Goal: Task Accomplishment & Management: Manage account settings

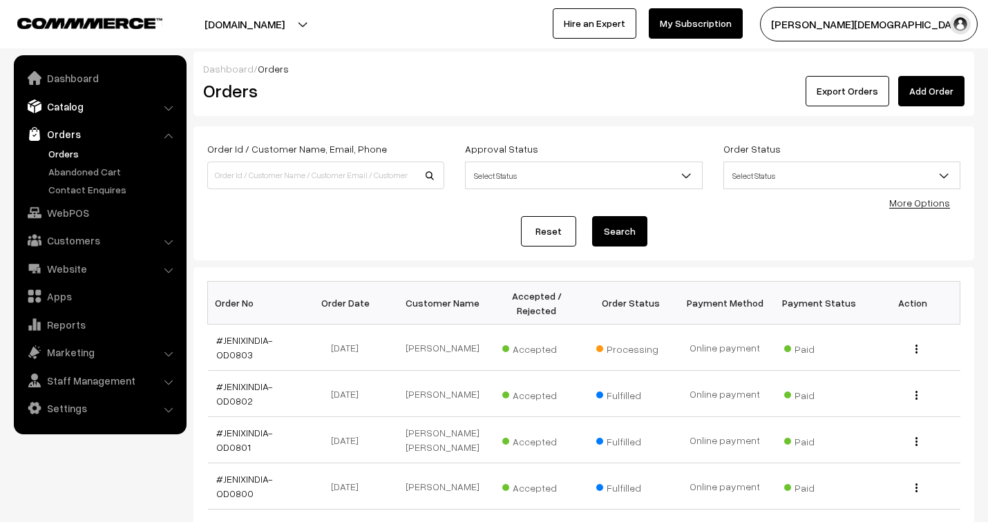
click at [57, 111] on link "Catalog" at bounding box center [99, 106] width 164 height 25
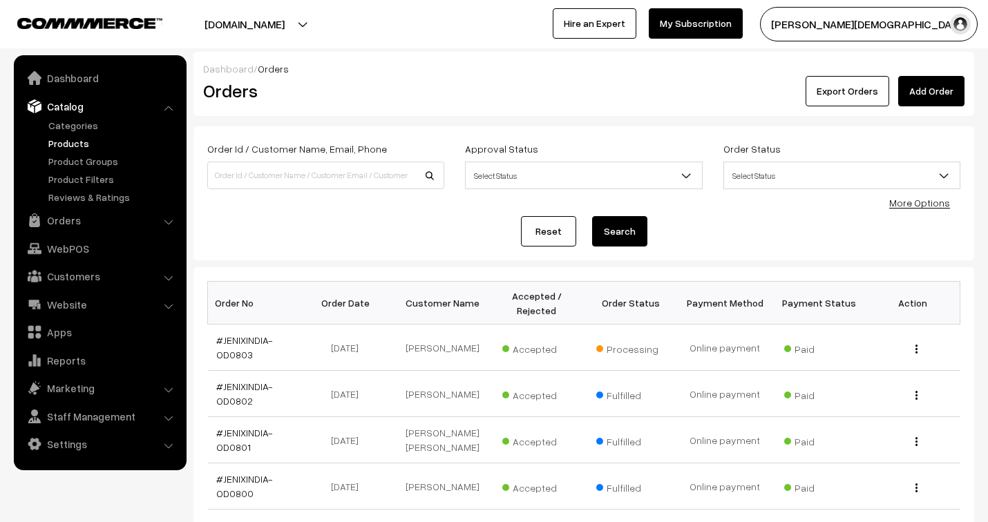
click at [68, 140] on link "Products" at bounding box center [113, 143] width 137 height 15
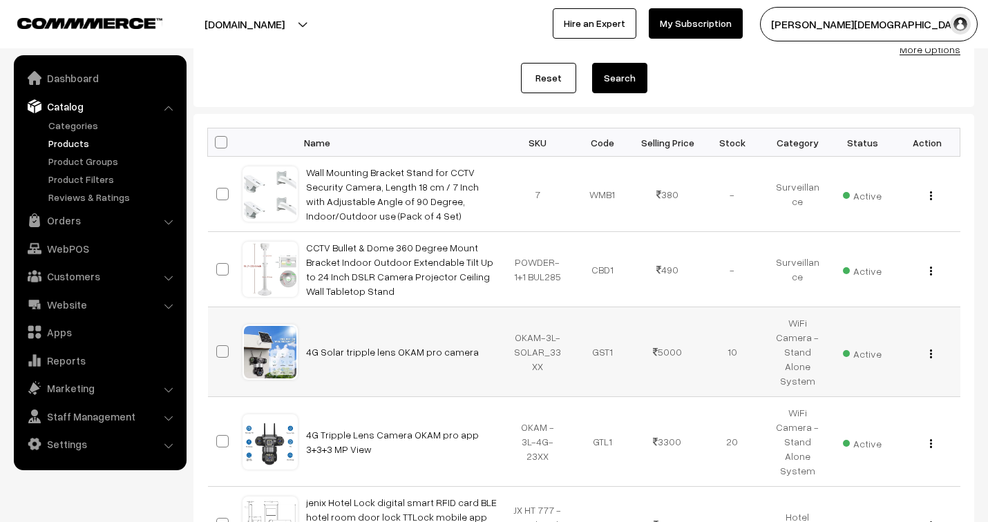
scroll to position [230, 0]
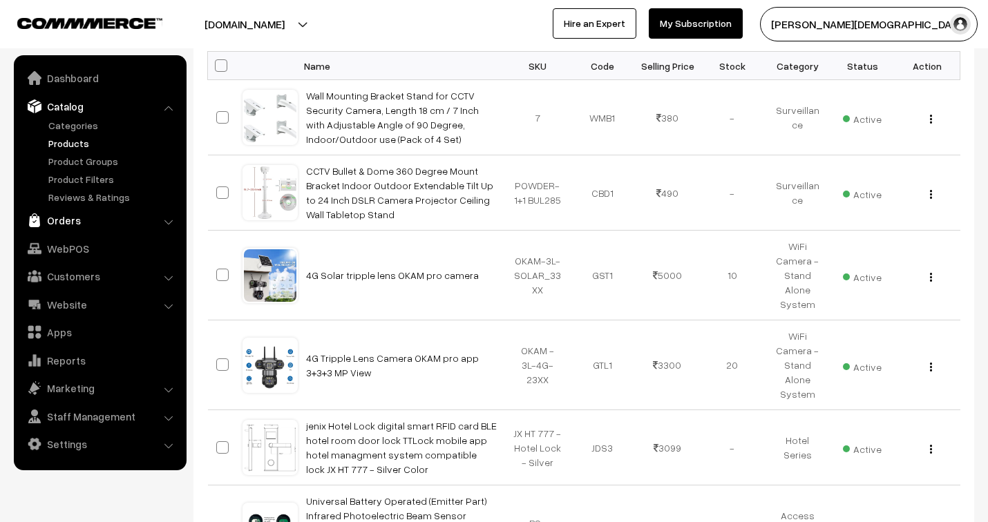
click at [79, 217] on link "Orders" at bounding box center [99, 220] width 164 height 25
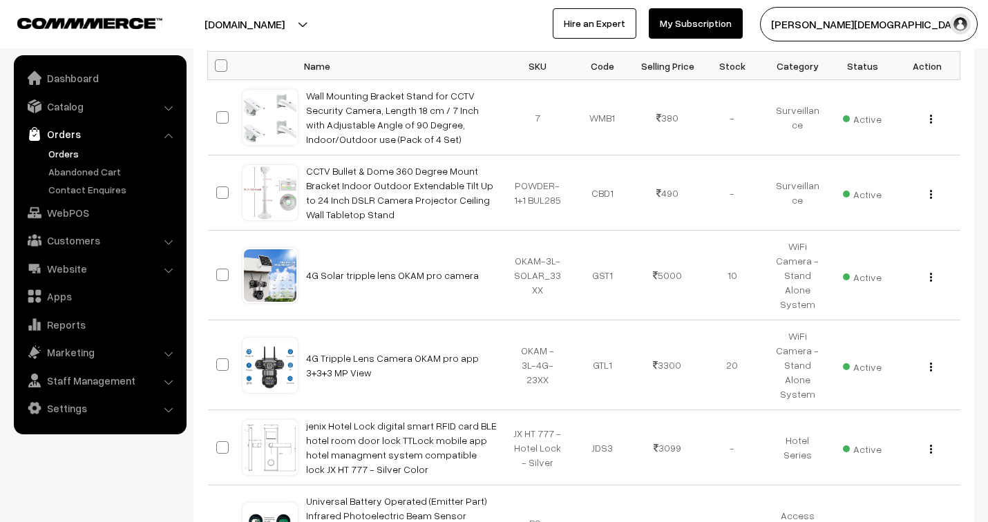
click at [57, 154] on link "Orders" at bounding box center [113, 153] width 137 height 15
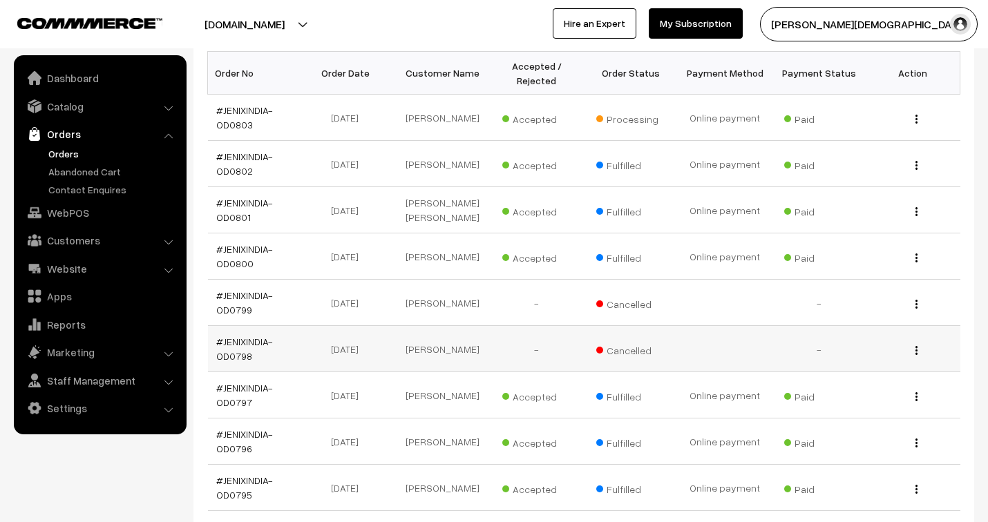
scroll to position [307, 0]
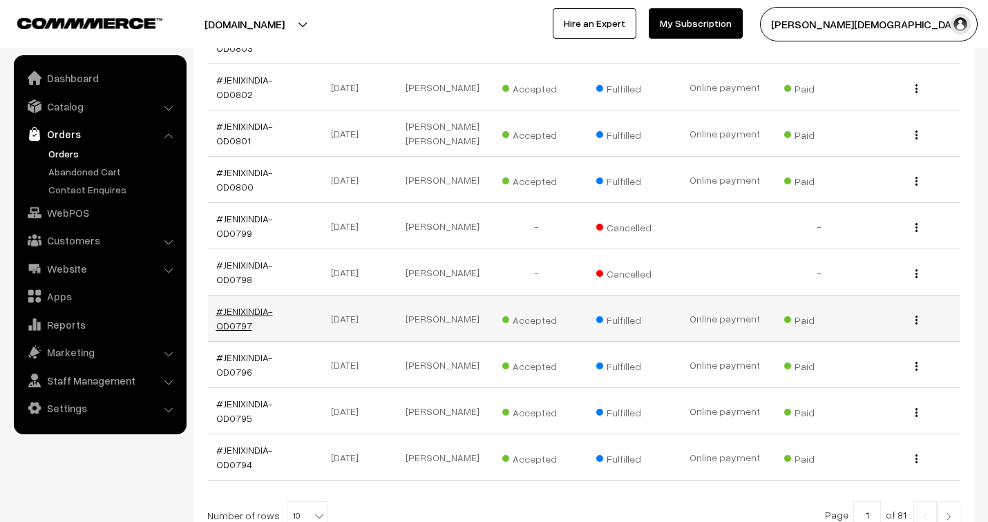
click at [244, 312] on link "#JENIXINDIA-OD0797" at bounding box center [244, 318] width 57 height 26
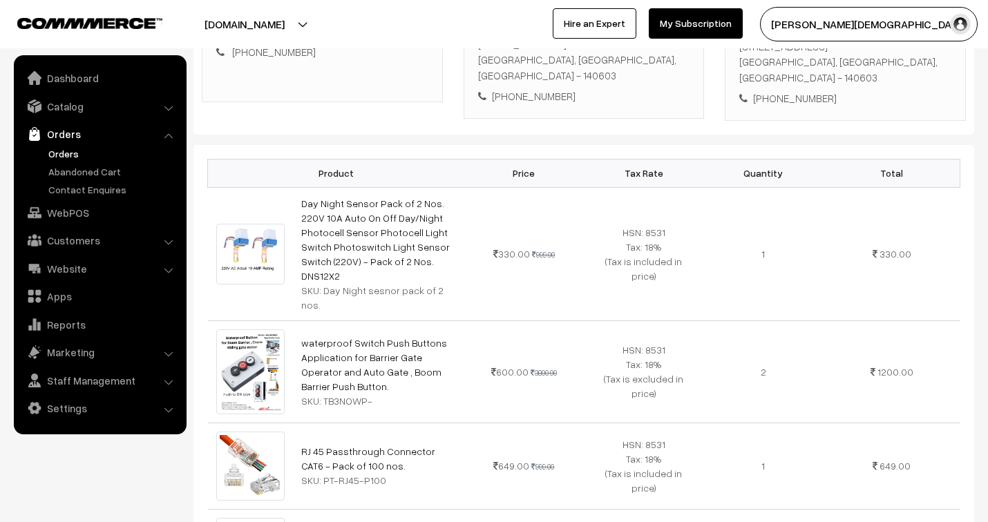
scroll to position [307, 0]
click at [69, 108] on link "Catalog" at bounding box center [99, 106] width 164 height 25
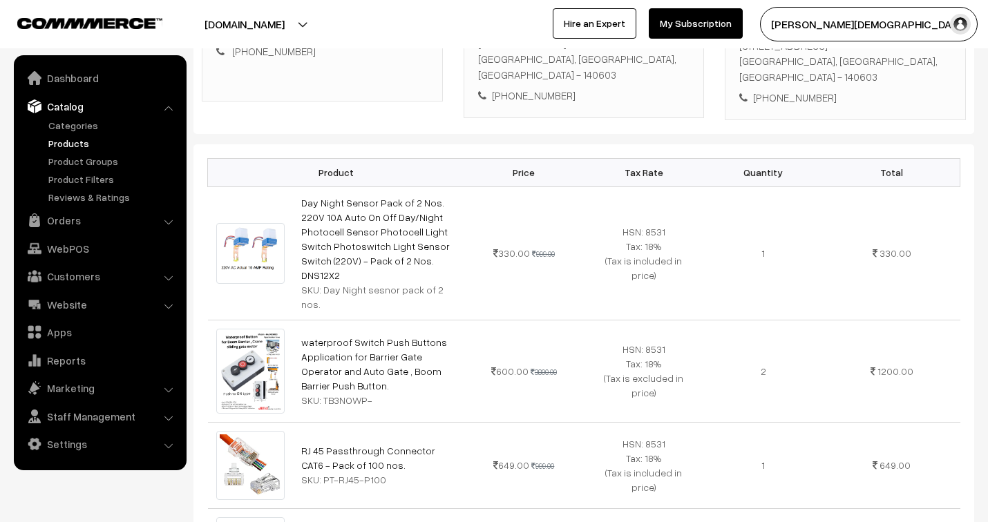
click at [76, 141] on link "Products" at bounding box center [113, 143] width 137 height 15
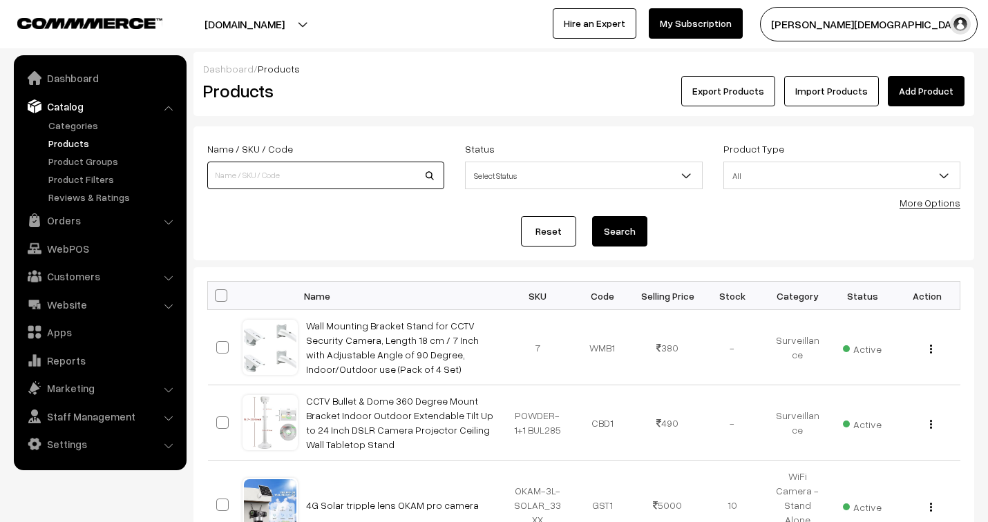
drag, startPoint x: 0, startPoint y: 0, endPoint x: 322, endPoint y: 180, distance: 368.7
click at [322, 180] on input at bounding box center [325, 176] width 237 height 28
type input "card encoder"
click at [639, 229] on button "Search" at bounding box center [619, 231] width 55 height 30
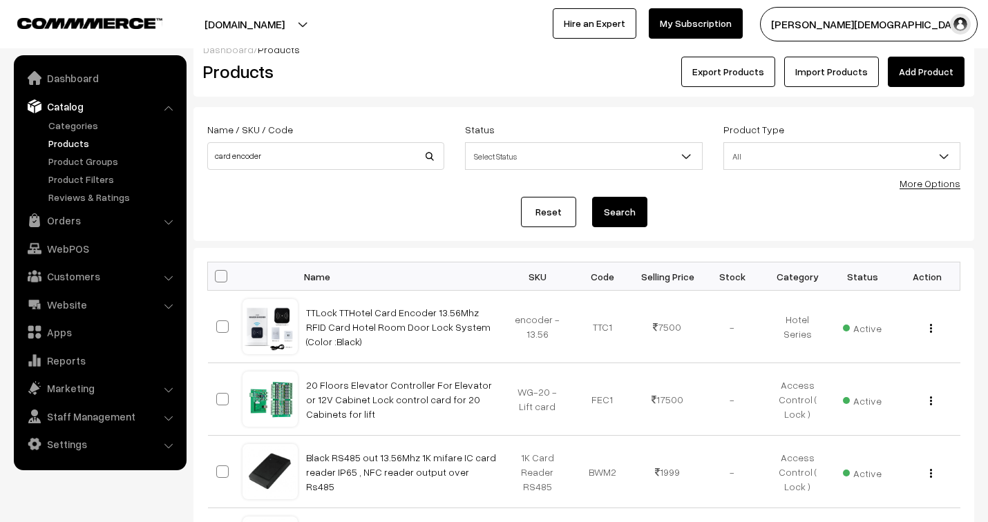
scroll to position [77, 0]
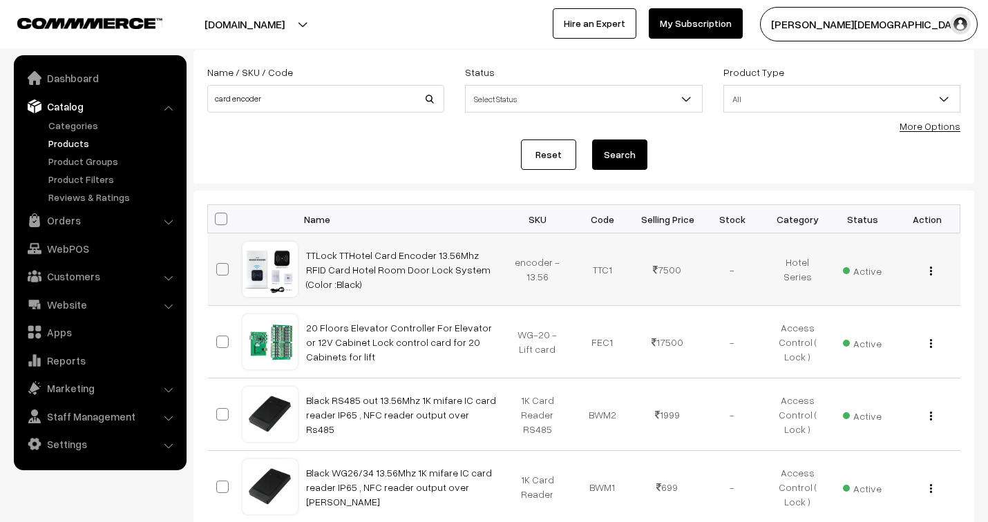
click at [930, 273] on img "button" at bounding box center [931, 271] width 2 height 9
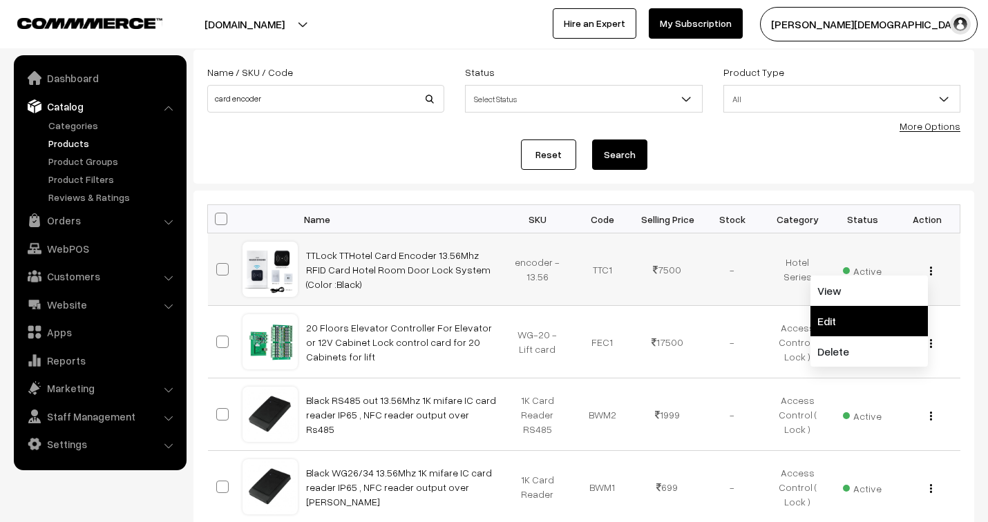
click at [859, 326] on link "Edit" at bounding box center [868, 321] width 117 height 30
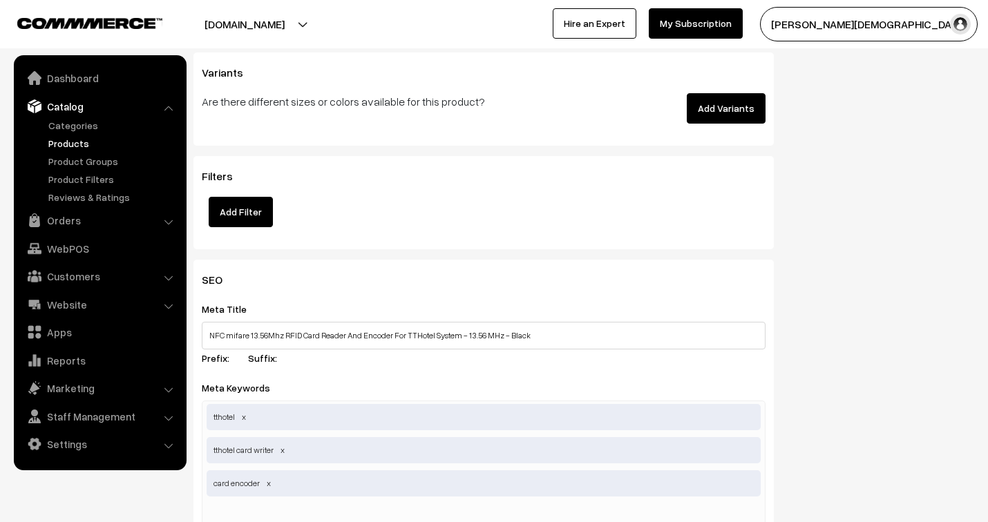
scroll to position [1979, 0]
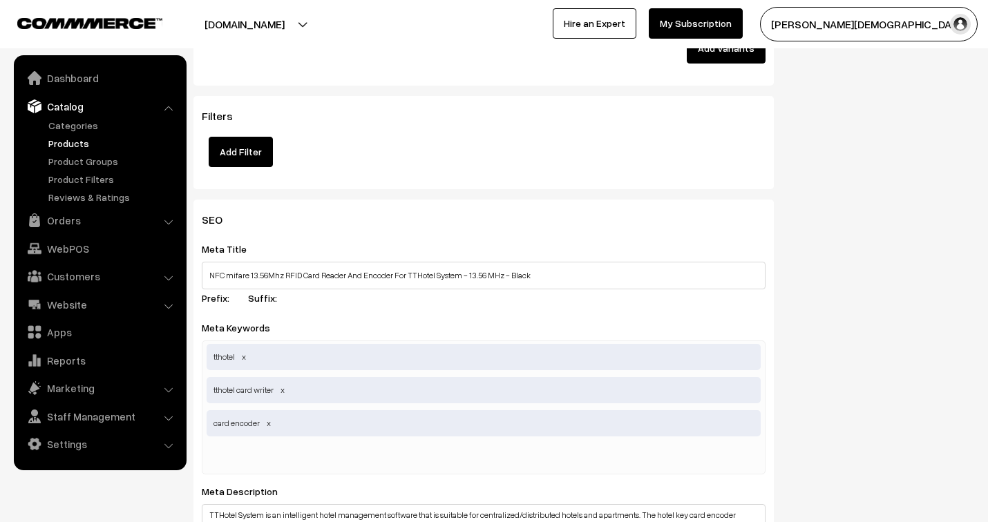
click at [280, 398] on div "SEO Meta Title NFC mifare 13.56Mhz RFID Card Reader And Encoder For TTHotel Sys…" at bounding box center [483, 512] width 580 height 624
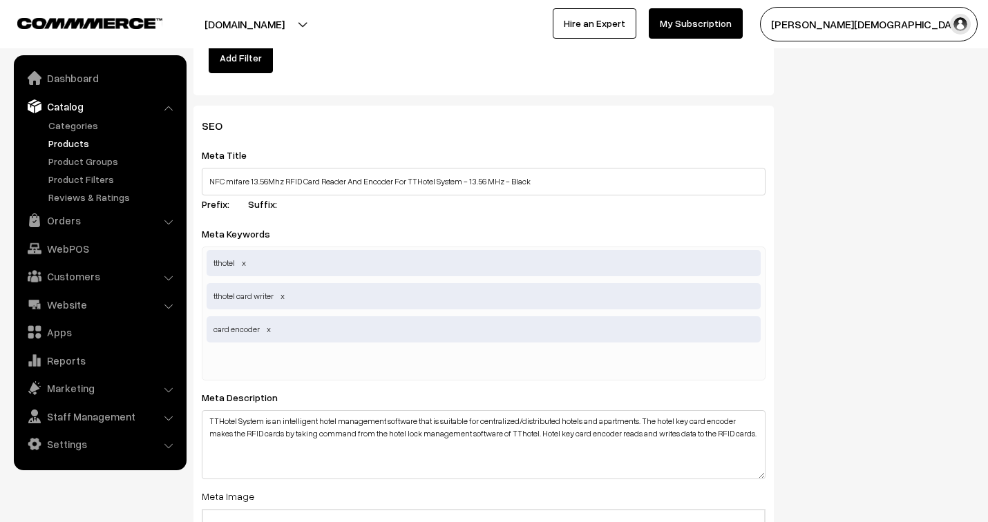
click at [243, 355] on input "text" at bounding box center [279, 364] width 144 height 28
type input "E3 TTlock"
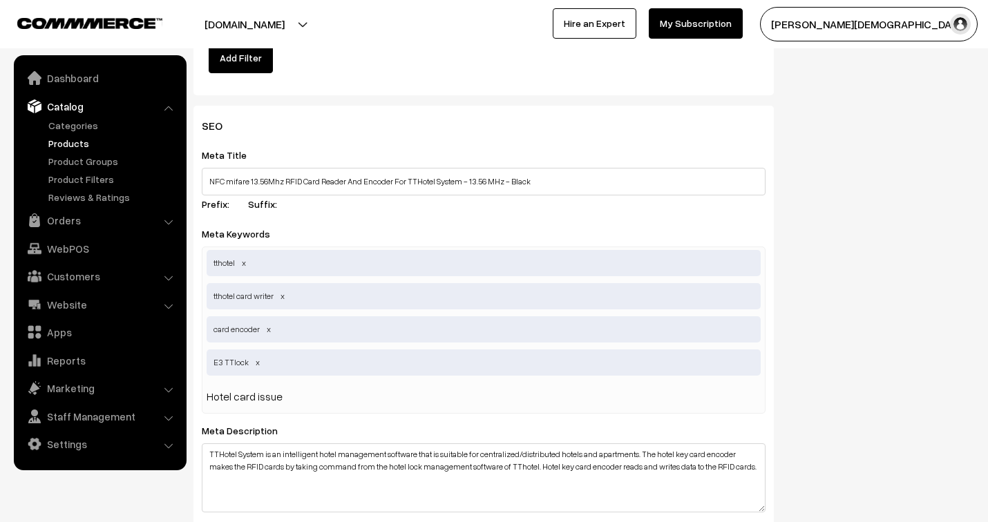
type input "Hotel card issuer"
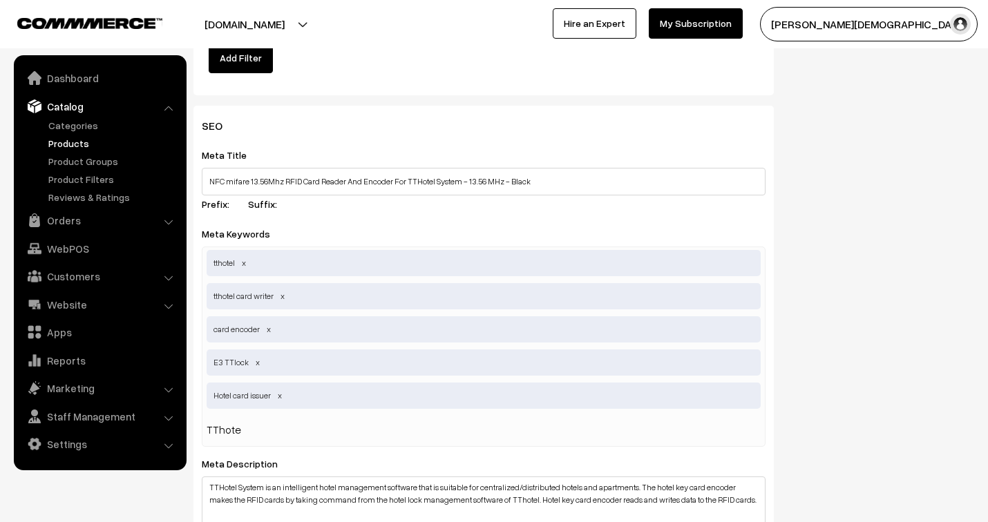
type input "TThotel"
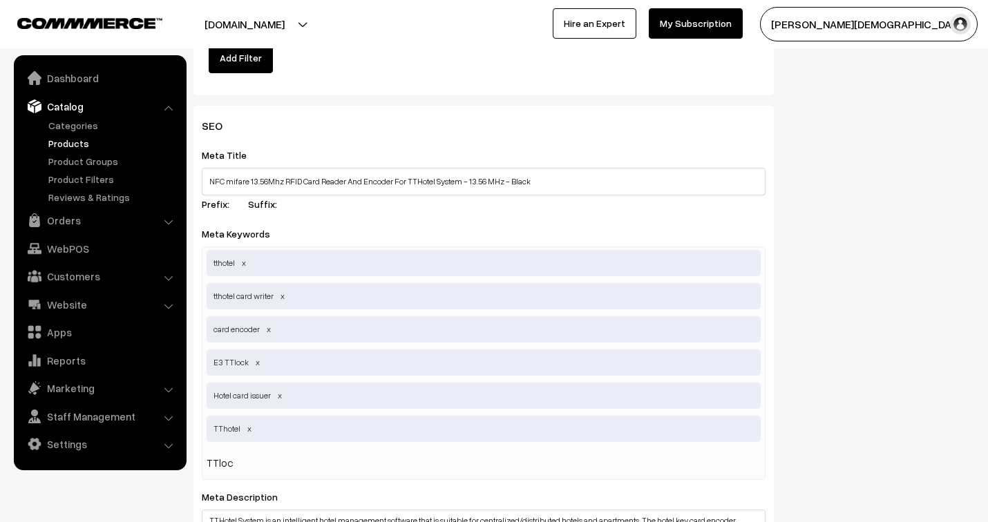
type input "TTlock"
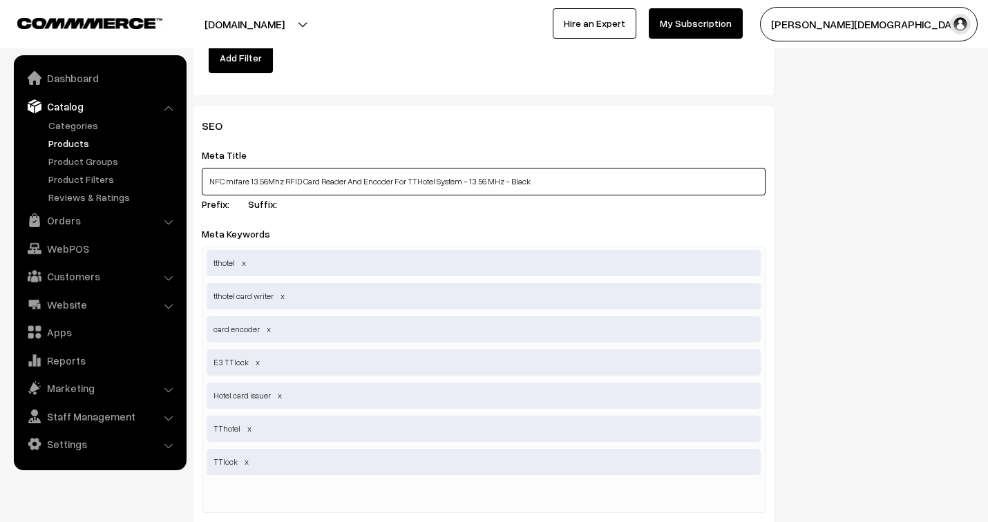
click at [548, 187] on input "NFC mifare 13.56Mhz RFID Card Reader And Encoder For TTHotel System - 13.56 MHz…" at bounding box center [484, 182] width 564 height 28
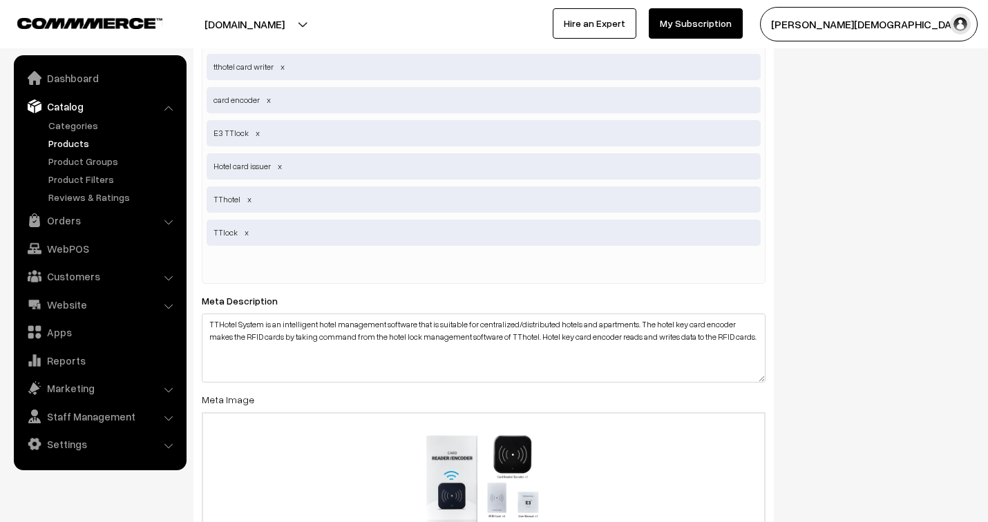
scroll to position [2303, 0]
click at [240, 258] on input "text" at bounding box center [279, 266] width 144 height 28
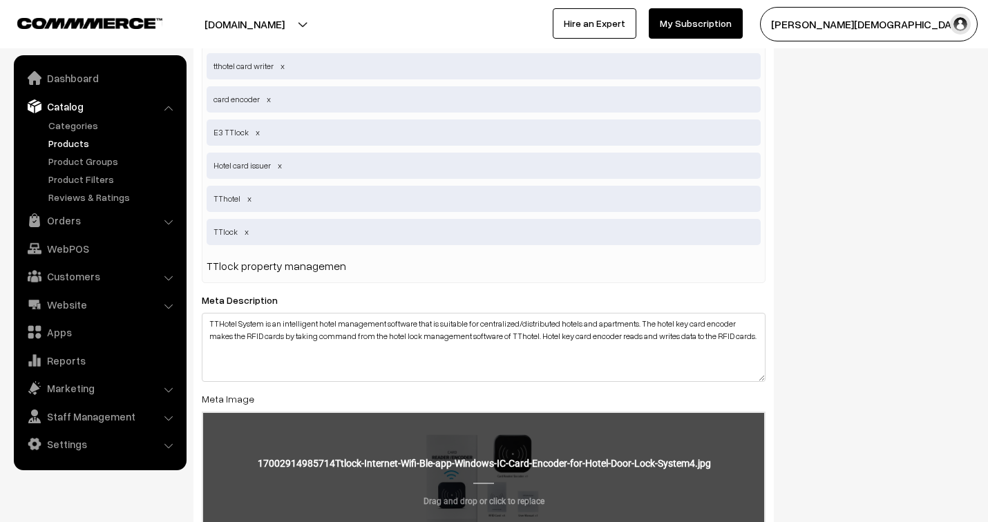
type input "TTlock property management"
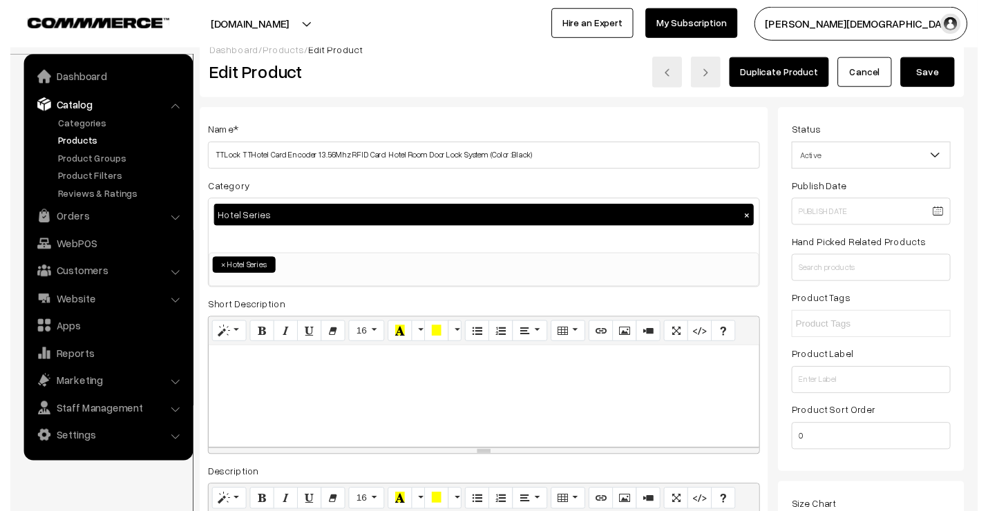
scroll to position [0, 0]
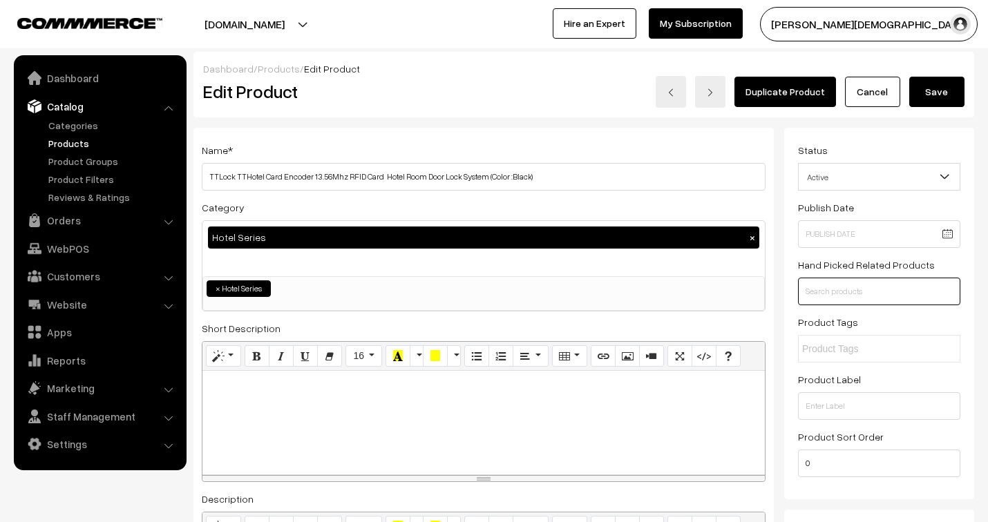
click at [868, 292] on input "text" at bounding box center [879, 292] width 162 height 28
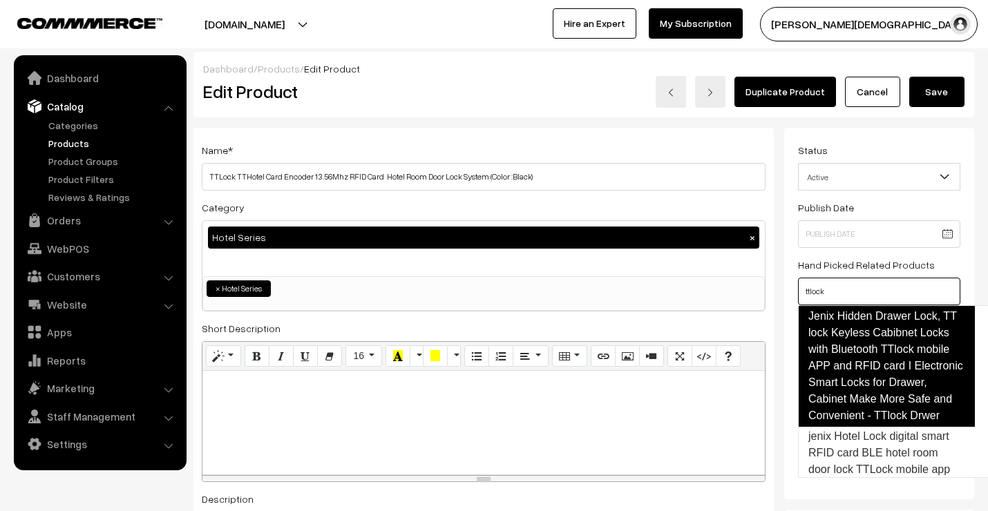
click at [880, 361] on link "Jenix Hidden Drawer Lock, TT lock Keyless Cabibnet Locks with Bluetooth TTlock …" at bounding box center [886, 366] width 177 height 122
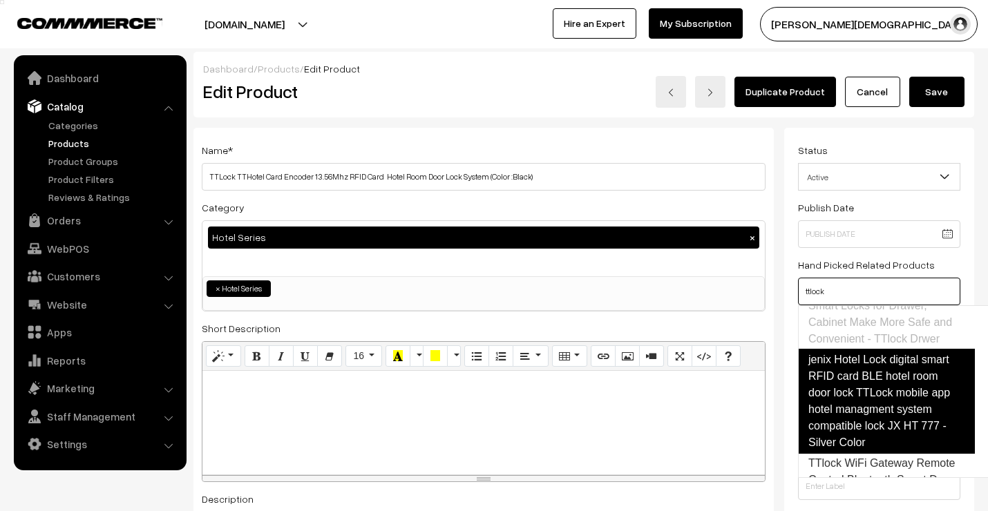
click at [875, 381] on link "jenix Hotel Lock digital smart RFID card BLE hotel room door lock TTLock mobile…" at bounding box center [886, 401] width 177 height 105
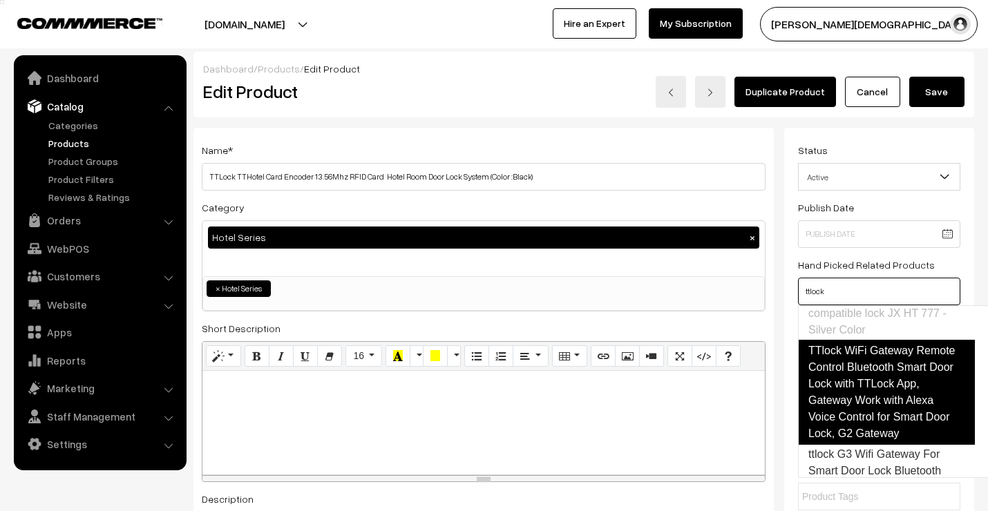
click at [872, 415] on link "TTlock WiFi Gateway Remote Control Bluetooth Smart Door Lock with TTLock App, G…" at bounding box center [886, 392] width 177 height 105
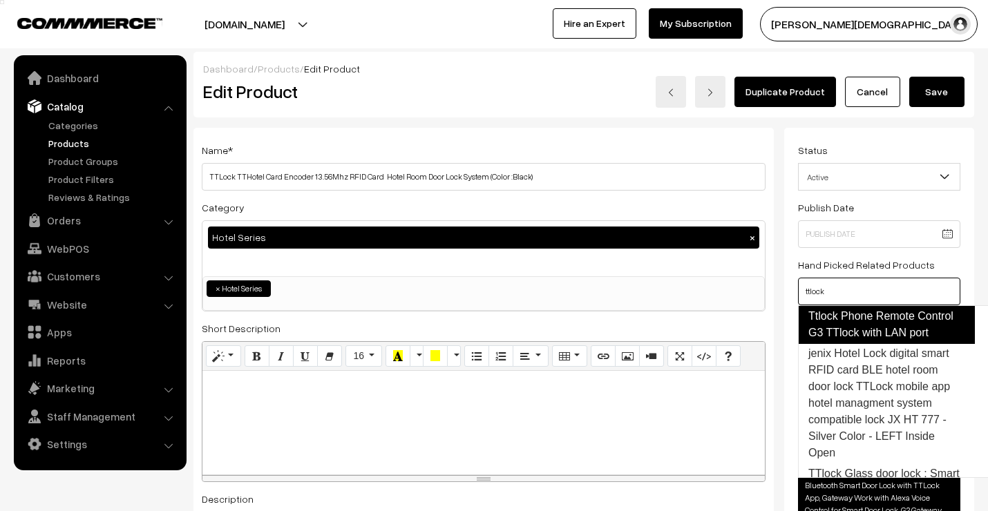
click at [870, 321] on link "ttlock G3 Wifi Gateway For Smart Door Lock Bluetooth Ttlock Phone Remote Contro…" at bounding box center [886, 308] width 177 height 72
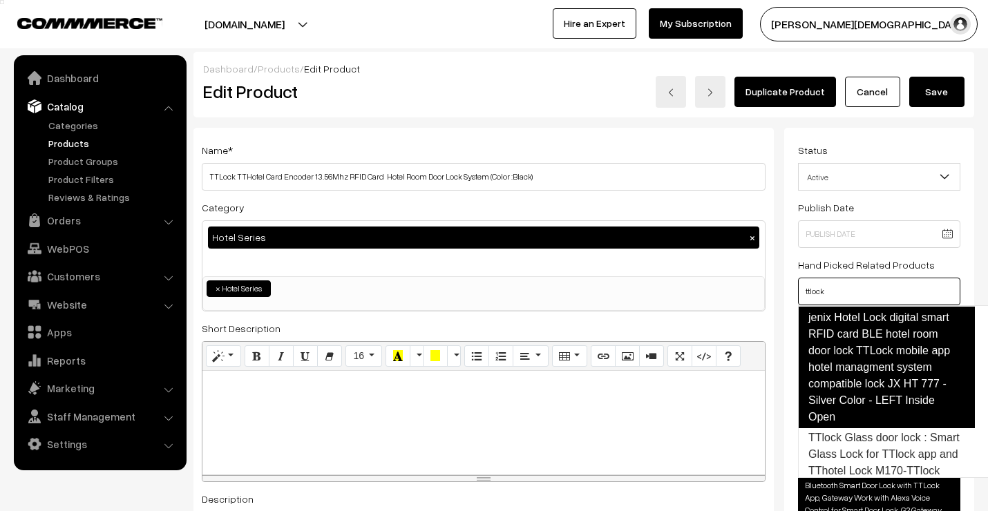
click at [879, 412] on link "jenix Hotel Lock digital smart RFID card BLE hotel room door lock TTLock mobile…" at bounding box center [886, 368] width 177 height 122
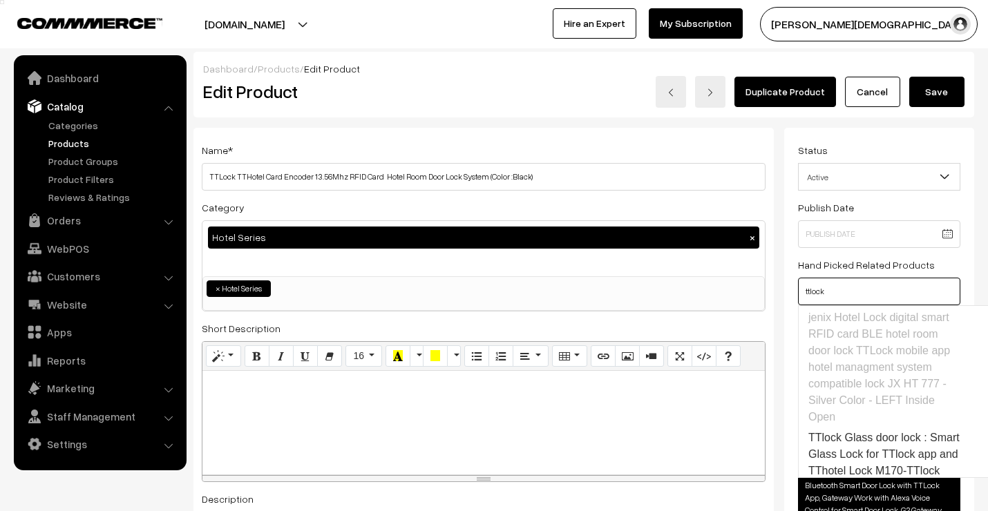
scroll to position [473, 0]
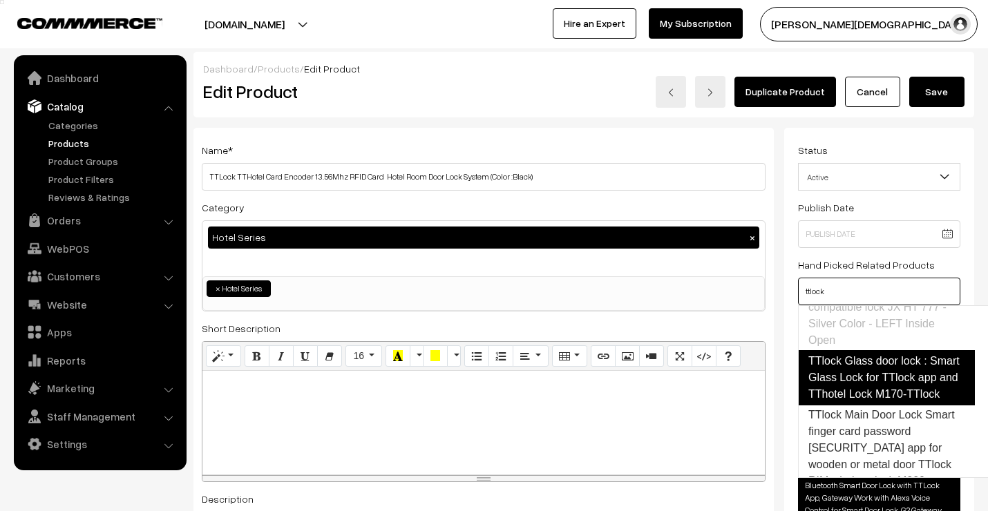
click at [875, 406] on link "TTlock Glass door lock : Smart Glass Lock for TTlock app and TThotel Lock M170-…" at bounding box center [886, 377] width 177 height 55
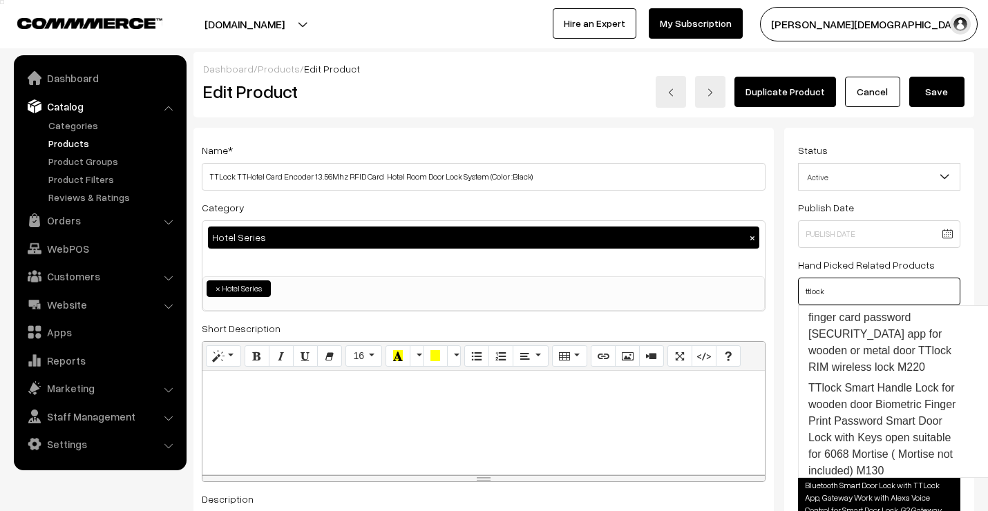
scroll to position [627, 0]
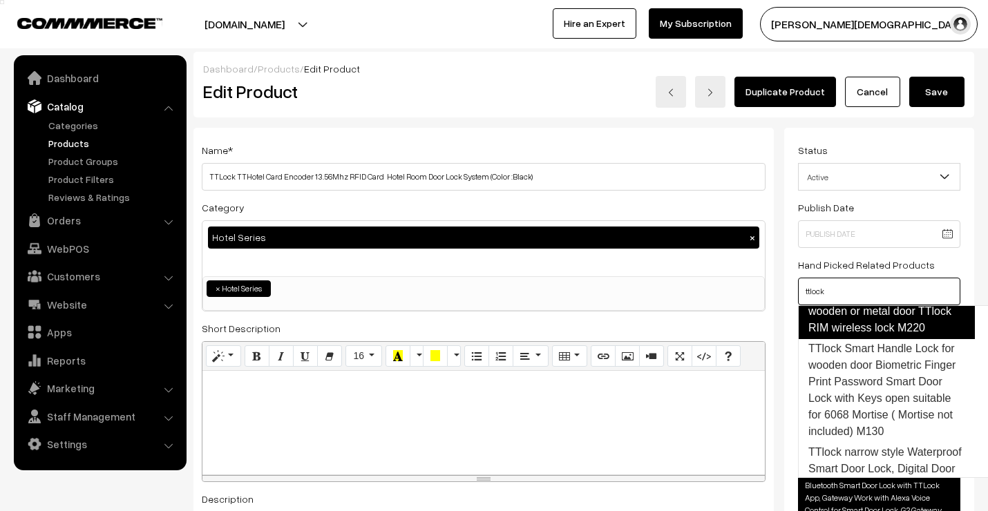
click at [873, 339] on link "TTlock Main Door Lock Smart finger card password [SECURITY_DATA] app for wooden…" at bounding box center [886, 295] width 177 height 88
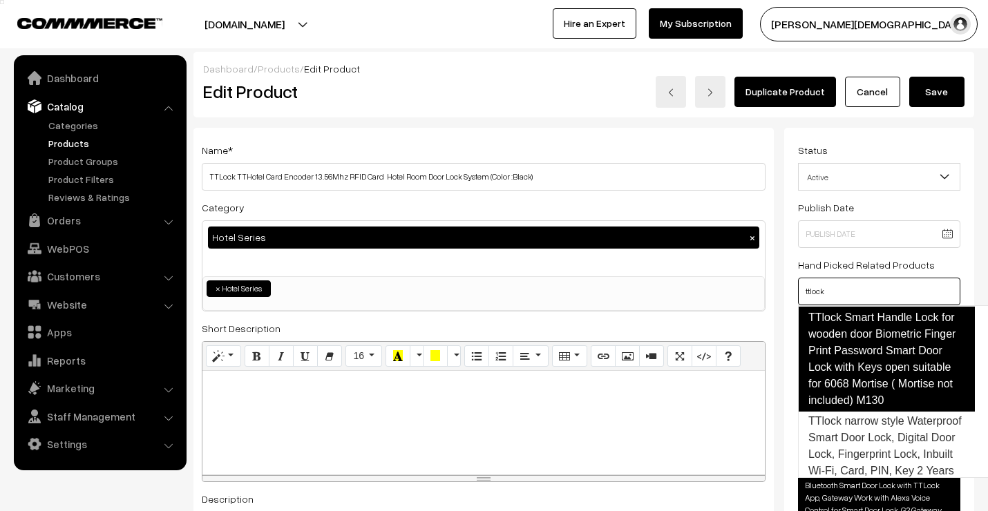
click at [874, 412] on link "TTlock Smart Handle Lock for wooden door Biometric Finger Print Password Smart …" at bounding box center [886, 359] width 177 height 105
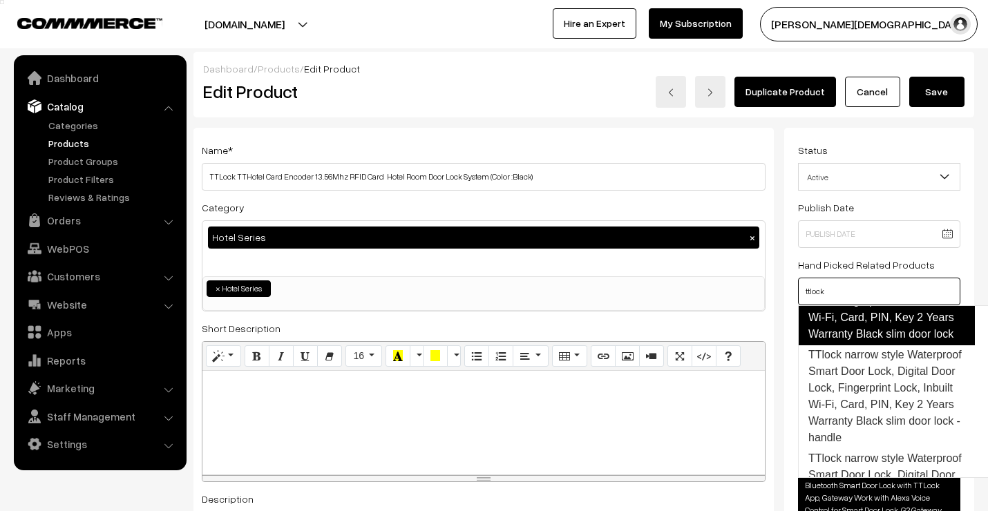
click at [875, 345] on link "TTlock narrow style Waterproof Smart Door Lock, Digital Door Lock, Fingerprint …" at bounding box center [886, 301] width 177 height 88
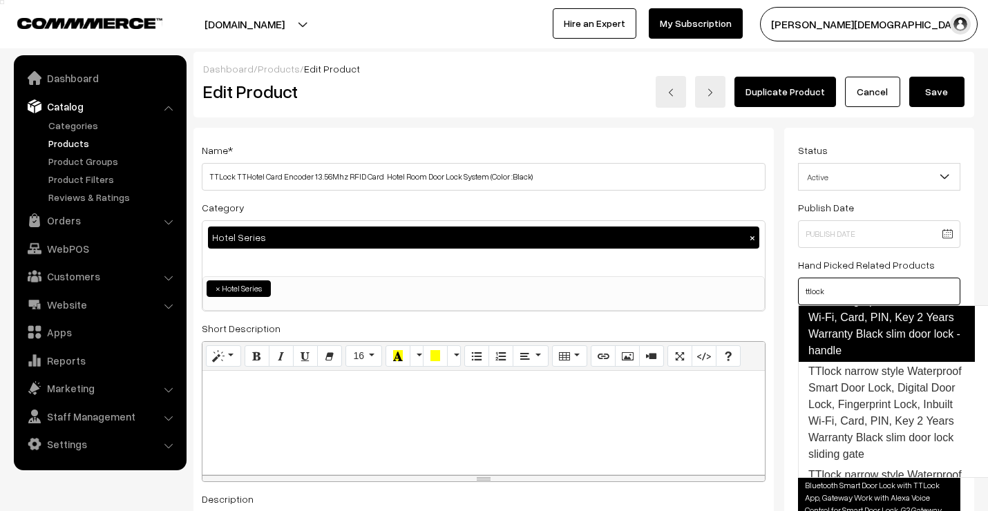
click at [875, 362] on link "TTlock narrow style Waterproof Smart Door Lock, Digital Door Lock, Fingerprint …" at bounding box center [886, 309] width 177 height 105
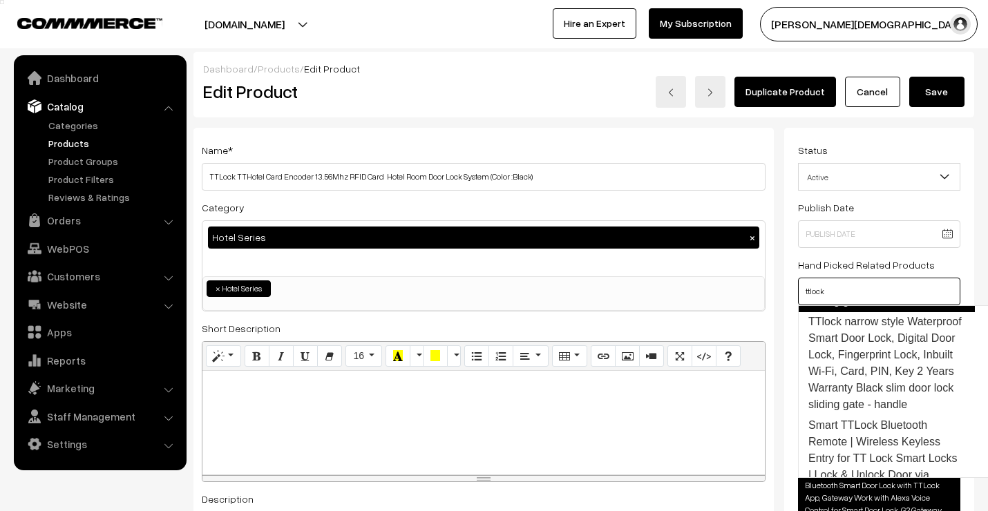
click at [873, 312] on link "TTlock narrow style Waterproof Smart Door Lock, Digital Door Lock, Fingerprint …" at bounding box center [886, 259] width 177 height 105
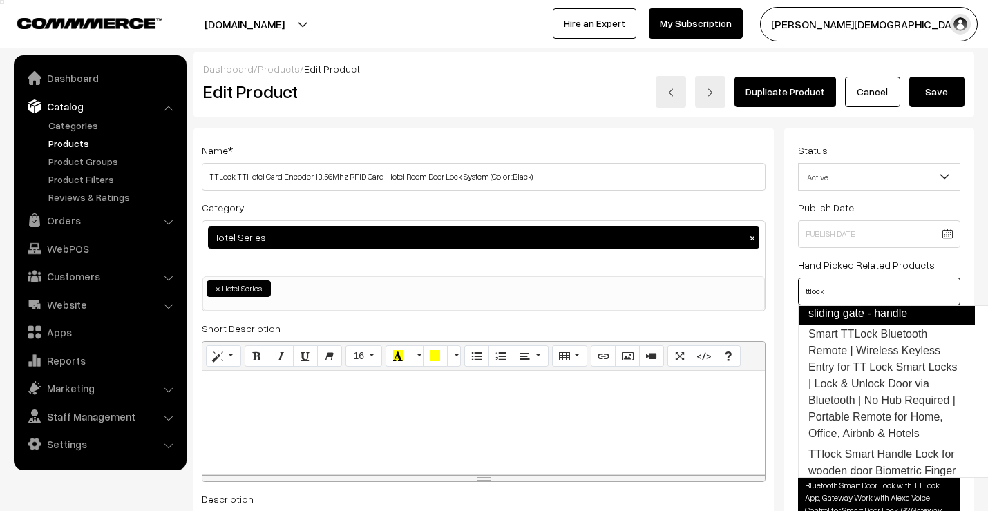
click at [875, 325] on link "TTlock narrow style Waterproof Smart Door Lock, Digital Door Lock, Fingerprint …" at bounding box center [886, 272] width 177 height 105
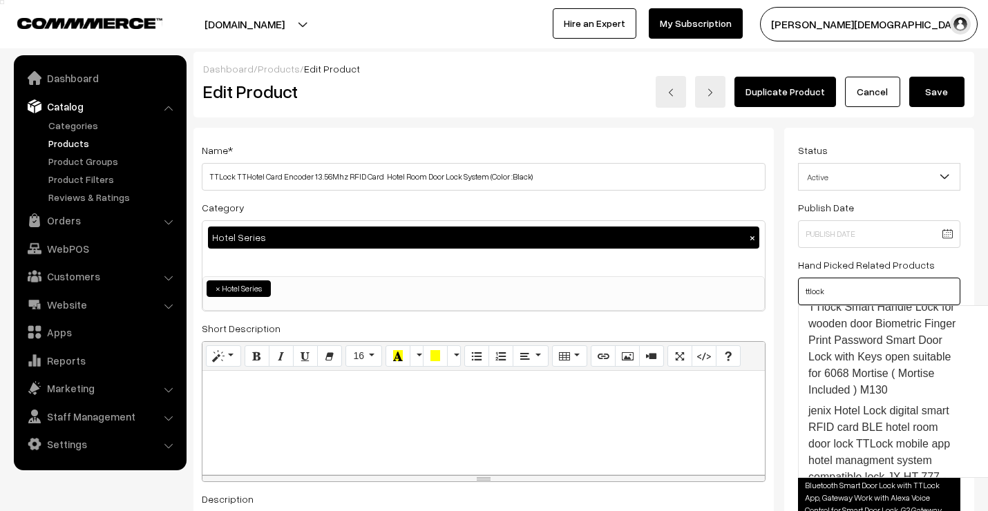
scroll to position [1296, 0]
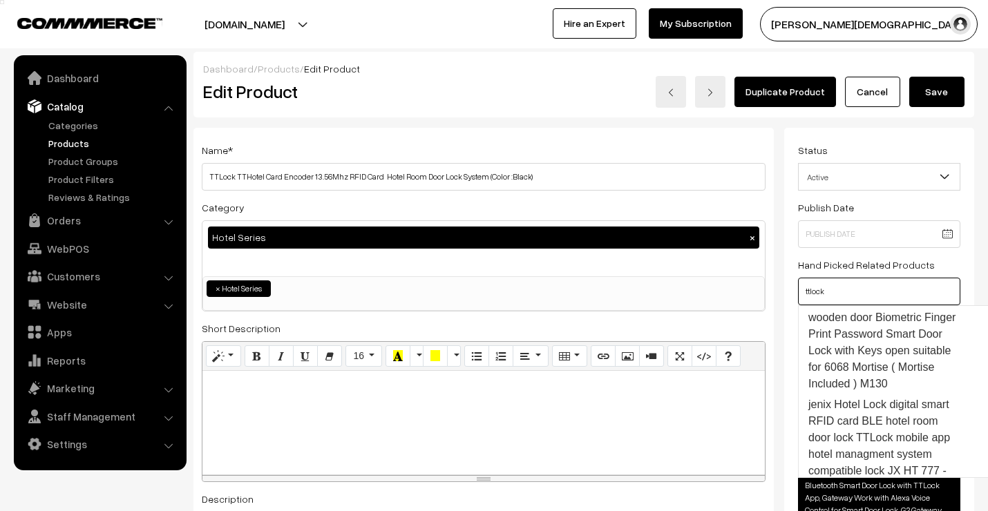
click at [874, 292] on link "Smart TTLock Bluetooth Remote | Wireless Keyless Entry for TT Lock Smart Locks …" at bounding box center [886, 231] width 177 height 122
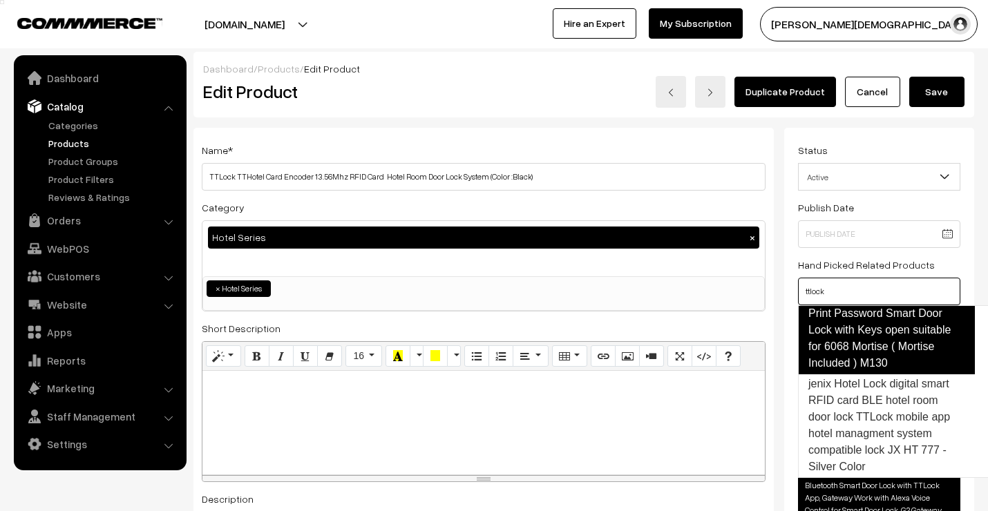
click at [876, 374] on link "TTlock Smart Handle Lock for wooden door Biometric Finger Print Password Smart …" at bounding box center [886, 321] width 177 height 105
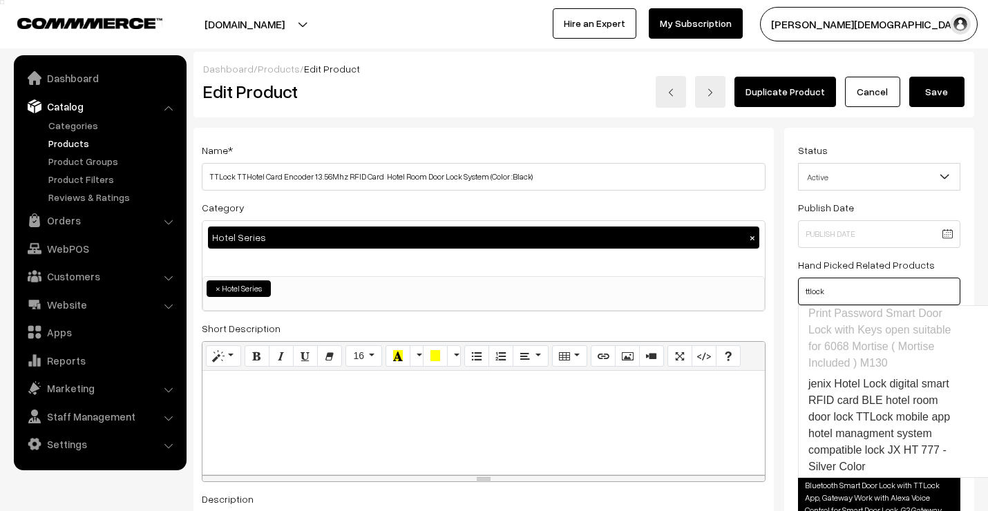
scroll to position [1483, 0]
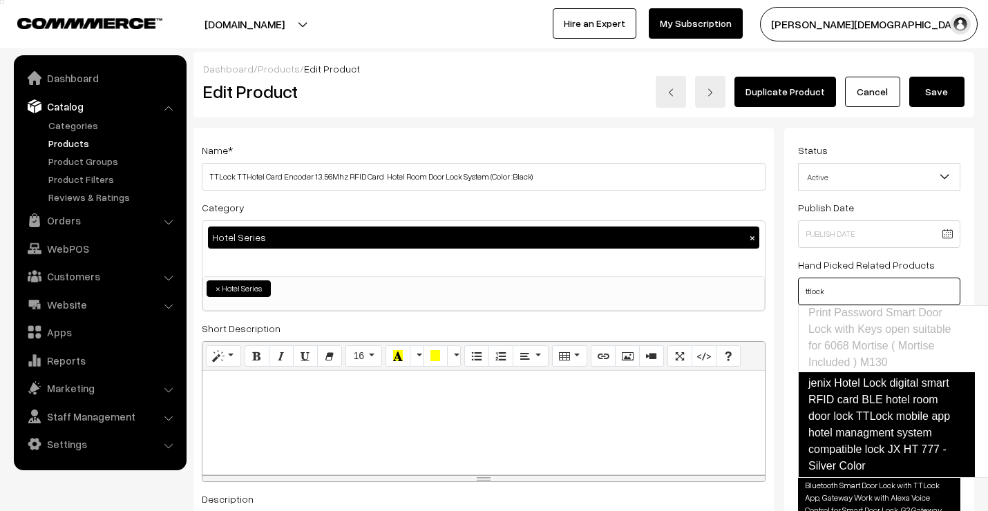
click at [876, 390] on link "jenix Hotel Lock digital smart RFID card BLE hotel room door lock TTLock mobile…" at bounding box center [886, 424] width 177 height 105
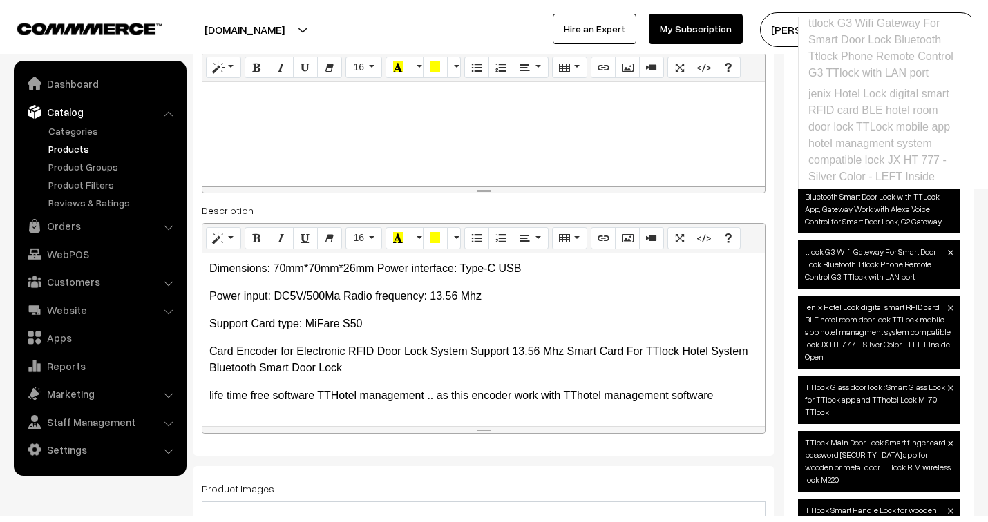
scroll to position [0, 0]
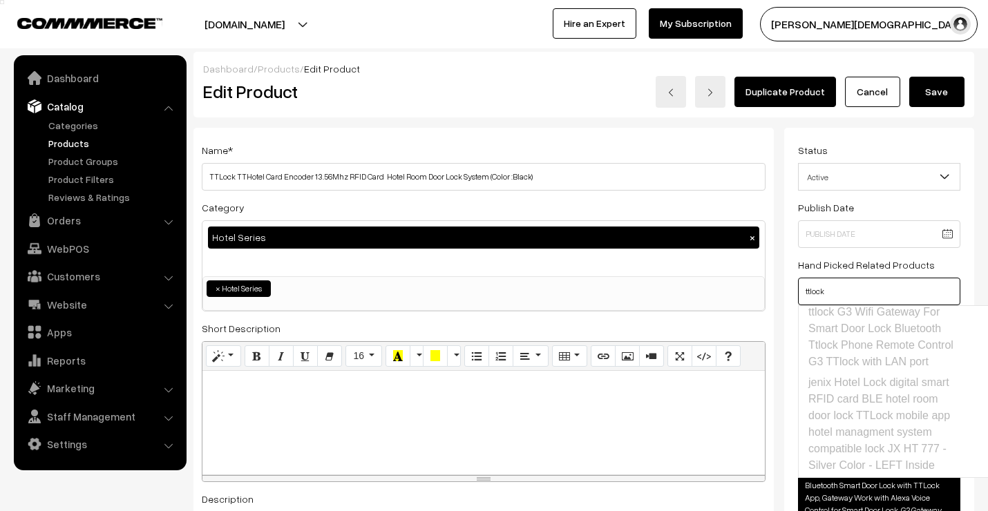
type input "ttlock"
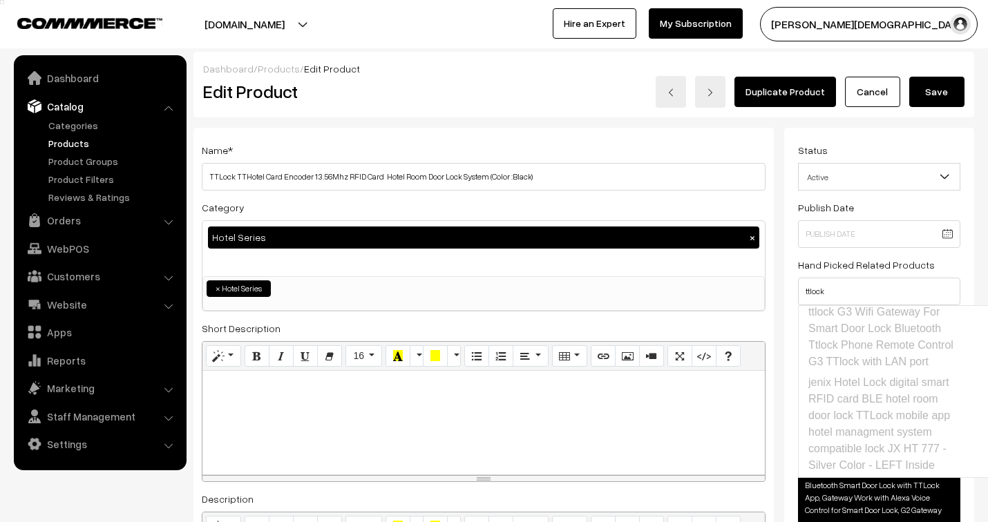
click at [935, 86] on button "Save" at bounding box center [936, 92] width 55 height 30
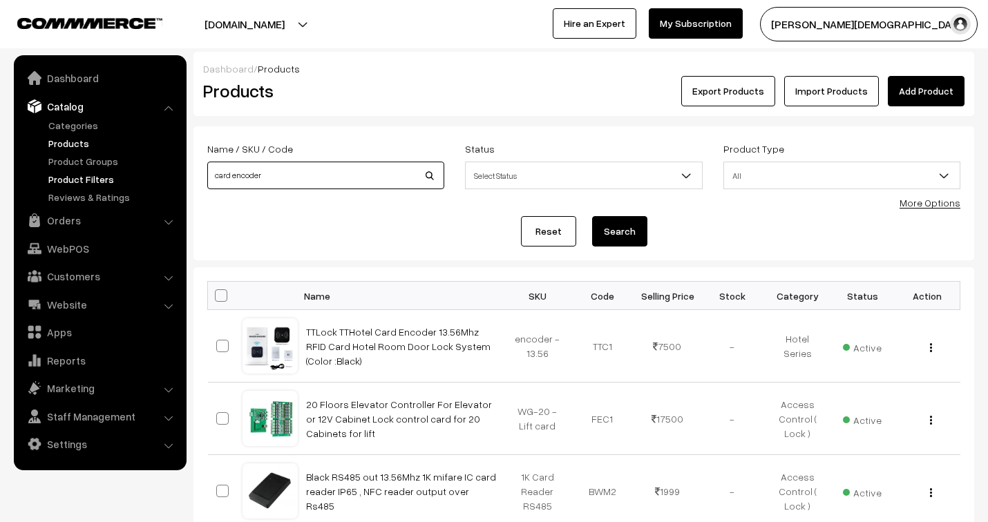
drag, startPoint x: 274, startPoint y: 178, endPoint x: 175, endPoint y: 178, distance: 98.1
type input "ttlock"
click at [638, 235] on button "Search" at bounding box center [619, 231] width 55 height 30
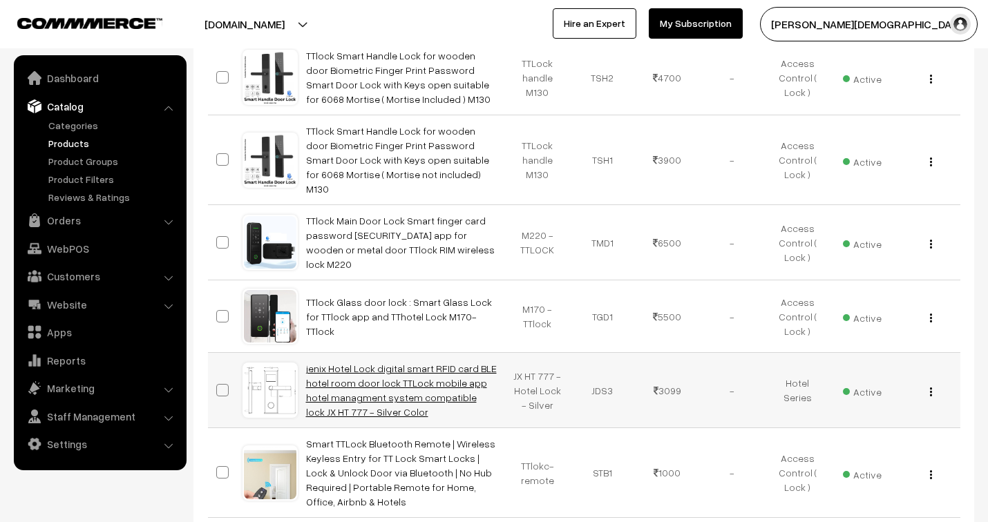
scroll to position [383, 0]
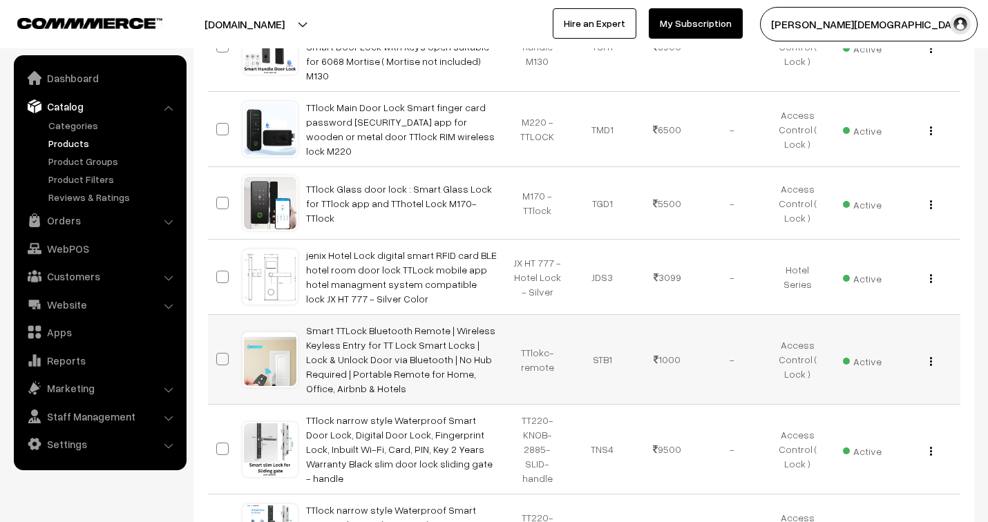
click at [930, 357] on img "button" at bounding box center [931, 361] width 2 height 9
click at [846, 396] on link "Edit" at bounding box center [868, 411] width 117 height 30
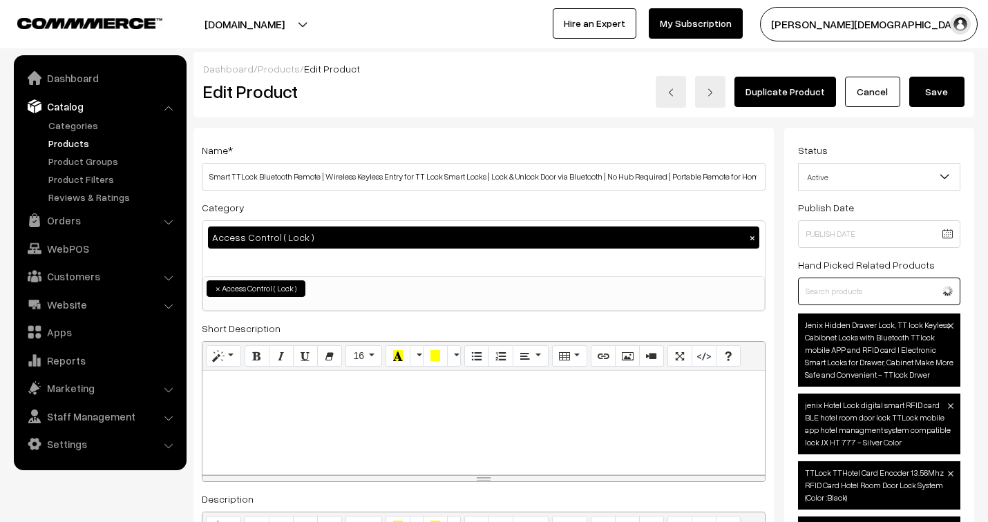
click at [875, 294] on input "text" at bounding box center [879, 292] width 162 height 28
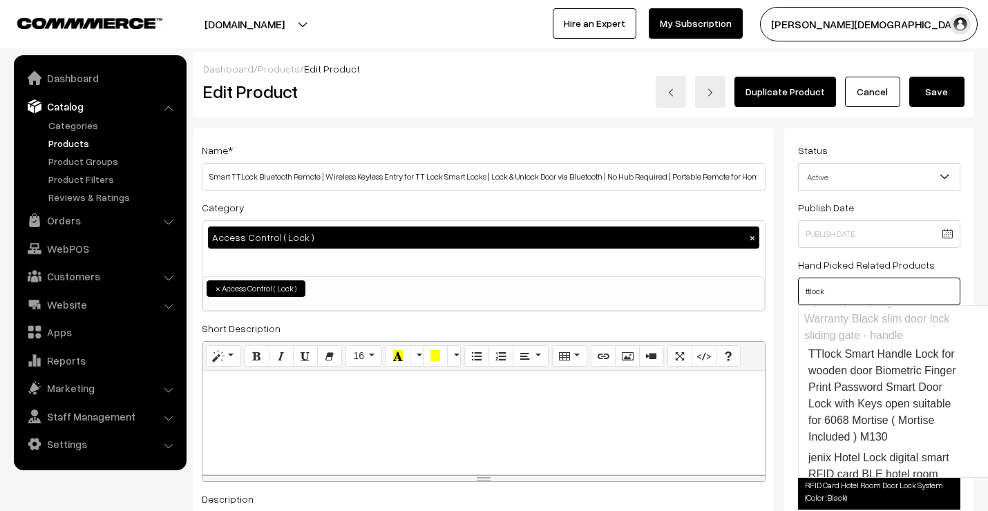
scroll to position [1074, 0]
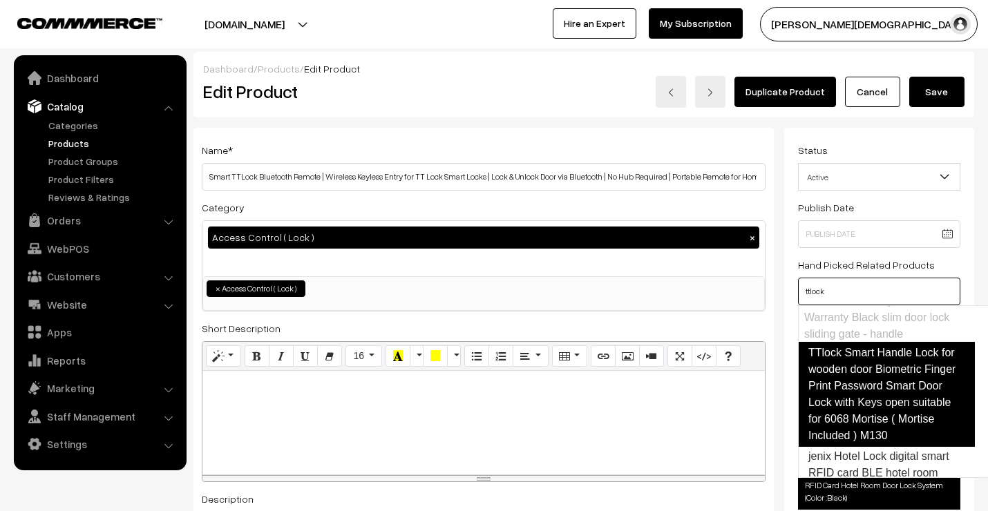
click at [876, 382] on link "TTlock Smart Handle Lock for wooden door Biometric Finger Print Password Smart …" at bounding box center [886, 394] width 177 height 105
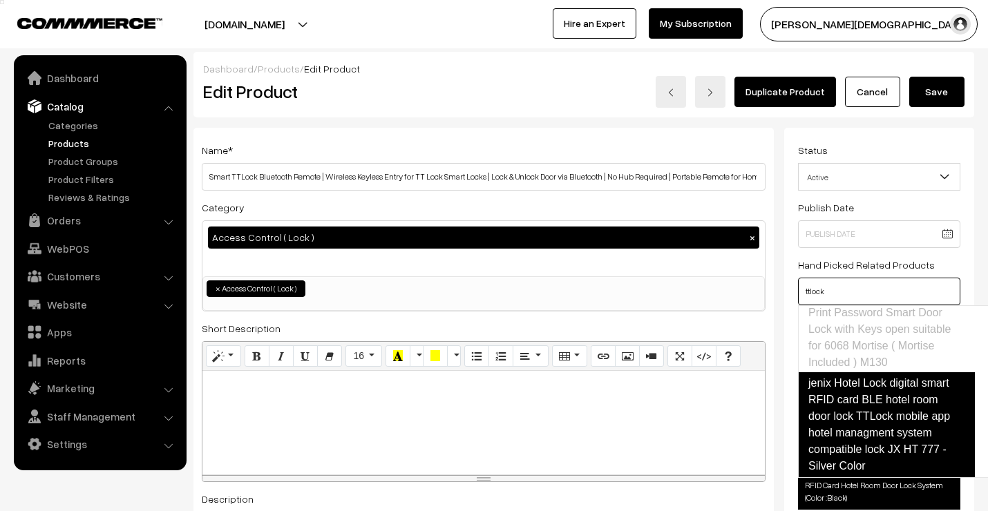
click at [871, 396] on link "jenix Hotel Lock digital smart RFID card BLE hotel room door lock TTLock mobile…" at bounding box center [886, 424] width 177 height 105
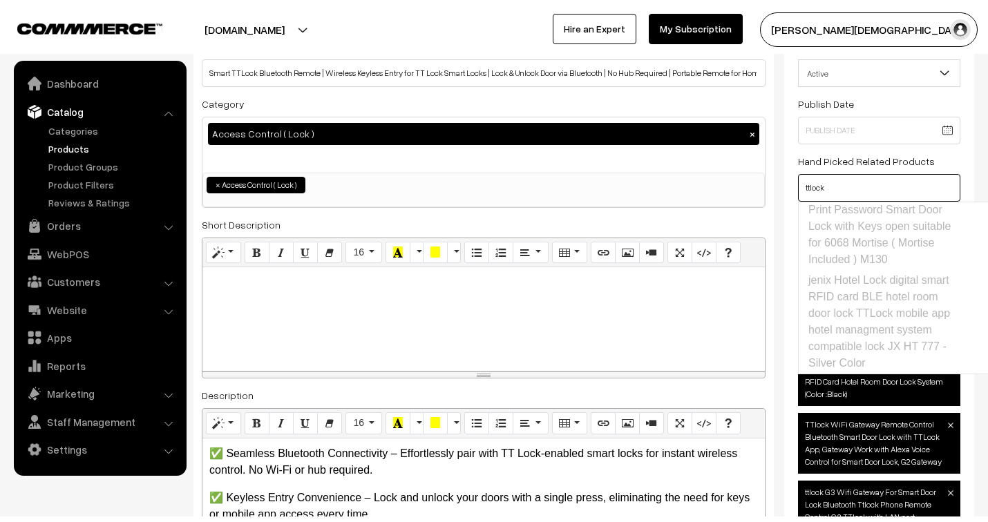
scroll to position [0, 0]
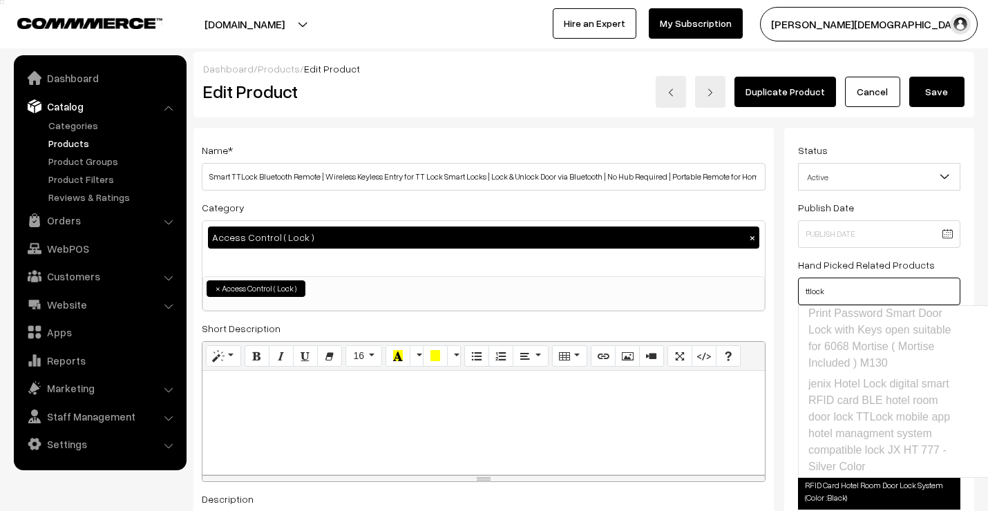
type input "ttlock"
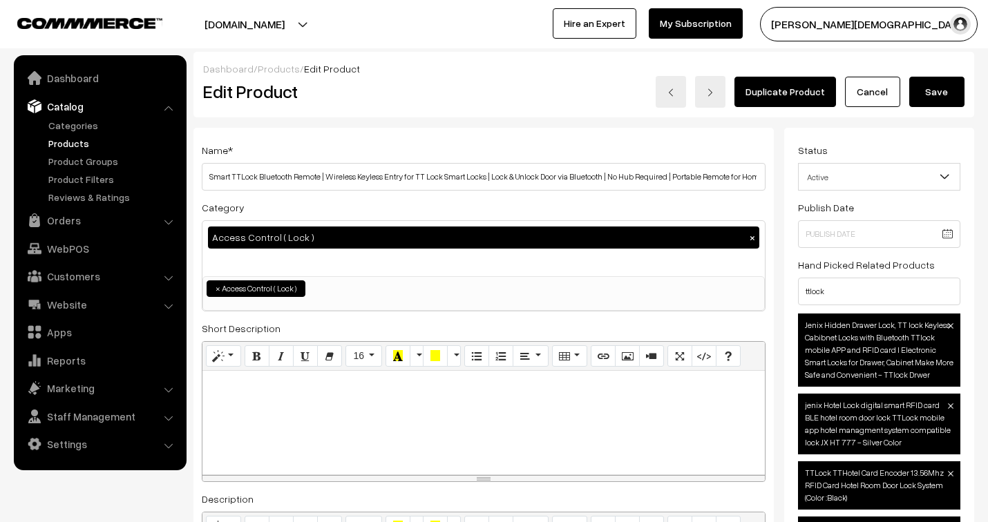
click at [944, 95] on button "Save" at bounding box center [936, 92] width 55 height 30
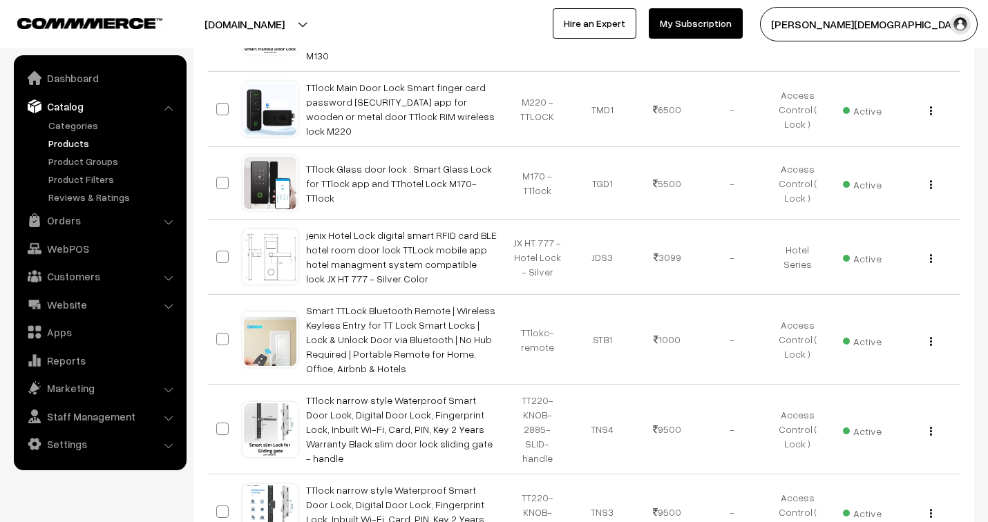
scroll to position [383, 0]
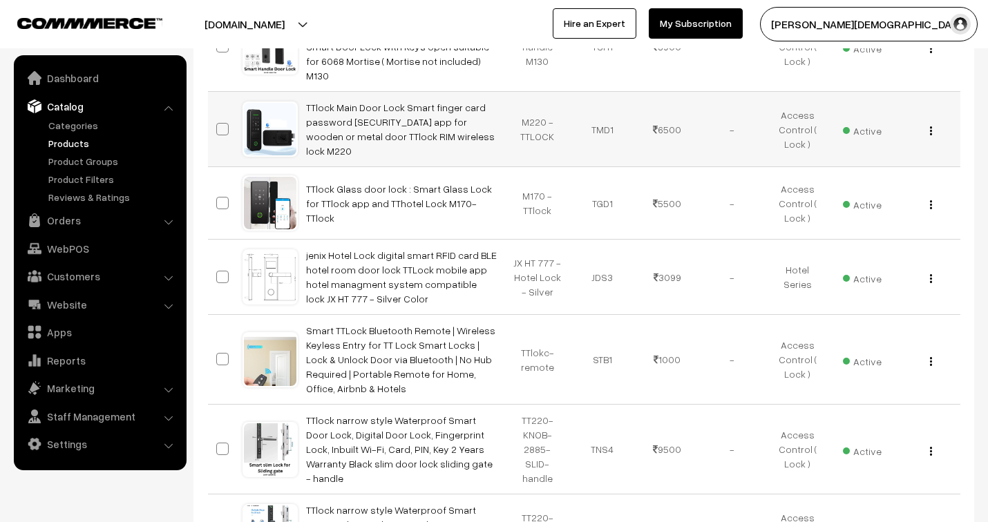
click at [930, 126] on img "button" at bounding box center [931, 130] width 2 height 9
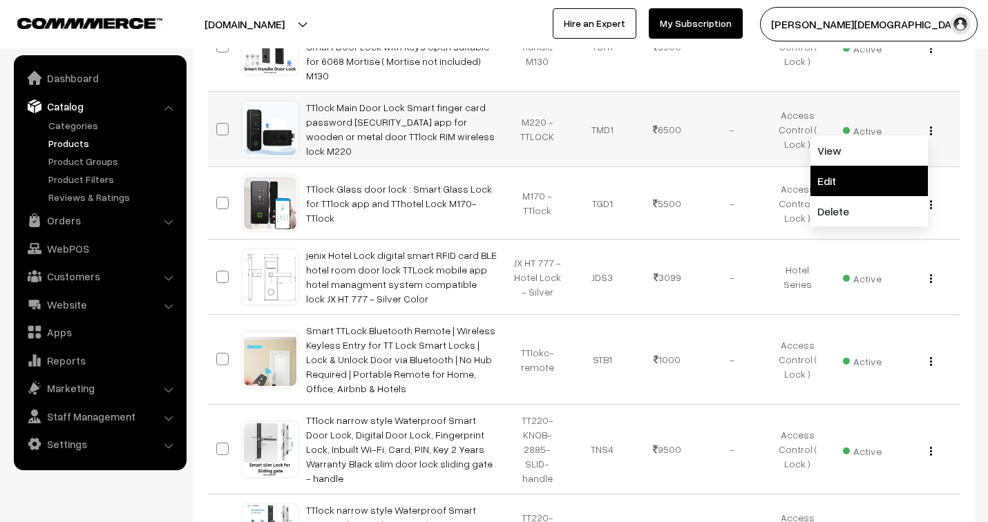
click at [846, 171] on link "Edit" at bounding box center [868, 181] width 117 height 30
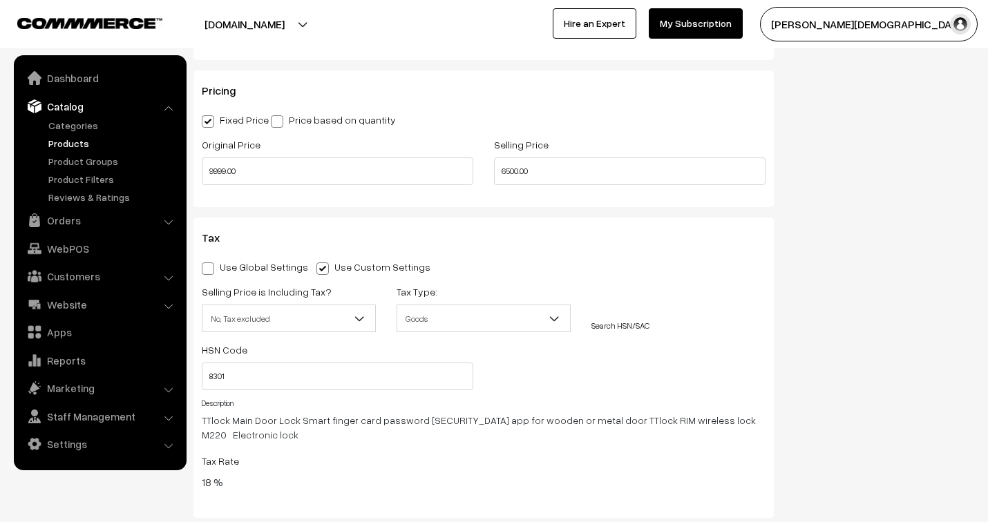
scroll to position [1458, 0]
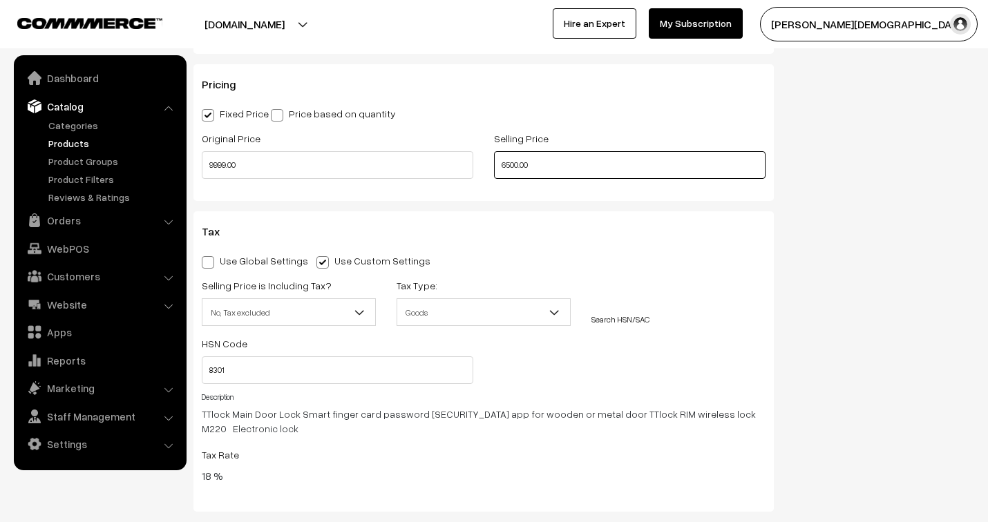
drag, startPoint x: 542, startPoint y: 167, endPoint x: 495, endPoint y: 171, distance: 46.4
click at [495, 171] on input "6500.00" at bounding box center [630, 165] width 272 height 28
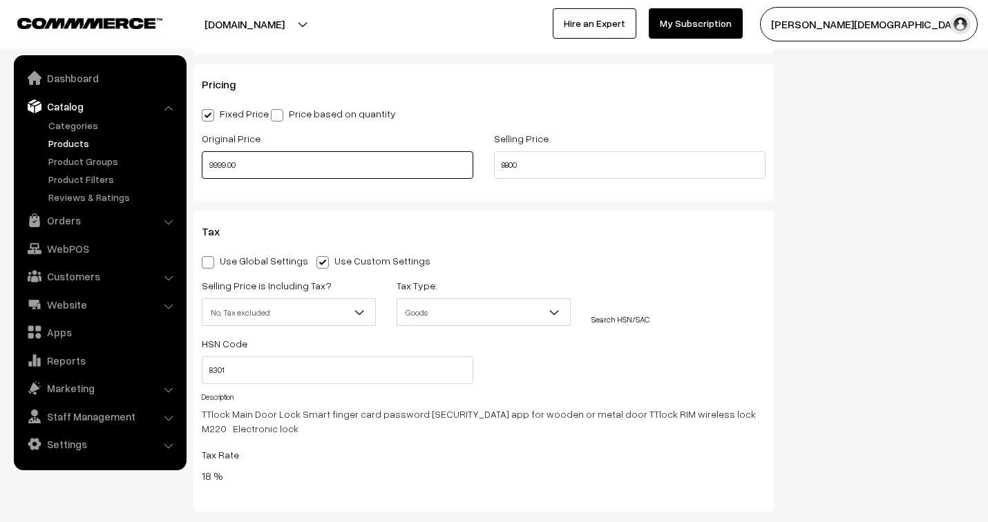
type input "8800.00"
drag, startPoint x: 252, startPoint y: 175, endPoint x: 196, endPoint y: 170, distance: 56.2
click at [196, 170] on div "Original Price 9999.00" at bounding box center [337, 158] width 292 height 57
type input "12500.00"
click at [600, 237] on h3 "Tax" at bounding box center [484, 231] width 564 height 13
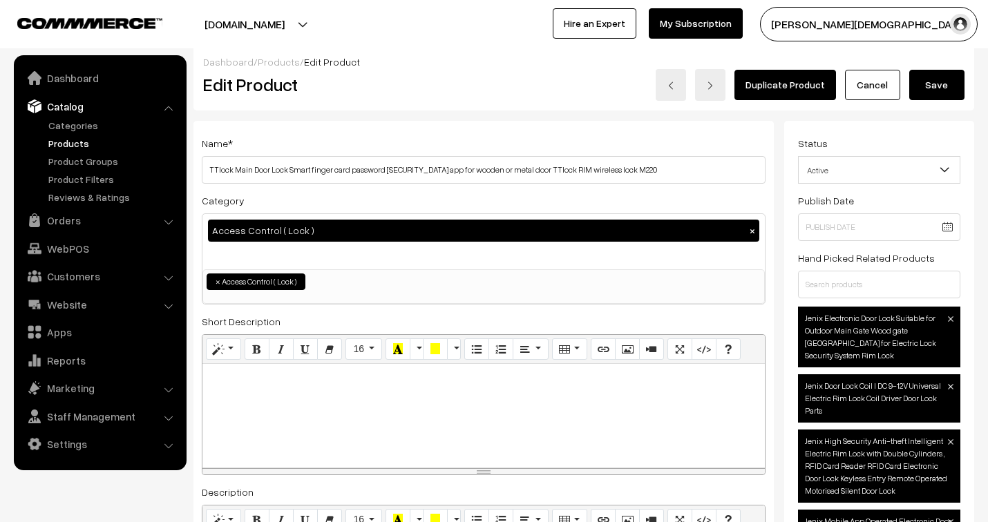
scroll to position [0, 0]
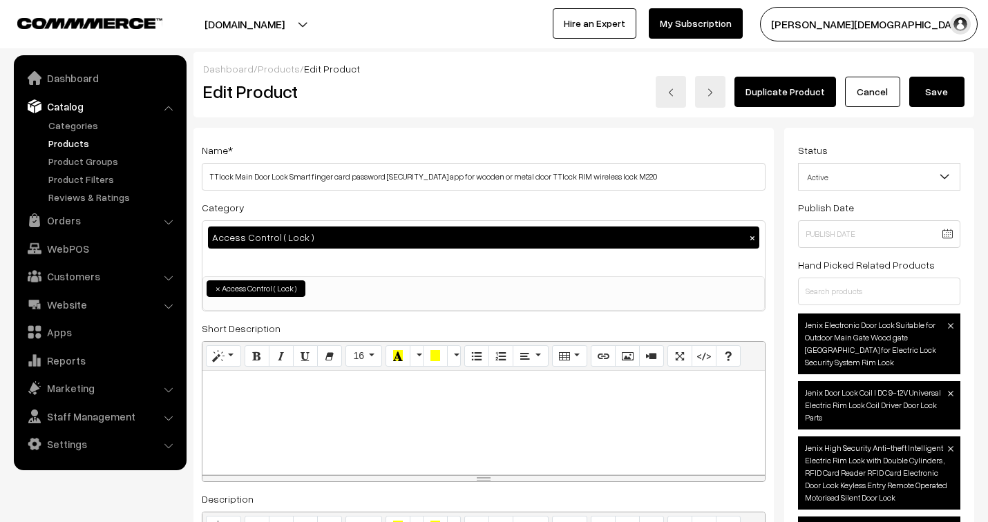
click at [945, 87] on button "Save" at bounding box center [936, 92] width 55 height 30
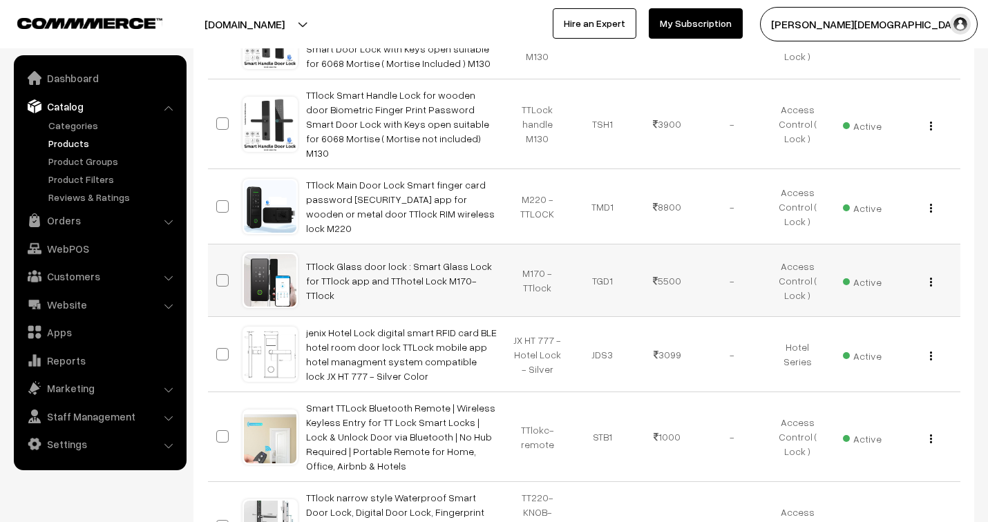
scroll to position [307, 0]
click at [931, 277] on img "button" at bounding box center [931, 281] width 2 height 9
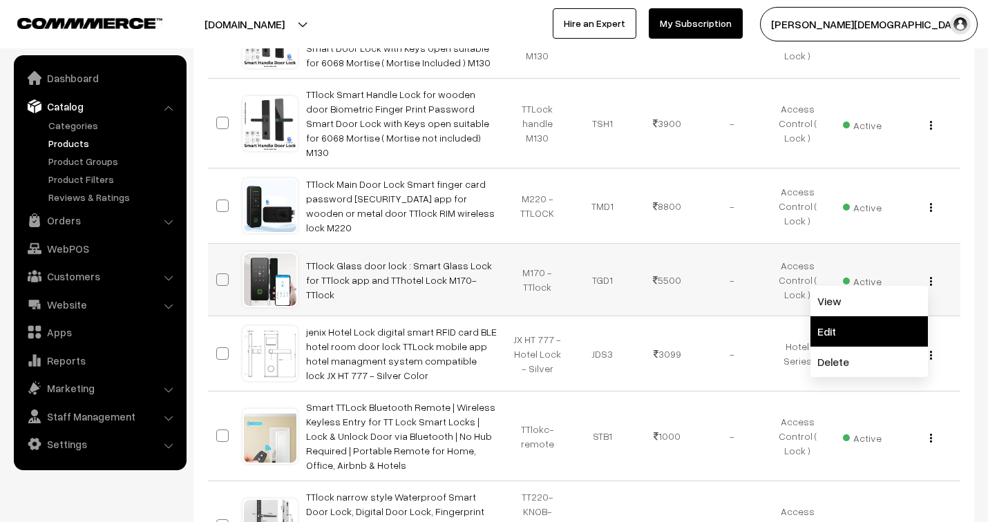
click at [879, 316] on link "Edit" at bounding box center [868, 331] width 117 height 30
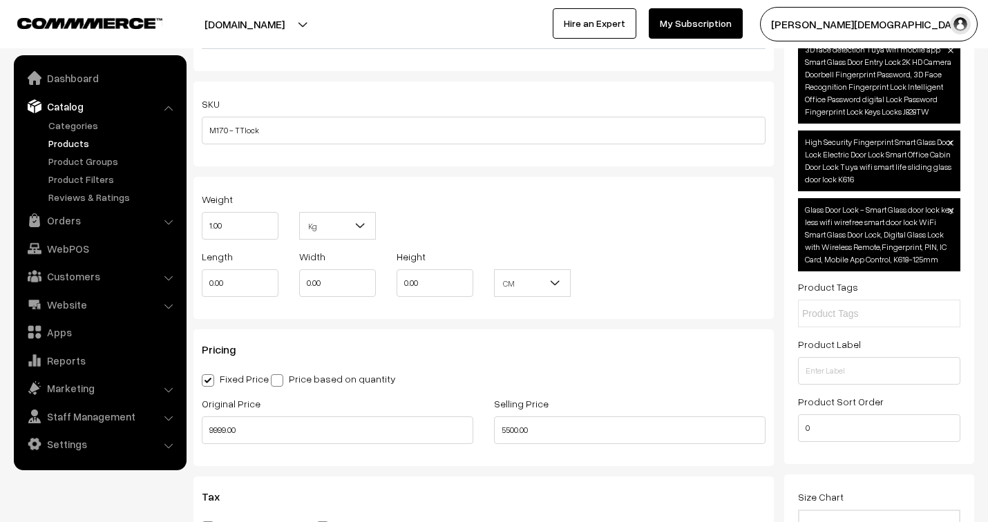
scroll to position [1228, 0]
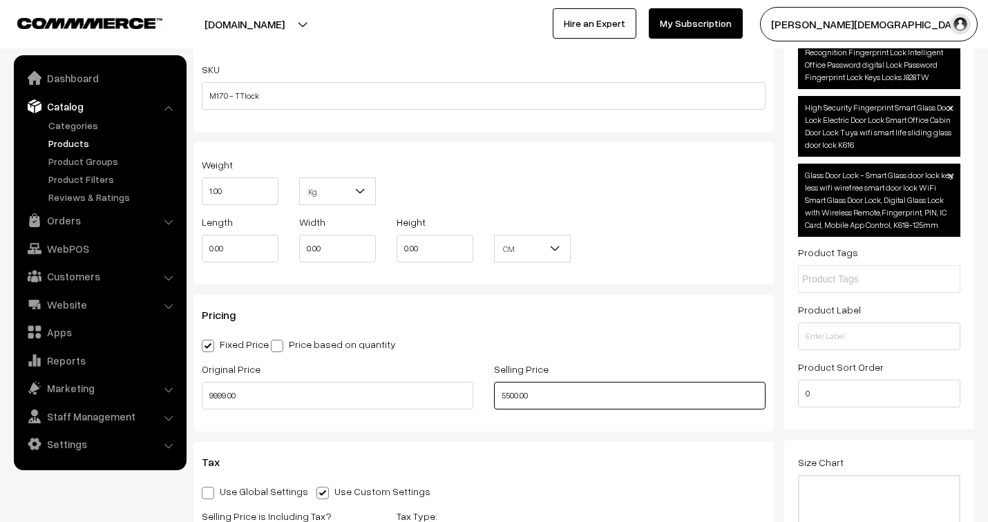
drag, startPoint x: 540, startPoint y: 397, endPoint x: 486, endPoint y: 432, distance: 63.8
click at [495, 392] on input "5500.00" at bounding box center [630, 396] width 272 height 28
type input "6400.00"
click at [623, 412] on div "Selling Price 6400.00" at bounding box center [630, 389] width 292 height 57
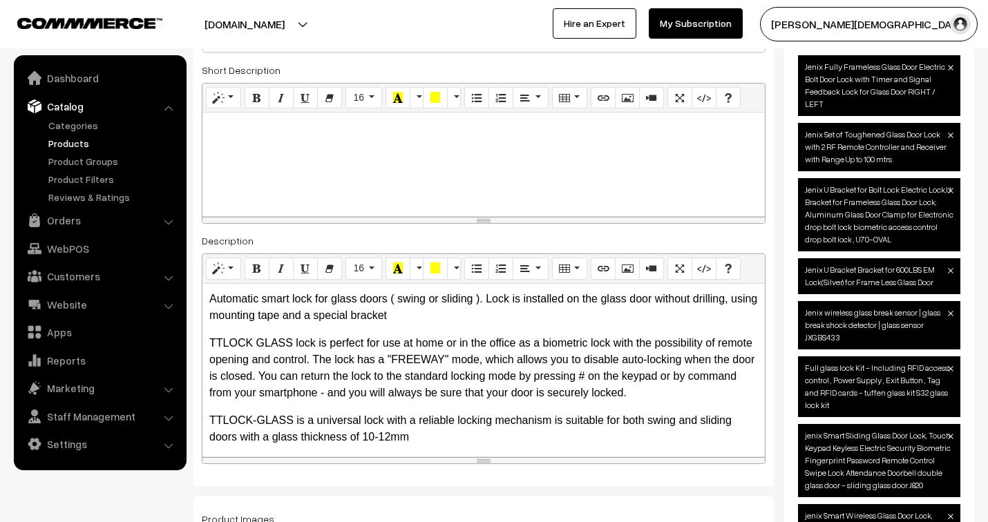
scroll to position [0, 0]
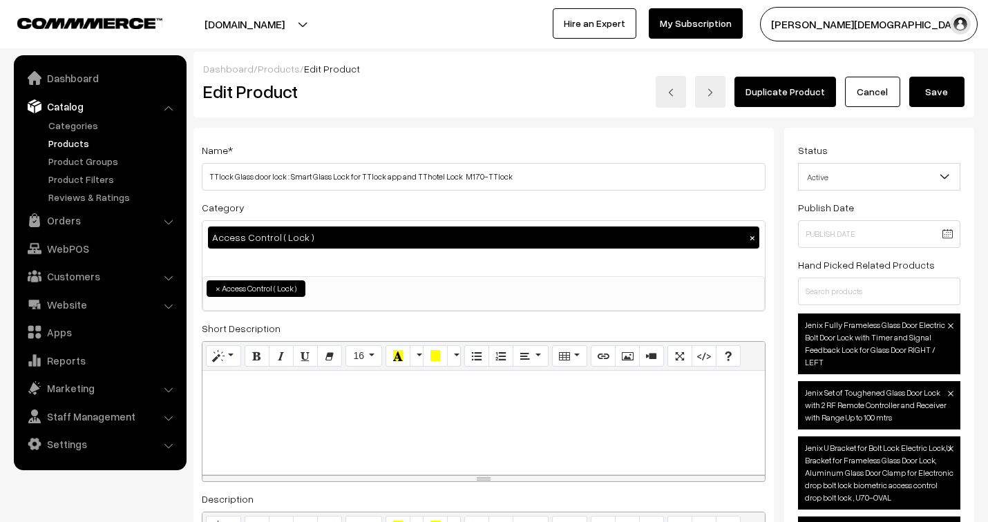
click at [937, 97] on button "Save" at bounding box center [936, 92] width 55 height 30
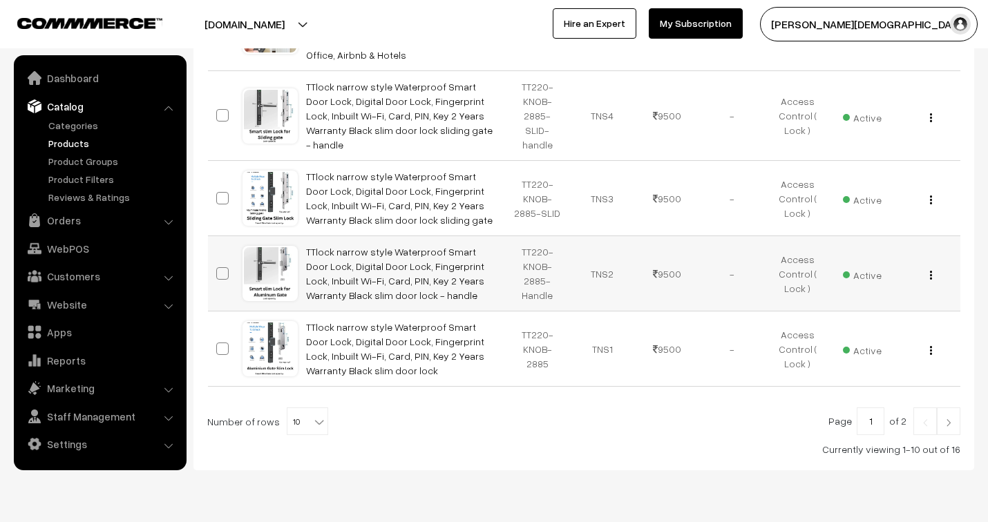
scroll to position [723, 0]
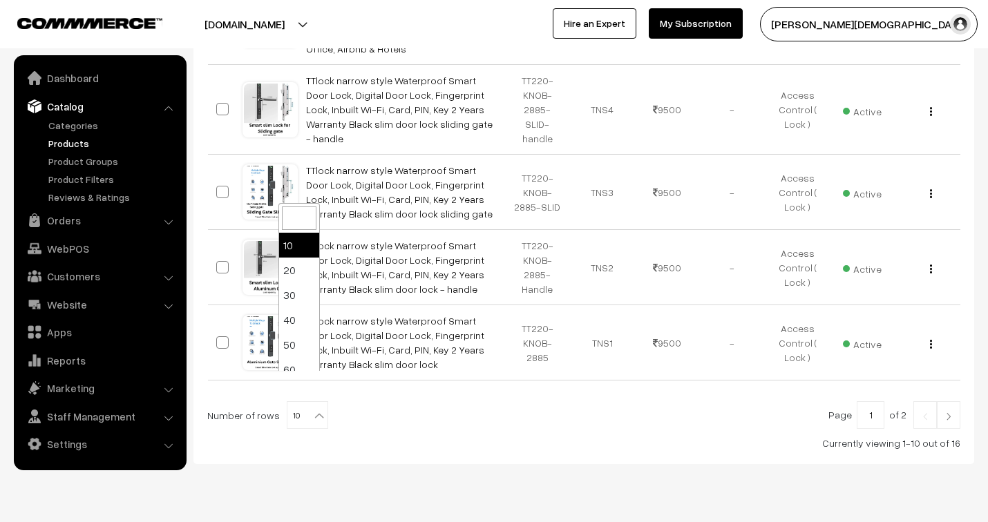
click at [312, 409] on b at bounding box center [319, 416] width 14 height 14
select select "100"
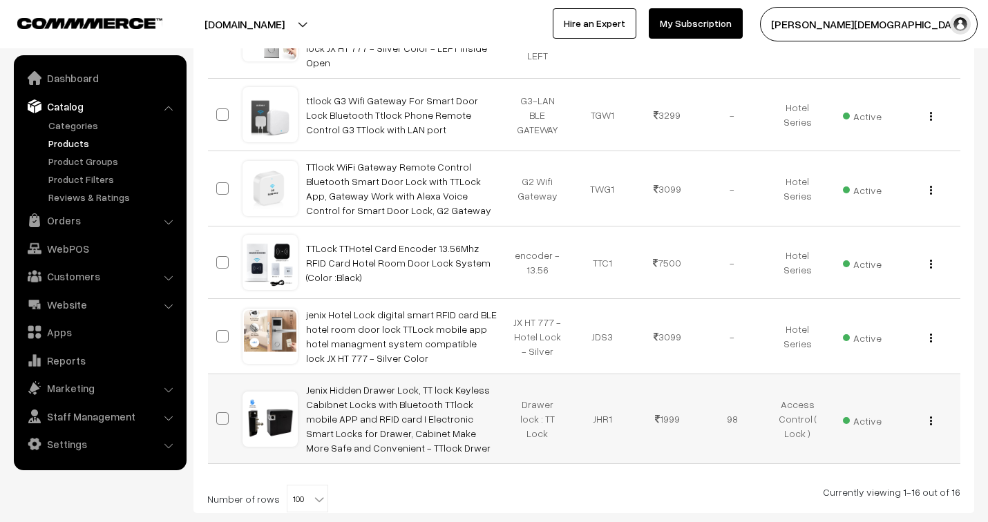
scroll to position [1150, 0]
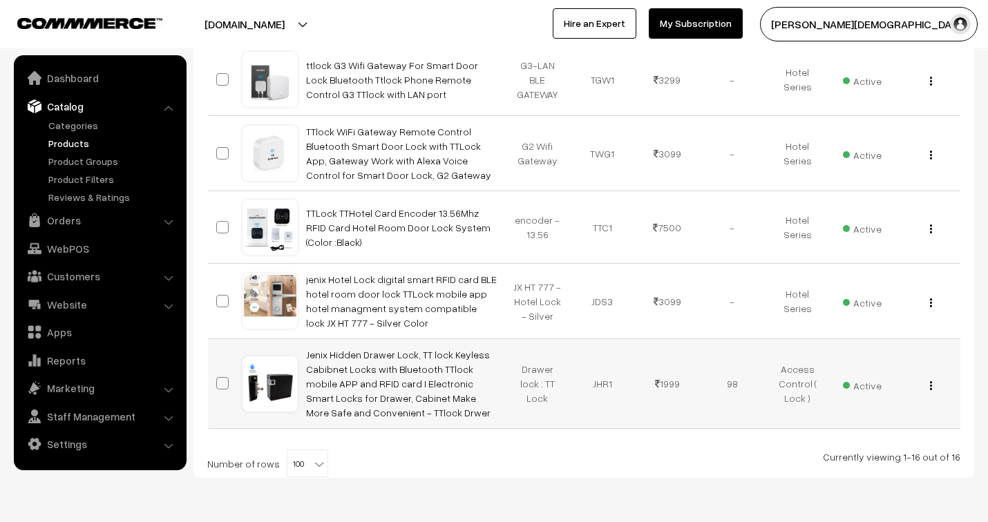
click at [931, 381] on img "button" at bounding box center [931, 385] width 2 height 9
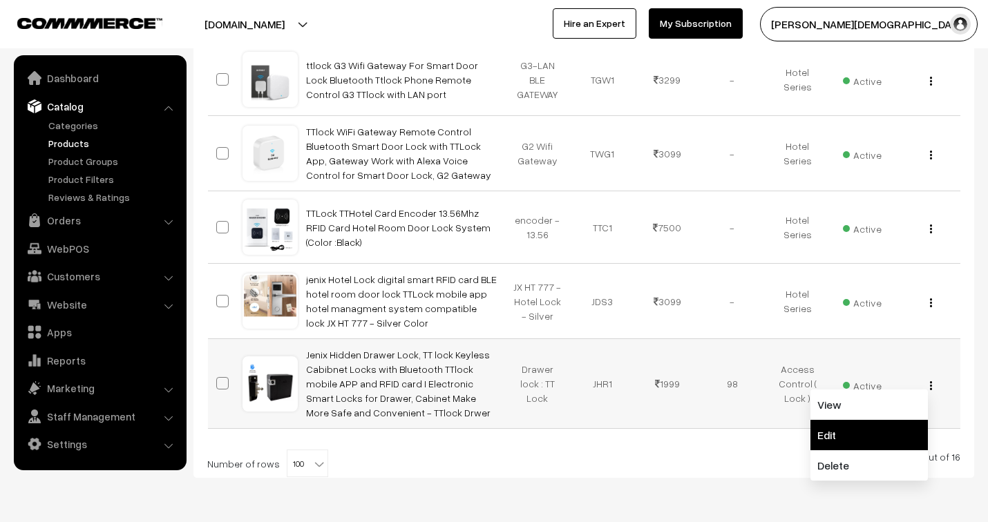
click at [871, 420] on link "Edit" at bounding box center [868, 435] width 117 height 30
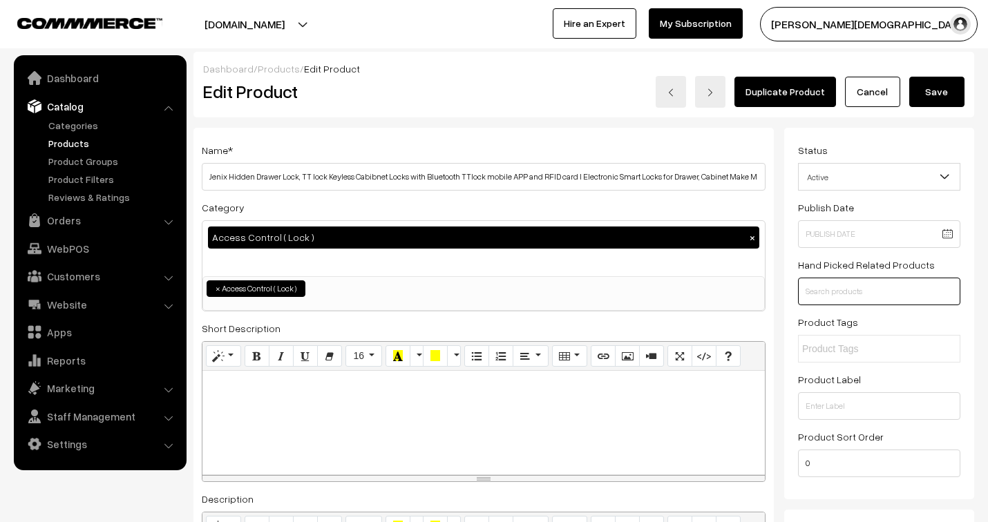
click at [859, 295] on input "text" at bounding box center [879, 292] width 162 height 28
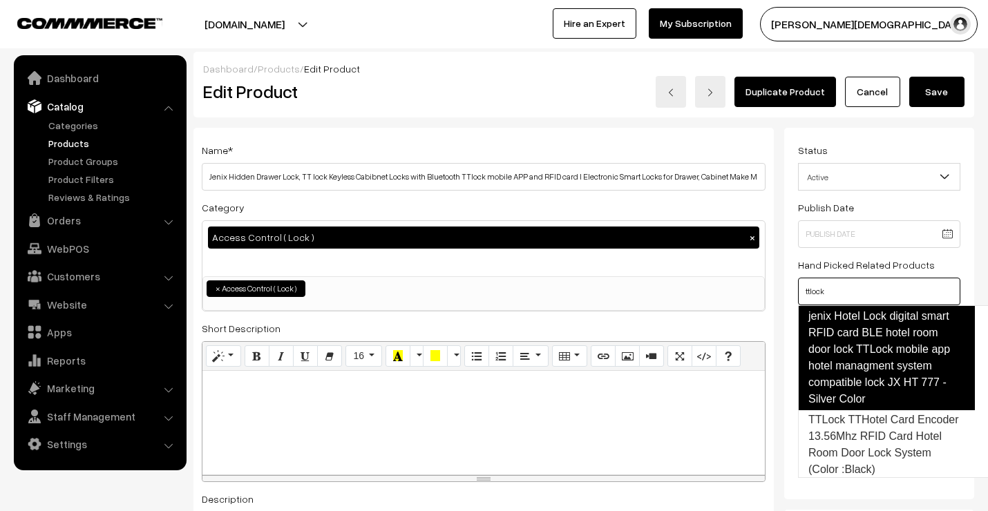
click at [895, 344] on link "jenix Hotel Lock digital smart RFID card BLE hotel room door lock TTLock mobile…" at bounding box center [886, 357] width 177 height 105
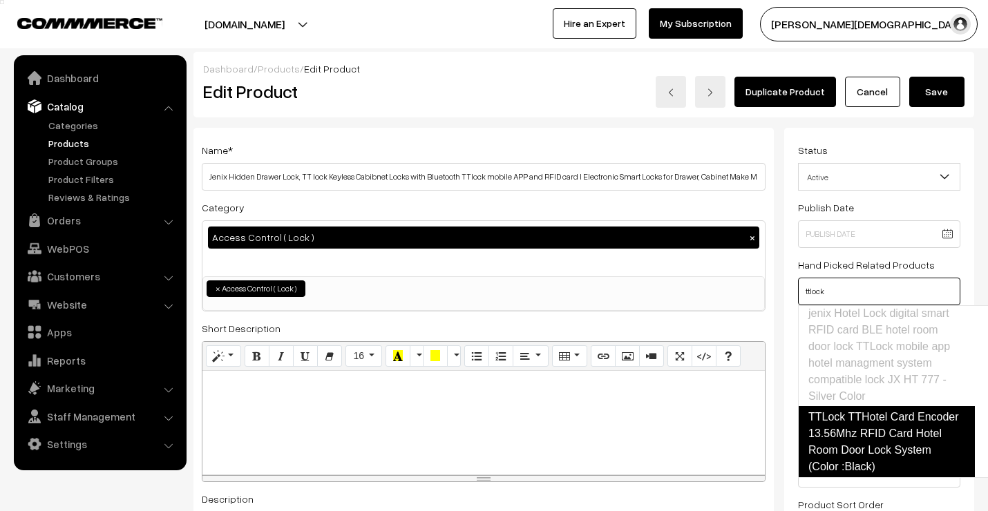
click at [861, 443] on link "TTLock TTHotel Card Encoder 13.56Mhz RFID Card Hotel Room Door Lock System (Col…" at bounding box center [886, 442] width 177 height 72
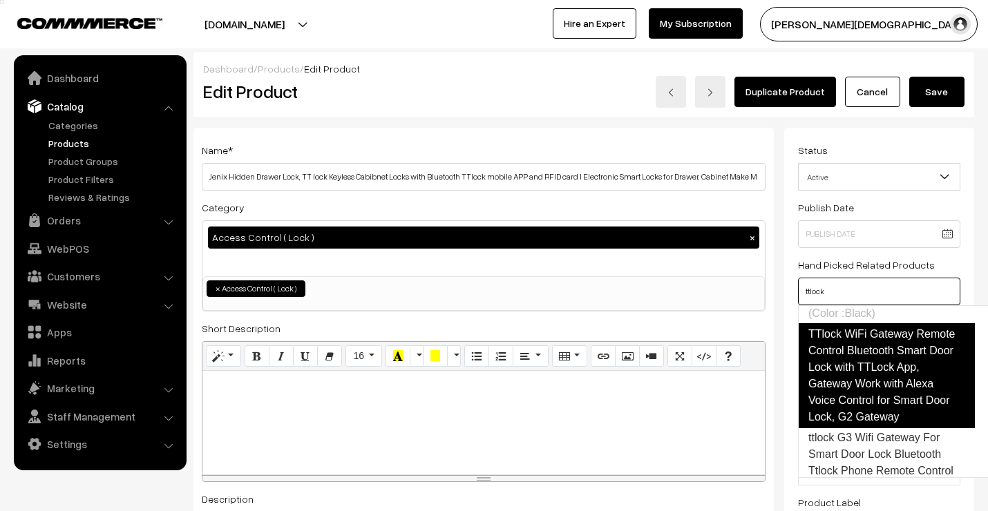
click at [860, 377] on link "TTlock WiFi Gateway Remote Control Bluetooth Smart Door Lock with TTLock App, G…" at bounding box center [886, 375] width 177 height 105
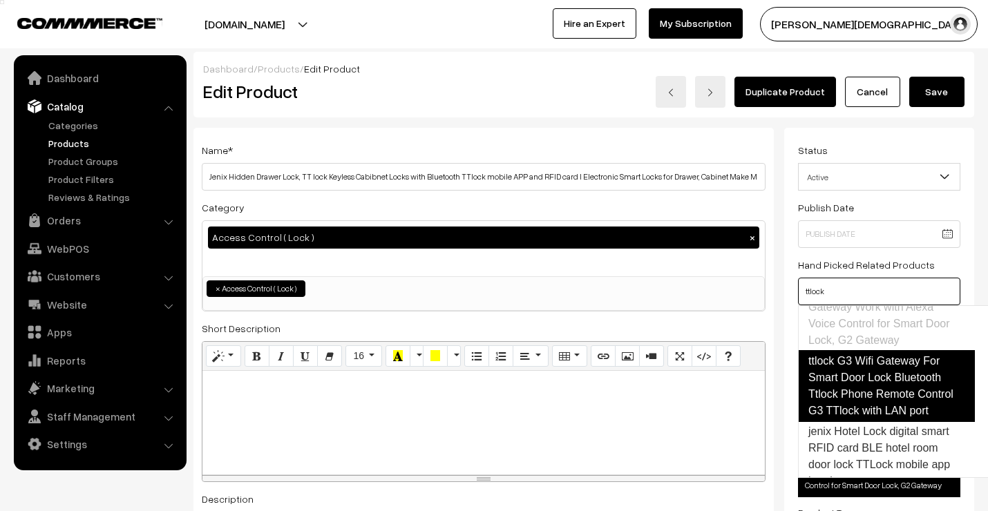
click at [866, 394] on link "ttlock G3 Wifi Gateway For Smart Door Lock Bluetooth Ttlock Phone Remote Contro…" at bounding box center [886, 386] width 177 height 72
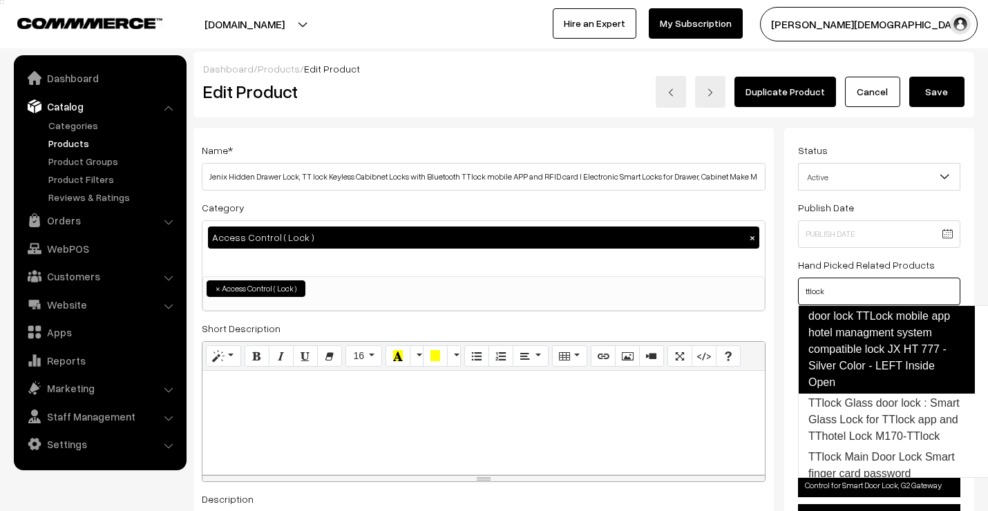
click at [862, 357] on link "jenix Hotel Lock digital smart RFID card BLE hotel room door lock TTLock mobile…" at bounding box center [886, 333] width 177 height 122
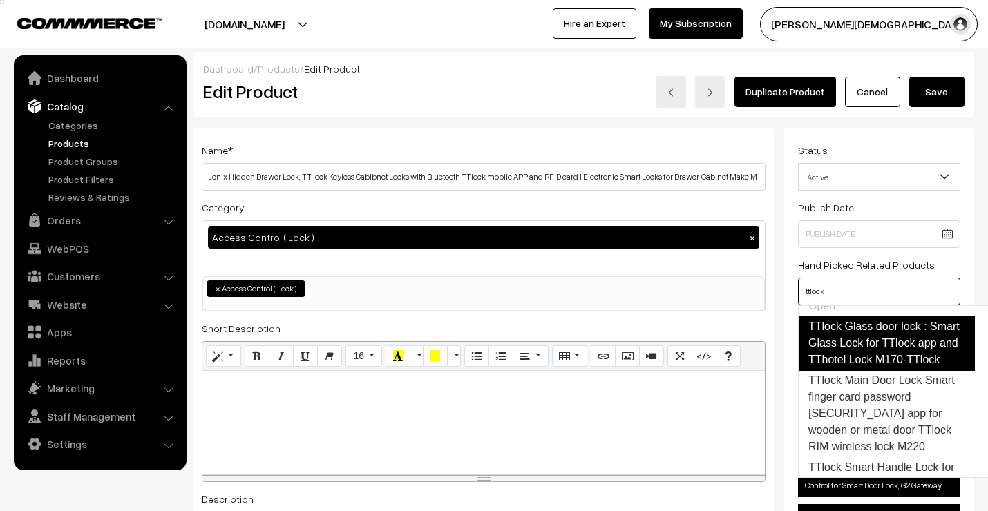
click at [861, 371] on link "TTlock Glass door lock : Smart Glass Lock for TTlock app and TThotel Lock M170-…" at bounding box center [886, 343] width 177 height 55
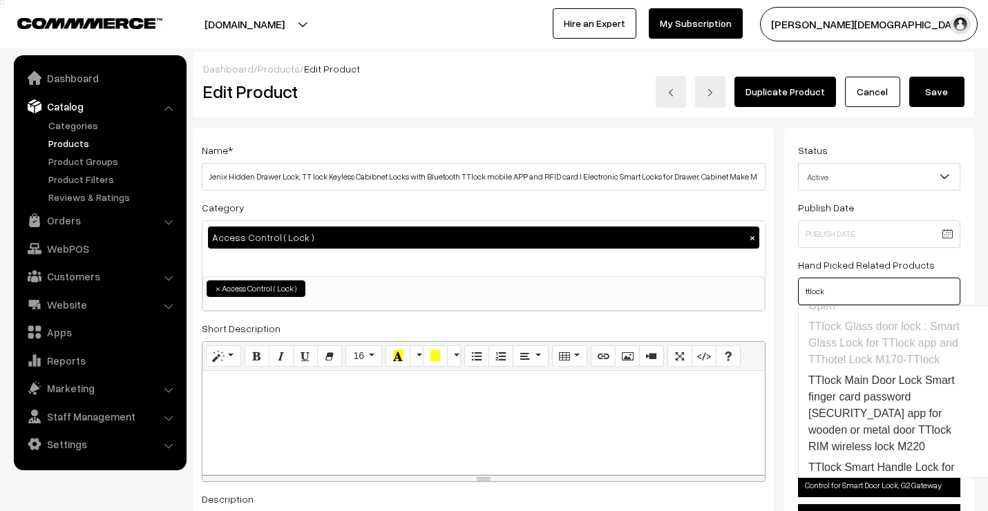
scroll to position [535, 0]
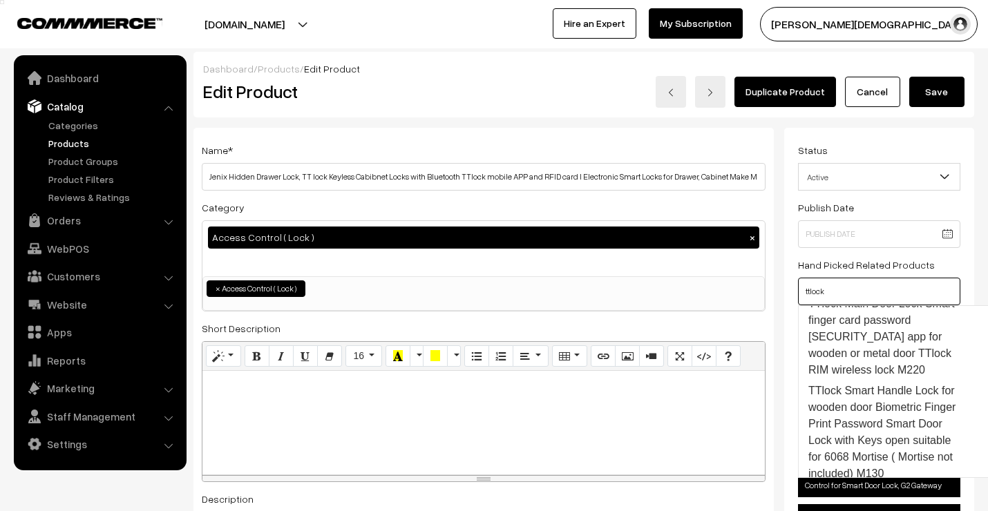
click at [861, 375] on link "TTlock Main Door Lock Smart finger card password [SECURITY_DATA] app for wooden…" at bounding box center [886, 337] width 175 height 87
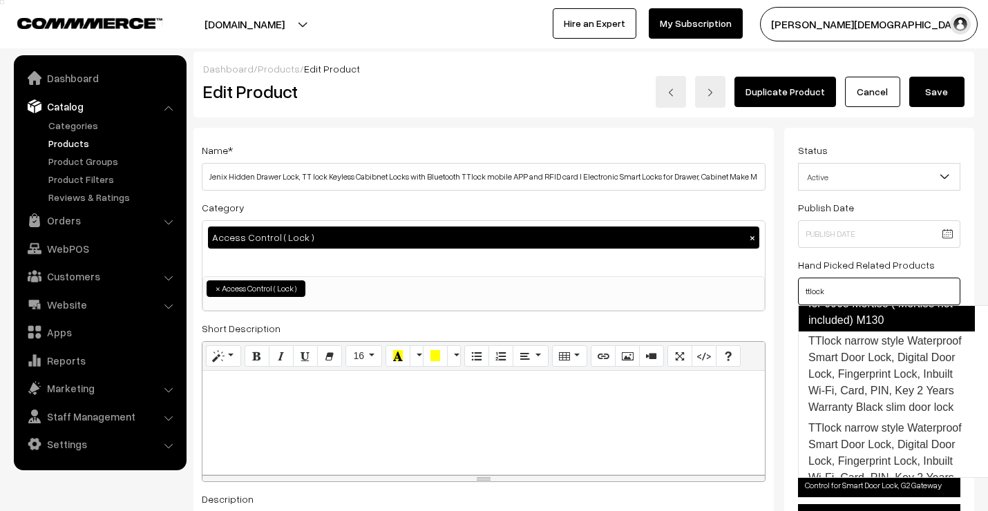
scroll to position [659, 0]
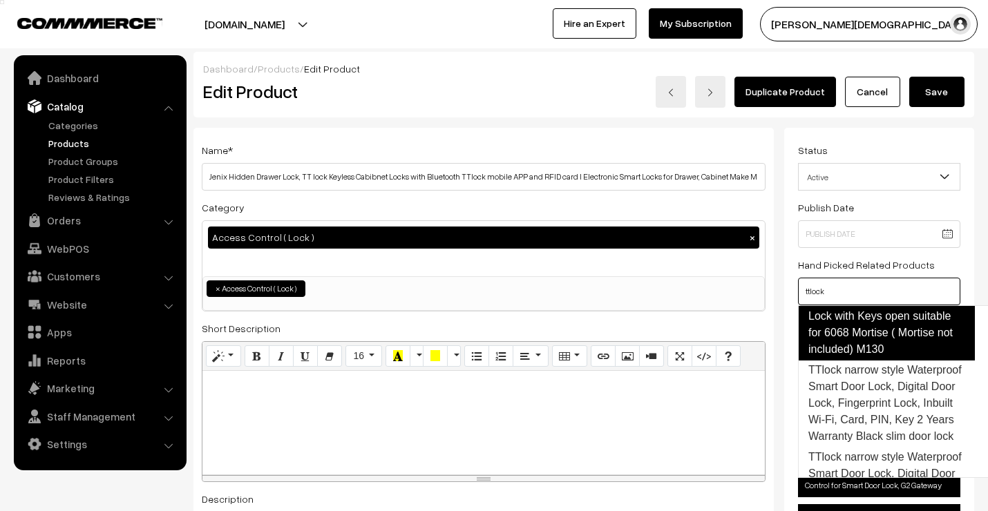
click at [857, 353] on link "TTlock Smart Handle Lock for wooden door Biometric Finger Print Password Smart …" at bounding box center [886, 308] width 177 height 105
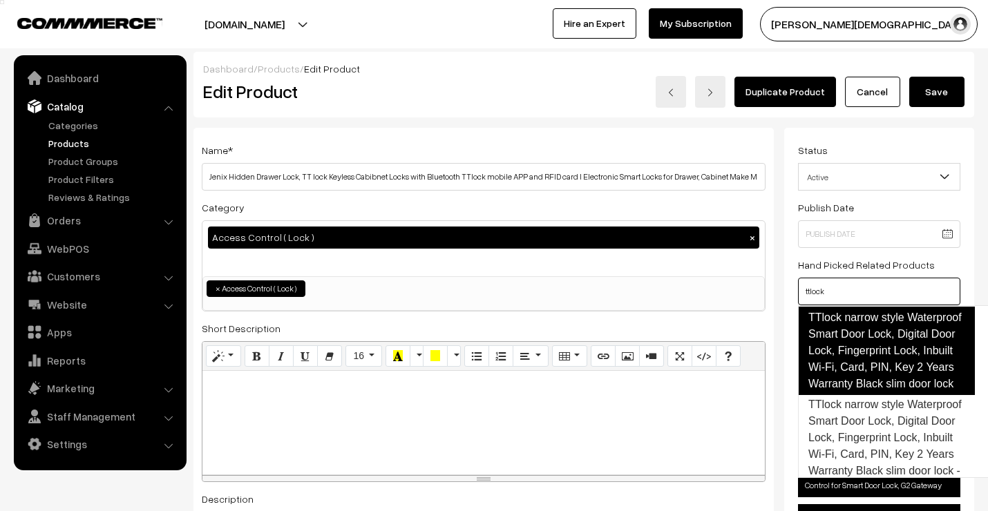
click at [857, 395] on link "TTlock narrow style Waterproof Smart Door Lock, Digital Door Lock, Fingerprint …" at bounding box center [886, 351] width 177 height 88
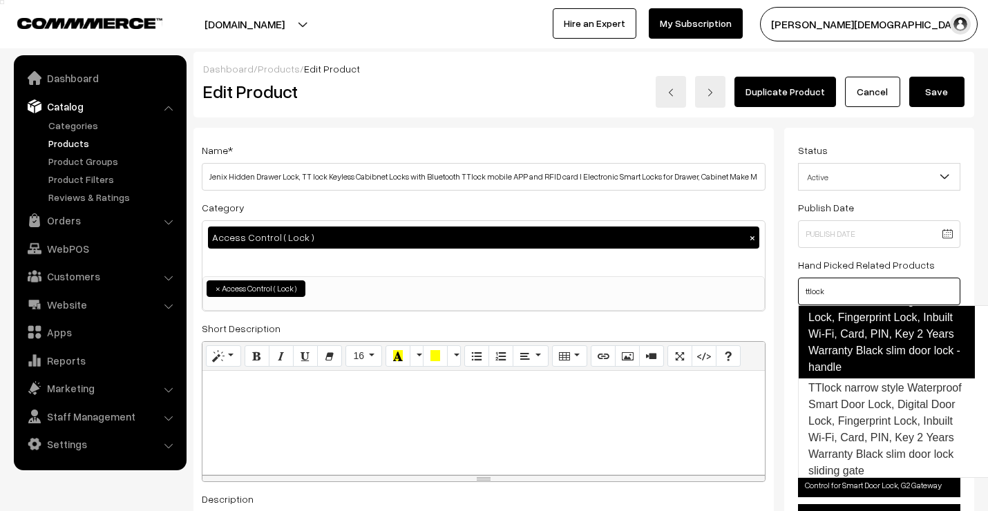
click at [859, 379] on link "TTlock narrow style Waterproof Smart Door Lock, Digital Door Lock, Fingerprint …" at bounding box center [886, 326] width 177 height 105
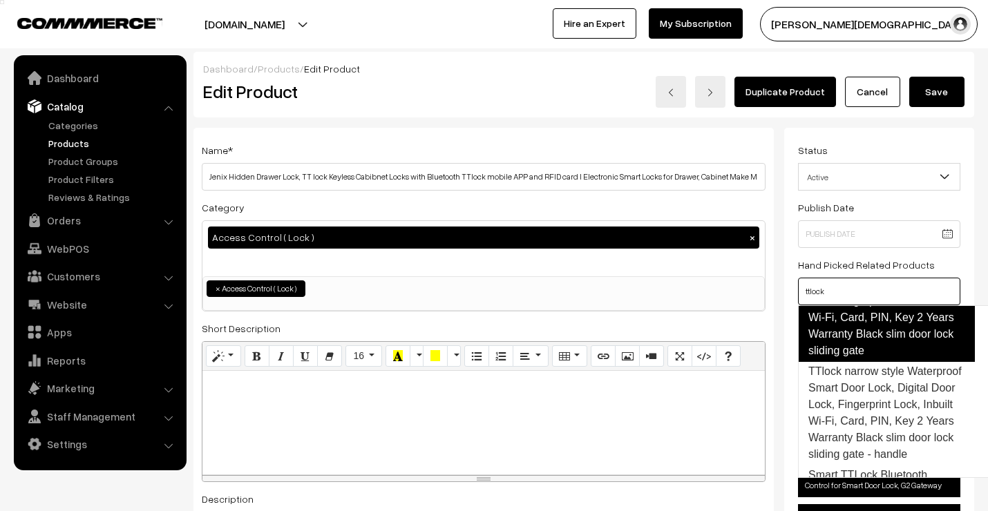
click at [858, 362] on link "TTlock narrow style Waterproof Smart Door Lock, Digital Door Lock, Fingerprint …" at bounding box center [886, 309] width 177 height 105
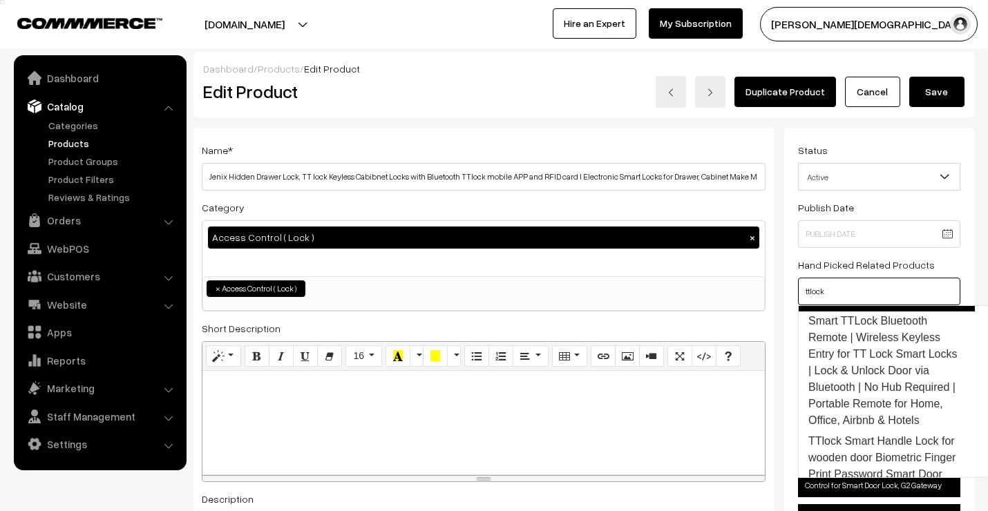
click at [853, 312] on link "TTlock narrow style Waterproof Smart Door Lock, Digital Door Lock, Fingerprint …" at bounding box center [886, 259] width 177 height 105
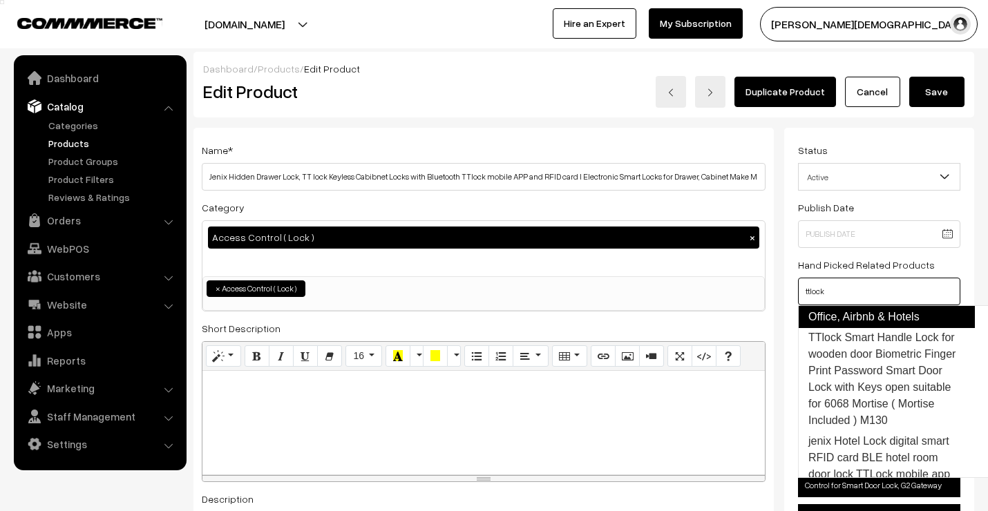
click at [851, 328] on link "Smart TTLock Bluetooth Remote | Wireless Keyless Entry for TT Lock Smart Locks …" at bounding box center [886, 268] width 177 height 122
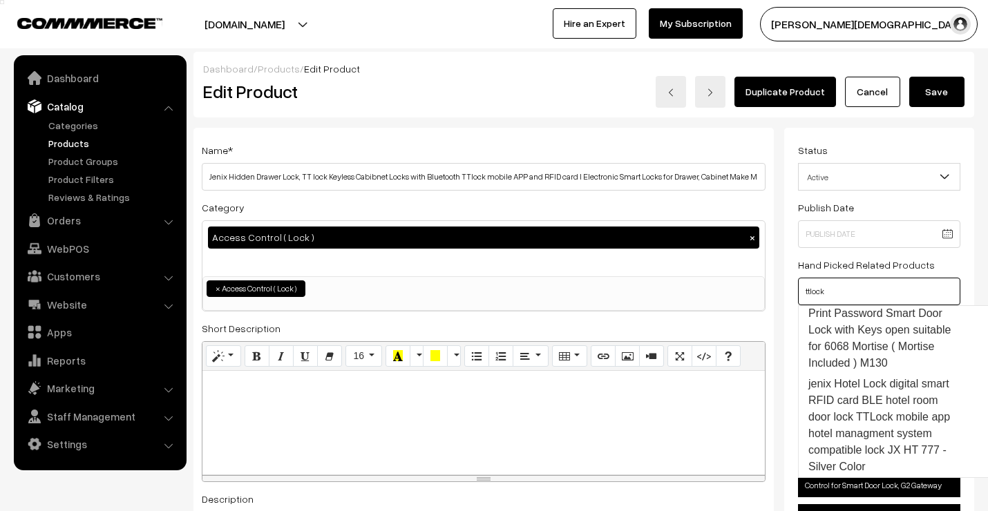
scroll to position [1363, 0]
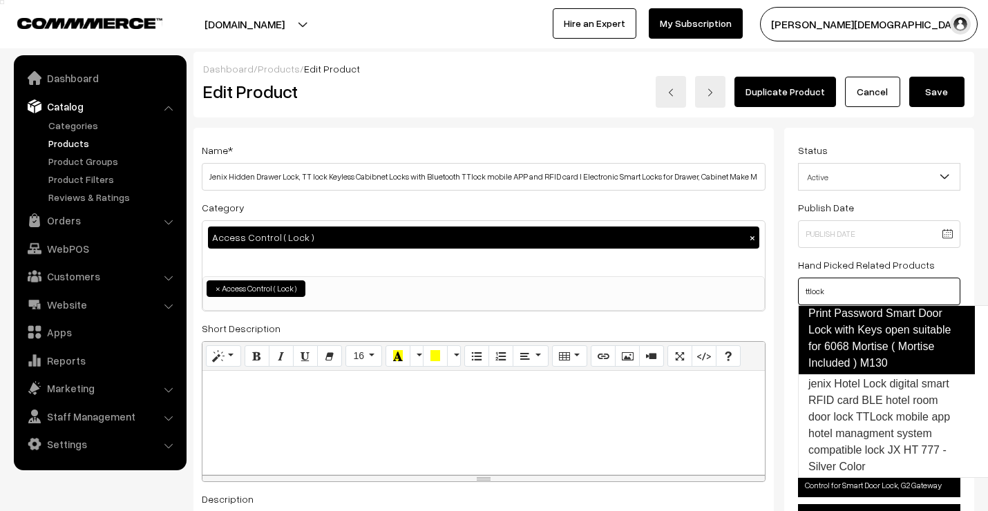
click at [855, 371] on link "TTlock Smart Handle Lock for wooden door Biometric Finger Print Password Smart …" at bounding box center [886, 321] width 177 height 105
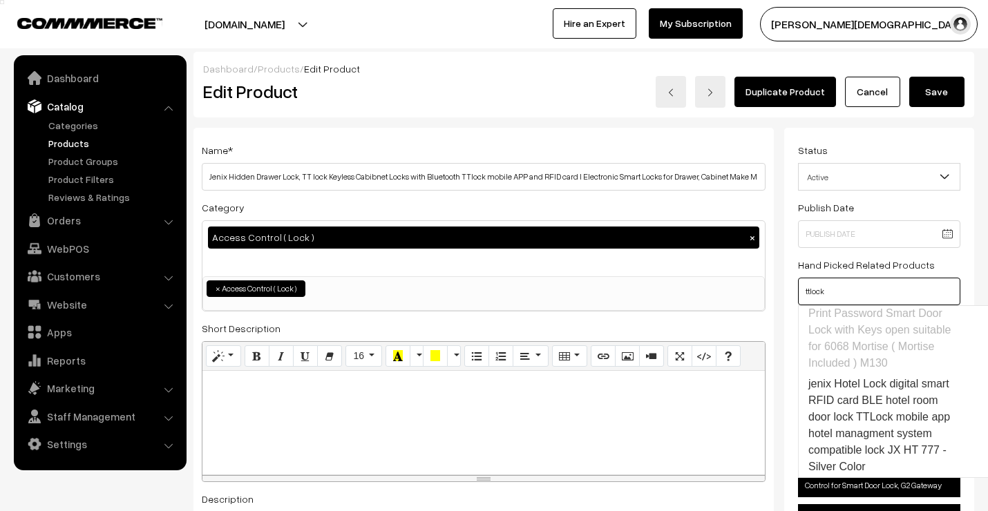
scroll to position [1417, 0]
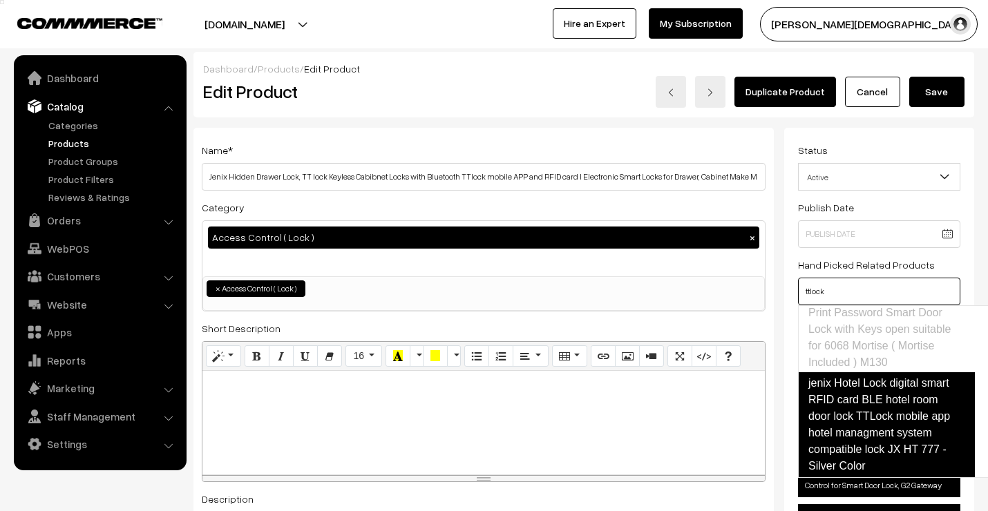
click at [857, 387] on link "jenix Hotel Lock digital smart RFID card BLE hotel room door lock TTLock mobile…" at bounding box center [886, 424] width 177 height 105
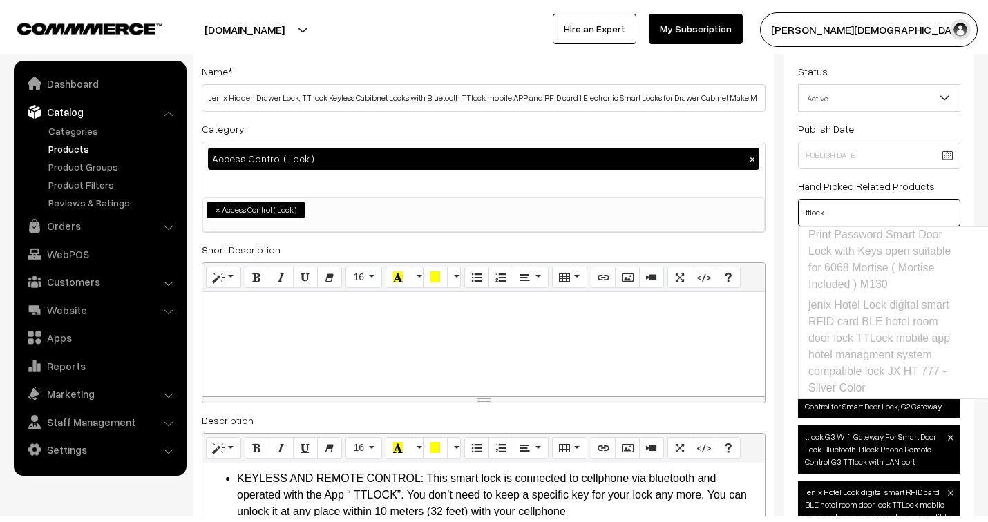
scroll to position [0, 0]
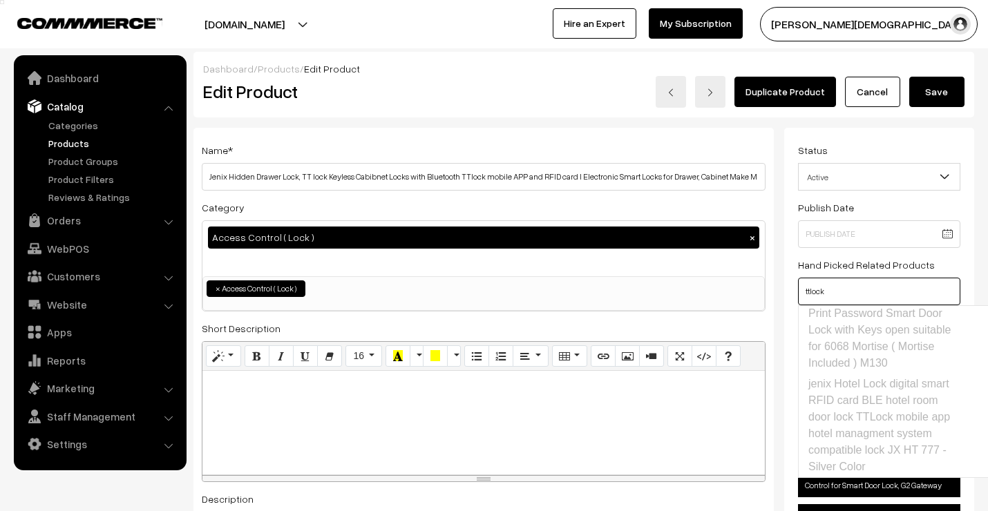
type input "ttlock"
click at [940, 94] on button "Save" at bounding box center [936, 92] width 55 height 30
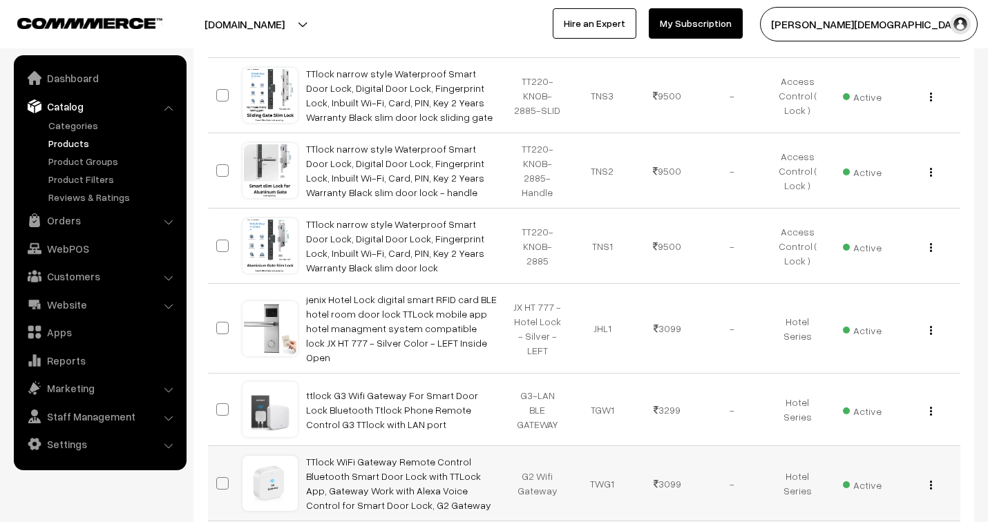
scroll to position [921, 0]
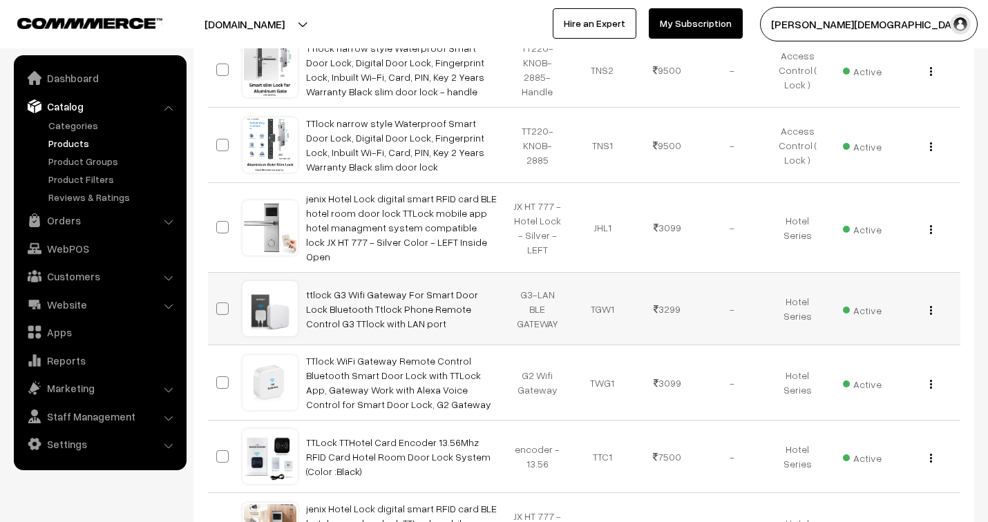
click at [930, 306] on img "button" at bounding box center [931, 310] width 2 height 9
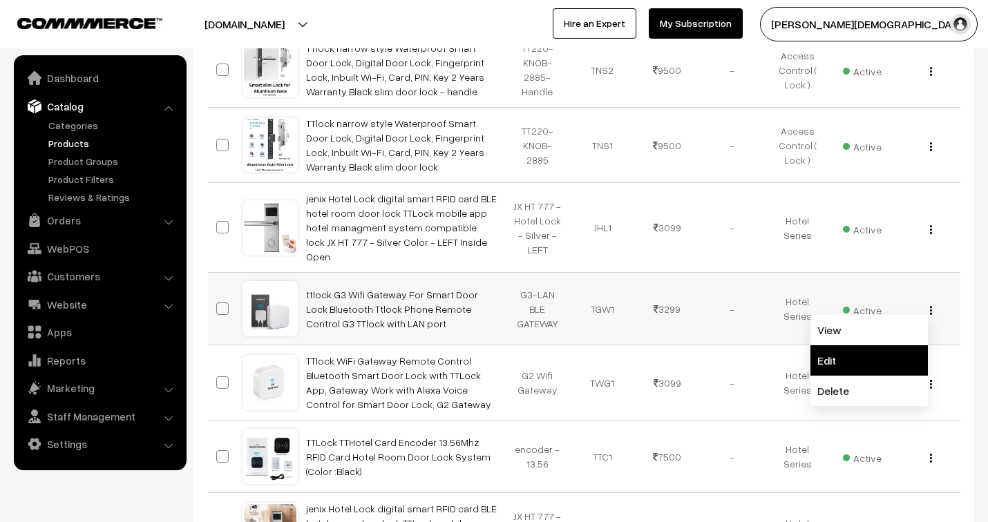
click at [890, 345] on link "Edit" at bounding box center [868, 360] width 117 height 30
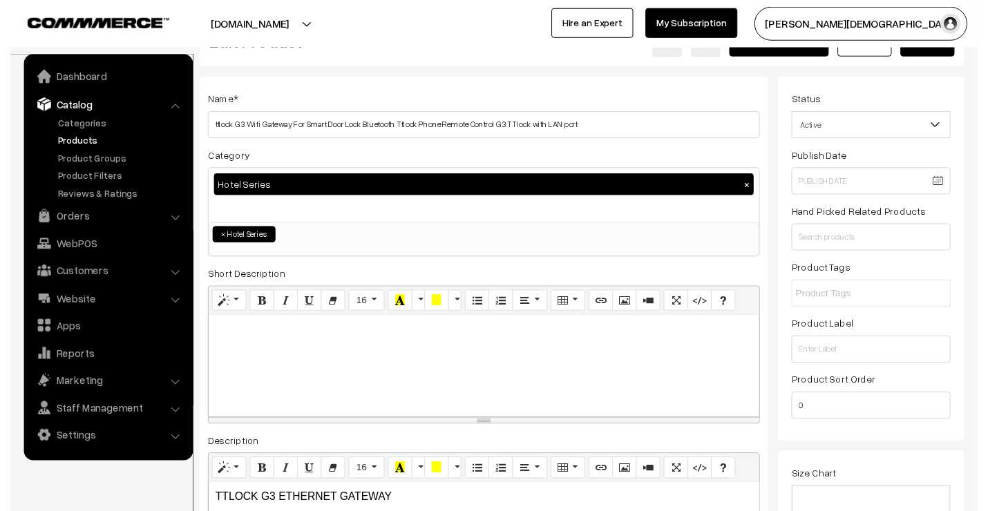
scroll to position [77, 0]
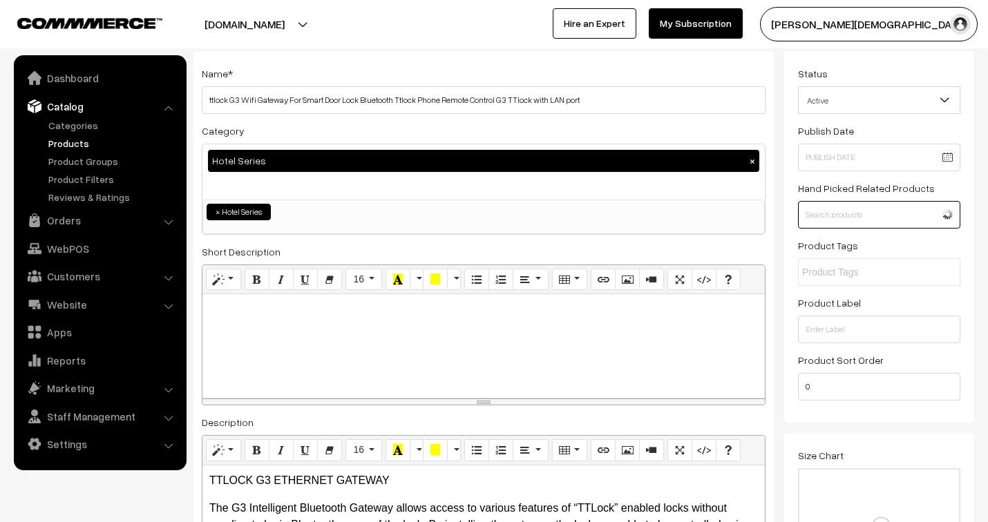
click at [857, 218] on input "text" at bounding box center [879, 215] width 162 height 28
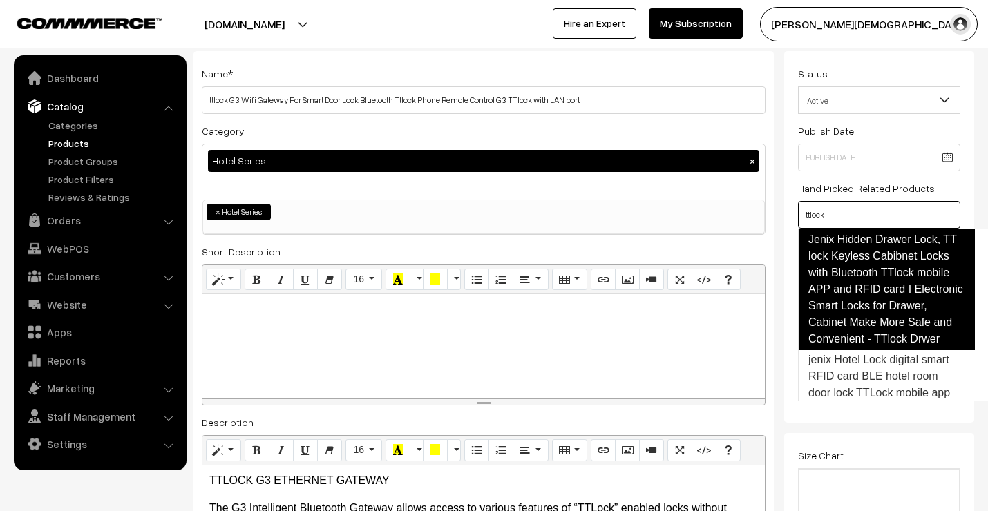
click at [864, 261] on link "Jenix Hidden Drawer Lock, TT lock Keyless Cabibnet Locks with Bluetooth TTlock …" at bounding box center [886, 290] width 177 height 122
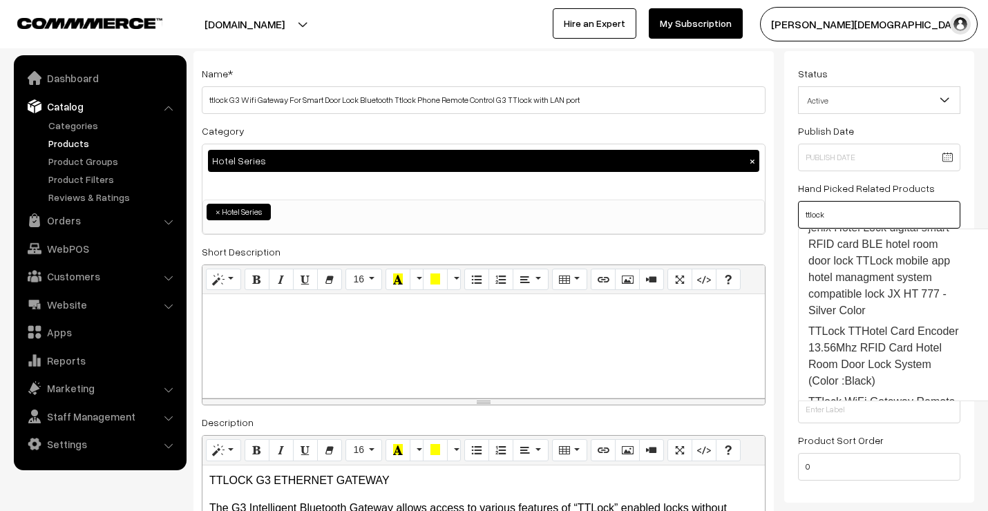
scroll to position [153, 0]
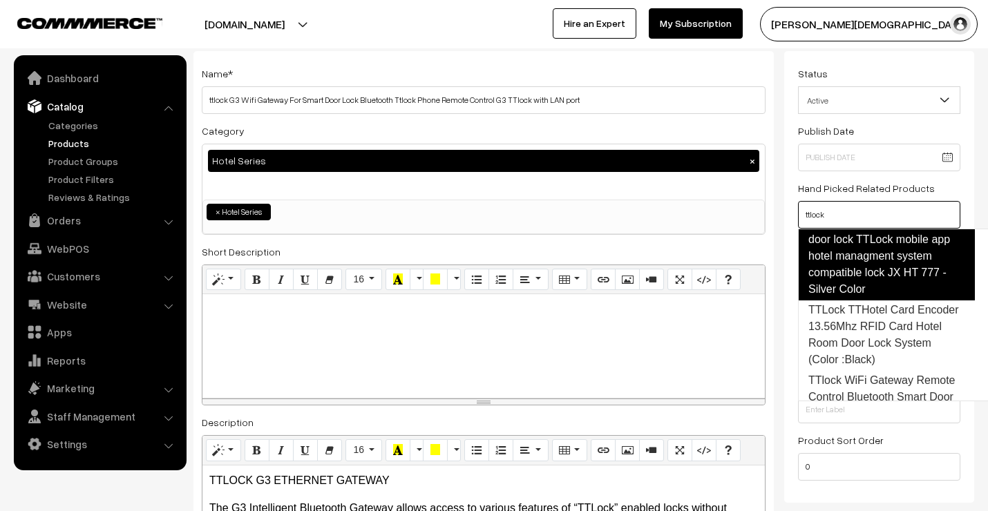
click at [875, 274] on link "jenix Hotel Lock digital smart RFID card BLE hotel room door lock TTLock mobile…" at bounding box center [886, 248] width 177 height 105
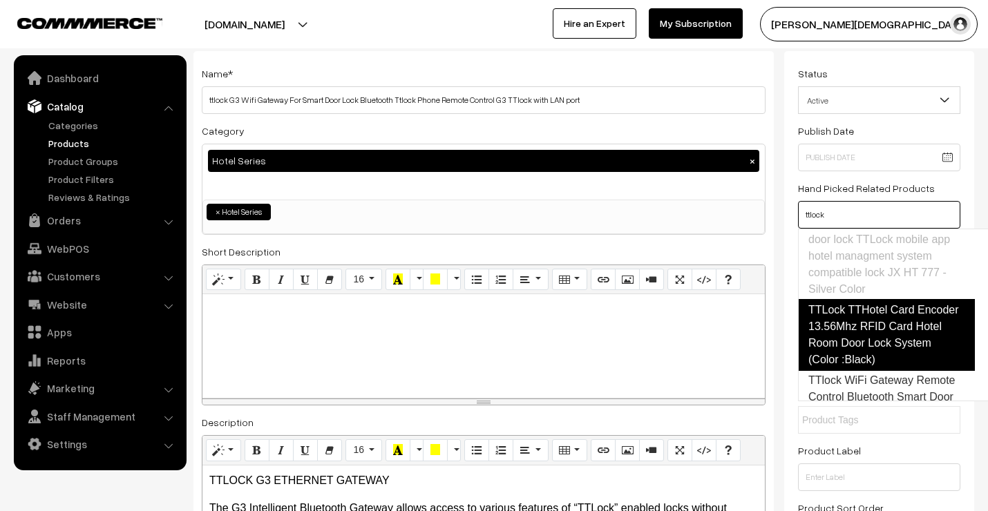
click at [853, 353] on link "TTLock TTHotel Card Encoder 13.56Mhz RFID Card Hotel Room Door Lock System (Col…" at bounding box center [886, 335] width 177 height 72
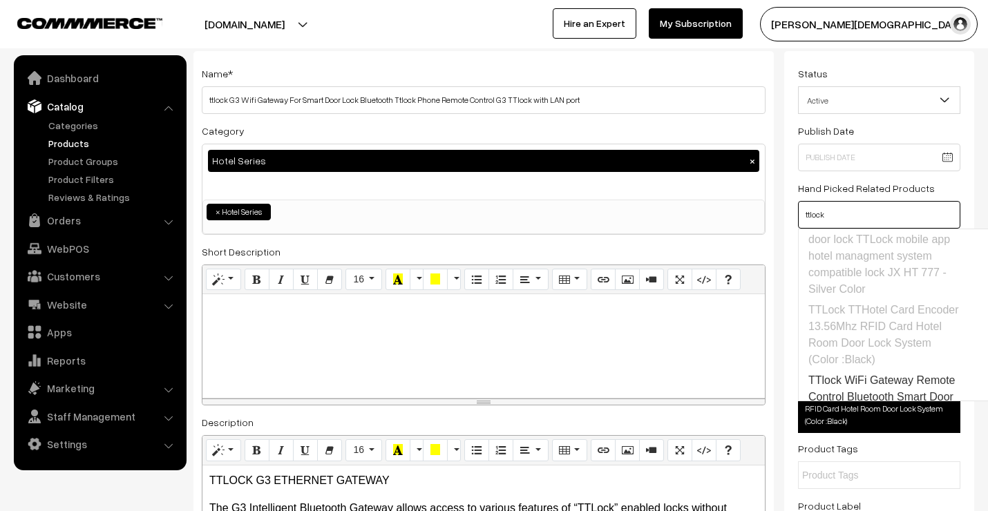
scroll to position [260, 0]
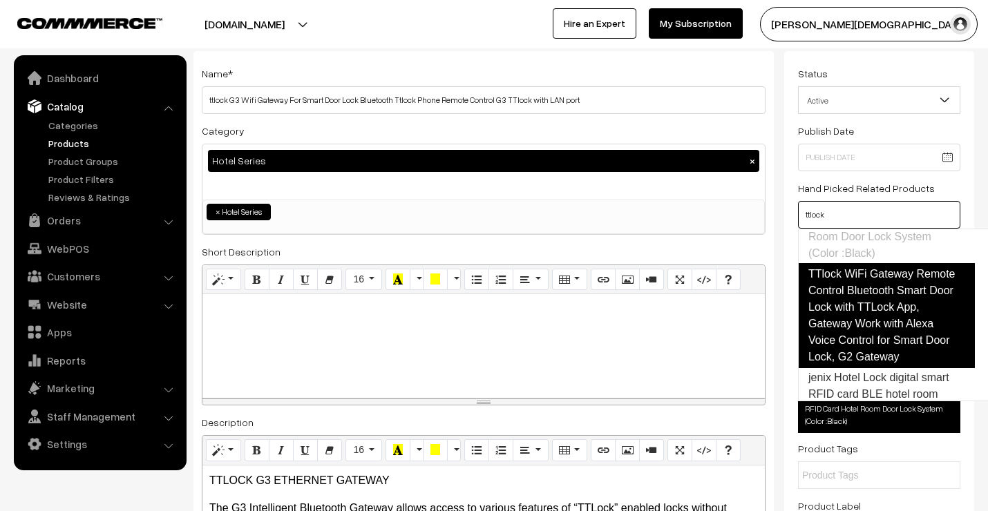
click at [855, 341] on link "TTlock WiFi Gateway Remote Control Bluetooth Smart Door Lock with TTLock App, G…" at bounding box center [886, 315] width 177 height 105
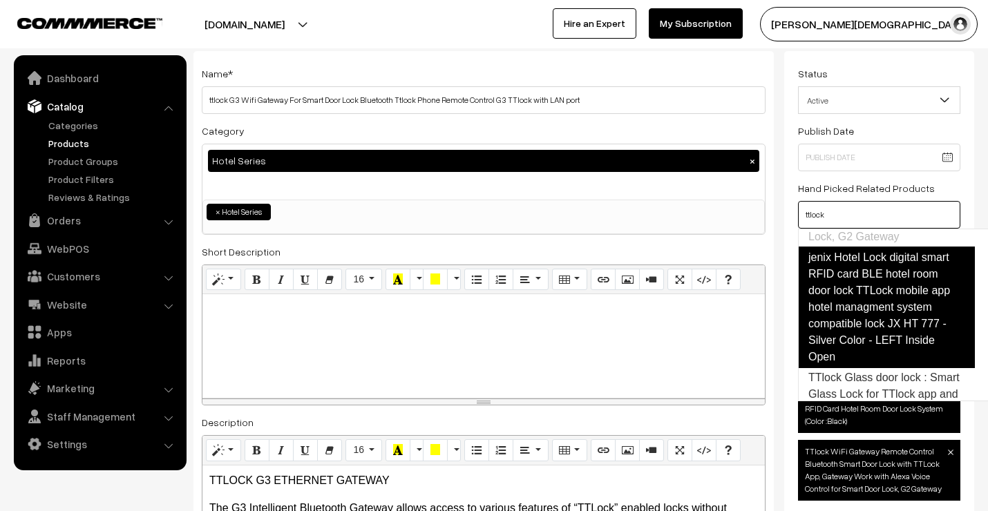
click at [867, 347] on link "jenix Hotel Lock digital smart RFID card BLE hotel room door lock TTLock mobile…" at bounding box center [886, 308] width 177 height 122
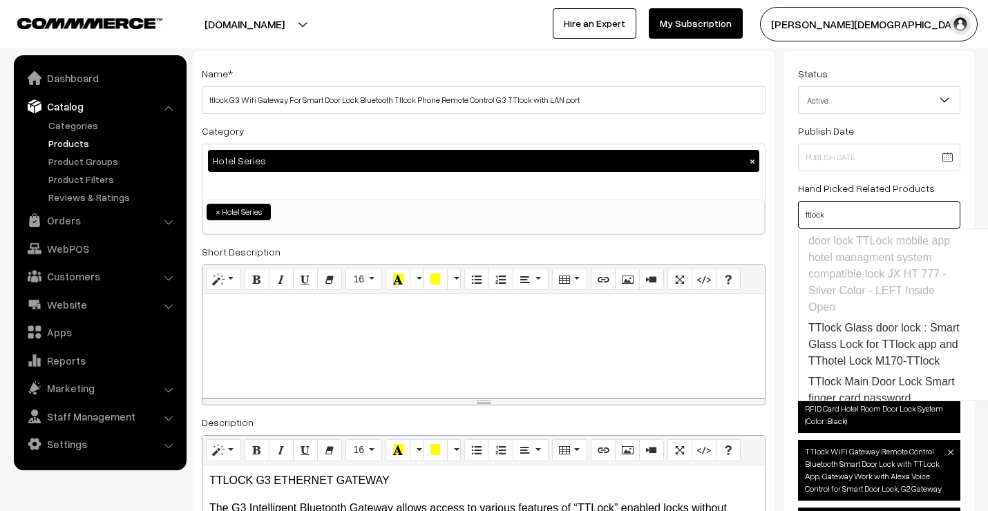
scroll to position [457, 0]
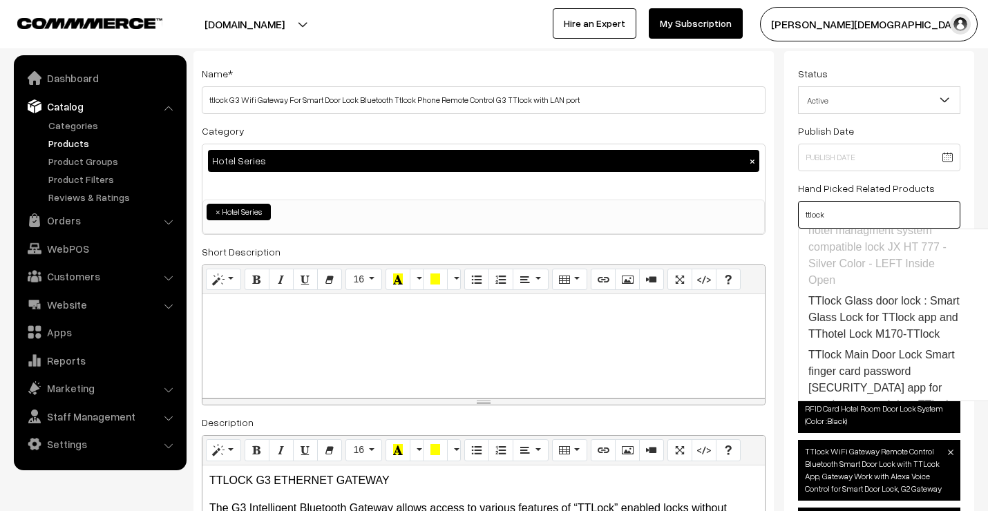
click at [871, 339] on link "TTlock Glass door lock : Smart Glass Lock for TTlock app and TThotel Lock M170-…" at bounding box center [886, 318] width 175 height 54
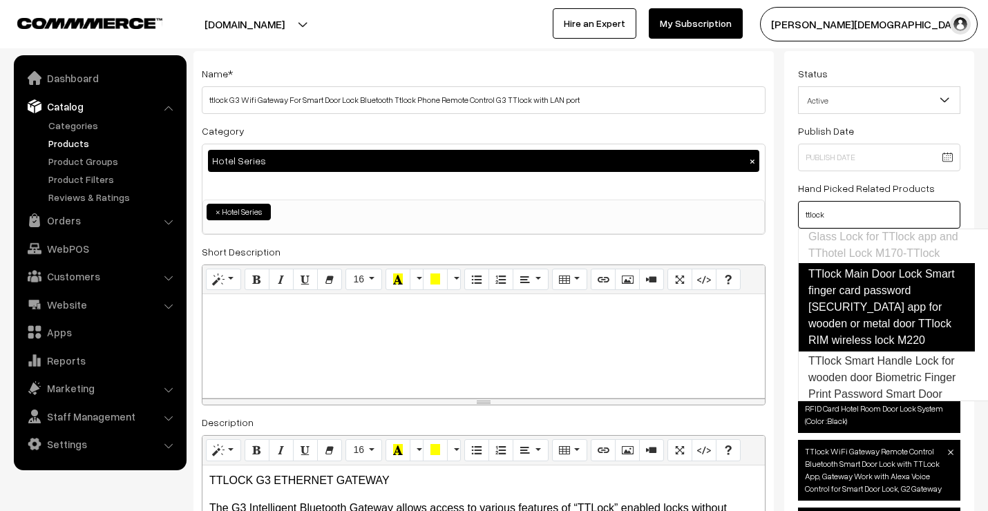
click at [872, 333] on link "TTlock Main Door Lock Smart finger card password TTlock app for wooden or metal…" at bounding box center [886, 307] width 177 height 88
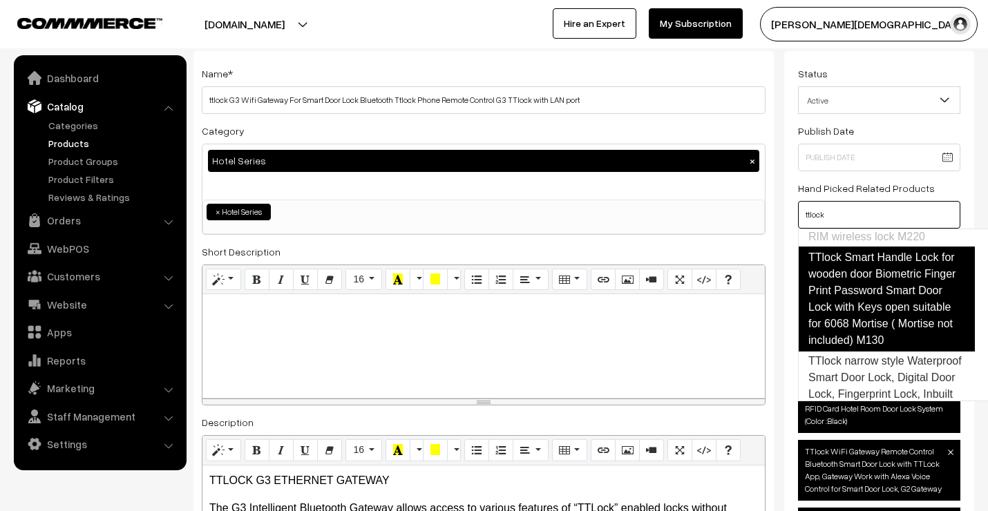
click at [875, 341] on link "TTlock Smart Handle Lock for wooden door Biometric Finger Print Password Smart …" at bounding box center [886, 299] width 177 height 105
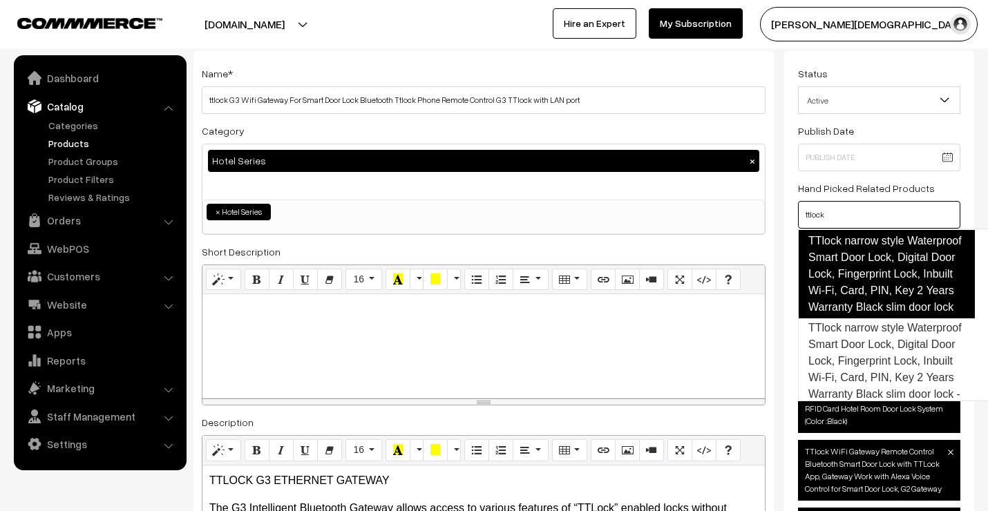
click at [875, 318] on link "TTlock narrow style Waterproof Smart Door Lock, Digital Door Lock, Fingerprint …" at bounding box center [886, 274] width 177 height 88
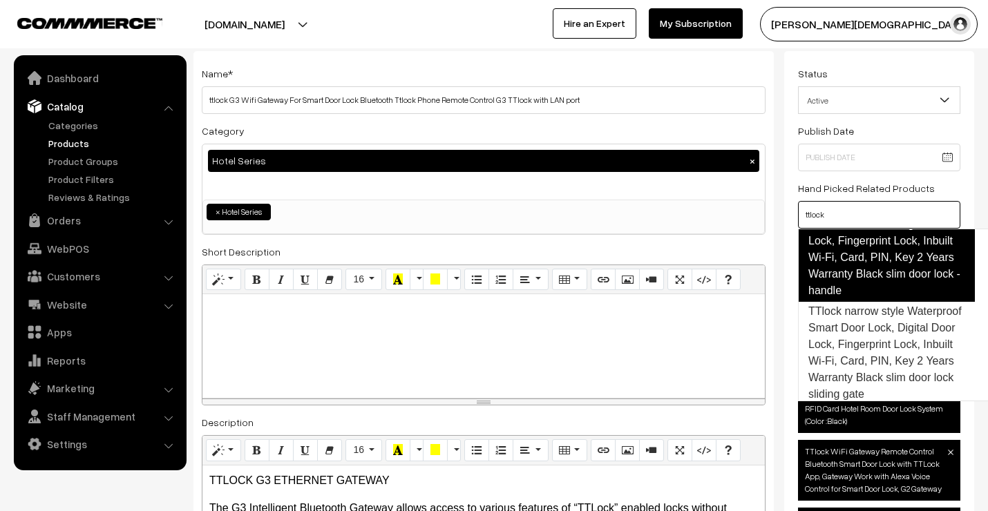
click at [879, 302] on link "TTlock narrow style Waterproof Smart Door Lock, Digital Door Lock, Fingerprint …" at bounding box center [886, 249] width 177 height 105
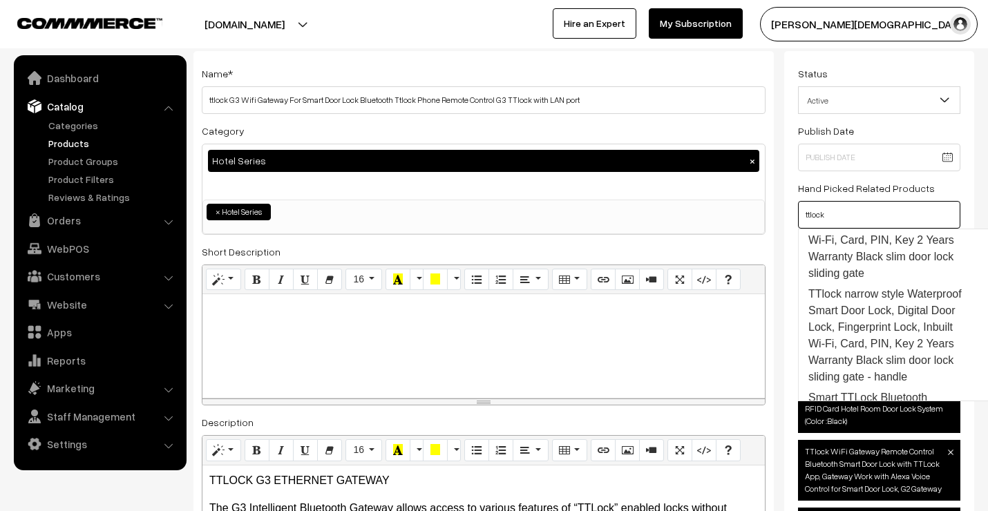
click at [881, 284] on link "TTlock narrow style Waterproof Smart Door Lock, Digital Door Lock, Fingerprint …" at bounding box center [886, 232] width 175 height 104
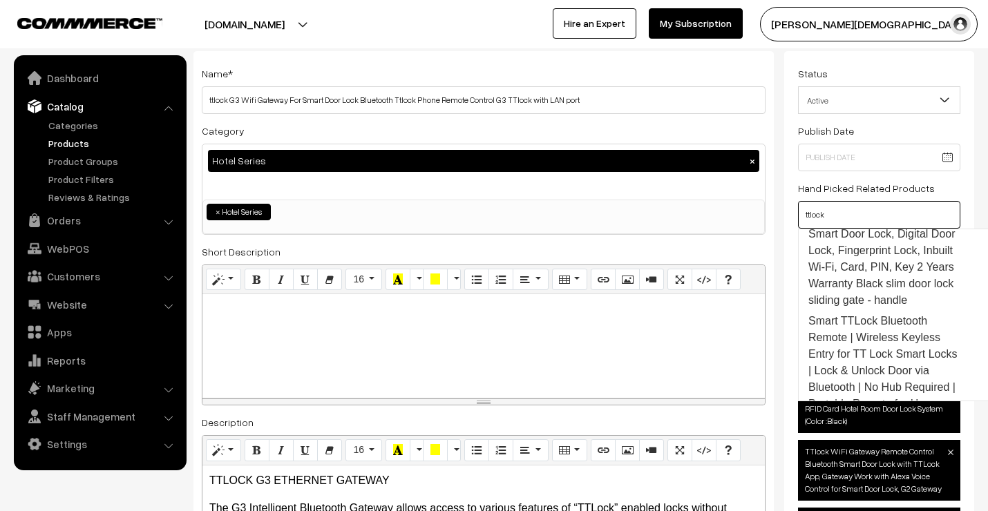
scroll to position [1122, 0]
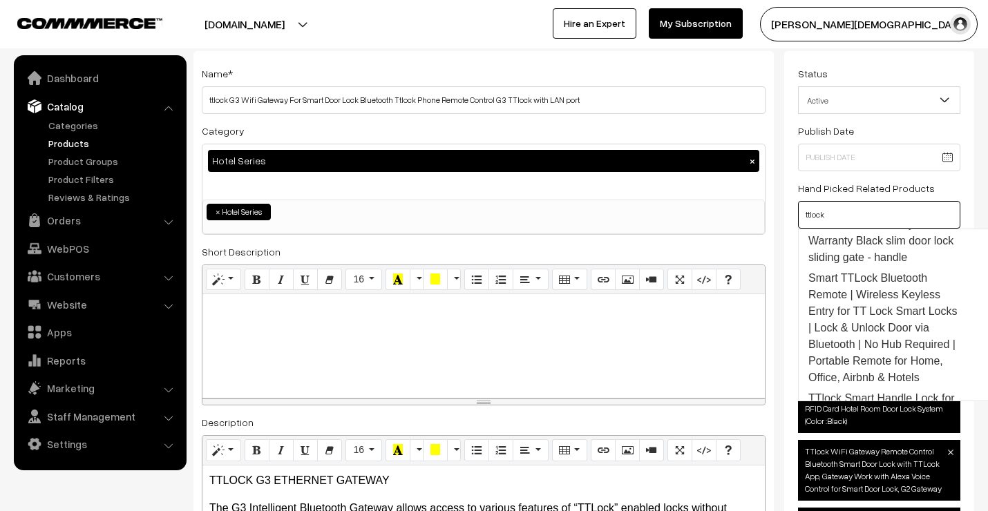
click at [881, 268] on link "TTlock narrow style Waterproof Smart Door Lock, Digital Door Lock, Fingerprint …" at bounding box center [886, 216] width 175 height 104
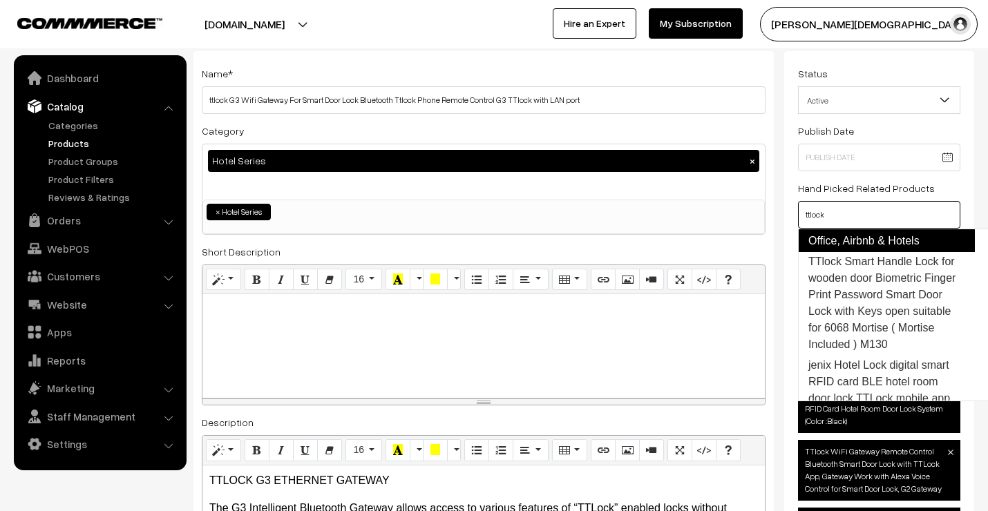
click at [881, 252] on link "Smart TTLock Bluetooth Remote | Wireless Keyless Entry for TT Lock Smart Locks …" at bounding box center [886, 192] width 177 height 122
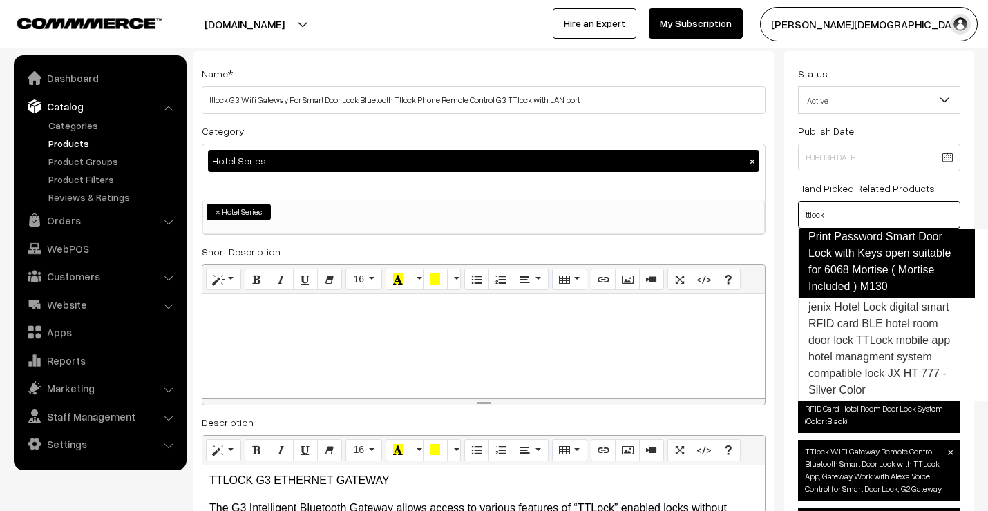
click at [885, 298] on link "TTlock Smart Handle Lock for wooden door Biometric Finger Print Password Smart …" at bounding box center [886, 245] width 177 height 105
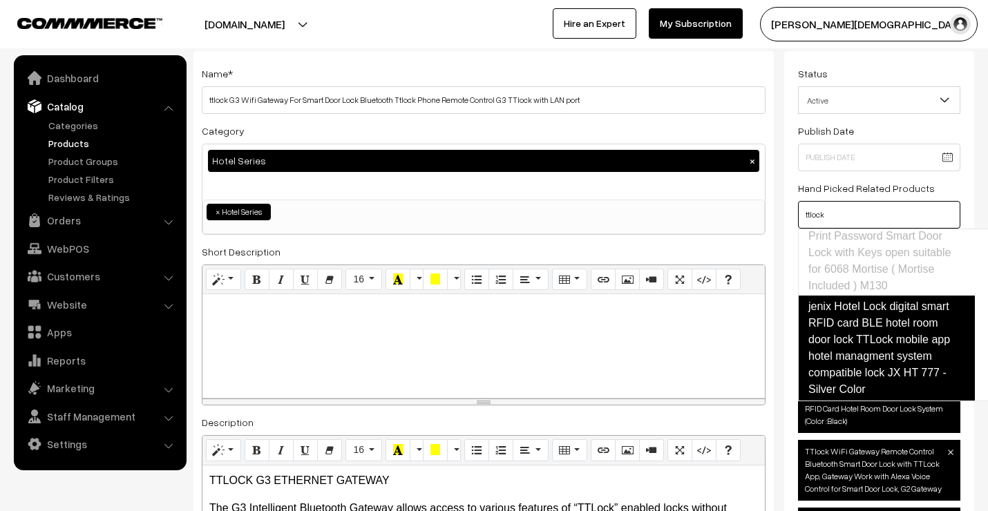
click at [887, 343] on link "jenix Hotel Lock digital smart RFID card BLE hotel room door lock TTLock mobile…" at bounding box center [886, 348] width 177 height 105
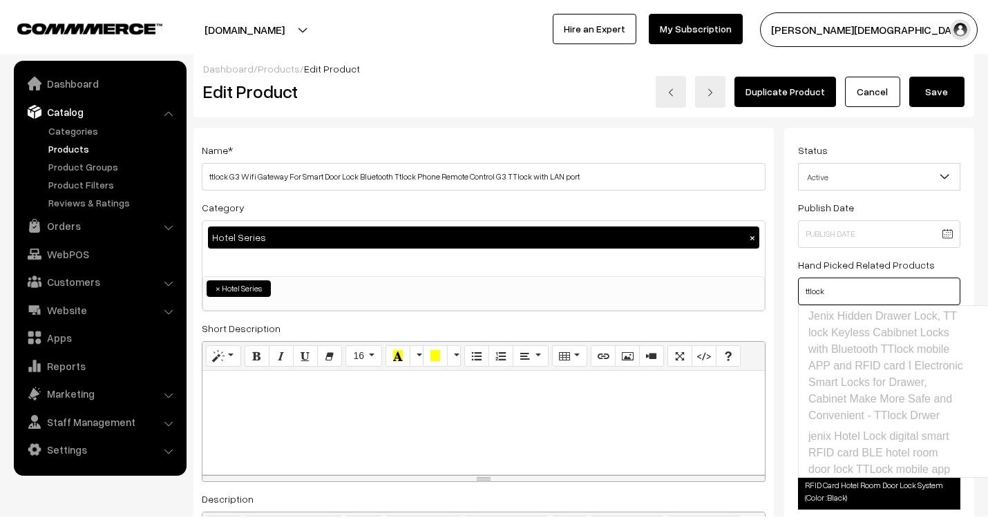
scroll to position [0, 0]
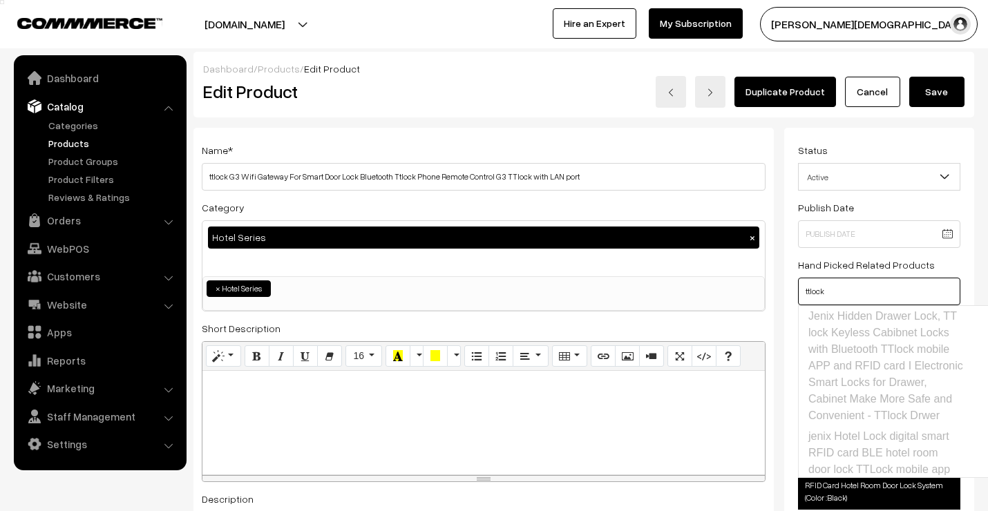
type input "ttlock"
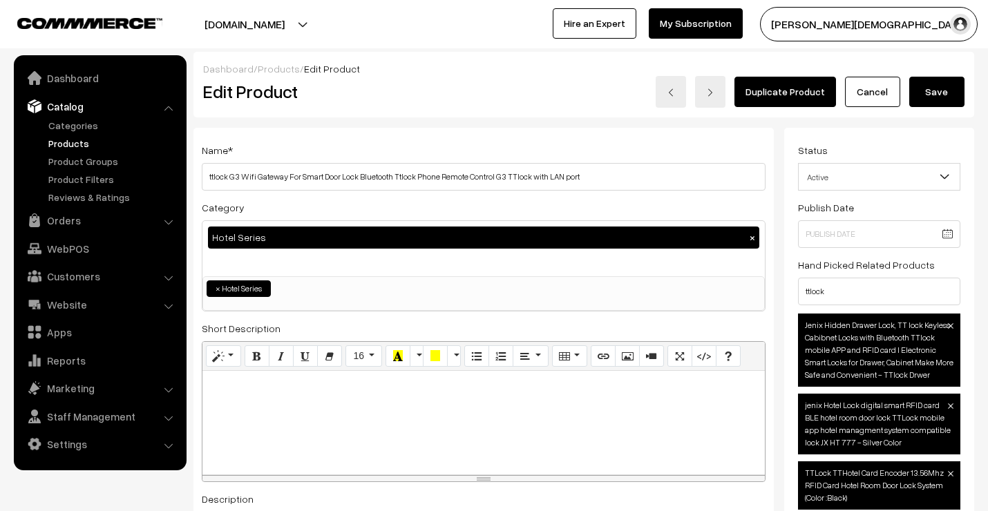
click at [944, 84] on button "Save" at bounding box center [936, 92] width 55 height 30
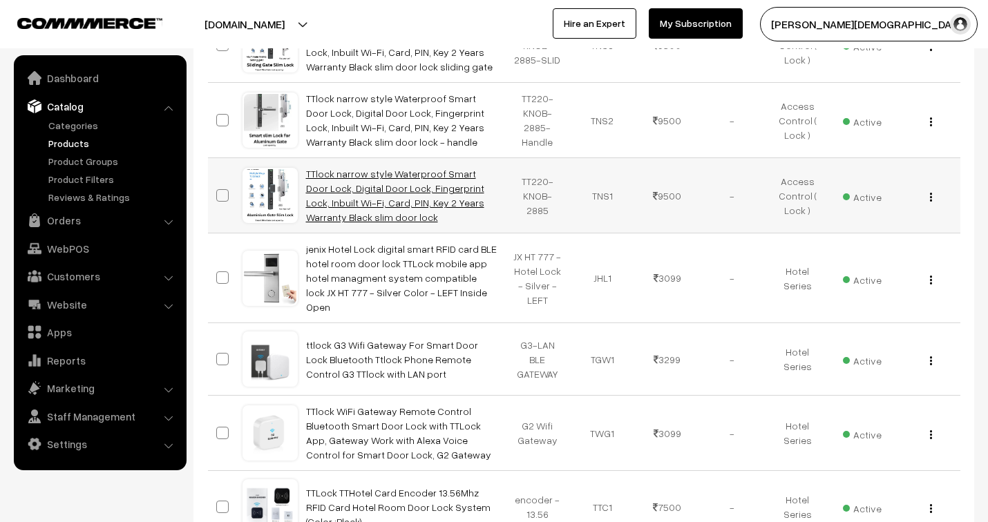
scroll to position [844, 0]
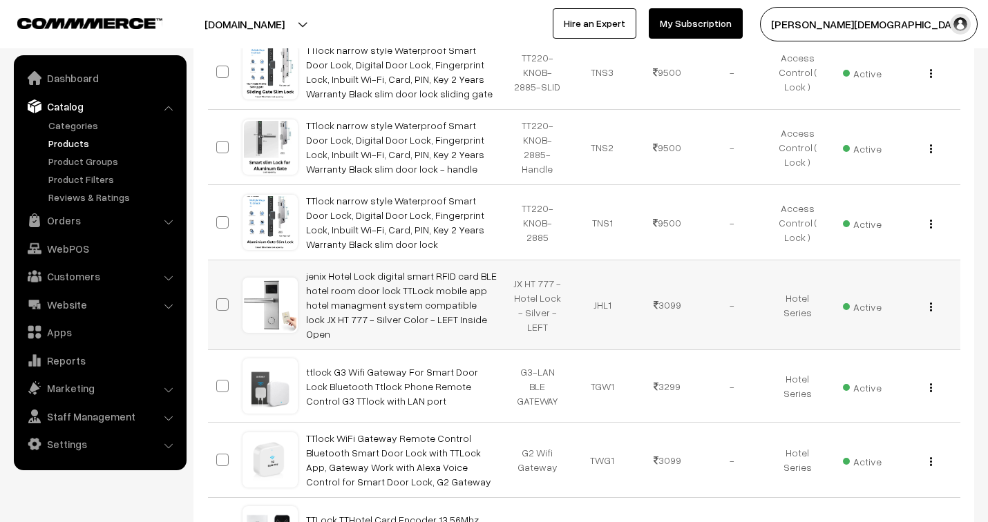
click at [930, 303] on img "button" at bounding box center [931, 307] width 2 height 9
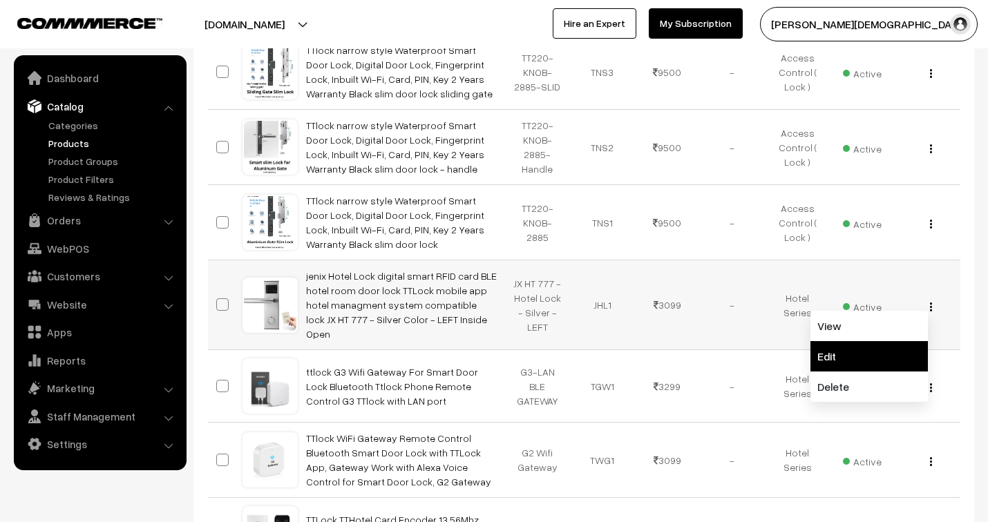
click at [865, 341] on link "Edit" at bounding box center [868, 356] width 117 height 30
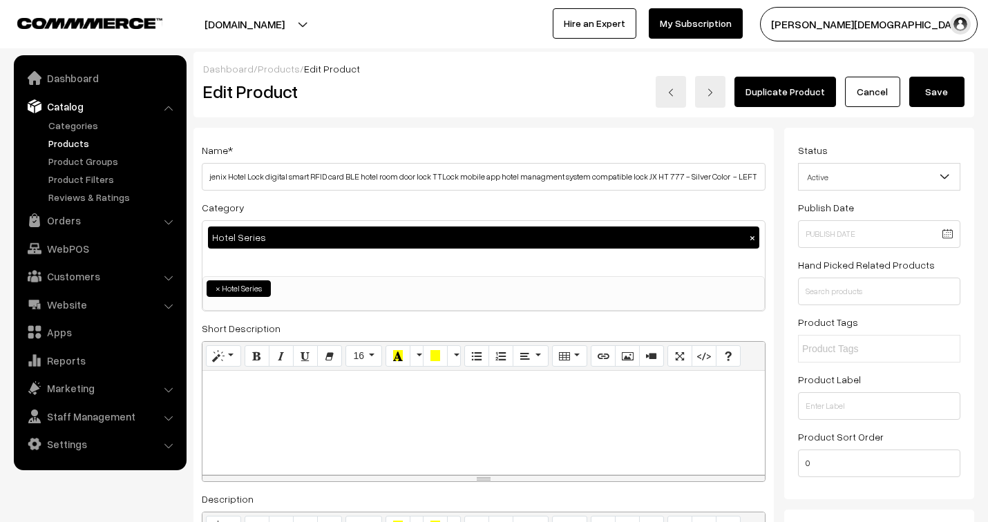
click at [810, 92] on link "Duplicate Product" at bounding box center [785, 92] width 102 height 30
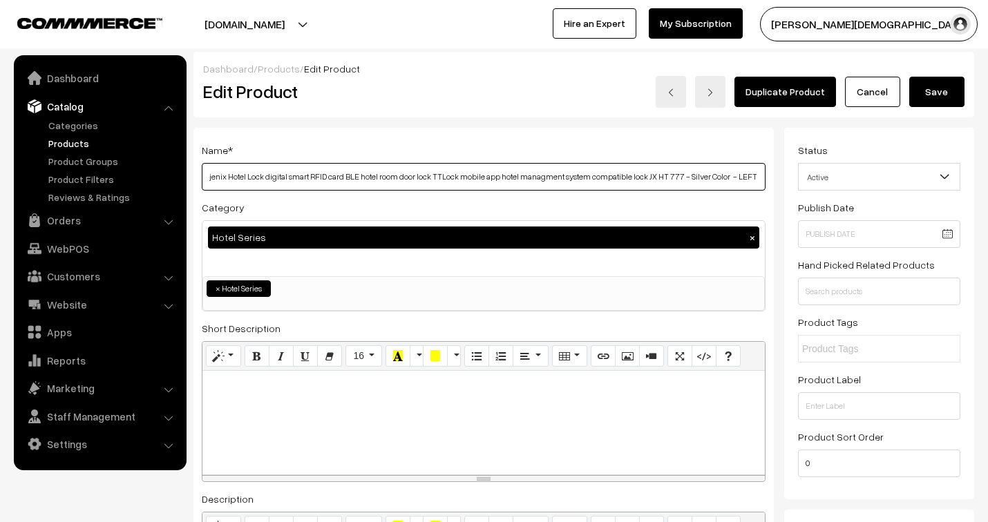
click at [298, 178] on input "jenix Hotel Lock digital smart RFID card BLE hotel room door lock TTLock mobile…" at bounding box center [484, 177] width 564 height 28
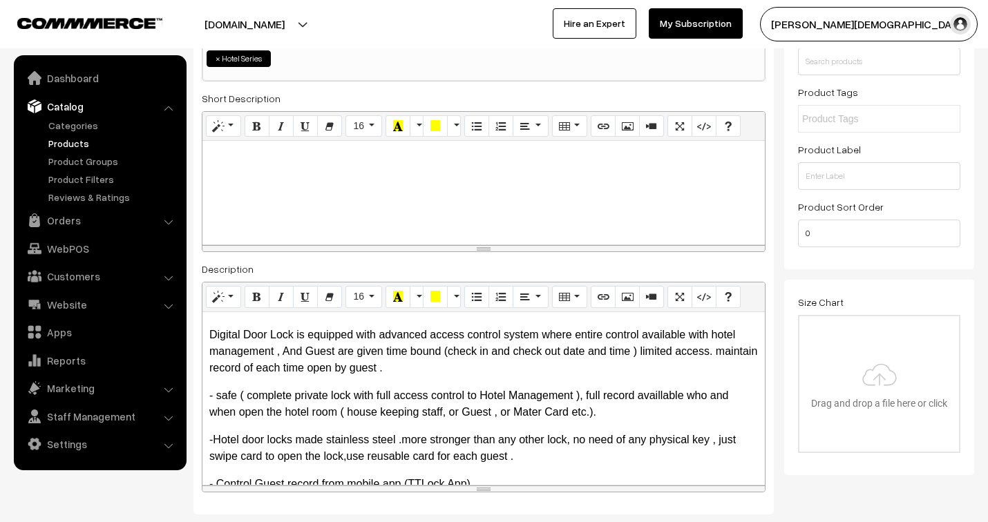
scroll to position [153, 0]
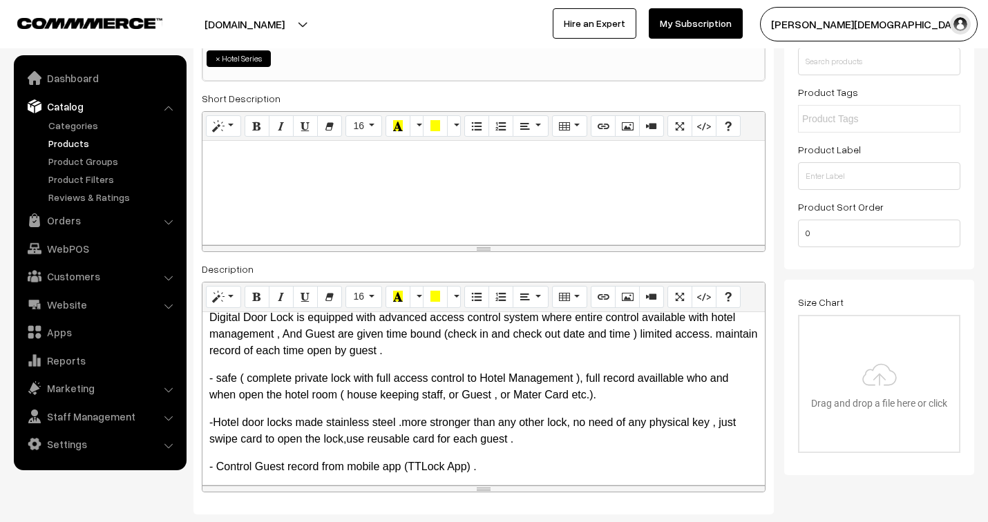
click at [249, 359] on p "Digital Door Lock is equipped with advanced access control system where entire …" at bounding box center [483, 334] width 549 height 50
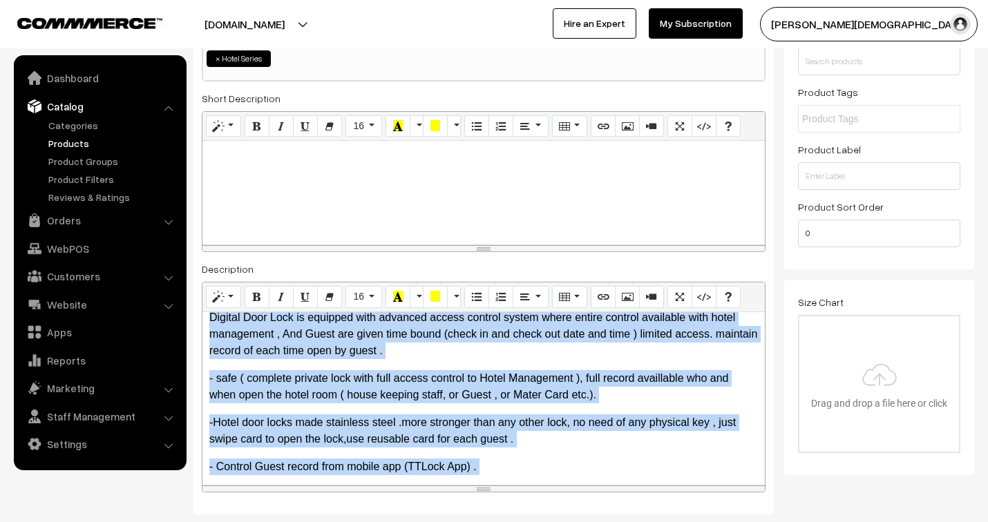
copy div "Smart BLE RFID door lock for hotel room : Works with cards that unlock and lock…"
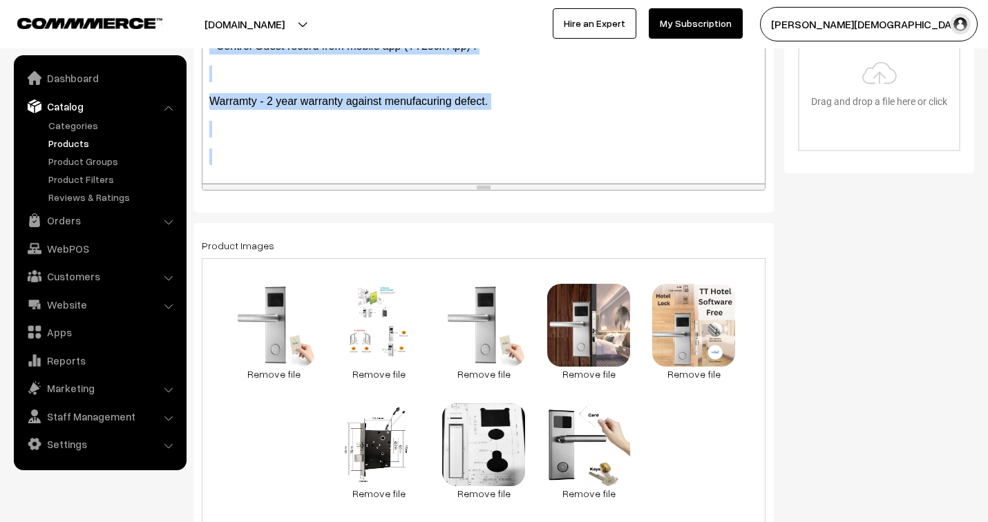
scroll to position [537, 0]
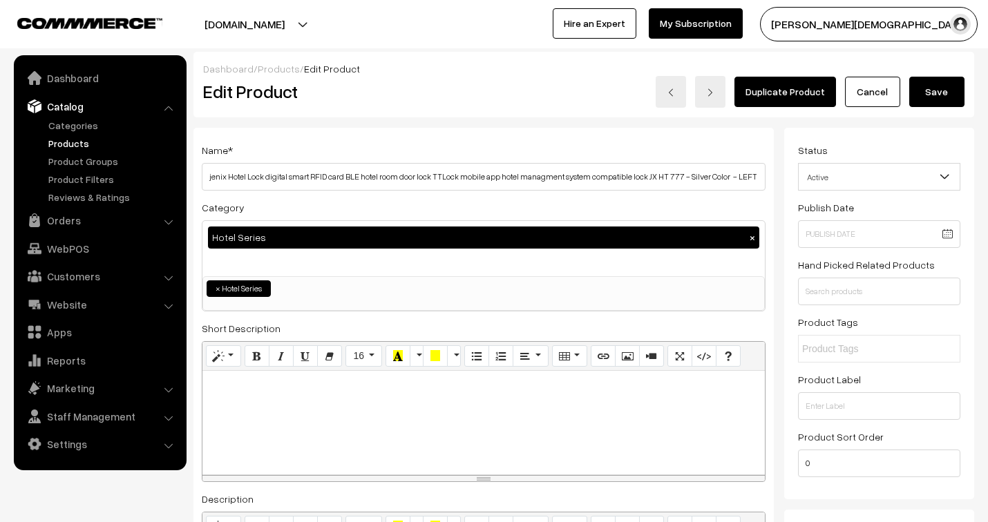
click at [869, 97] on link "Cancel" at bounding box center [872, 92] width 55 height 30
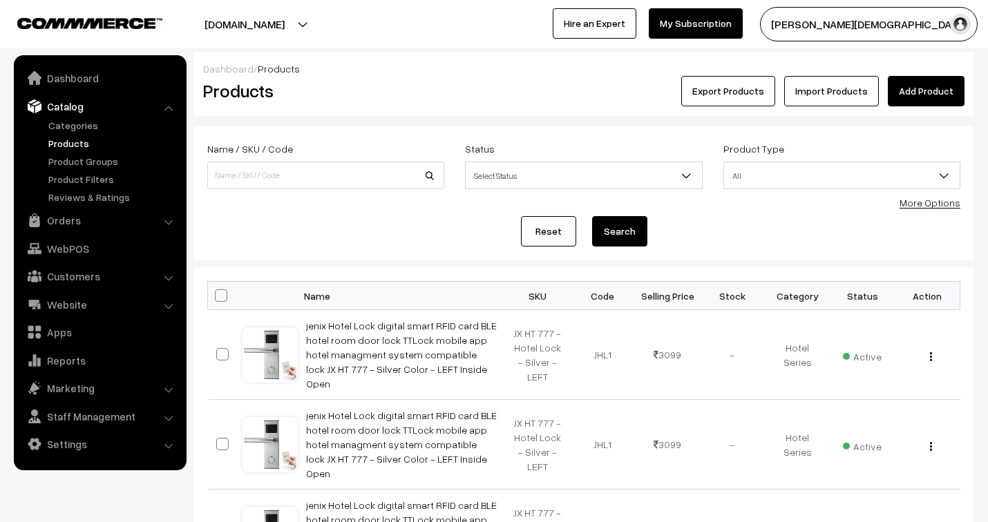
click at [920, 95] on link "Add Product" at bounding box center [926, 91] width 77 height 30
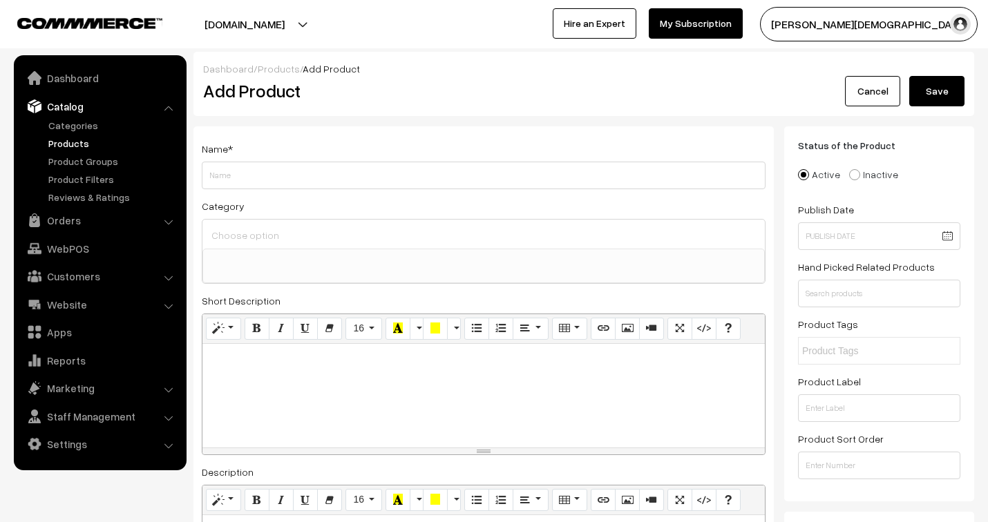
select select
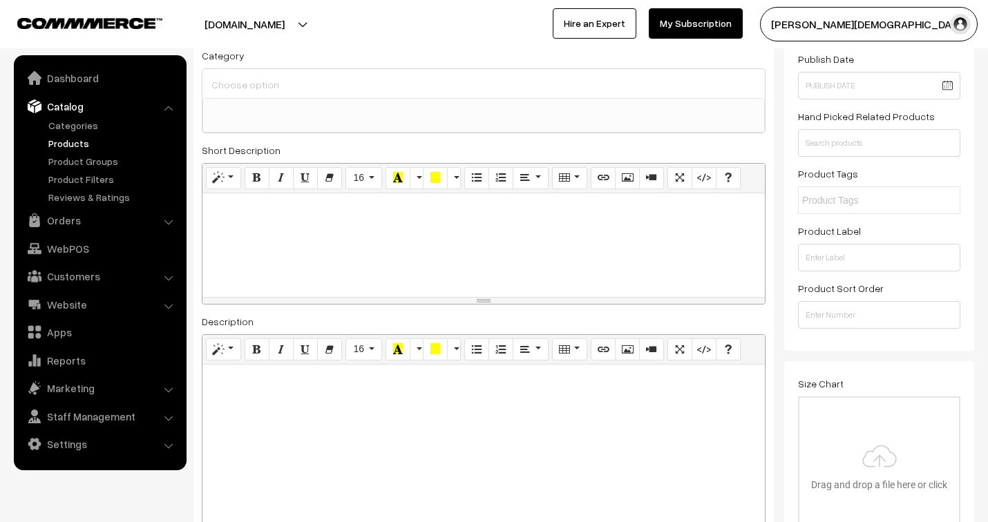
scroll to position [153, 0]
click at [286, 471] on div at bounding box center [483, 448] width 562 height 173
paste div
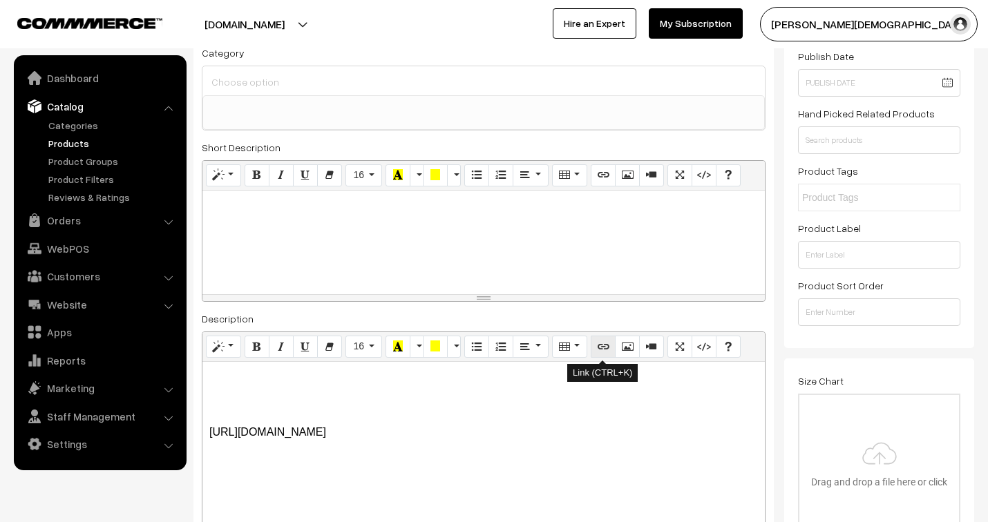
click at [607, 345] on button "Link (CTRL+K)" at bounding box center [603, 347] width 25 height 22
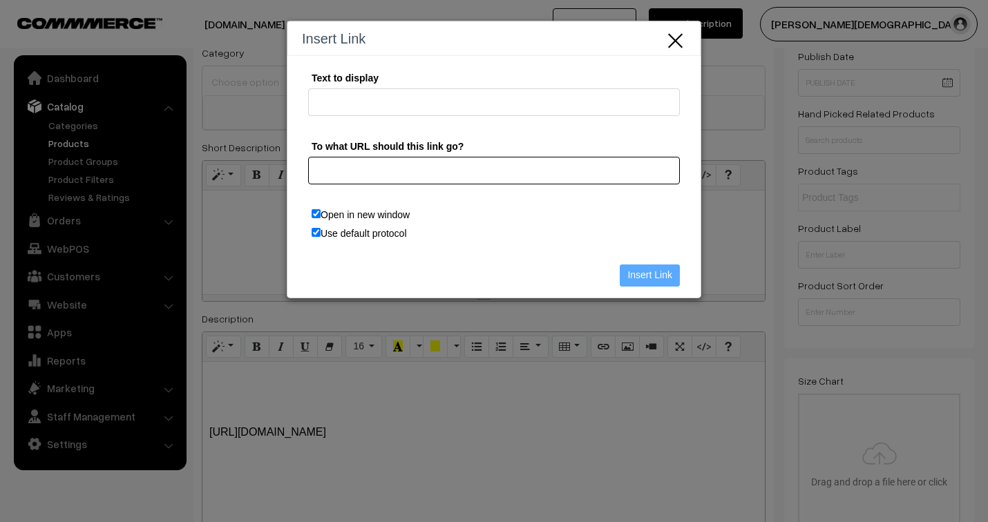
paste input "https://youtube.com/shorts/-NfMa1-dSvQ"
type input "https://youtube.com/shorts/-NfMa1-dSvQ"
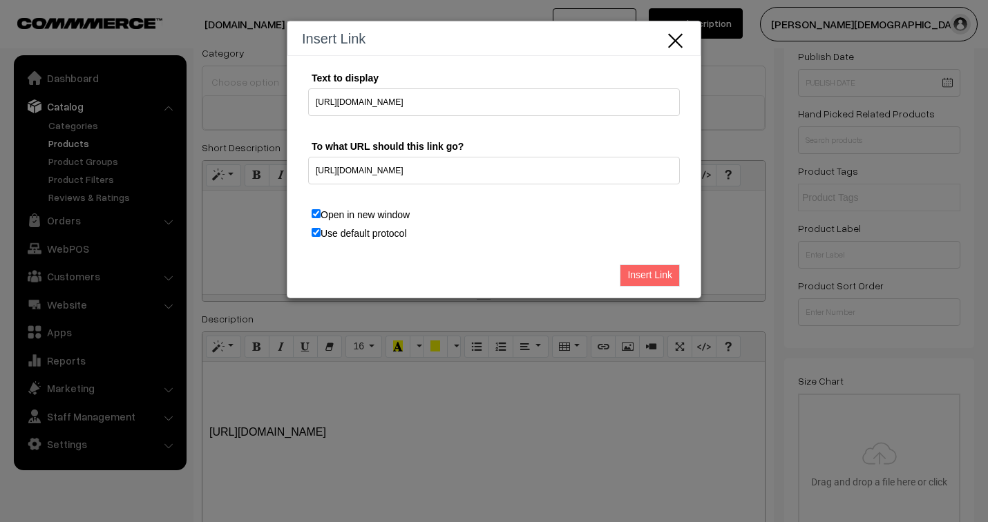
click at [638, 275] on input "Insert Link" at bounding box center [650, 276] width 60 height 22
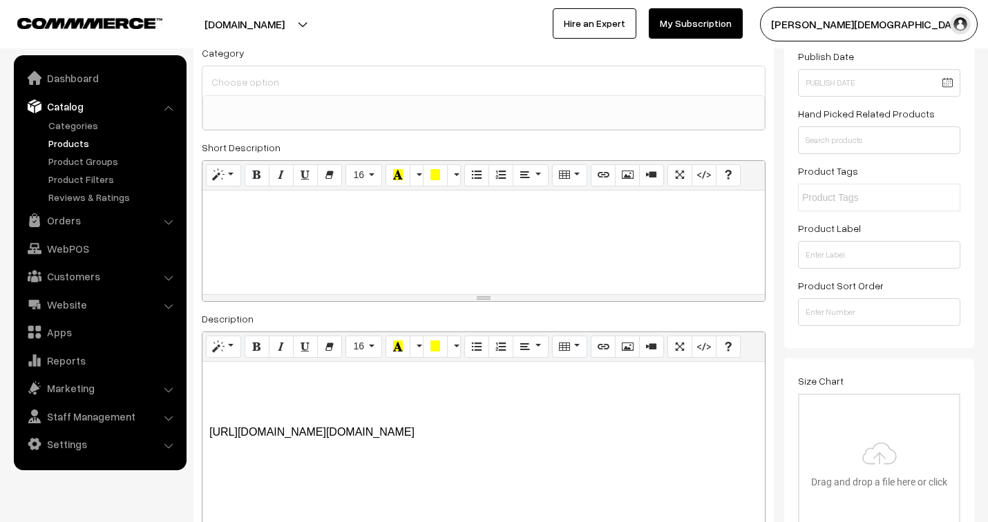
click at [357, 435] on p "https://youtube.com/shorts/-NfMa1-dSvQhttps://youtube.com/shorts/-NfMa1-dSvQ" at bounding box center [483, 432] width 549 height 17
click at [210, 436] on p "https://youtube.com/shorts/-NfMa1-dSvQhttps://youtube.com/shorts/-NfMa1-dSvQ" at bounding box center [483, 432] width 549 height 17
click at [263, 399] on p at bounding box center [483, 405] width 549 height 17
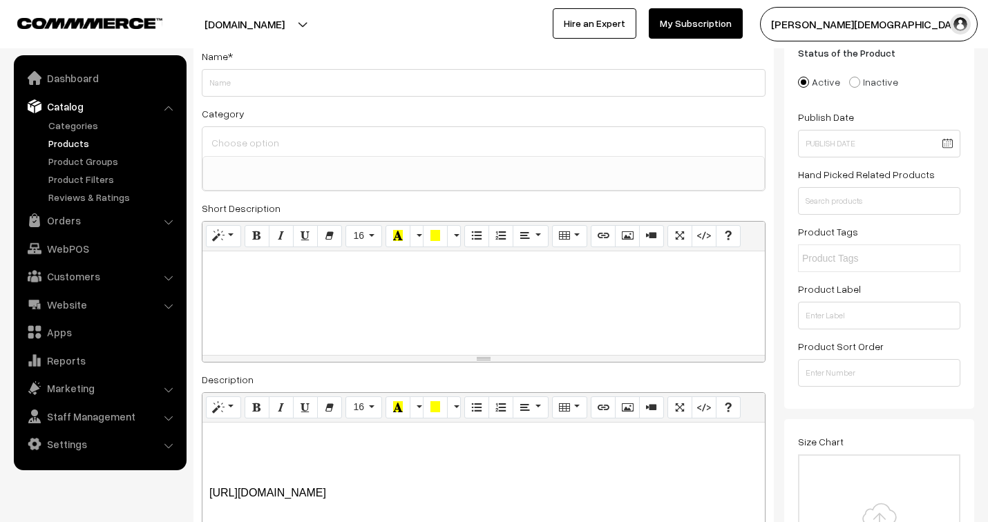
scroll to position [0, 0]
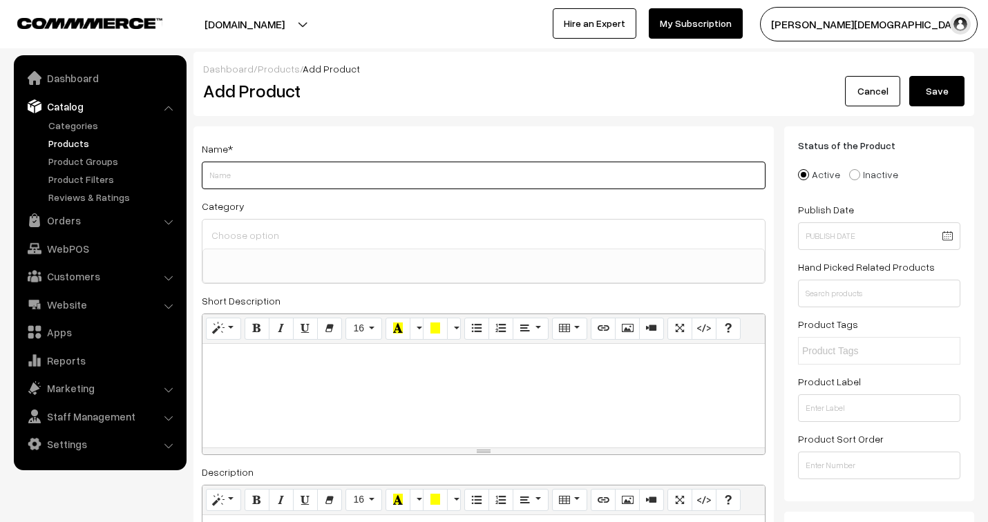
click at [258, 180] on input "Weight" at bounding box center [484, 176] width 564 height 28
paste input "jenix Hotel Lock digital smart RFID card BLE hotel room door lock TTLock mobile…"
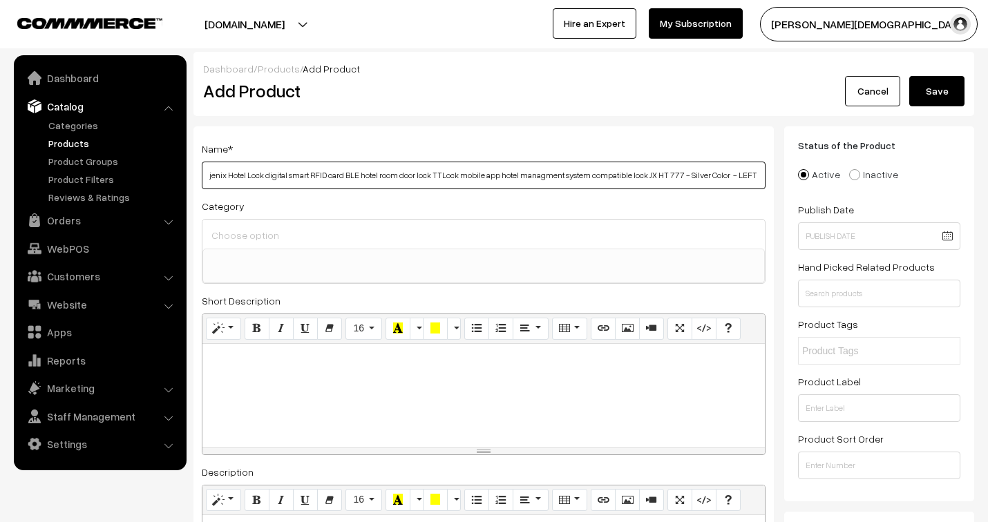
scroll to position [0, 37]
drag, startPoint x: 646, startPoint y: 177, endPoint x: 686, endPoint y: 181, distance: 40.3
click at [686, 181] on input "jenix Hotel Lock digital smart RFID card BLE hotel room door lock TTLock mobile…" at bounding box center [484, 176] width 564 height 28
drag, startPoint x: 730, startPoint y: 177, endPoint x: 830, endPoint y: 198, distance: 103.0
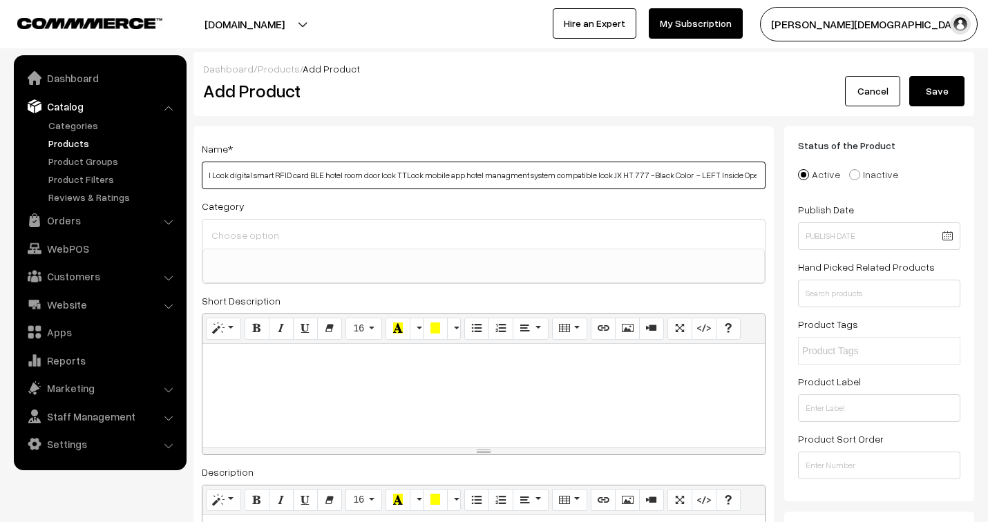
type input "jenix Hotel Lock digital smart RFID card BLE hotel room door lock TTLock mobile…"
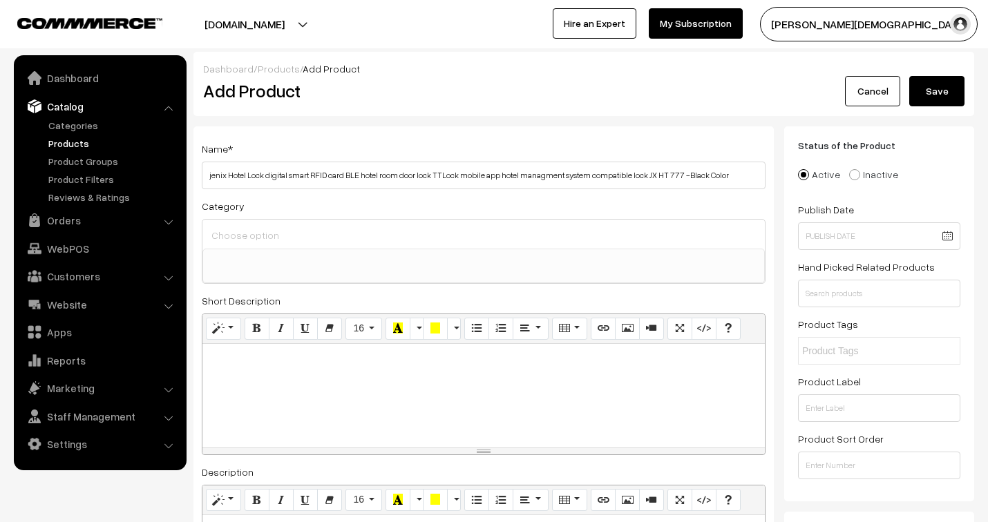
click at [254, 246] on div at bounding box center [483, 234] width 562 height 29
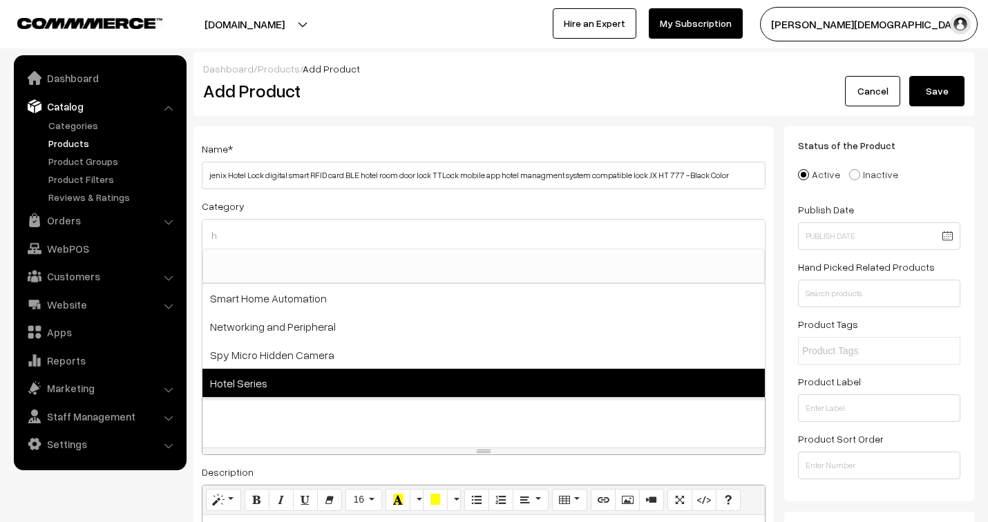
type input "h"
click at [254, 383] on span "Hotel Series" at bounding box center [483, 383] width 562 height 28
select select "38"
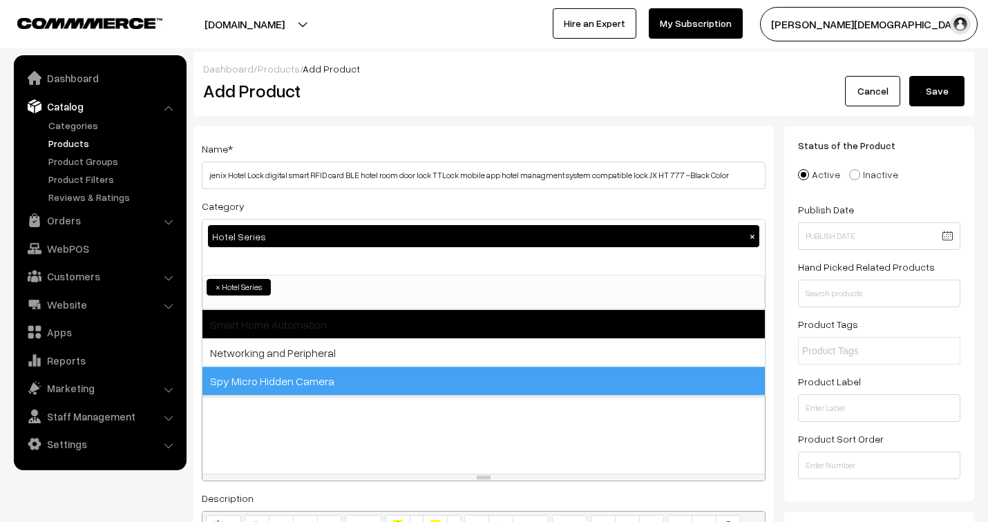
scroll to position [136, 0]
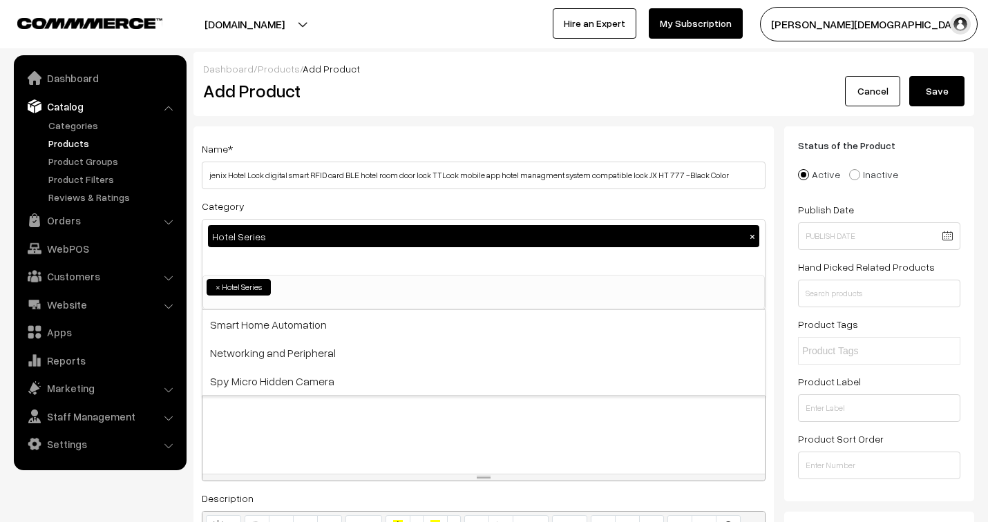
click at [374, 294] on ul "× Hotel Series" at bounding box center [483, 286] width 561 height 20
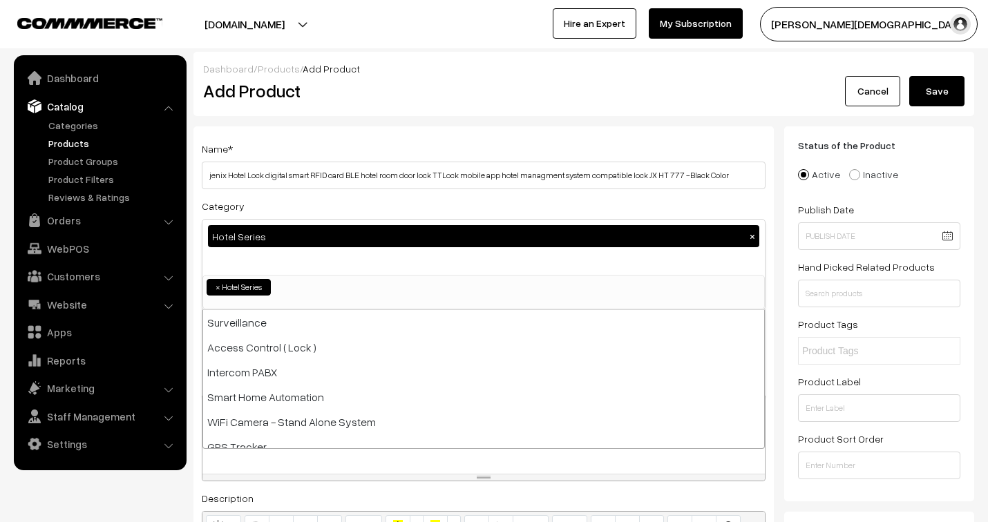
select select
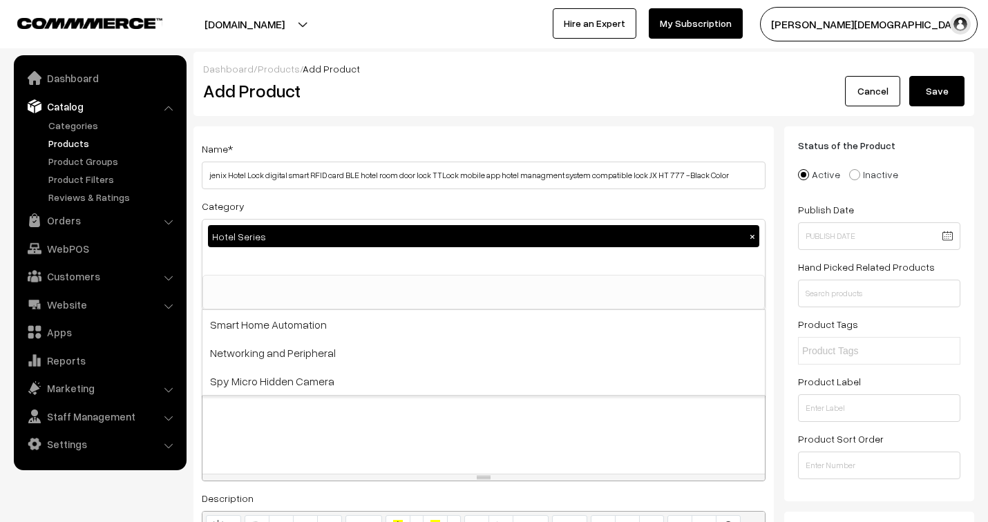
click at [426, 446] on div at bounding box center [483, 422] width 562 height 104
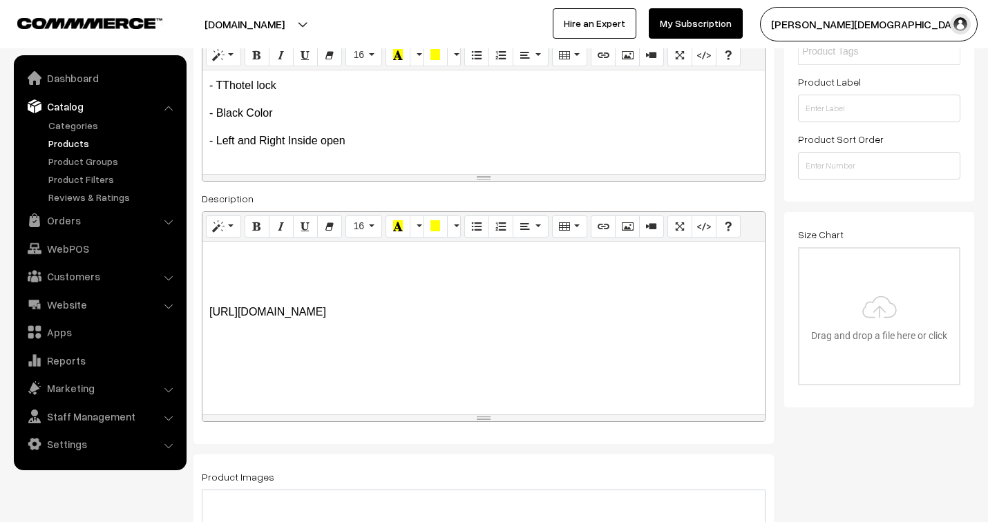
scroll to position [307, 0]
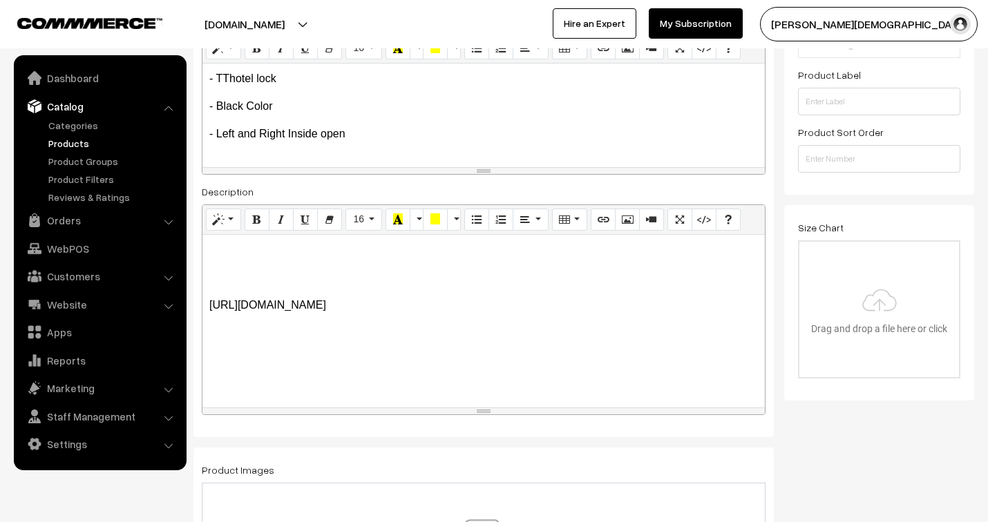
click at [278, 246] on p at bounding box center [483, 250] width 549 height 17
click at [232, 258] on p at bounding box center [483, 250] width 549 height 17
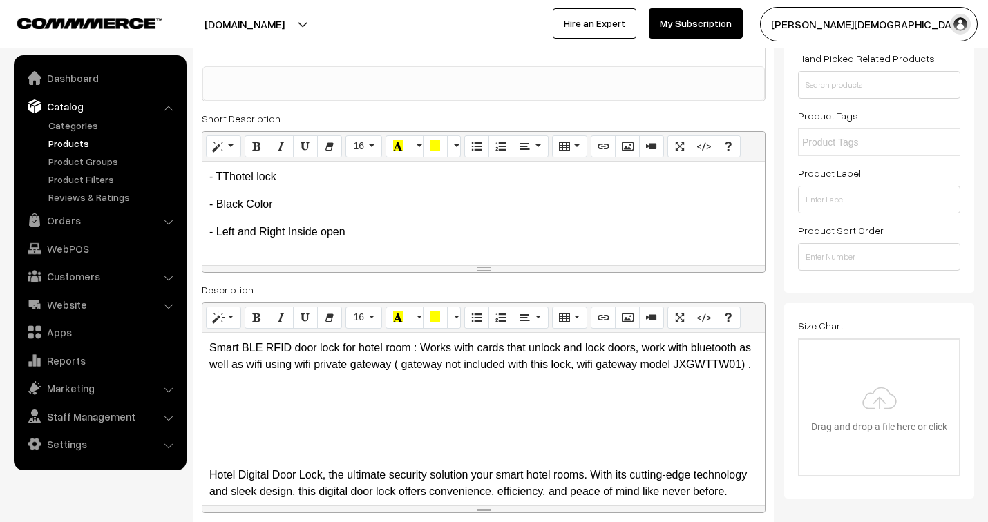
scroll to position [230, 0]
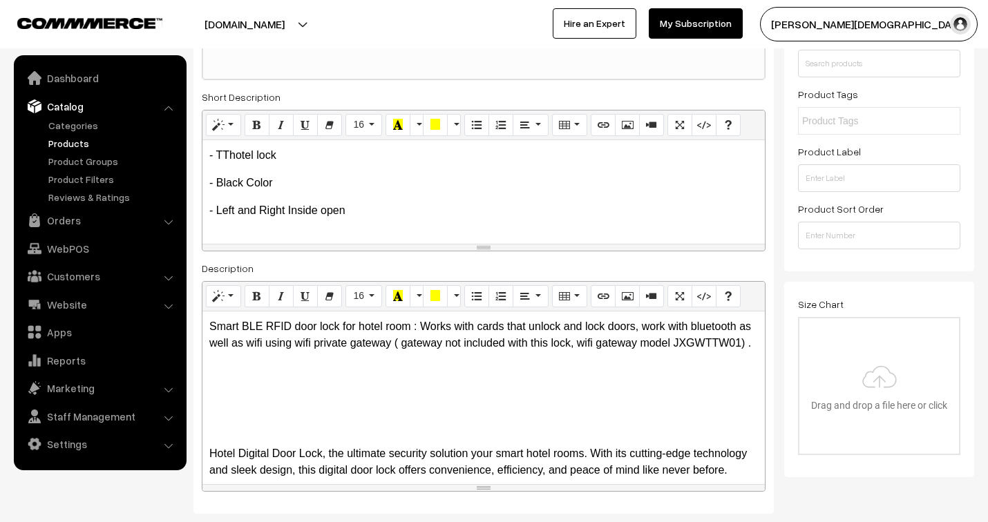
click at [339, 375] on div "Smart BLE RFID door lock for hotel room : Works with cards that unlock and lock…" at bounding box center [483, 398] width 562 height 173
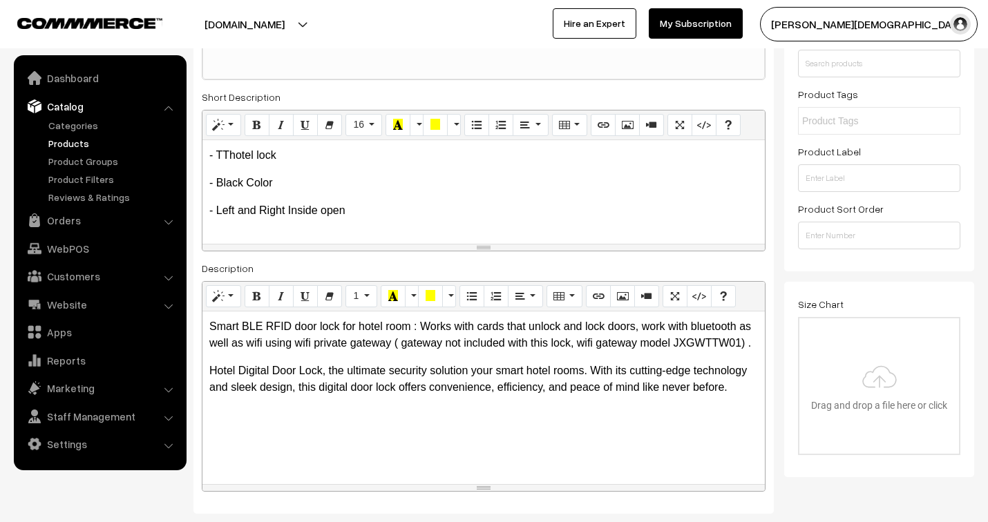
scroll to position [77, 0]
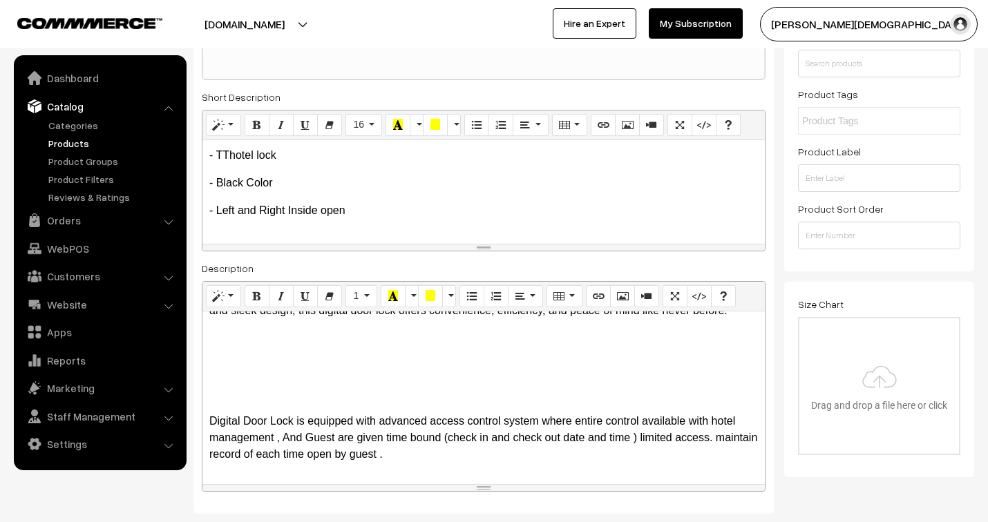
click at [309, 354] on div "Smart BLE RFID door lock for hotel room : Works with cards that unlock and lock…" at bounding box center [483, 398] width 562 height 173
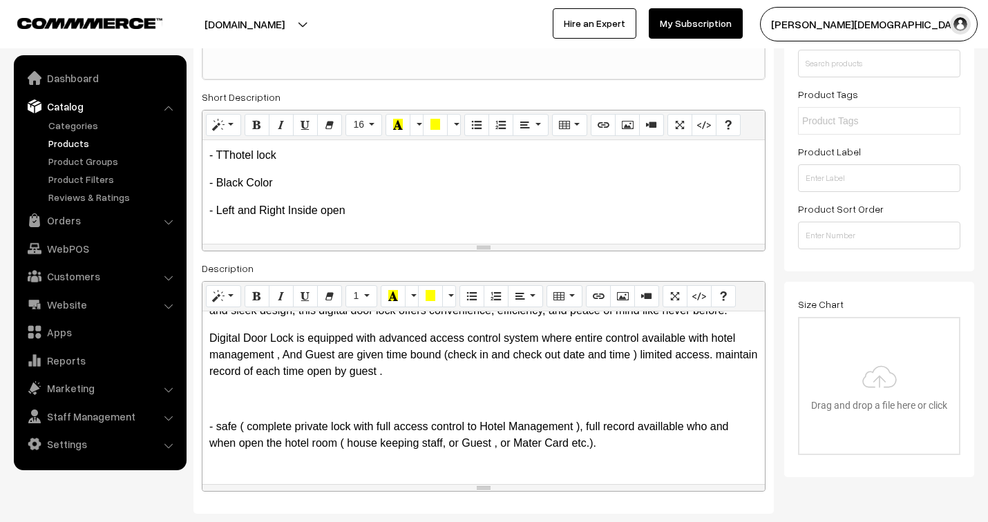
scroll to position [153, 0]
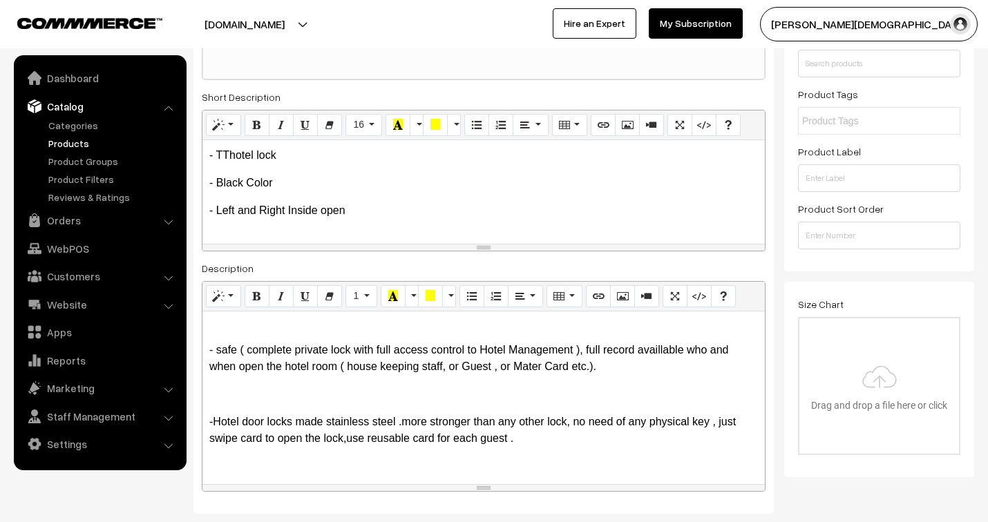
click at [479, 303] on p "Digital Door Lock is equipped with advanced access control system where entire …" at bounding box center [483, 279] width 549 height 50
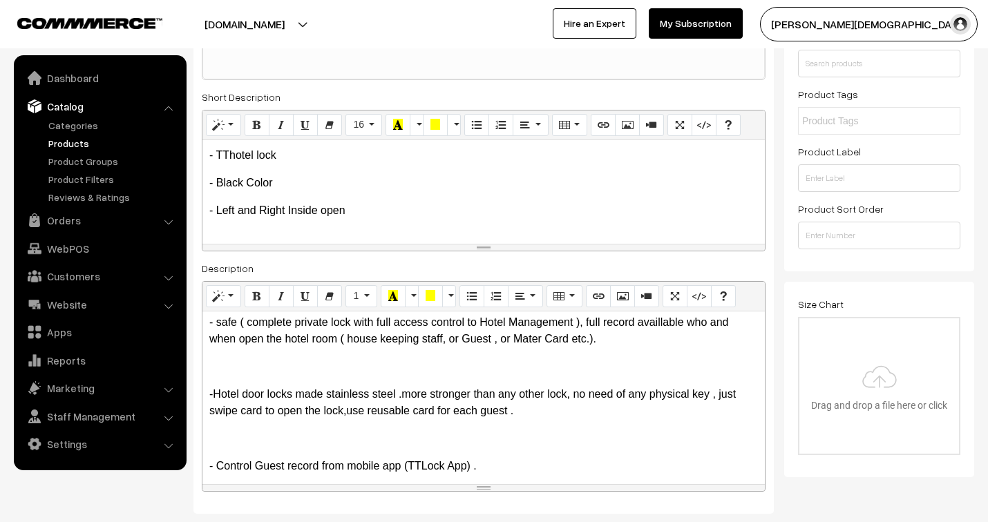
click at [611, 347] on p "- safe ( complete private lock with full access control to Hotel Management ), …" at bounding box center [483, 330] width 549 height 33
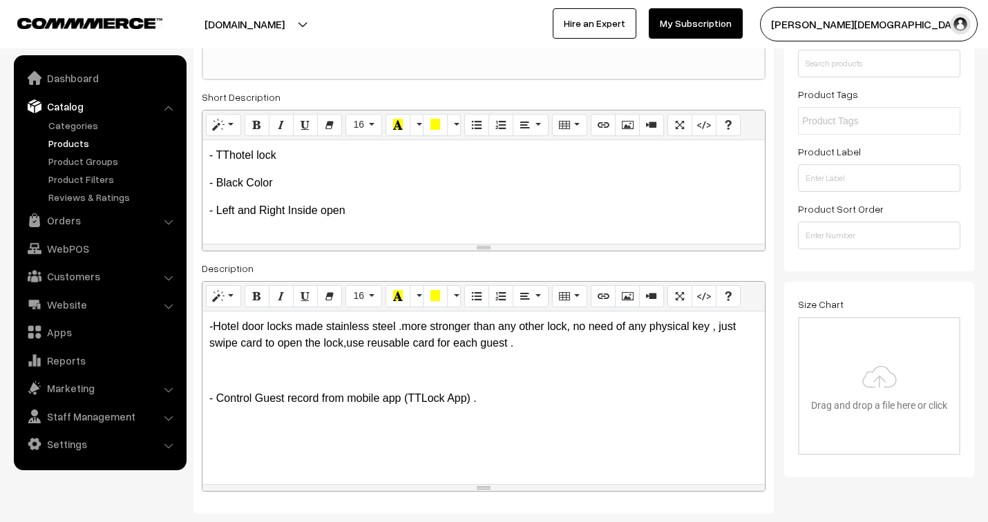
scroll to position [230, 0]
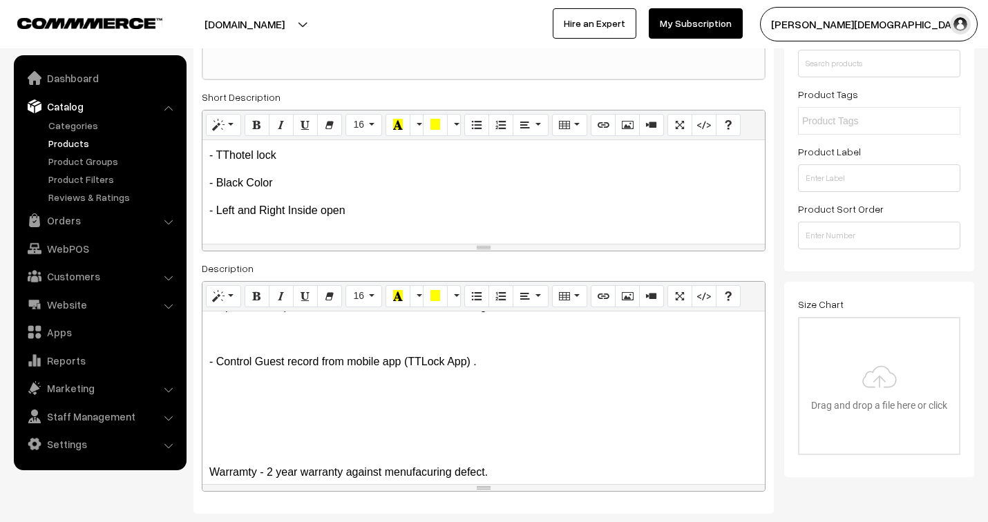
click at [549, 315] on p "-Hotel door locks made stainless steel .more stronger than any other lock, no n…" at bounding box center [483, 298] width 549 height 33
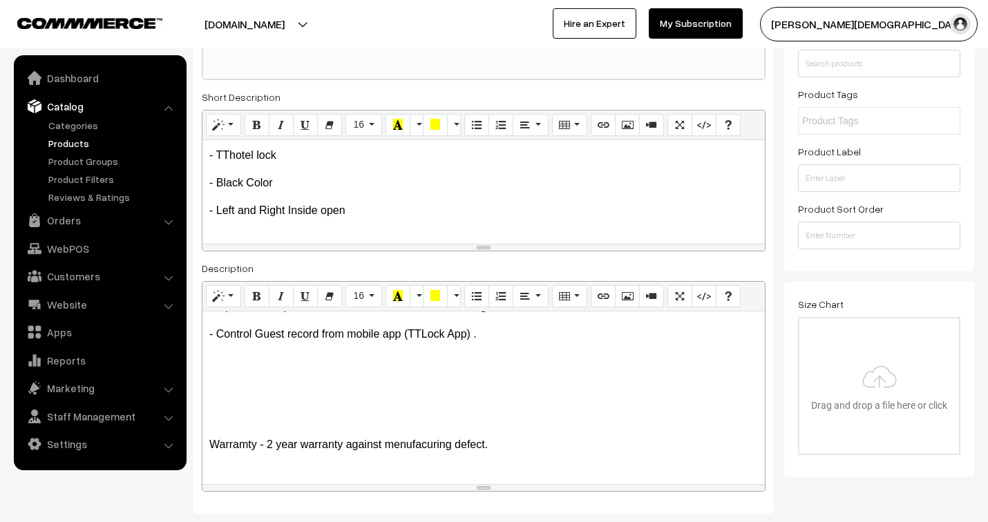
click at [498, 343] on p "- Control Guest record from mobile app (TTLock App) ." at bounding box center [483, 334] width 549 height 17
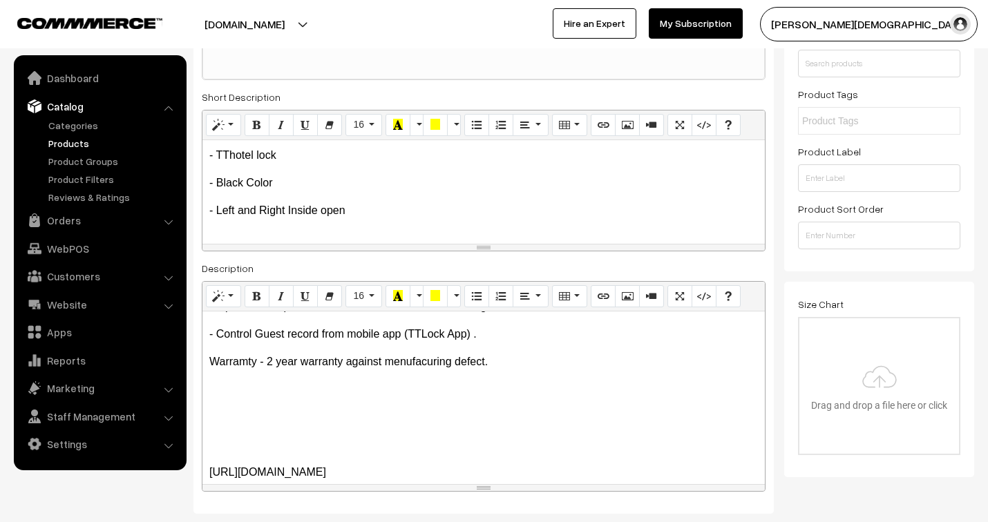
scroll to position [278, 0]
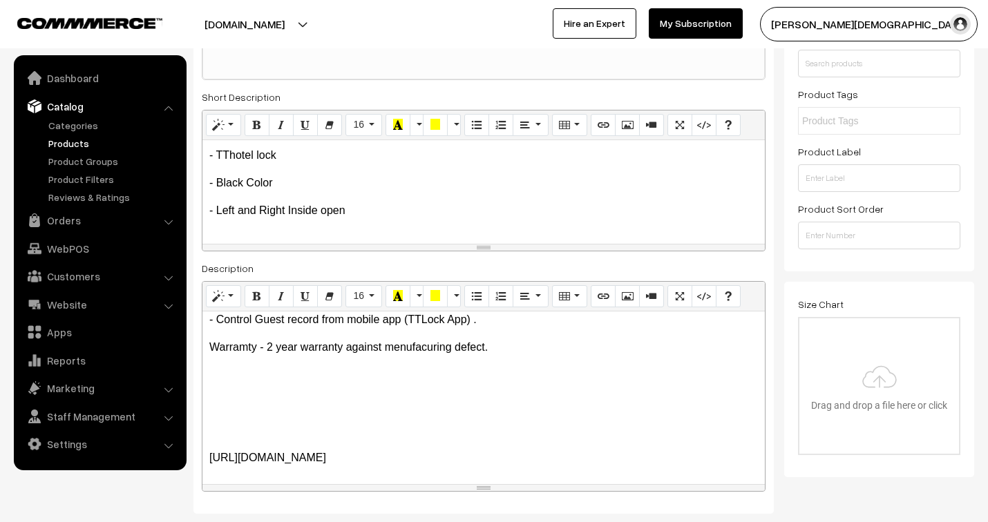
click at [508, 352] on p "Warramty - 2 year warranty against menufacuring defect." at bounding box center [483, 347] width 549 height 17
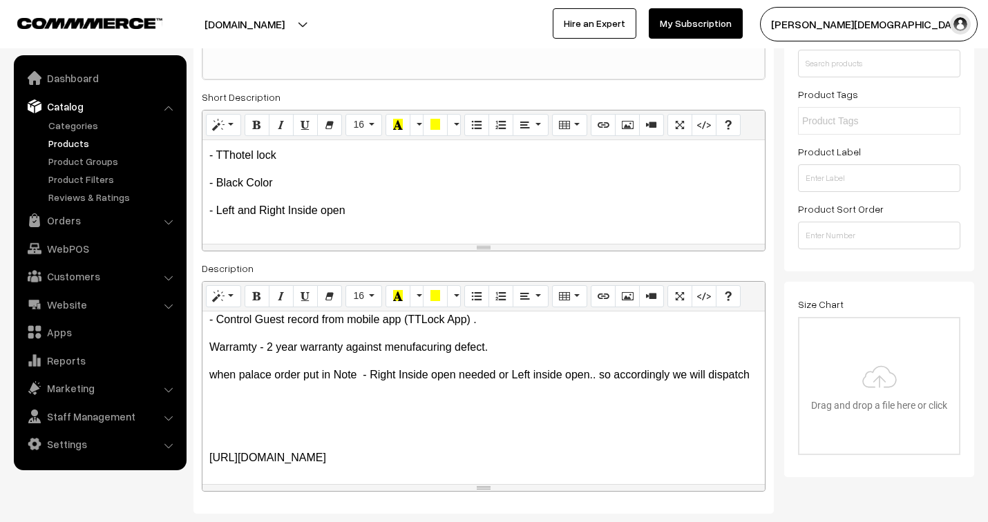
click at [286, 383] on p "when palace order put in Note - Right Inside open needed or Left inside open.. …" at bounding box center [483, 375] width 549 height 17
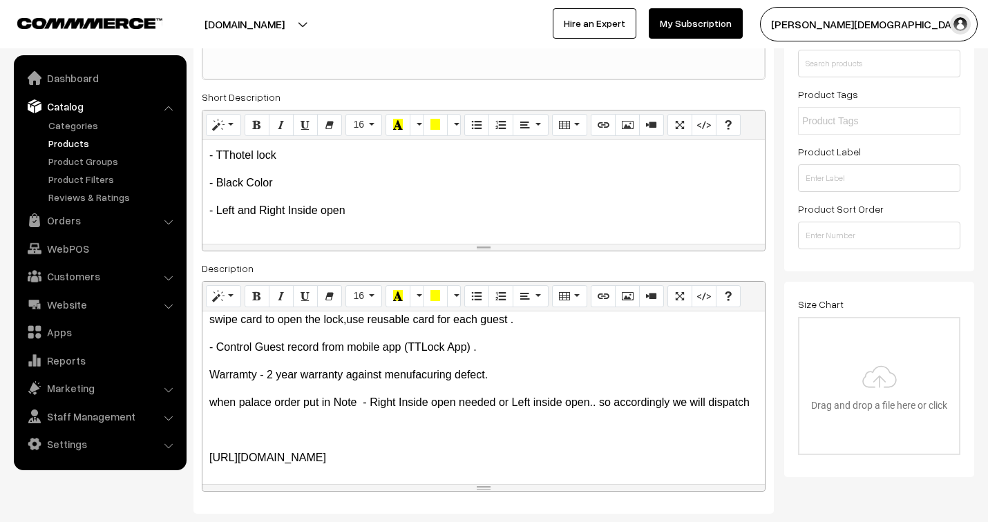
scroll to position [238, 0]
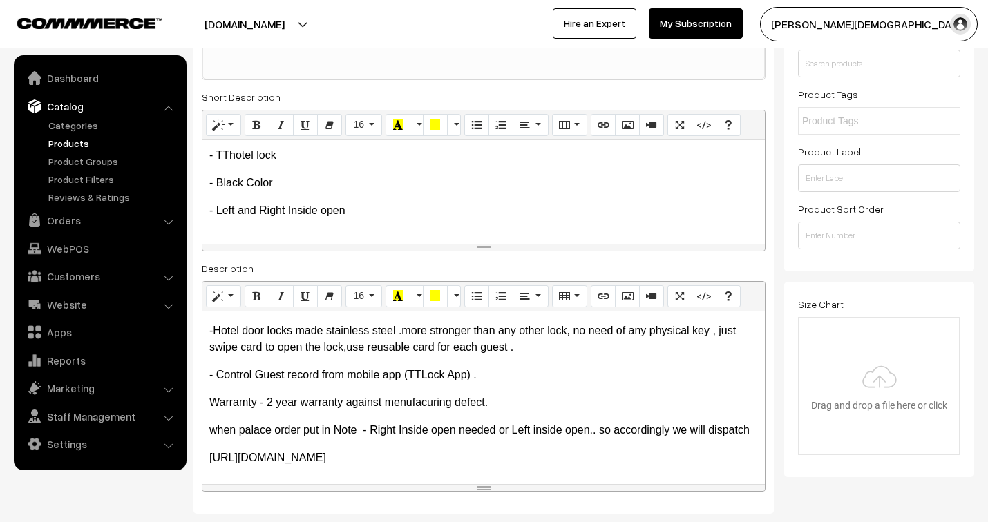
click at [247, 394] on p "Warramty - 2 year warranty against menufacuring defect." at bounding box center [483, 402] width 549 height 17
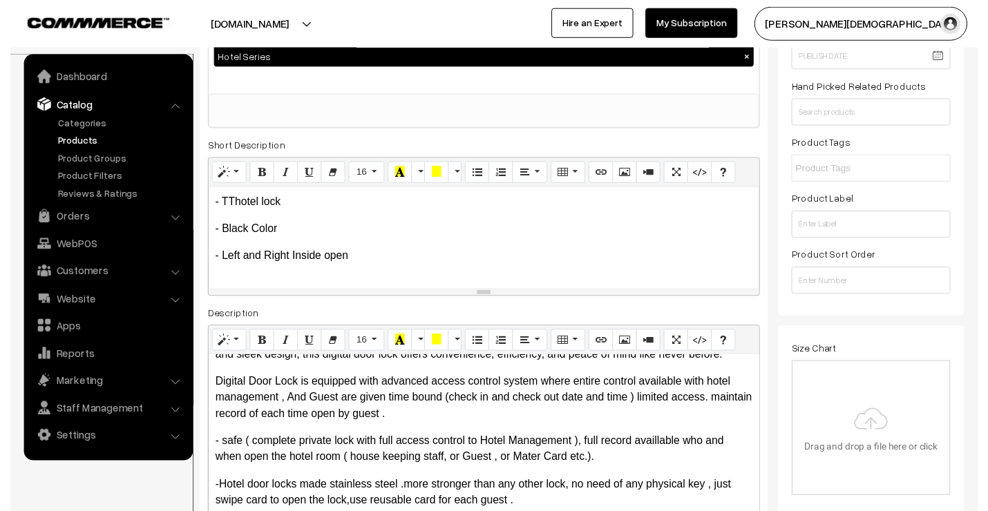
scroll to position [153, 0]
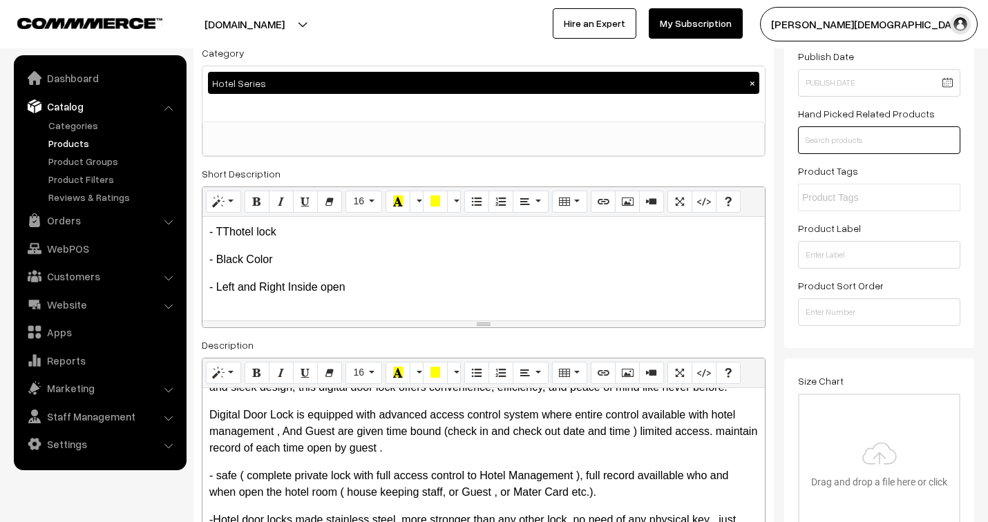
click at [835, 136] on input "text" at bounding box center [879, 140] width 162 height 28
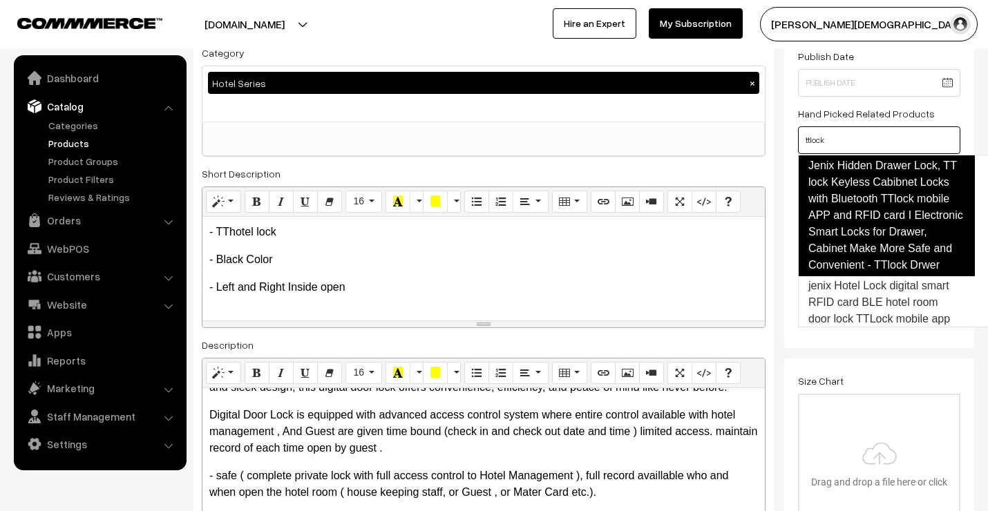
click at [846, 180] on link "Jenix Hidden Drawer Lock, TT lock Keyless Cabibnet Locks with Bluetooth TTlock …" at bounding box center [886, 216] width 177 height 122
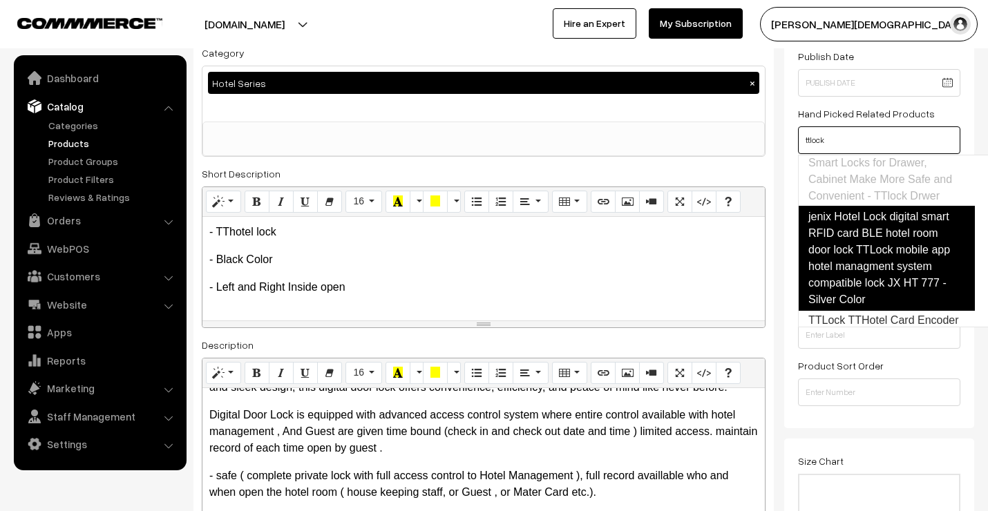
click at [854, 301] on link "jenix Hotel Lock digital smart RFID card BLE hotel room door lock TTLock mobile…" at bounding box center [886, 258] width 177 height 105
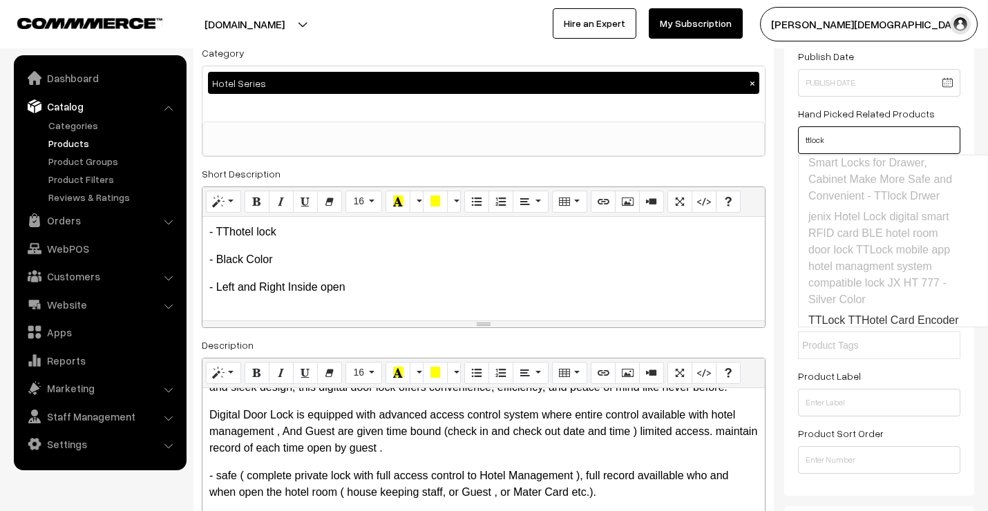
scroll to position [155, 0]
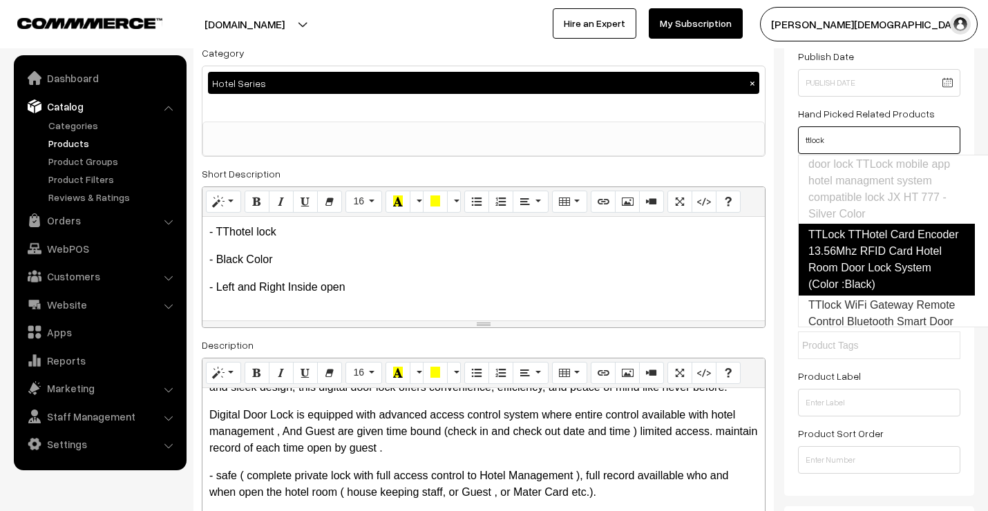
click at [859, 253] on link "TTLock TTHotel Card Encoder 13.56Mhz RFID Card Hotel Room Door Lock System (Col…" at bounding box center [886, 260] width 177 height 72
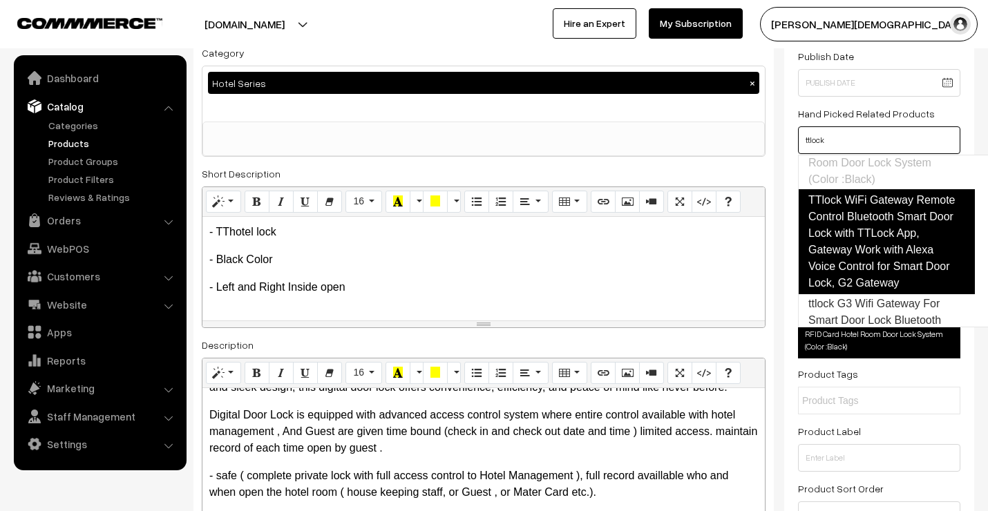
click at [859, 263] on link "TTlock WiFi Gateway Remote Control Bluetooth Smart Door Lock with TTLock App, G…" at bounding box center [886, 241] width 177 height 105
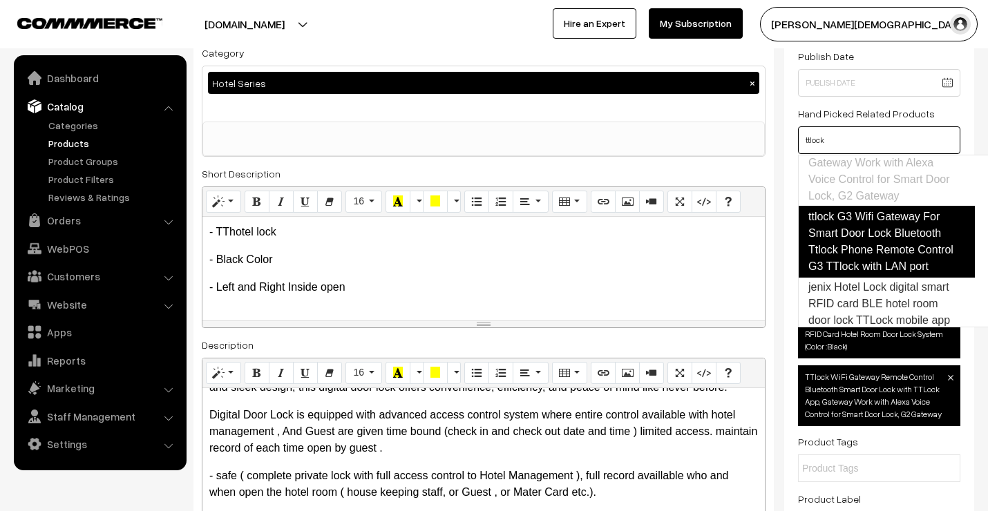
click at [859, 270] on link "ttlock G3 Wifi Gateway For Smart Door Lock Bluetooth Ttlock Phone Remote Contro…" at bounding box center [886, 242] width 177 height 72
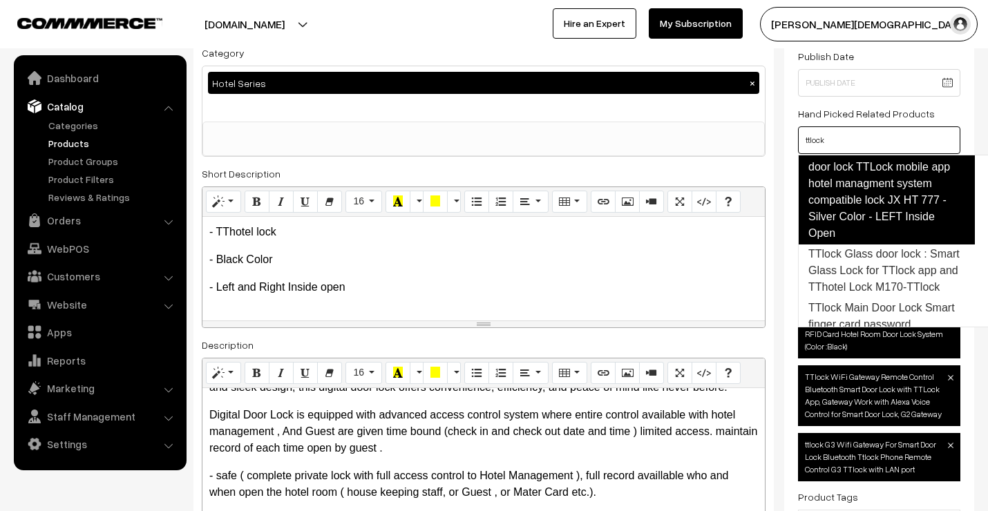
click at [861, 222] on link "jenix Hotel Lock digital smart RFID card BLE hotel room door lock TTLock mobile…" at bounding box center [886, 184] width 177 height 122
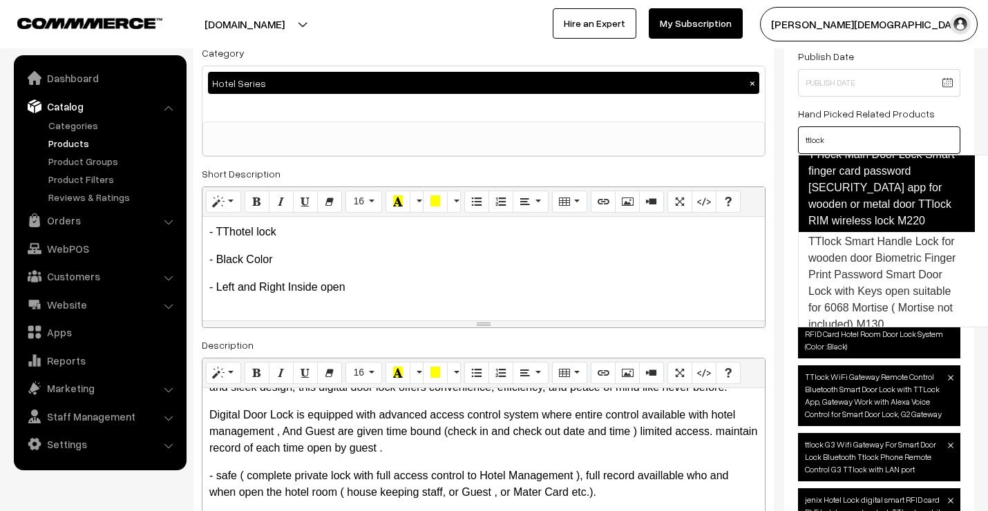
scroll to position [638, 0]
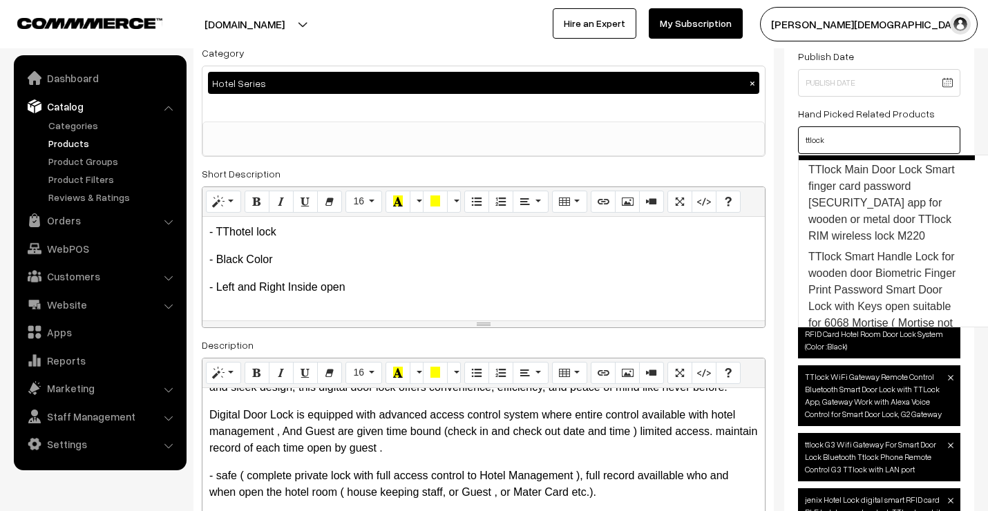
click at [854, 160] on link "TTlock Glass door lock : Smart Glass Lock for TTlock app and TThotel Lock M170-…" at bounding box center [886, 132] width 177 height 55
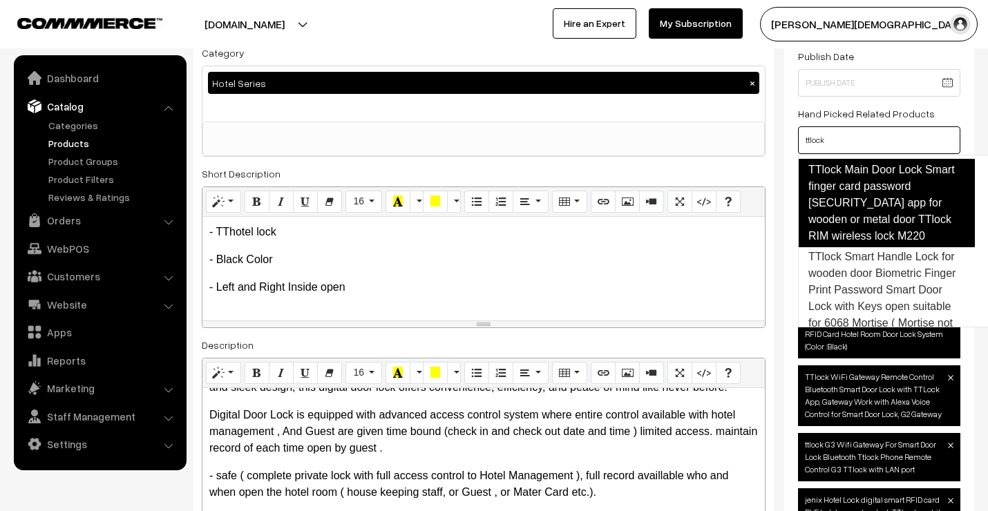
click at [868, 247] on link "TTlock Main Door Lock Smart finger card password [SECURITY_DATA] app for wooden…" at bounding box center [886, 203] width 177 height 88
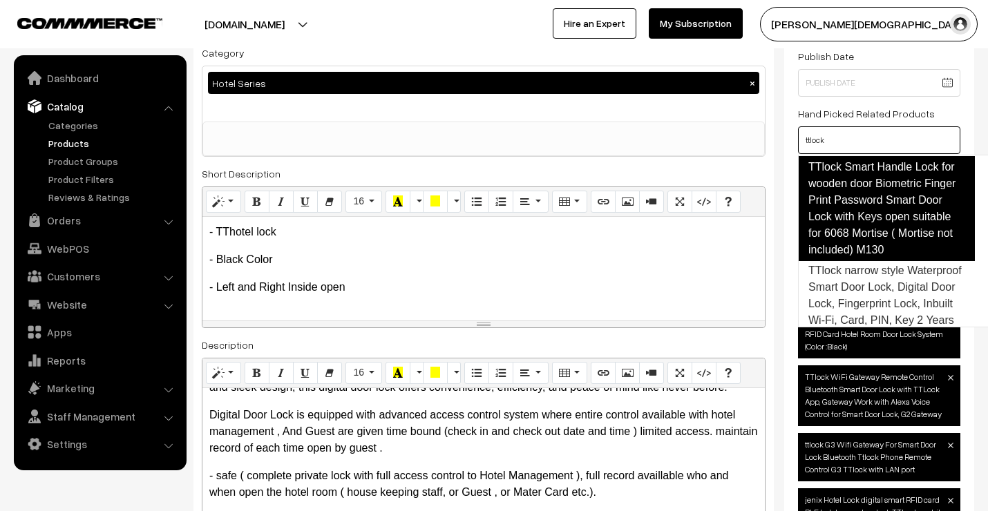
click at [869, 261] on link "TTlock Smart Handle Lock for wooden door Biometric Finger Print Password Smart …" at bounding box center [886, 208] width 177 height 105
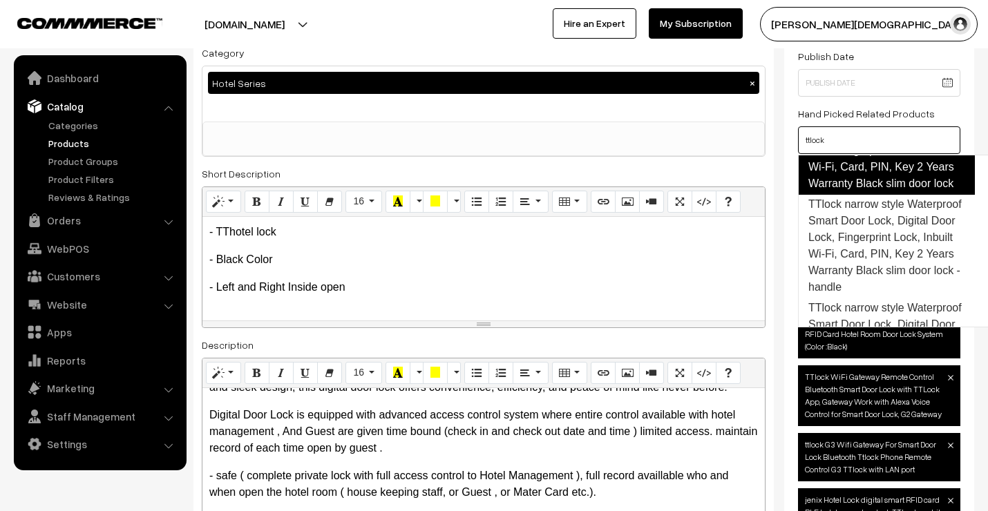
click at [861, 195] on link "TTlock narrow style Waterproof Smart Door Lock, Digital Door Lock, Fingerprint …" at bounding box center [886, 150] width 177 height 88
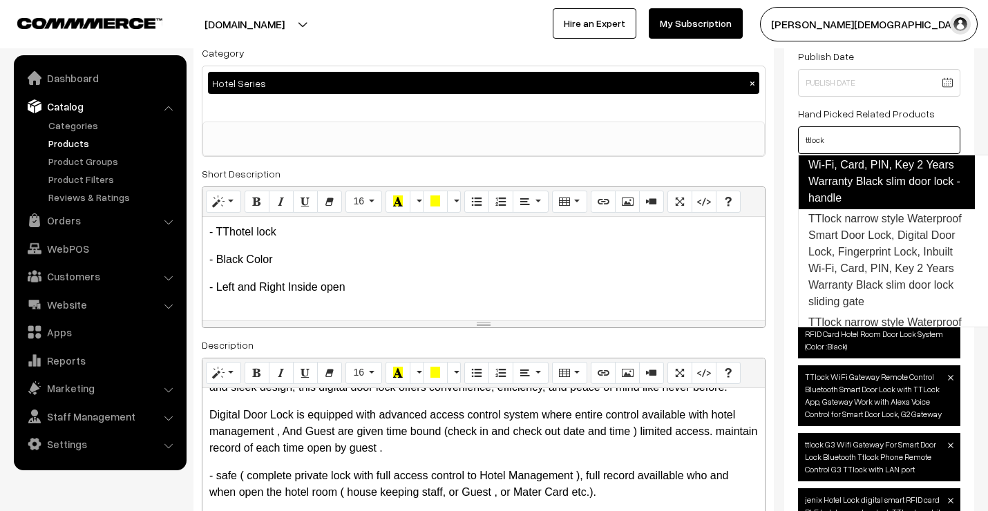
click at [859, 209] on link "TTlock narrow style Waterproof Smart Door Lock, Digital Door Lock, Fingerprint …" at bounding box center [886, 156] width 177 height 105
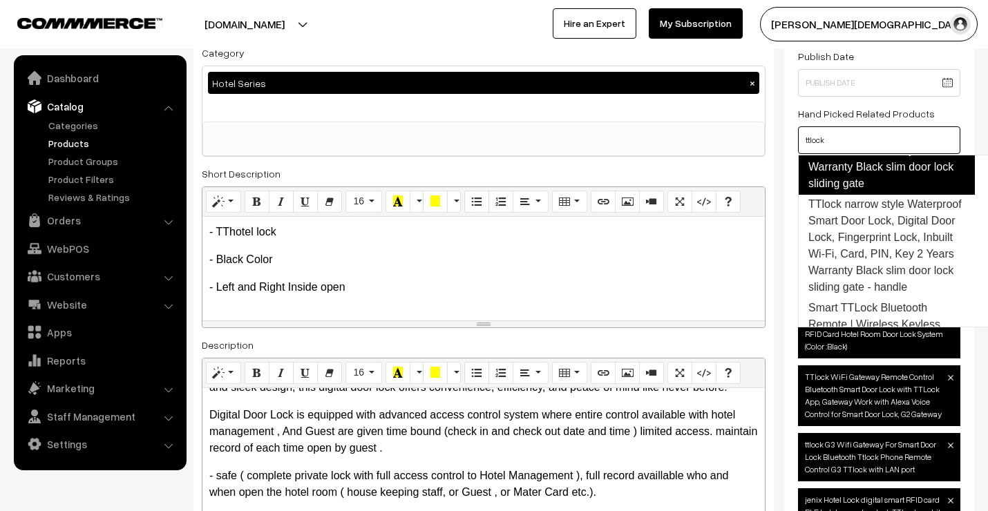
click at [862, 195] on link "TTlock narrow style Waterproof Smart Door Lock, Digital Door Lock, Fingerprint …" at bounding box center [886, 142] width 177 height 105
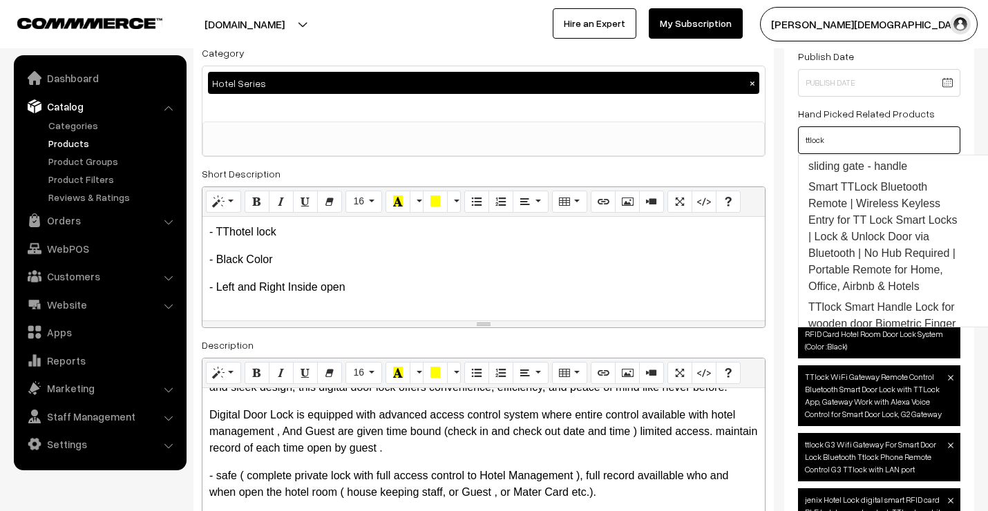
click at [864, 177] on link "TTlock narrow style Waterproof Smart Door Lock, Digital Door Lock, Fingerprint …" at bounding box center [886, 125] width 175 height 104
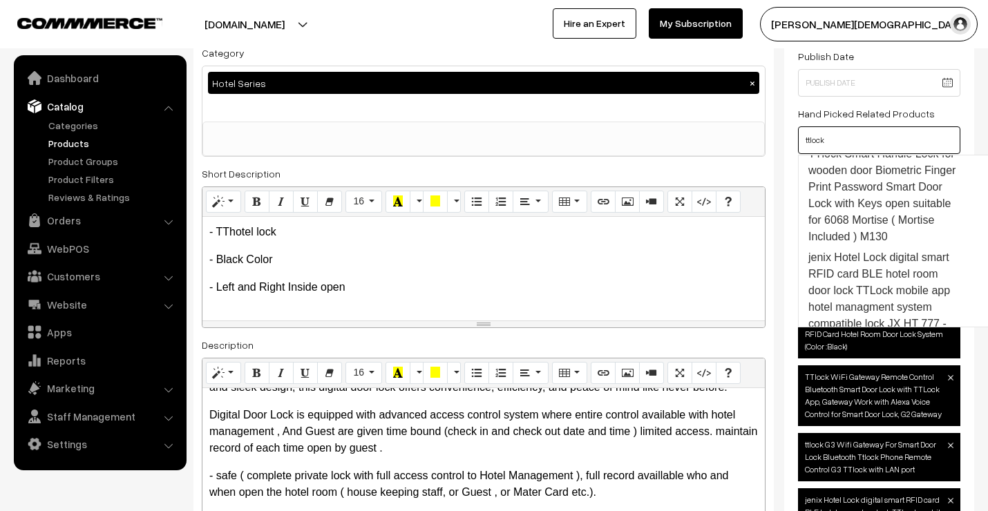
click at [864, 144] on link "Smart TTLock Bluetooth Remote | Wireless Keyless Entry for TT Lock Smart Locks …" at bounding box center [886, 84] width 177 height 122
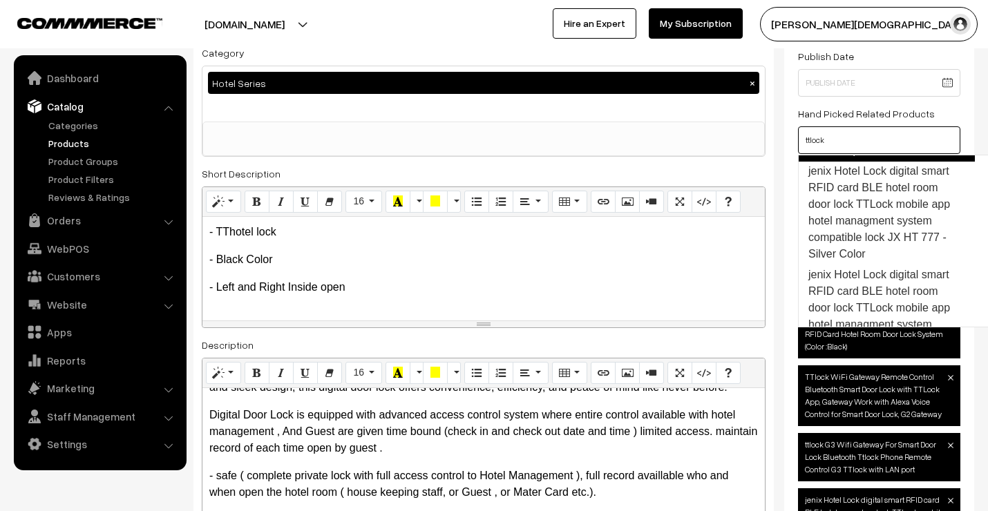
click at [861, 162] on link "TTlock Smart Handle Lock for wooden door Biometric Finger Print Password Smart …" at bounding box center [886, 109] width 177 height 105
click at [862, 162] on link "jenix Hotel Lock digital smart RFID card BLE hotel room door lock TTLock mobile…" at bounding box center [886, 109] width 177 height 105
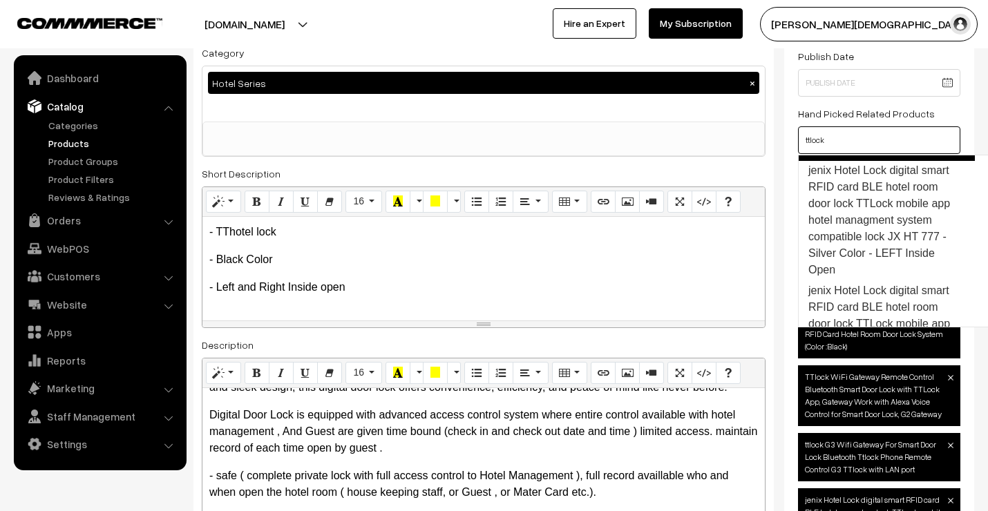
click at [867, 161] on link "jenix Hotel Lock digital smart RFID card BLE hotel room door lock TTLock mobile…" at bounding box center [886, 100] width 177 height 122
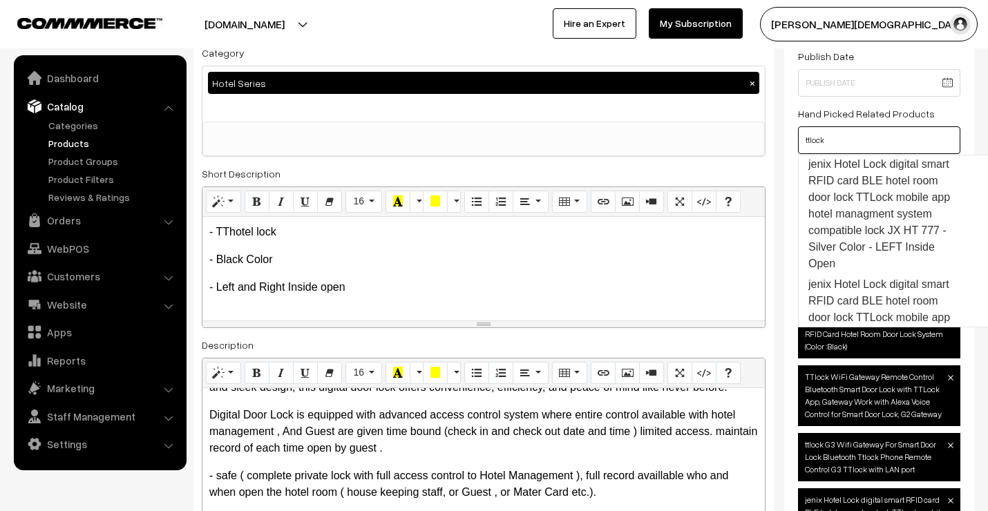
click at [865, 155] on link "jenix Hotel Lock digital smart RFID card BLE hotel room door lock TTLock mobile…" at bounding box center [886, 94] width 177 height 122
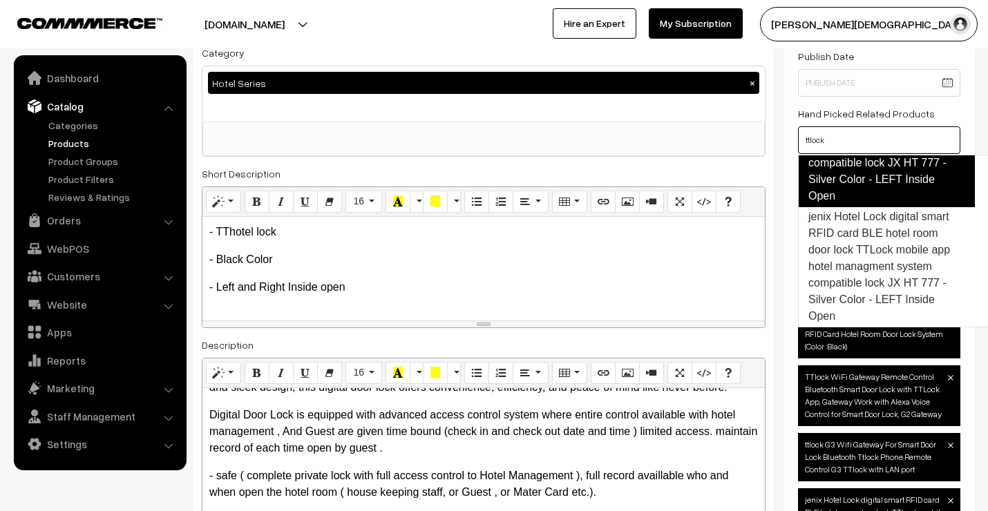
click at [862, 207] on link "jenix Hotel Lock digital smart RFID card BLE hotel room door lock TTLock mobile…" at bounding box center [886, 147] width 177 height 122
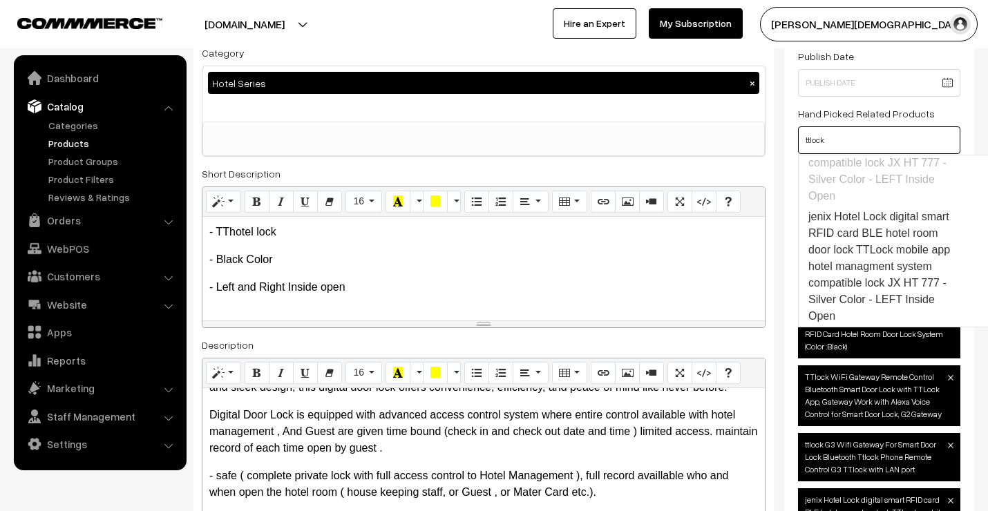
scroll to position [2034, 0]
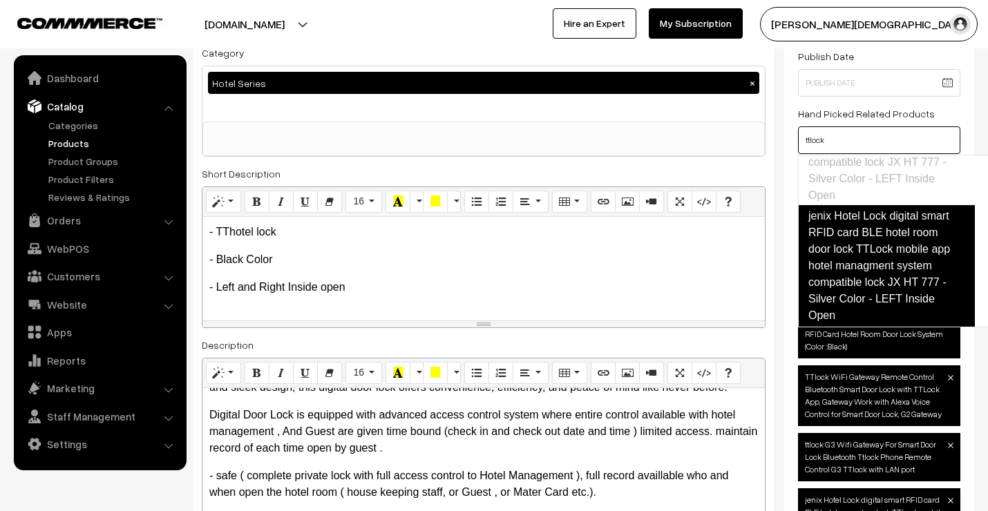
click at [881, 292] on link "jenix Hotel Lock digital smart RFID card BLE hotel room door lock TTLock mobile…" at bounding box center [886, 266] width 177 height 122
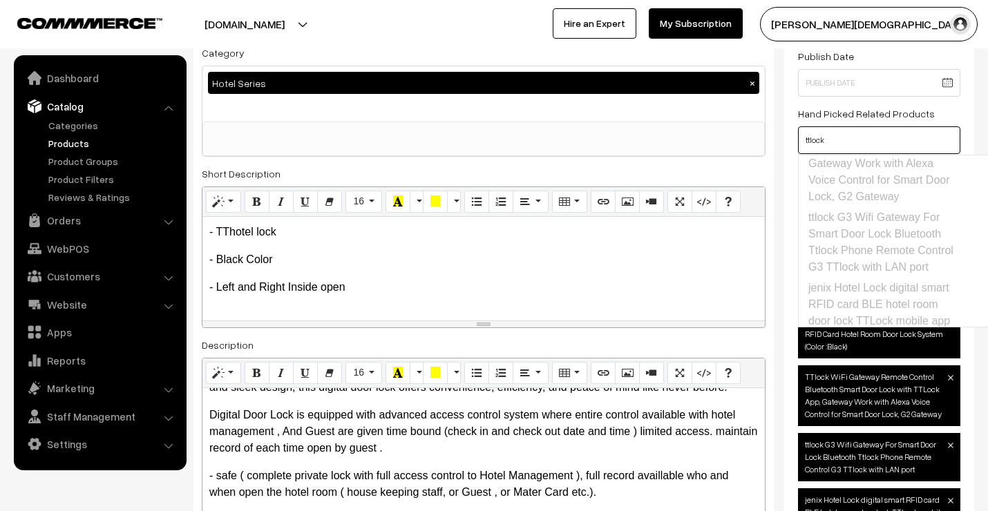
scroll to position [0, 0]
type input "ttlock"
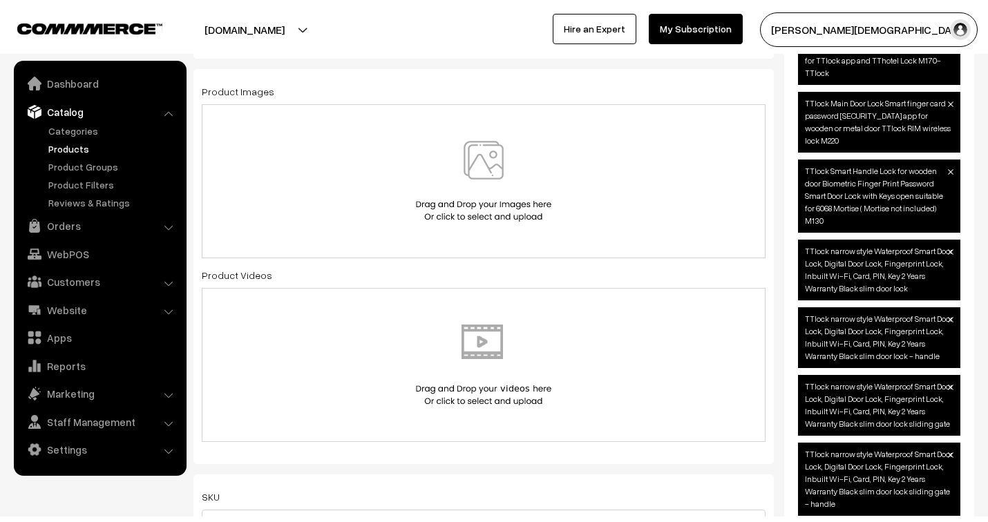
scroll to position [768, 0]
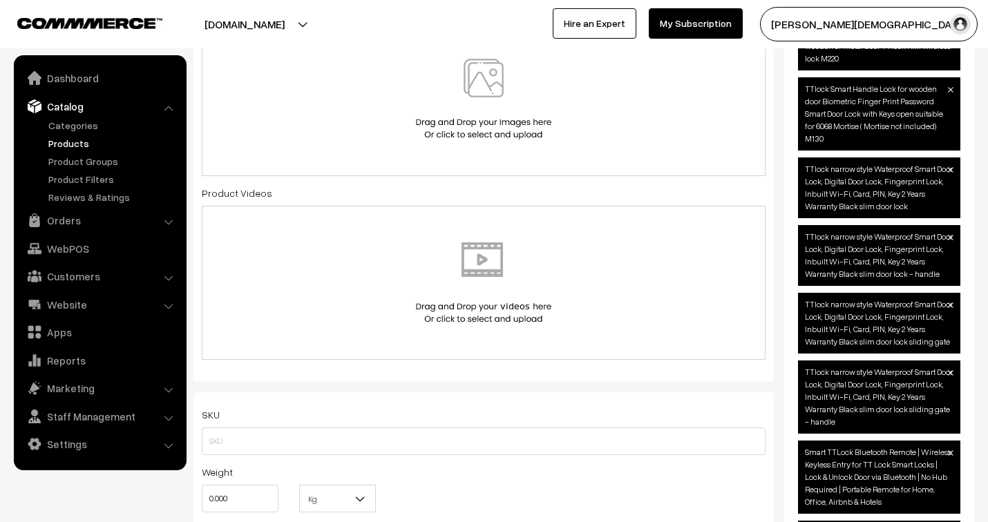
click at [508, 123] on img at bounding box center [483, 99] width 142 height 81
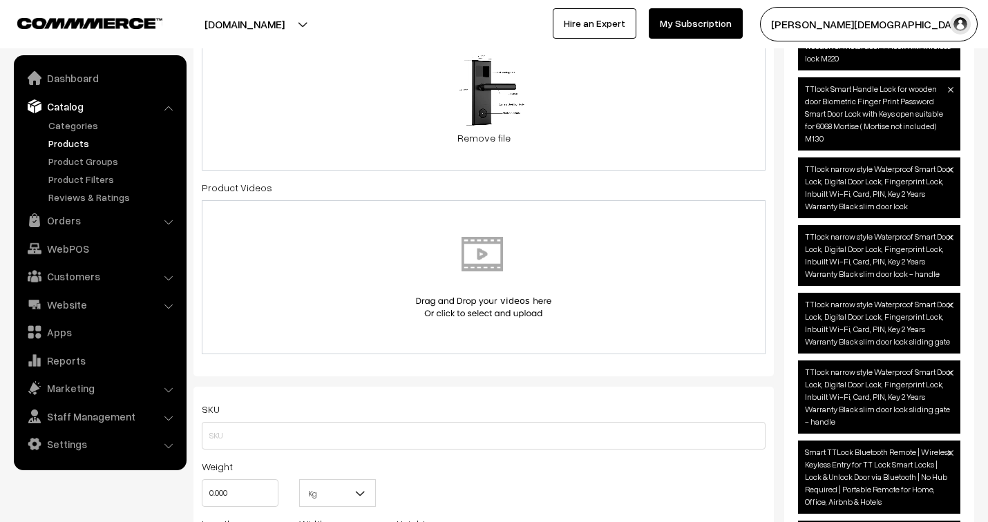
click at [540, 140] on div "35.5 KB Black hotel Lock.jpg Check Error Remove file" at bounding box center [484, 96] width 564 height 149
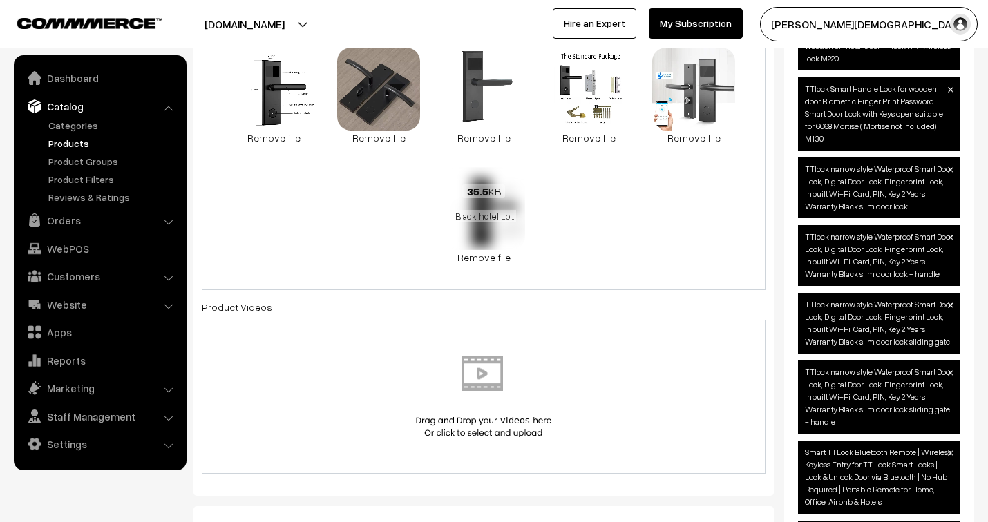
click at [494, 256] on link "Remove file" at bounding box center [483, 257] width 83 height 15
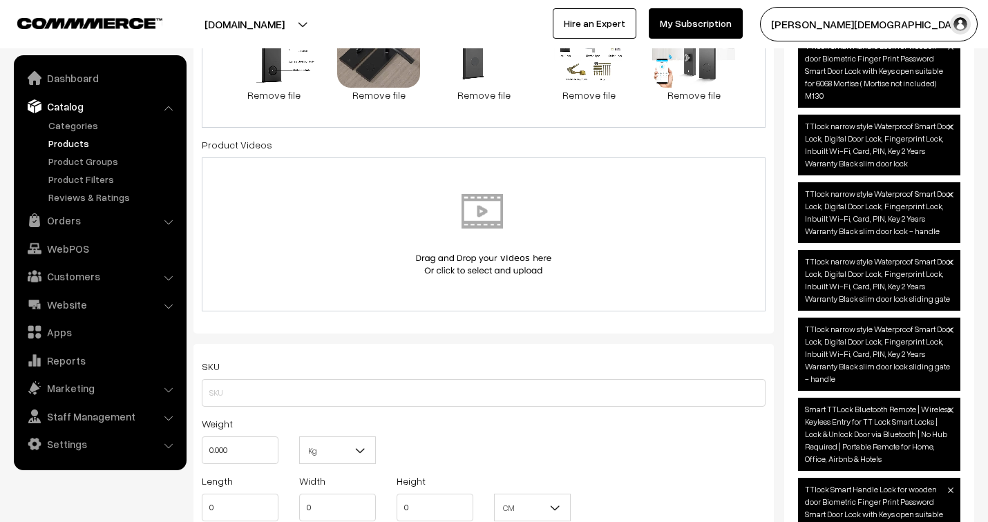
scroll to position [844, 0]
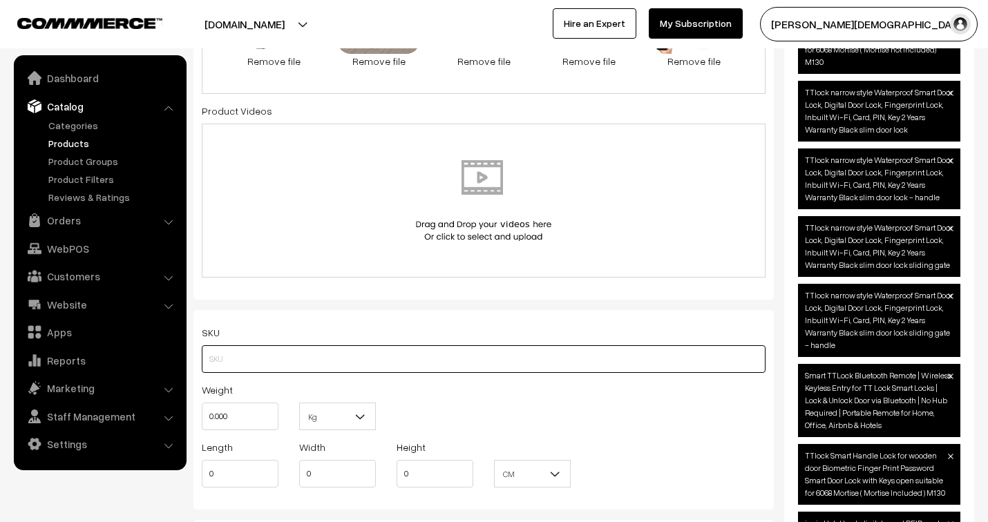
click at [330, 368] on input "text" at bounding box center [484, 359] width 564 height 28
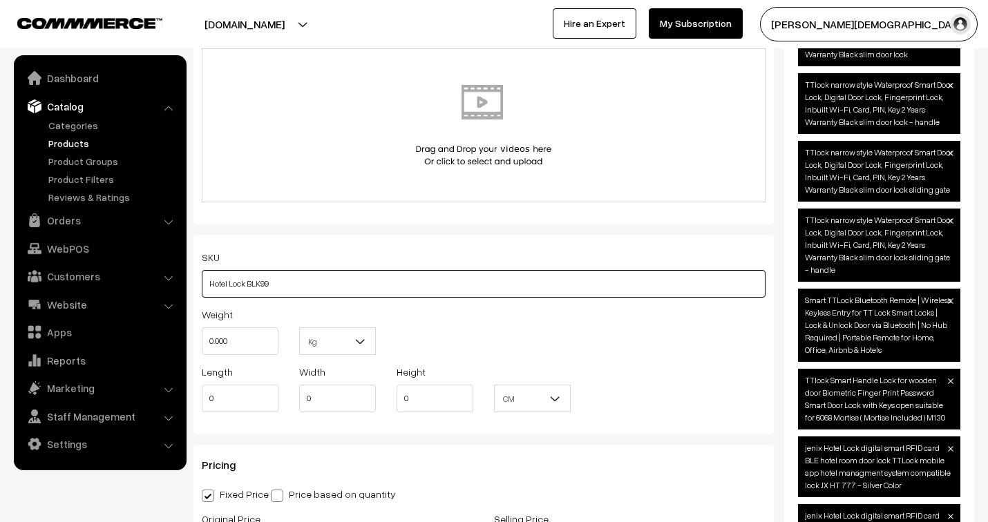
scroll to position [921, 0]
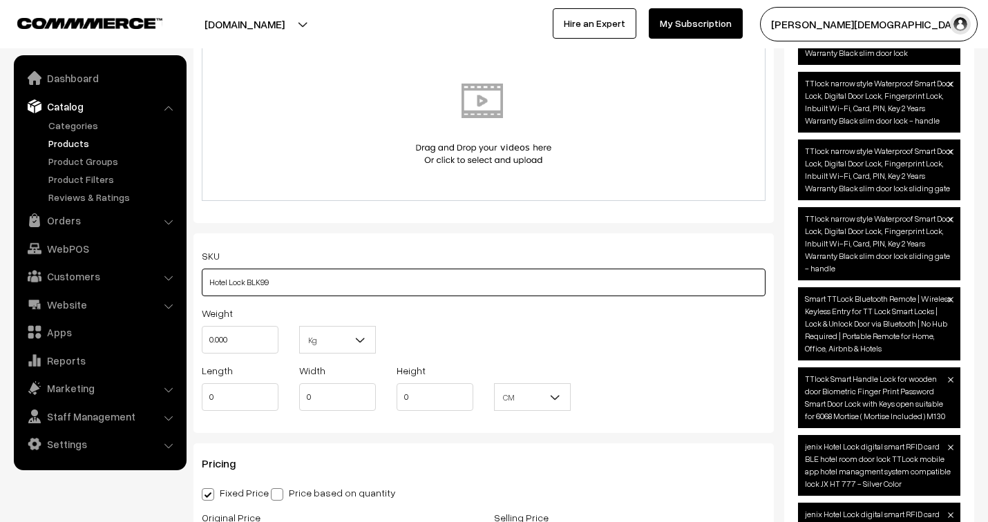
type input "Hotel Lock BLK99"
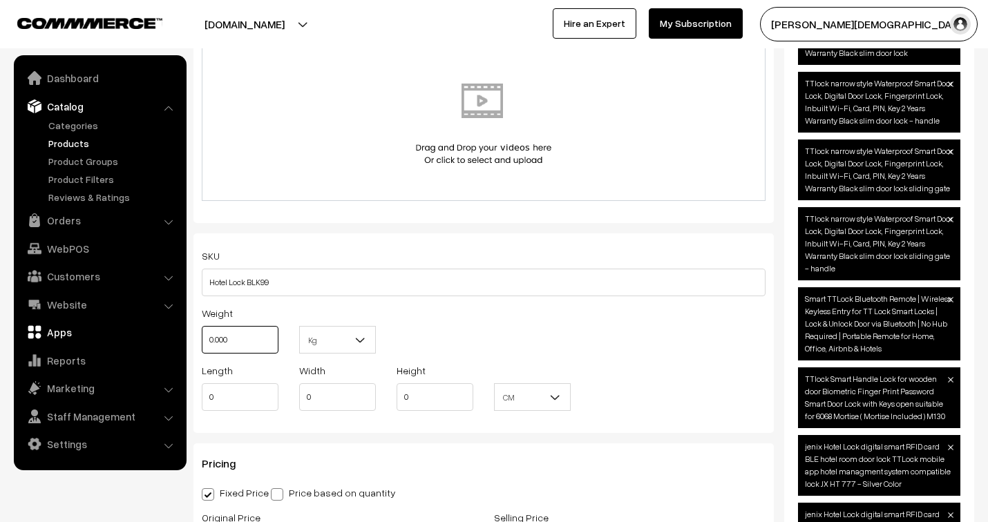
drag, startPoint x: 238, startPoint y: 341, endPoint x: 160, endPoint y: 336, distance: 78.2
click at [160, 336] on body "Thank you for showing interest. Our team will call you shortly. Close jenixindi…" at bounding box center [494, 459] width 988 height 2761
type input "3"
drag, startPoint x: 227, startPoint y: 398, endPoint x: 182, endPoint y: 399, distance: 44.9
click at [182, 399] on body "Thank you for showing interest. Our team will call you shortly. Close jenixindi…" at bounding box center [494, 459] width 988 height 2761
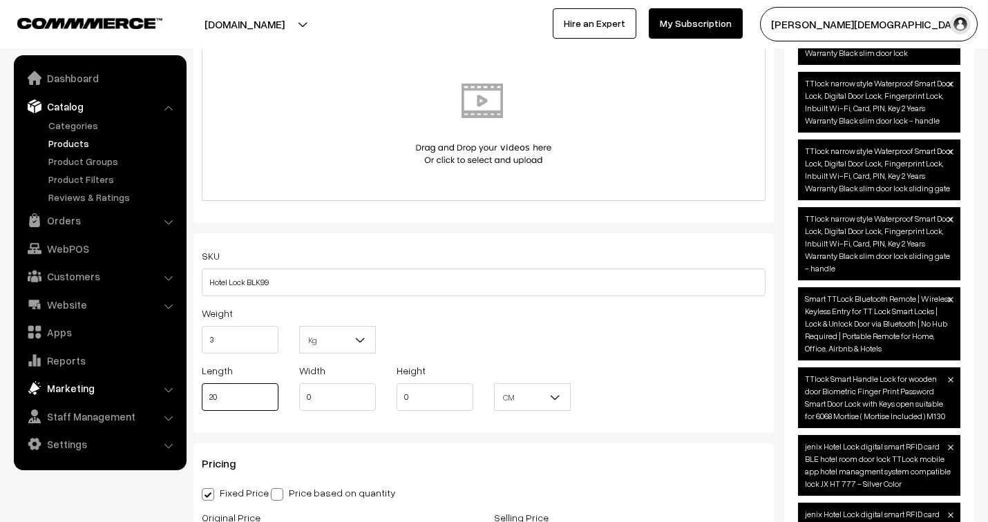
type input "20"
type input "10"
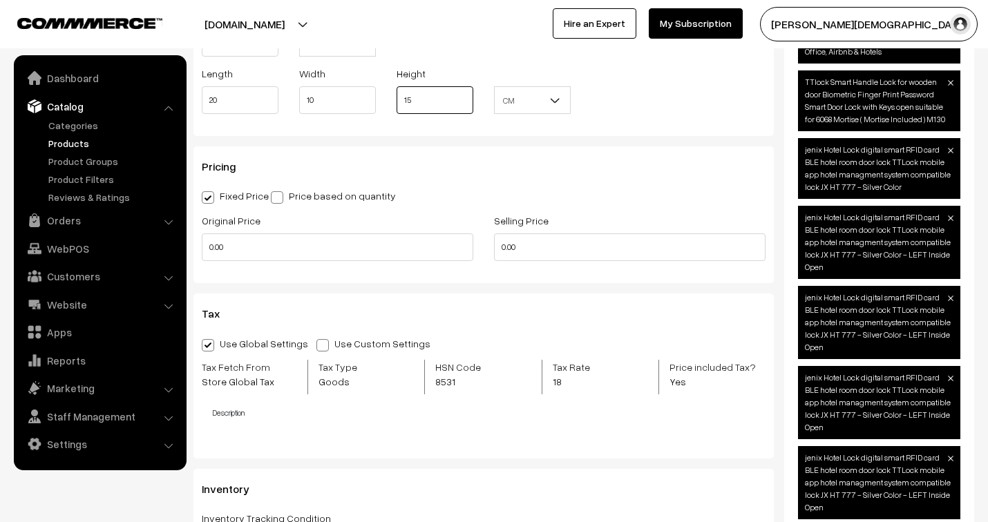
scroll to position [1228, 0]
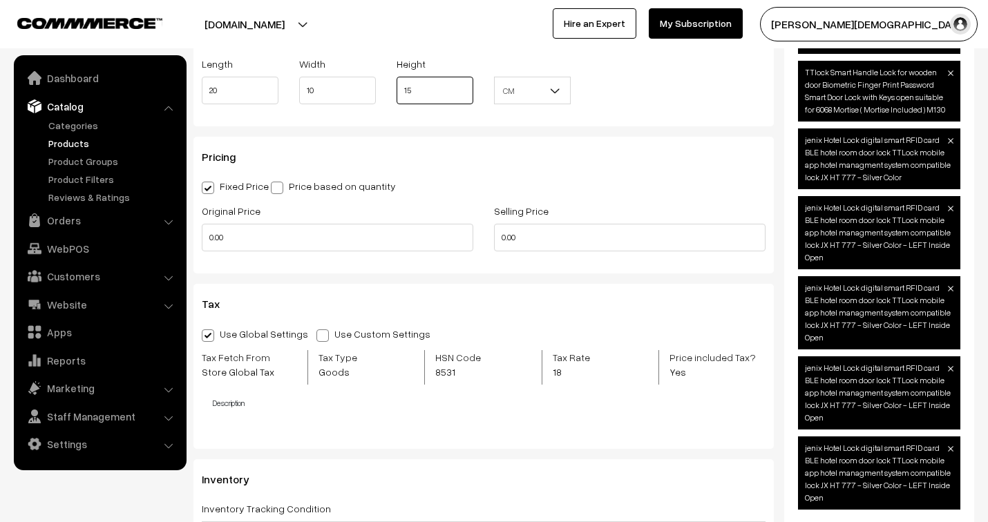
type input "15"
drag, startPoint x: 229, startPoint y: 245, endPoint x: 202, endPoint y: 238, distance: 28.7
click at [202, 238] on input "0.00" at bounding box center [338, 238] width 272 height 28
type input "11999"
drag, startPoint x: 540, startPoint y: 246, endPoint x: 486, endPoint y: 232, distance: 56.3
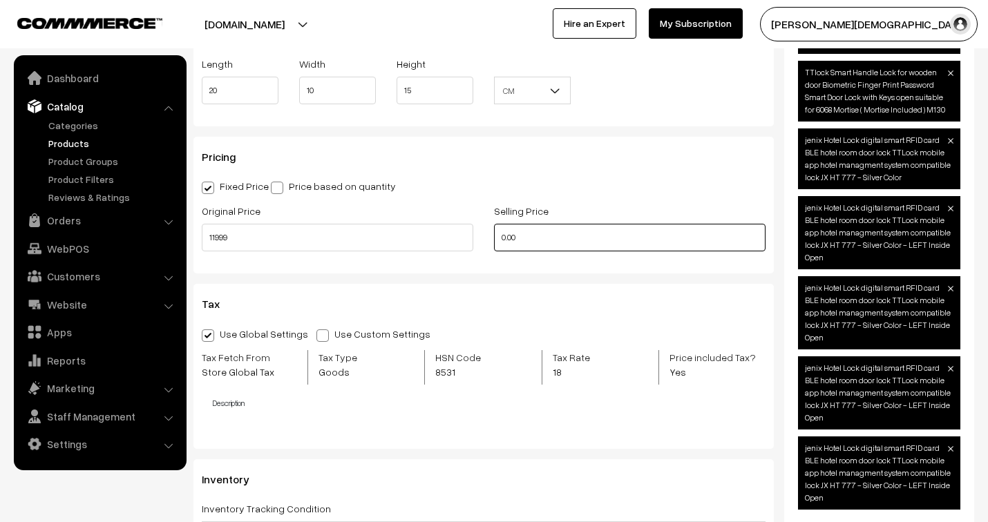
click at [486, 232] on div "Selling Price 0.00" at bounding box center [630, 230] width 292 height 57
type input "3599"
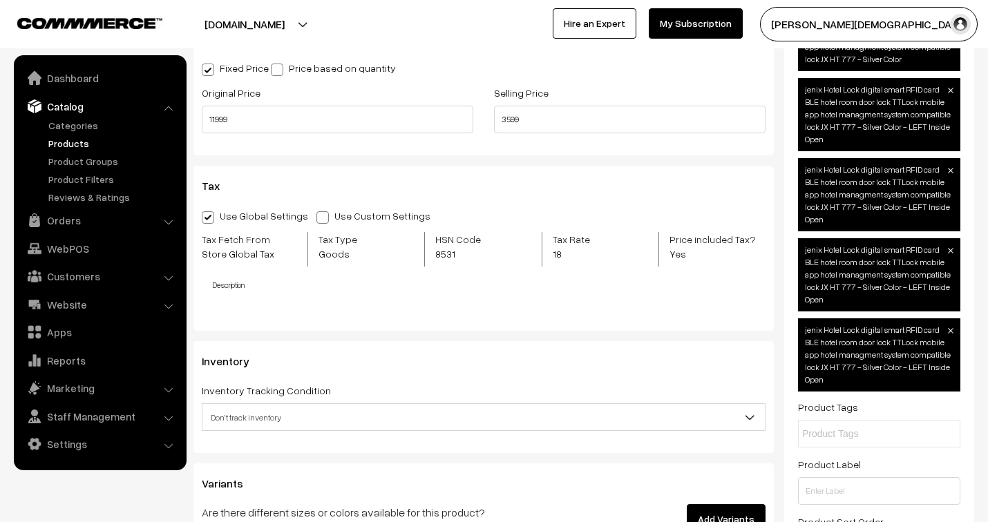
scroll to position [1382, 0]
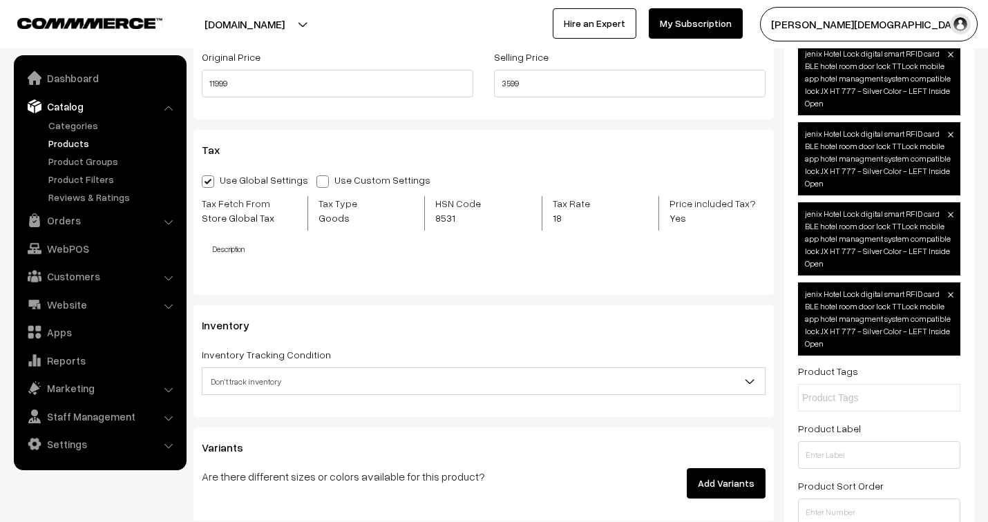
click at [316, 184] on span at bounding box center [322, 181] width 12 height 12
click at [316, 184] on input "Use Custom Settings" at bounding box center [320, 179] width 9 height 9
radio input "true"
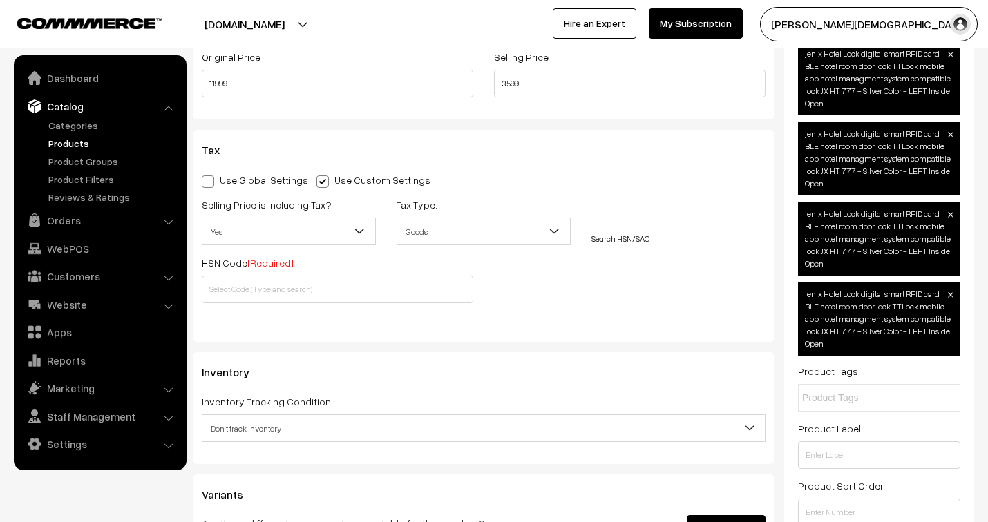
click at [356, 242] on span "Yes" at bounding box center [288, 232] width 173 height 24
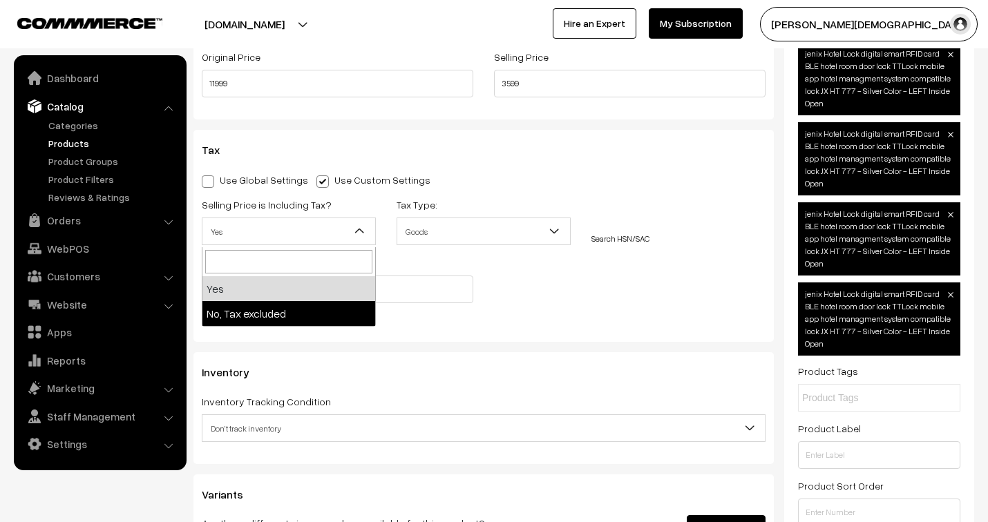
select select "2"
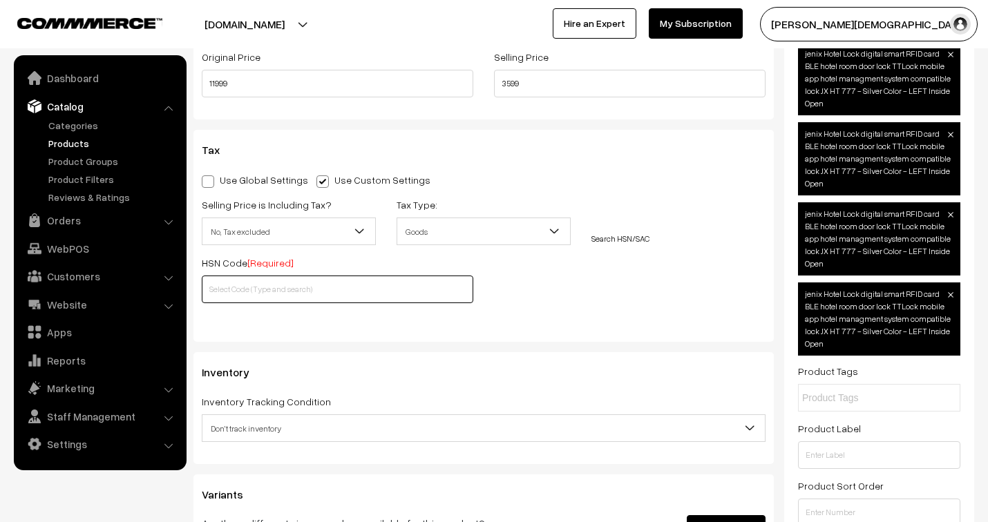
click at [308, 288] on input "text" at bounding box center [338, 290] width 272 height 28
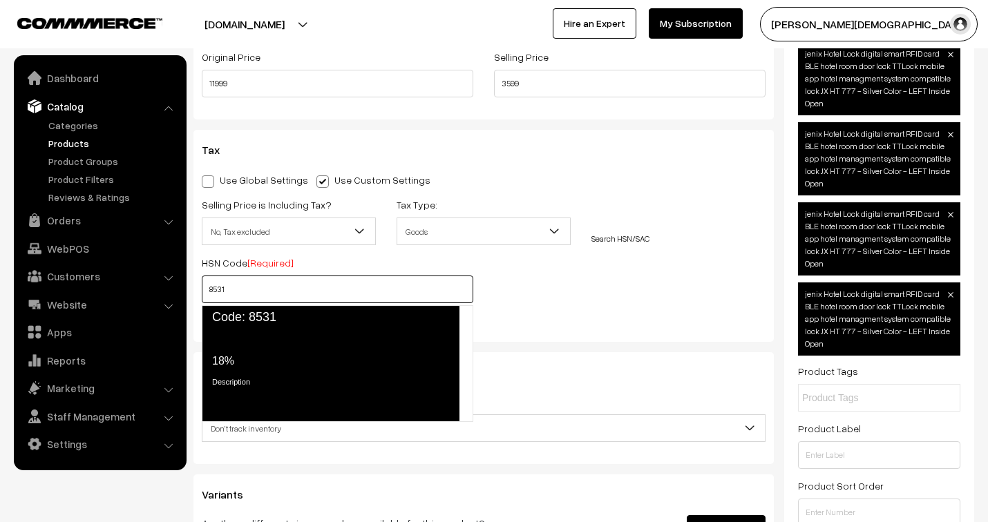
click at [280, 337] on div "Tax Rate 18%" at bounding box center [330, 351] width 236 height 38
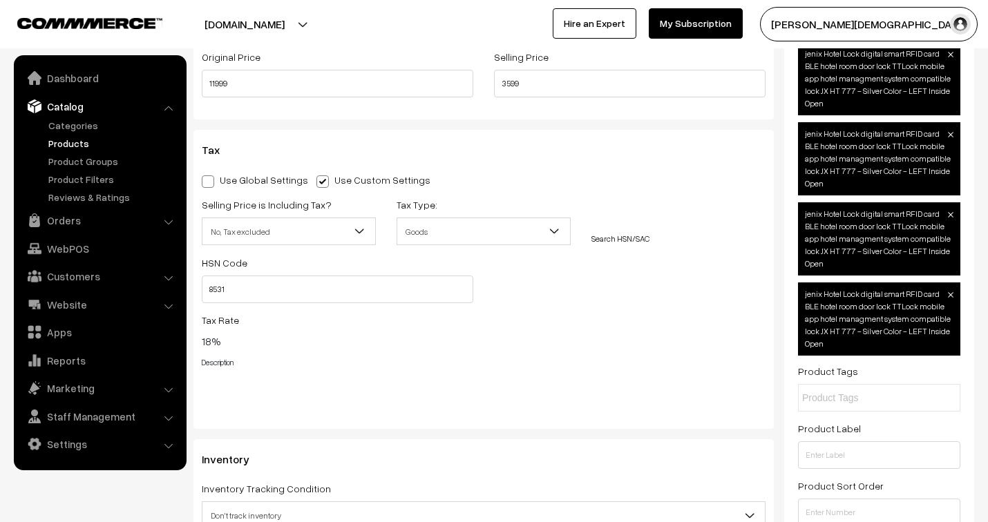
click at [540, 298] on div "Selling Price is Including Tax? Yes No, Tax excluded No, Tax excluded Tax Type:…" at bounding box center [483, 297] width 584 height 202
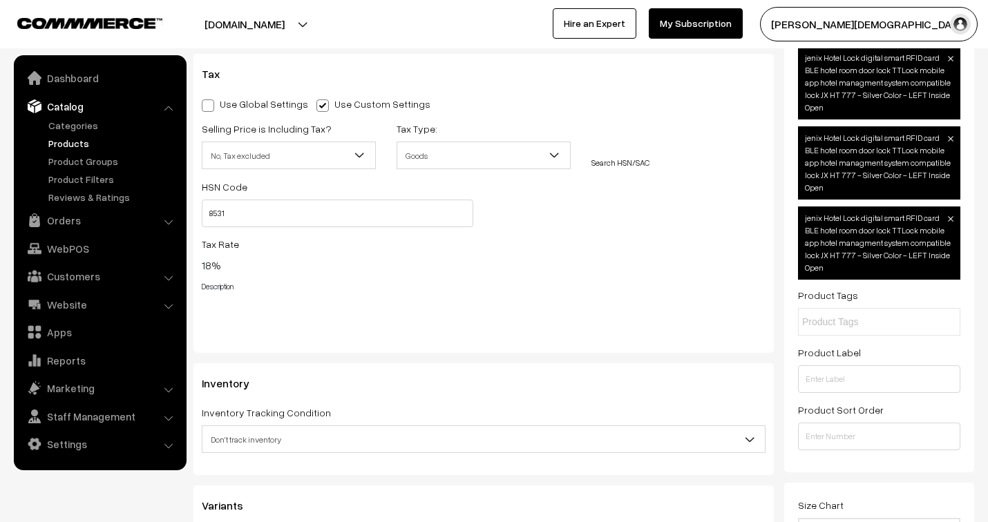
scroll to position [1458, 0]
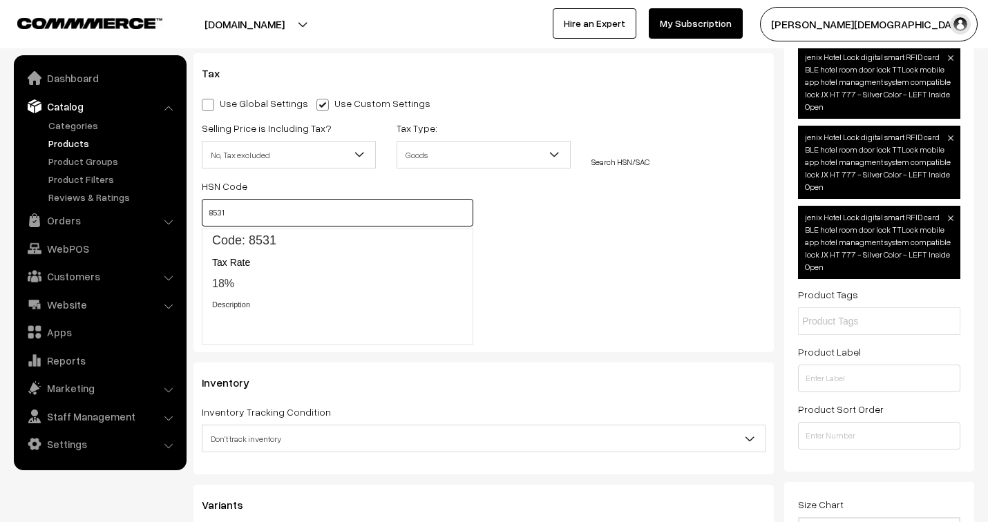
drag, startPoint x: 240, startPoint y: 218, endPoint x: 204, endPoint y: 205, distance: 38.0
click at [204, 205] on input "8531" at bounding box center [338, 213] width 272 height 28
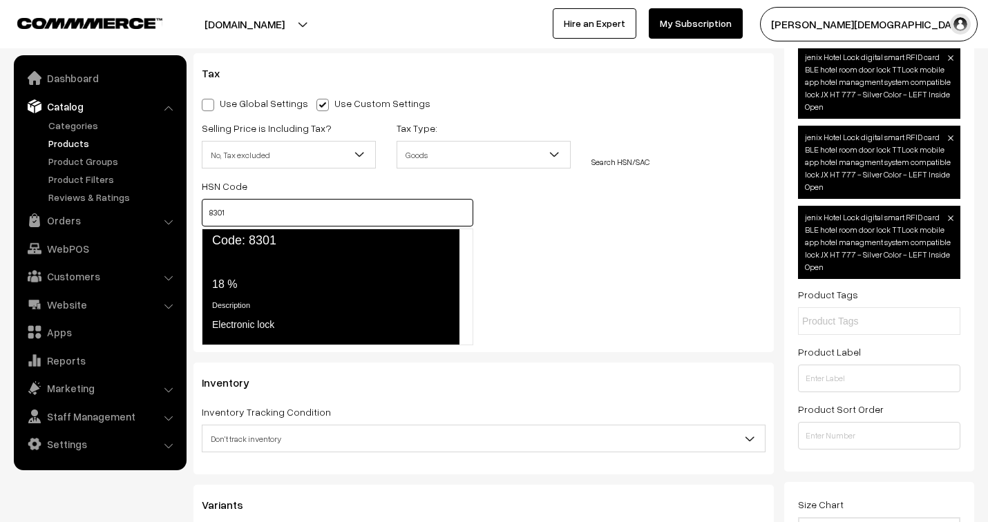
click at [244, 249] on span "Code: 8301" at bounding box center [331, 241] width 258 height 24
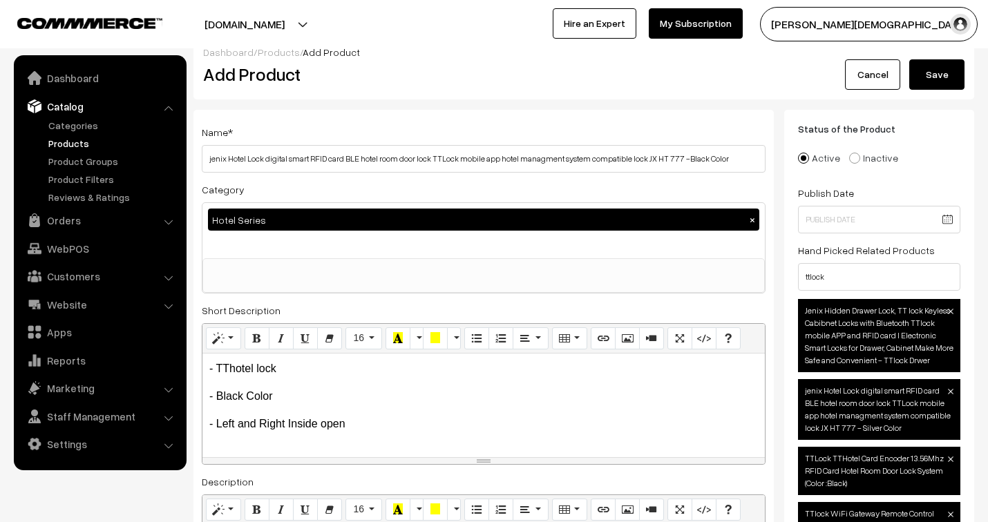
scroll to position [0, 0]
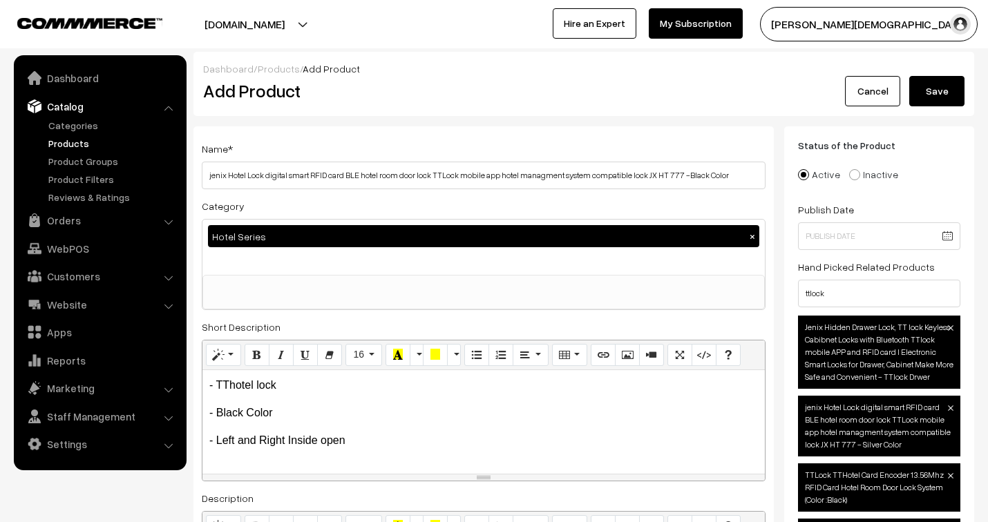
type input "8301"
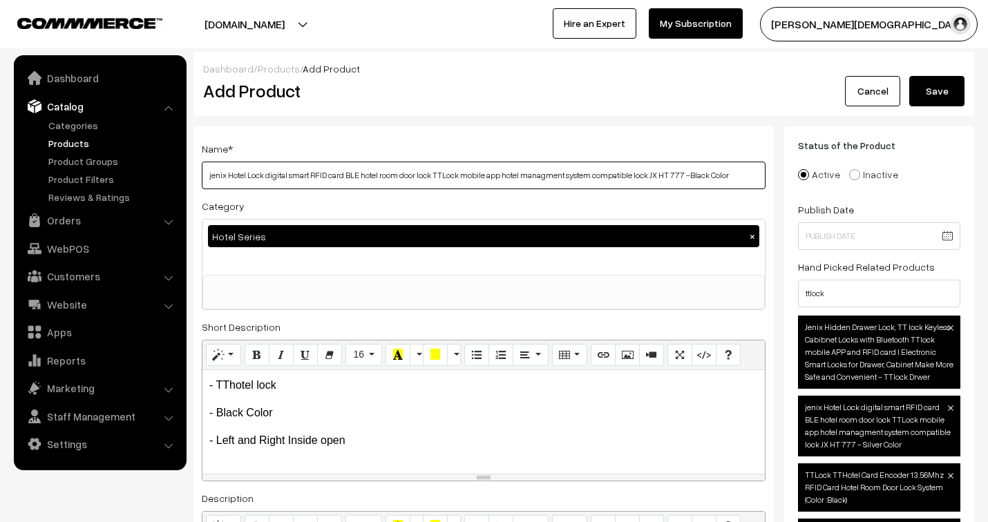
click at [398, 180] on input "jenix Hotel Lock digital smart RFID card BLE hotel room door lock TTLock mobile…" at bounding box center [484, 176] width 564 height 28
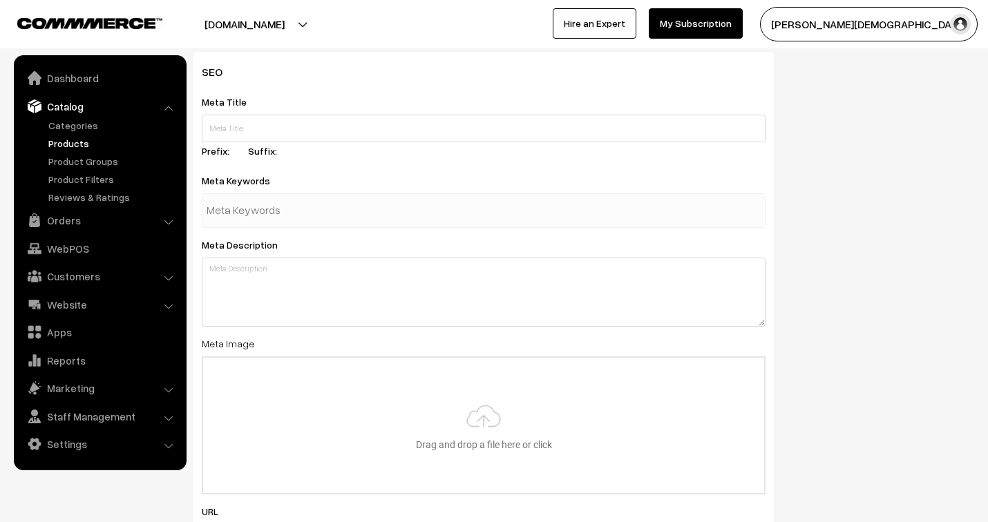
scroll to position [2073, 0]
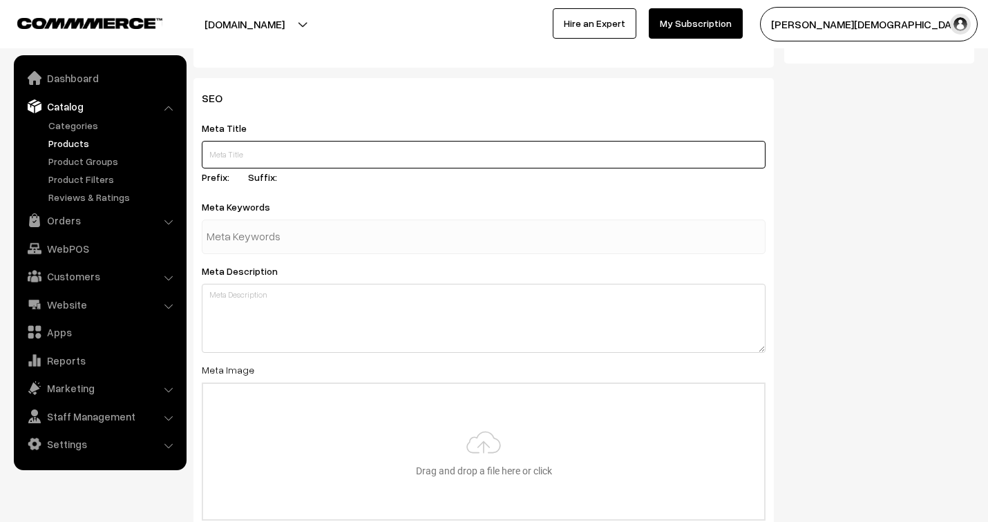
click at [326, 160] on input "text" at bounding box center [484, 155] width 564 height 28
paste input "jenix Hotel Lock digital smart RFID card BLE hotel room door lock TTLock mobile…"
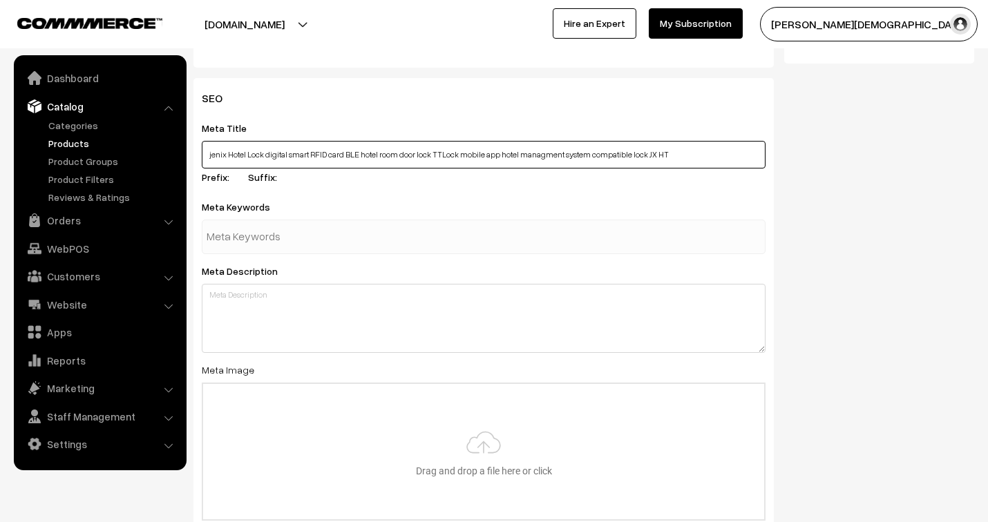
drag, startPoint x: 227, startPoint y: 161, endPoint x: 164, endPoint y: 135, distance: 67.2
drag, startPoint x: 571, startPoint y: 160, endPoint x: 694, endPoint y: 158, distance: 123.7
click at [694, 158] on input "Hotel Lock digital smart RFID card BLE hotel room door lock TTLock mobile app h…" at bounding box center [484, 155] width 564 height 28
type input "Hotel Lock digital smart RFID card BLE hotel room door lock TTLock mobile app h…"
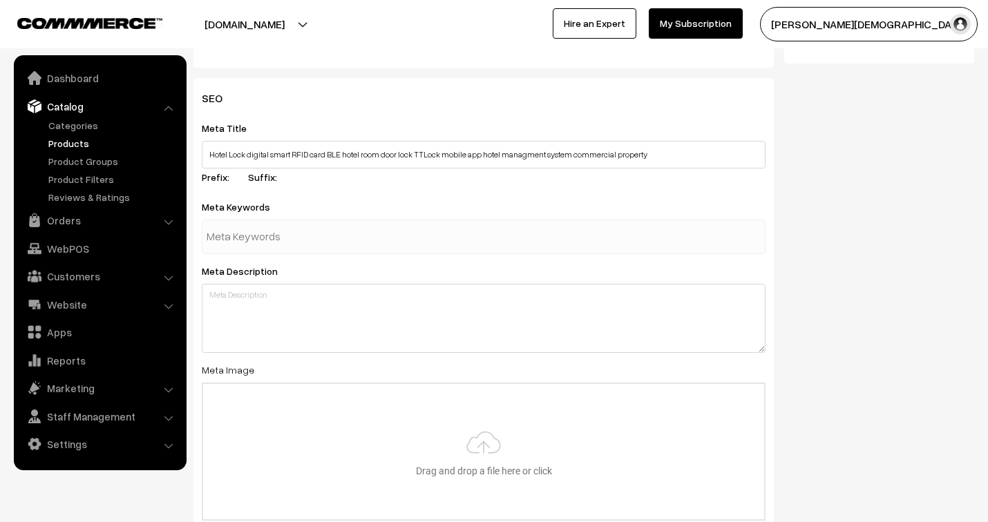
click at [272, 238] on input "text" at bounding box center [279, 237] width 144 height 28
type input "hotel lock"
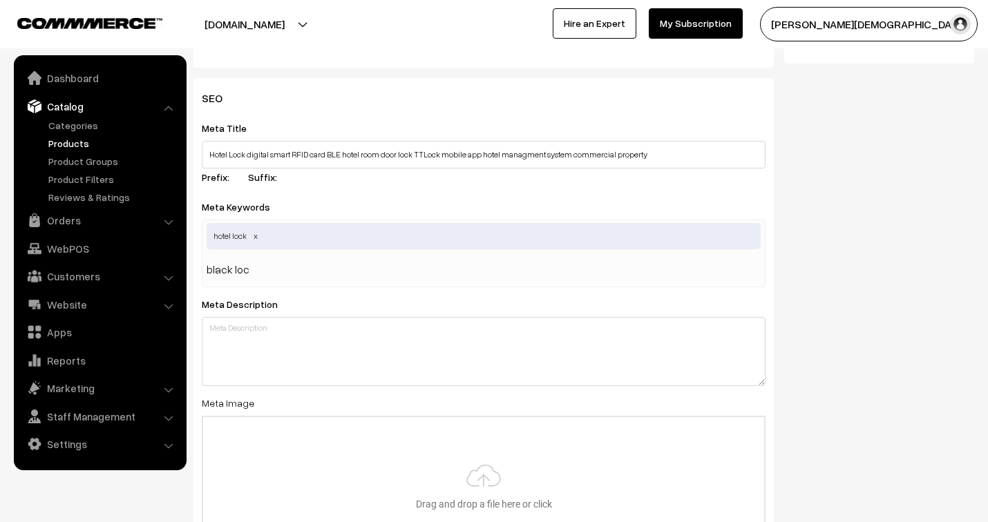
type input "black lock"
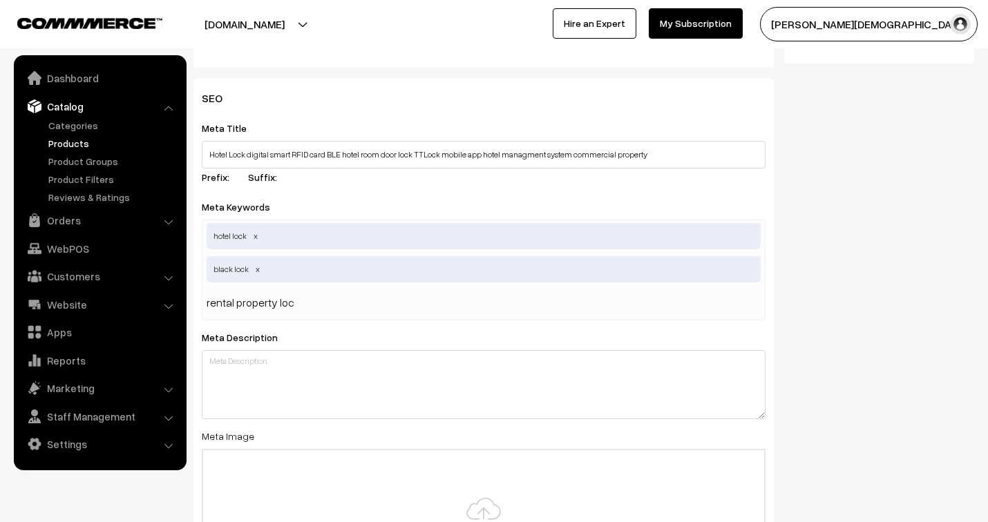
type input "rental property lock"
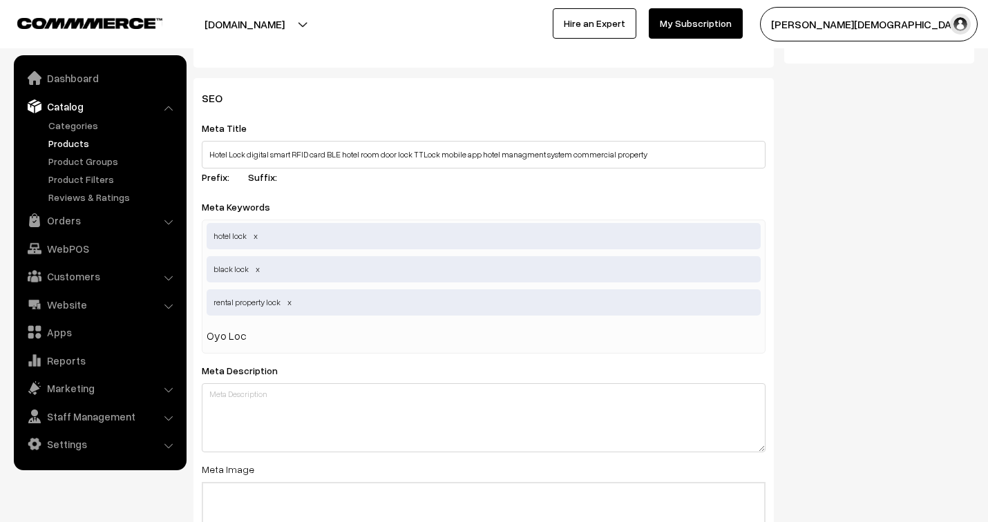
type input "Oyo Lock"
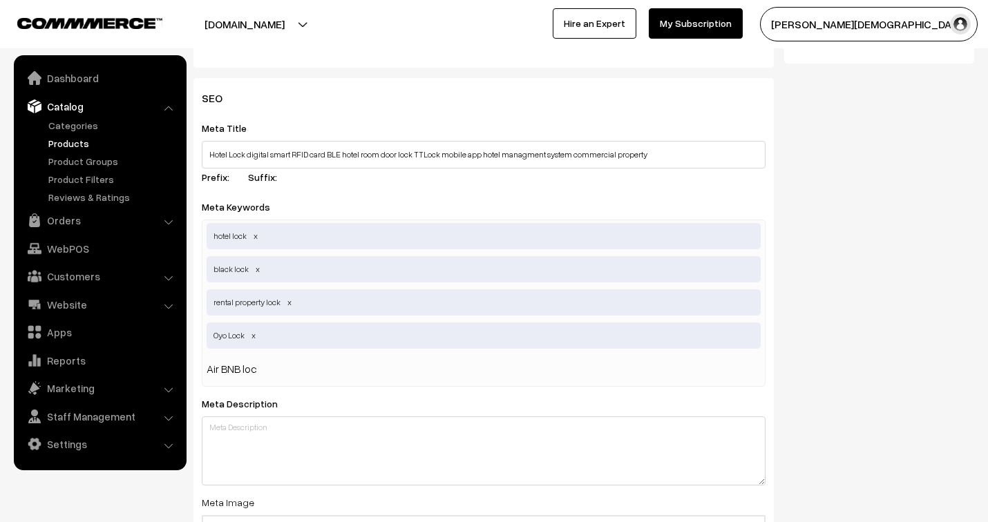
type input "Air BNB lock"
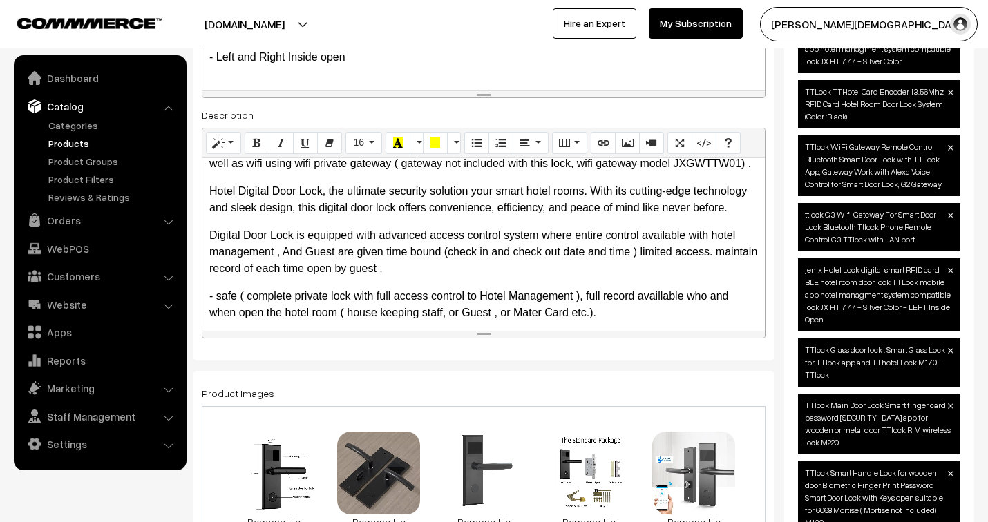
scroll to position [0, 0]
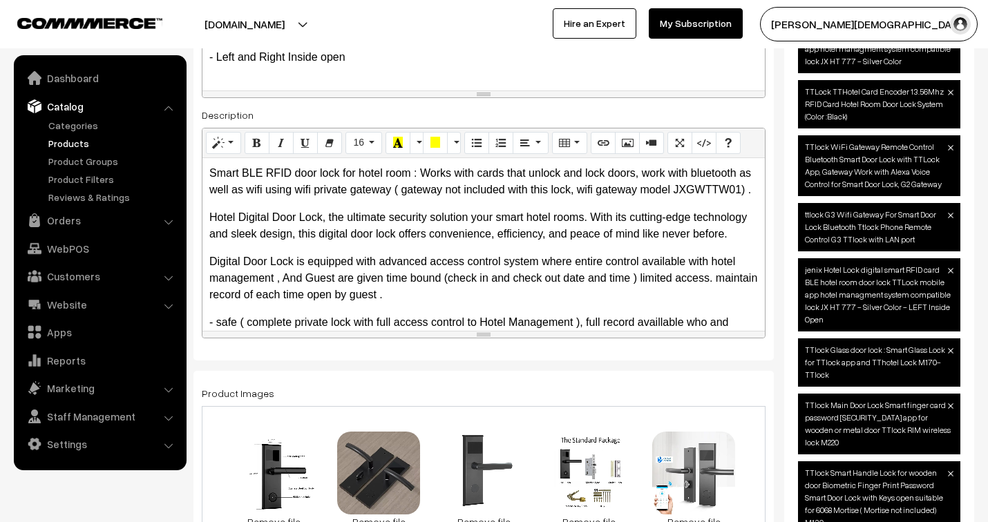
type input "House rent management lock"
click at [371, 278] on div "Smart BLE RFID door lock for hotel room : Works with cards that unlock and lock…" at bounding box center [483, 244] width 562 height 173
copy div "Smart BLE RFID door lock for hotel room : Works with cards that unlock and lock…"
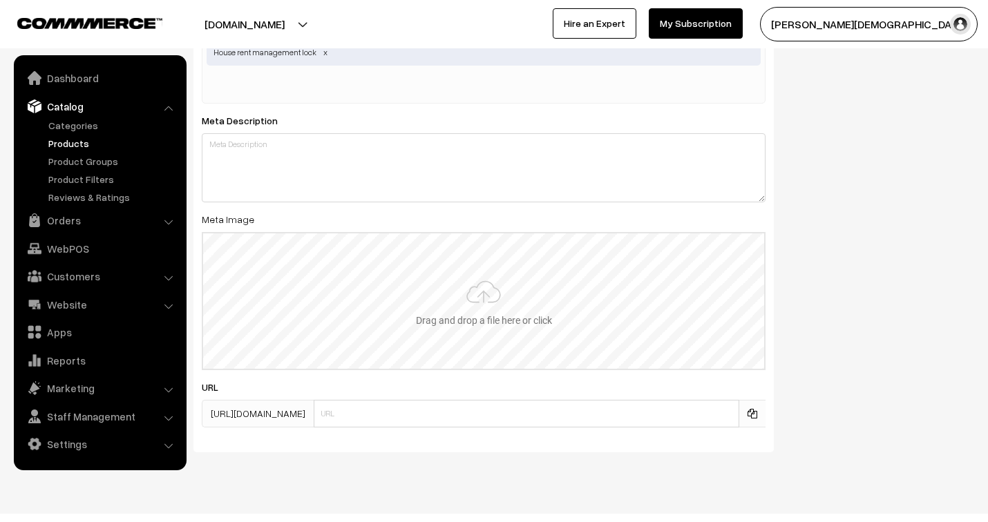
scroll to position [2446, 0]
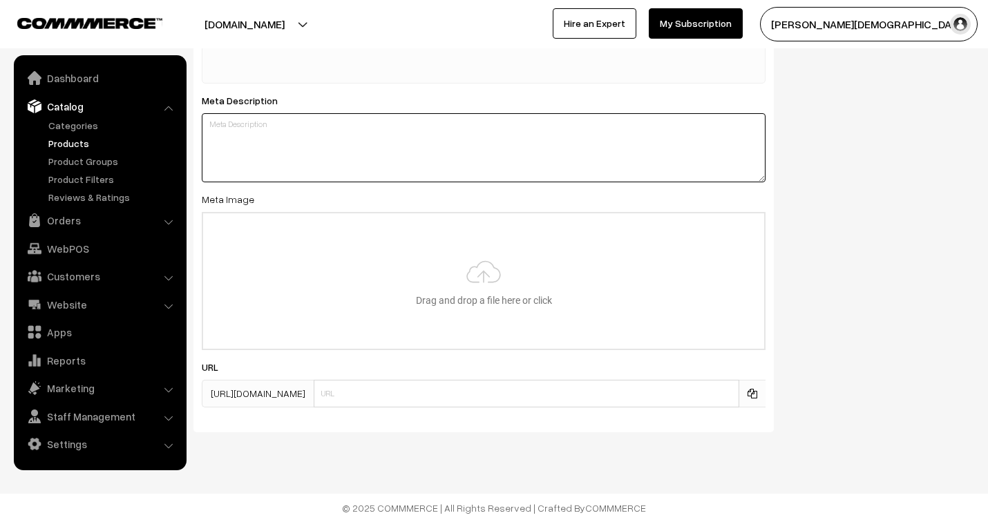
click at [289, 159] on textarea at bounding box center [484, 147] width 564 height 69
paste textarea "Smart BLE RFID door lock for hotel room : Works with cards that unlock and lock…"
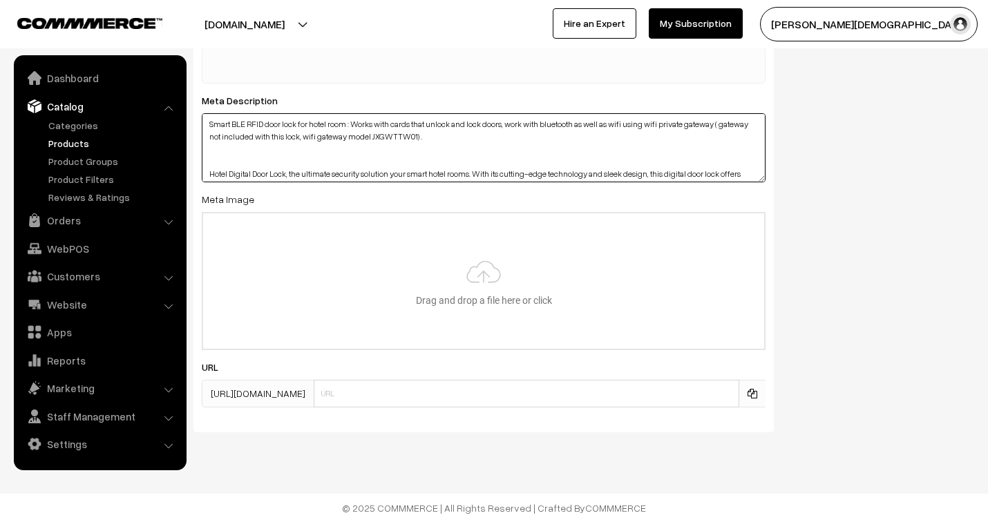
scroll to position [108, 0]
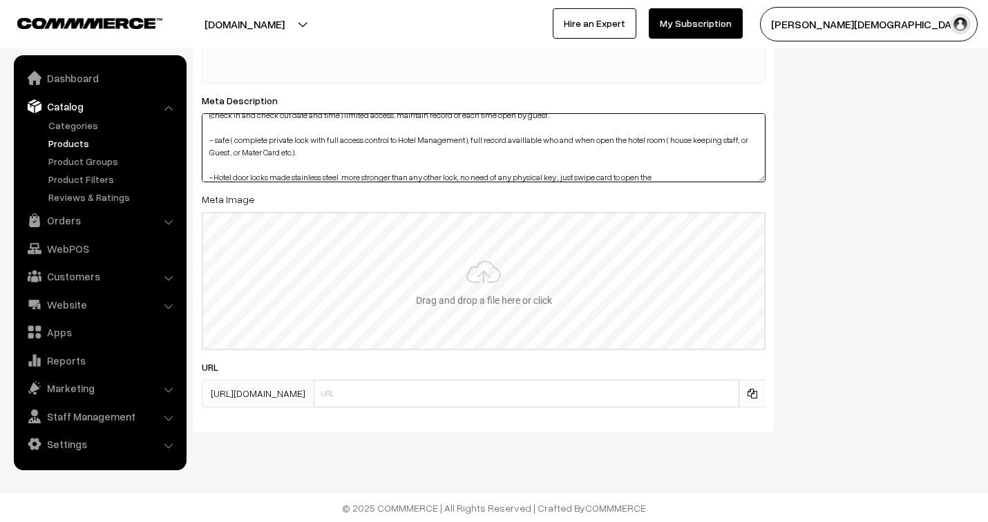
type textarea "Smart BLE RFID door lock for hotel room : Works with cards that unlock and lock…"
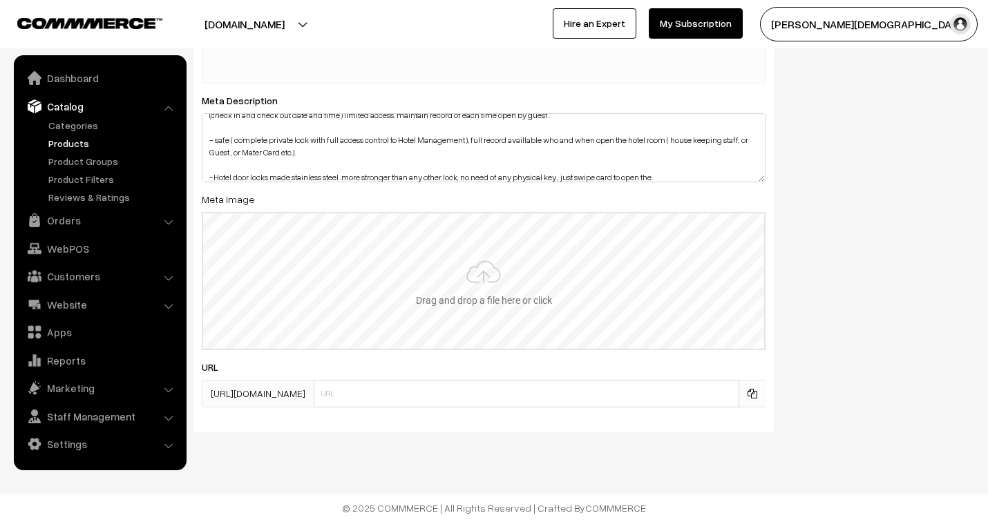
click at [474, 276] on input "file" at bounding box center [483, 280] width 561 height 135
type input "C:\fakepath\Black hotel Lock.jpg"
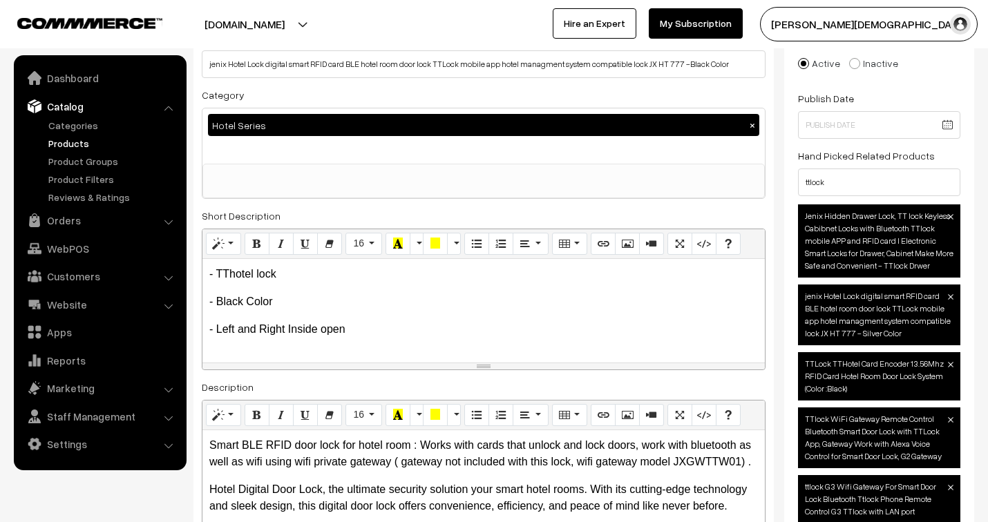
scroll to position [0, 0]
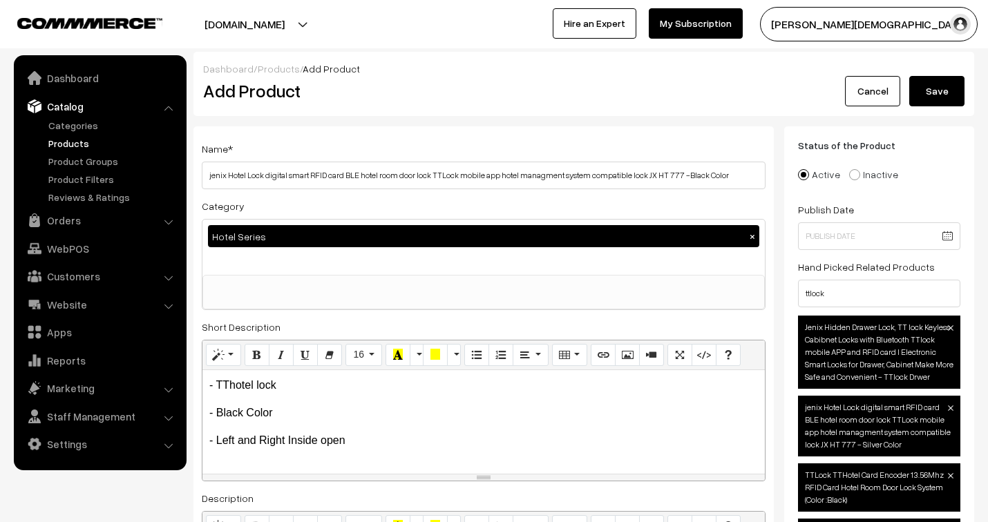
click at [943, 86] on button "Save" at bounding box center [936, 91] width 55 height 30
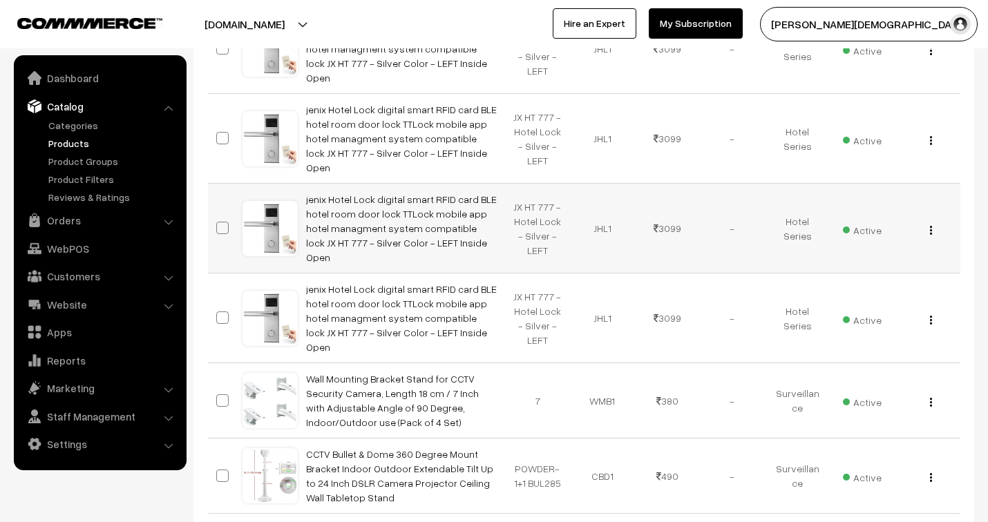
scroll to position [383, 0]
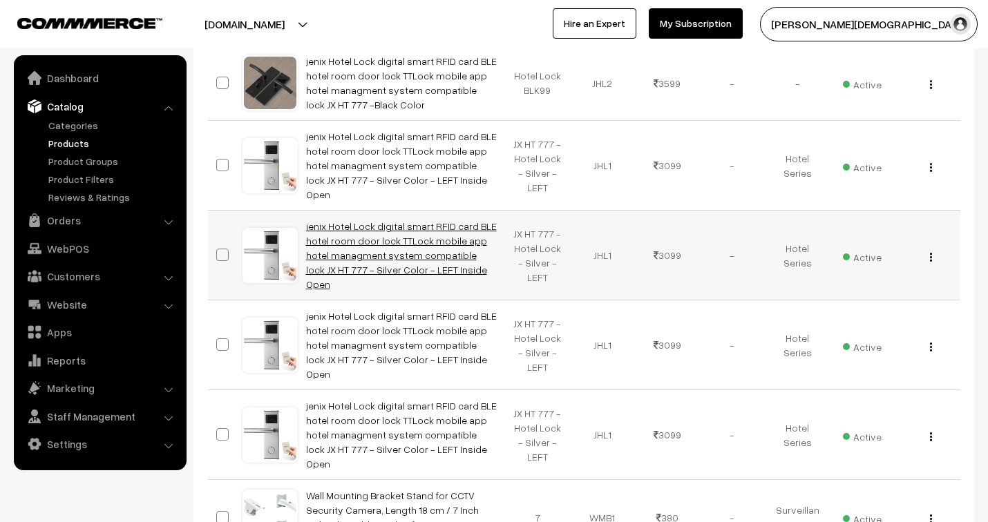
scroll to position [230, 0]
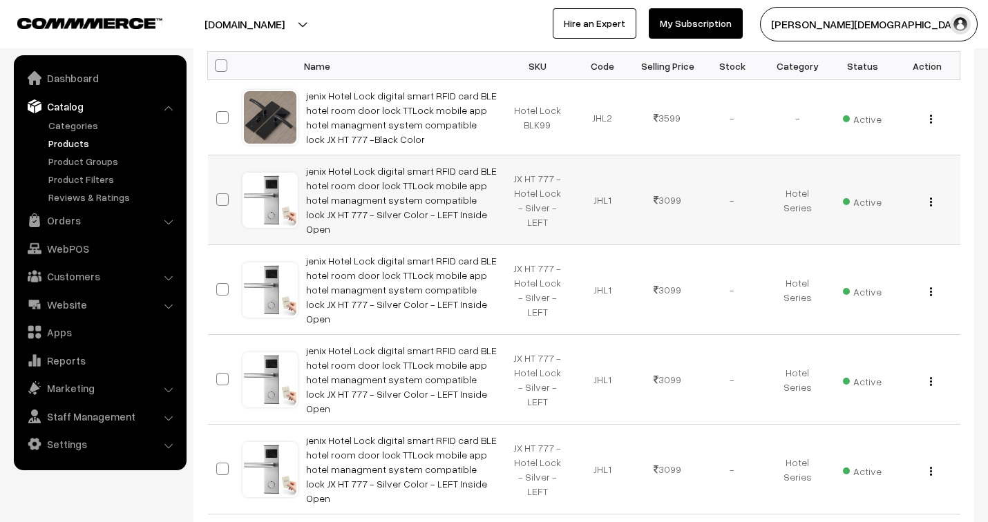
click at [223, 193] on span at bounding box center [222, 199] width 12 height 12
click at [218, 189] on input "checkbox" at bounding box center [213, 191] width 9 height 9
checkbox input "true"
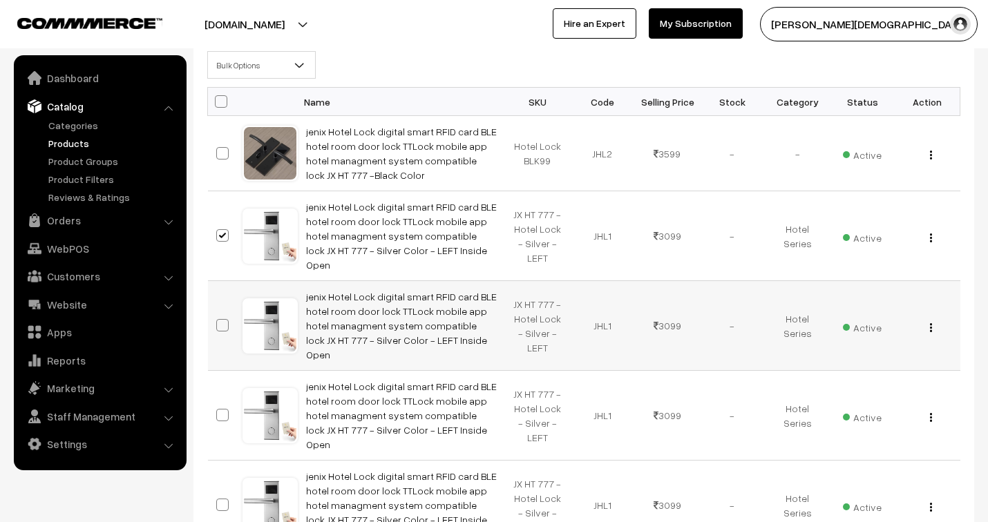
click at [227, 319] on span at bounding box center [222, 325] width 12 height 12
click at [218, 312] on input "checkbox" at bounding box center [213, 316] width 9 height 9
checkbox input "true"
click at [224, 409] on span at bounding box center [222, 415] width 12 height 12
click at [218, 402] on input "checkbox" at bounding box center [213, 406] width 9 height 9
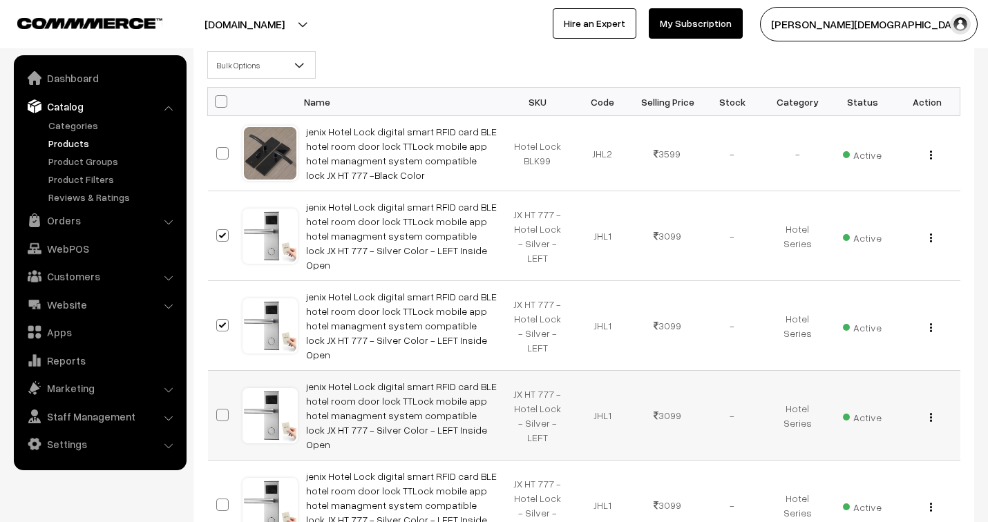
checkbox input "true"
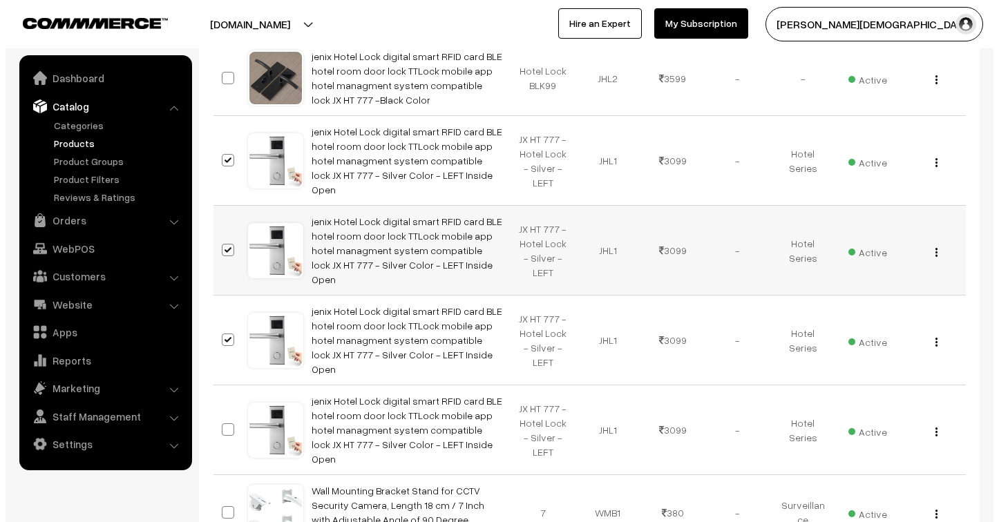
scroll to position [307, 0]
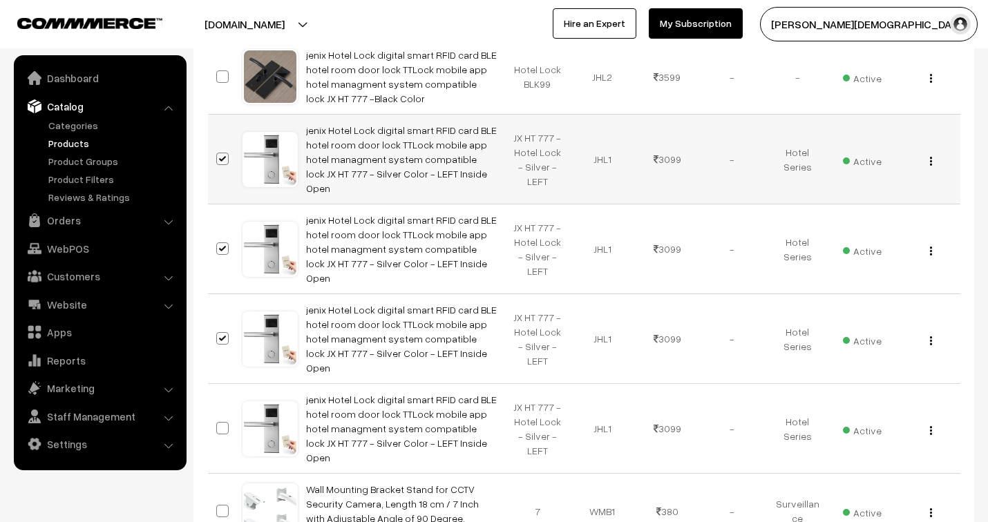
click at [933, 152] on div "View Edit Delete" at bounding box center [927, 159] width 48 height 15
click at [931, 157] on img "button" at bounding box center [931, 161] width 2 height 9
click at [872, 228] on link "Delete" at bounding box center [868, 241] width 117 height 30
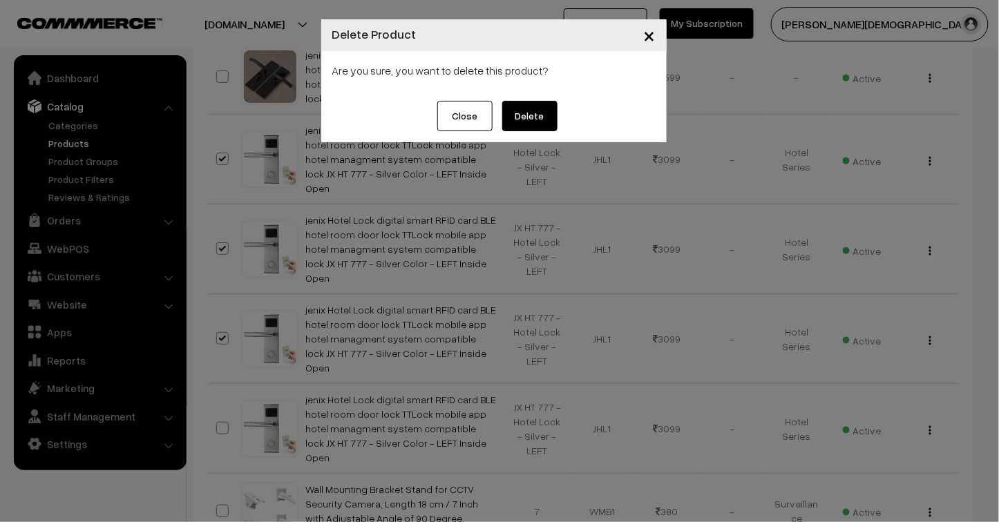
click at [546, 111] on button "Delete" at bounding box center [529, 116] width 55 height 30
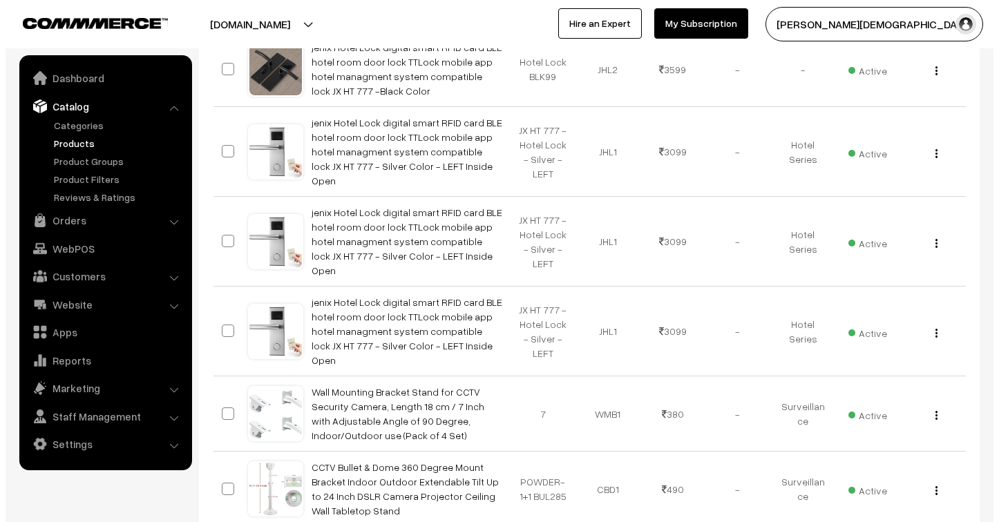
scroll to position [230, 0]
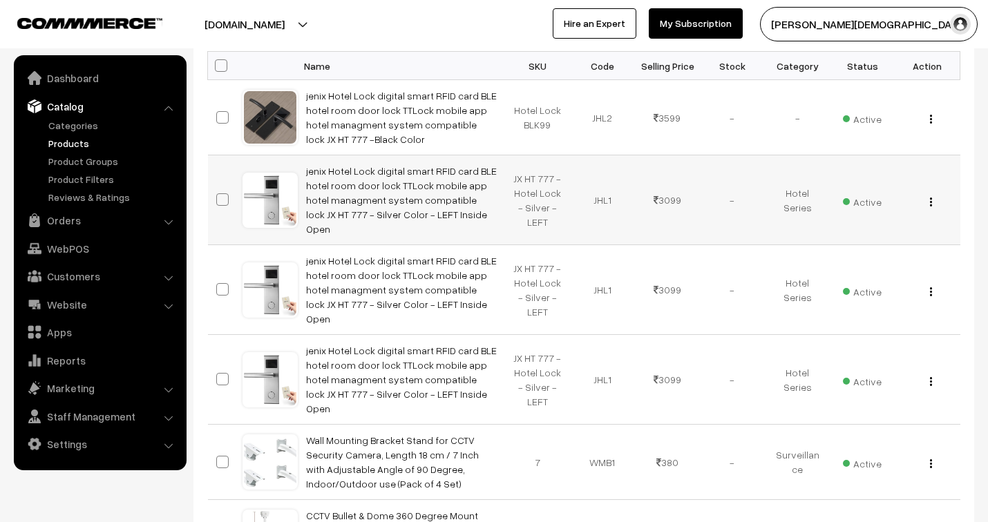
click at [930, 198] on img "button" at bounding box center [931, 202] width 2 height 9
click at [853, 274] on link "Delete" at bounding box center [868, 282] width 117 height 30
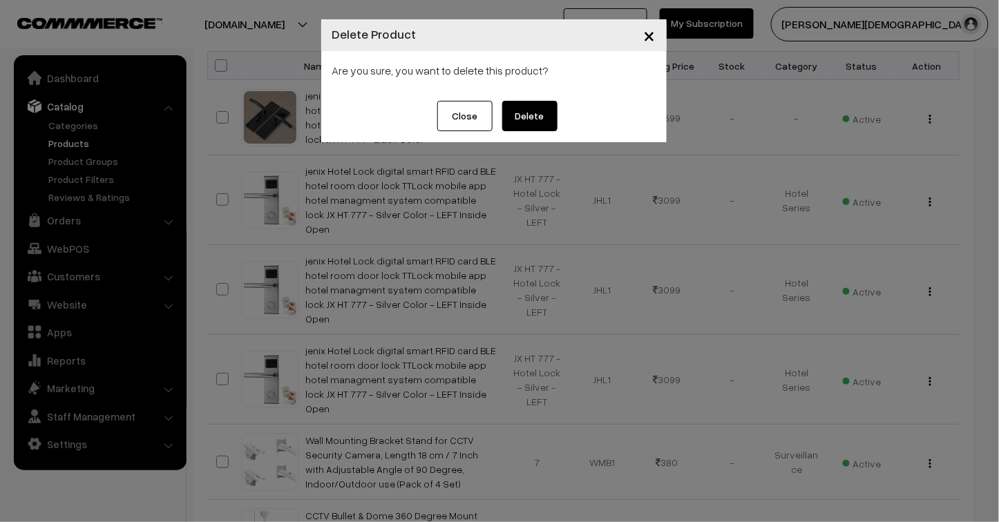
click at [544, 109] on button "Delete" at bounding box center [529, 116] width 55 height 30
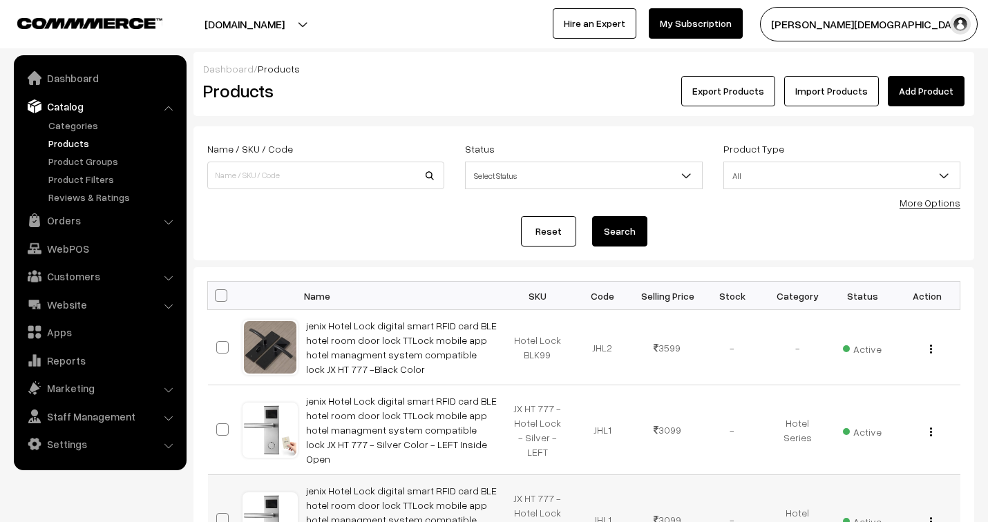
scroll to position [230, 0]
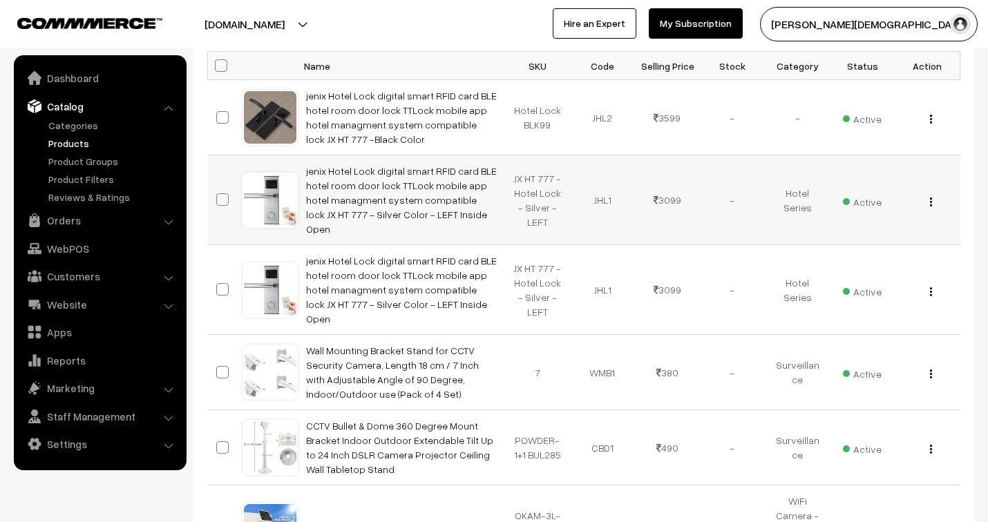
click at [931, 198] on img "button" at bounding box center [931, 202] width 2 height 9
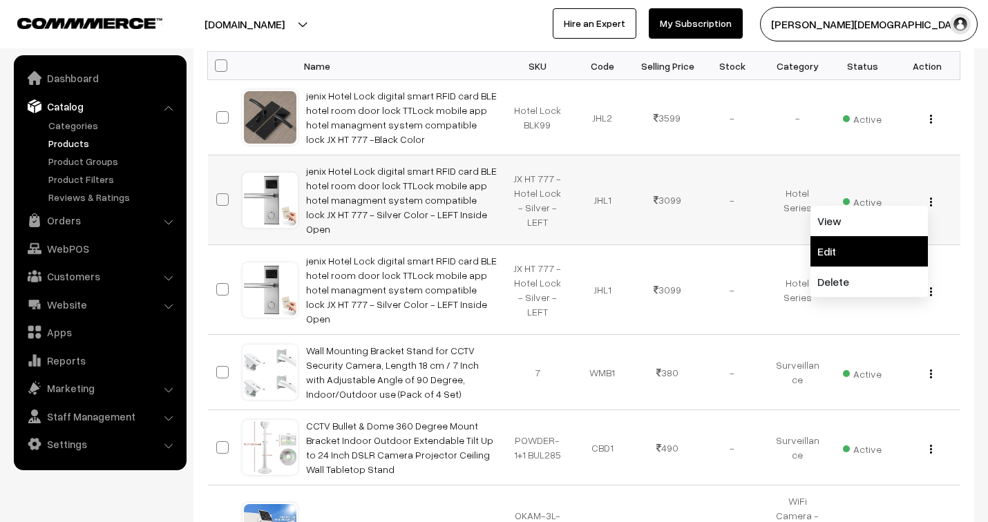
click at [874, 251] on link "Edit" at bounding box center [868, 251] width 117 height 30
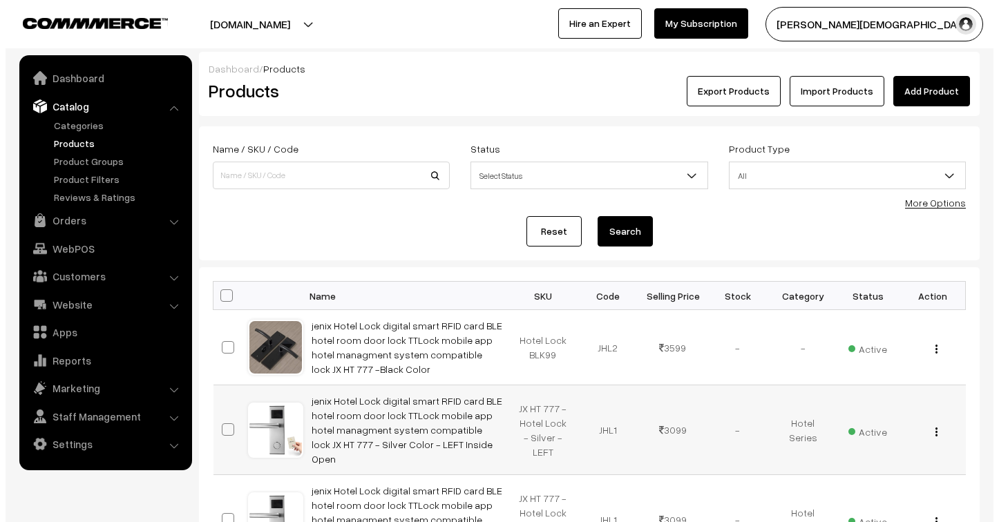
scroll to position [230, 0]
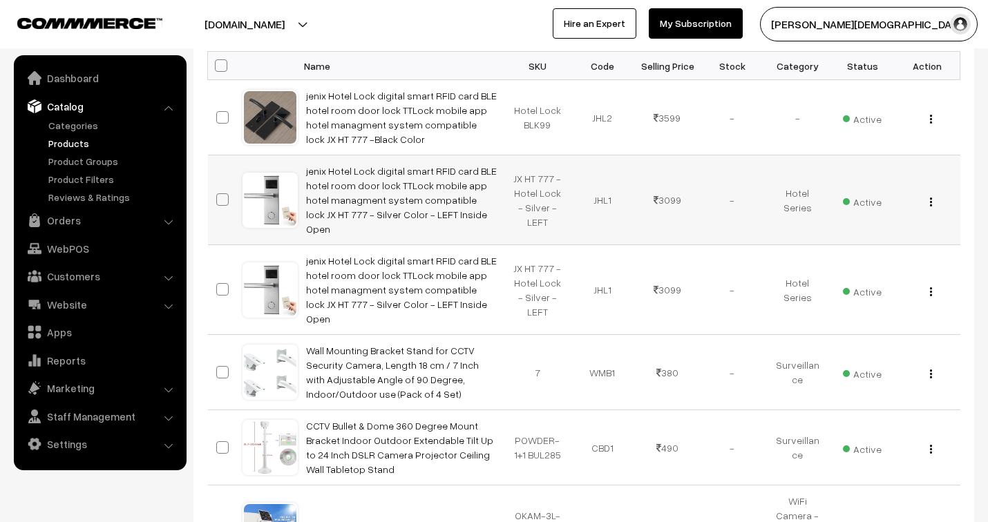
click at [929, 196] on button "button" at bounding box center [930, 201] width 3 height 11
click at [882, 275] on link "Delete" at bounding box center [868, 282] width 117 height 30
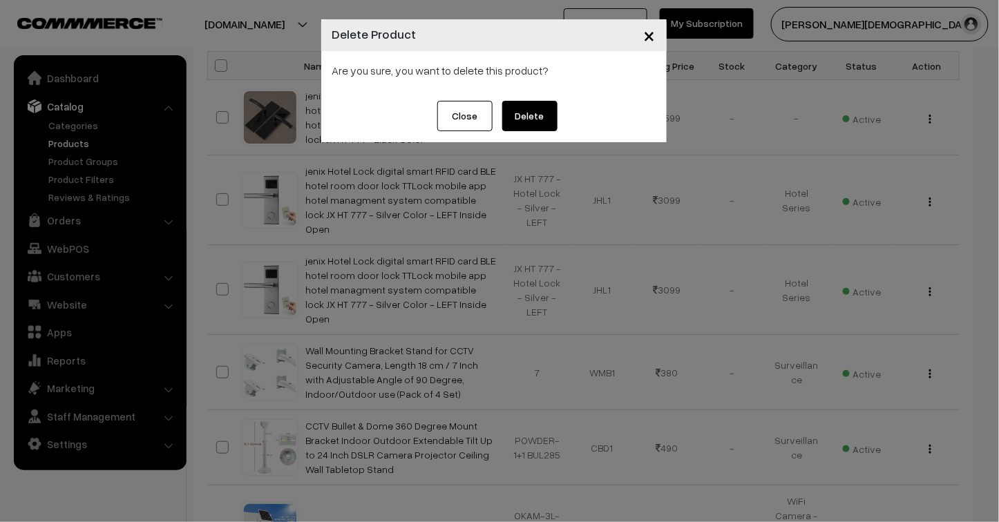
click at [540, 113] on button "Delete" at bounding box center [529, 116] width 55 height 30
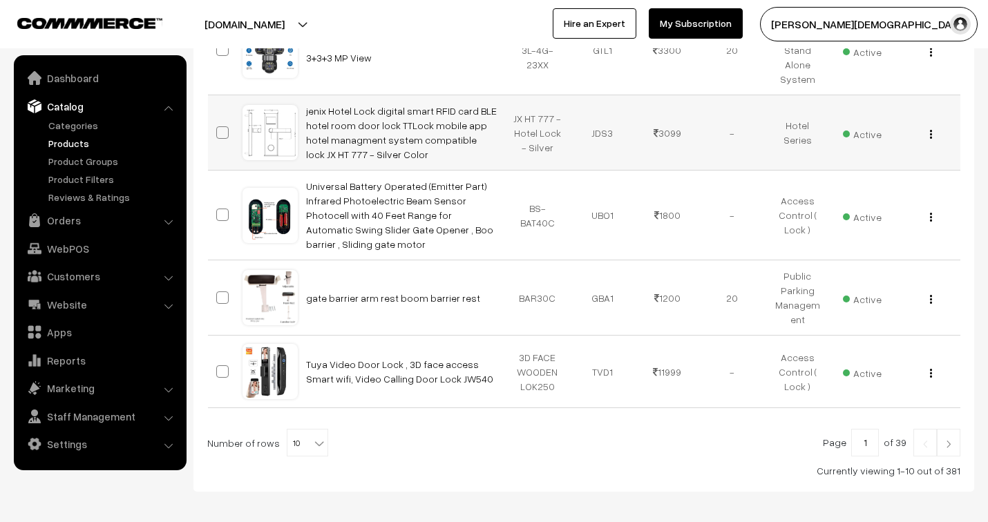
scroll to position [741, 0]
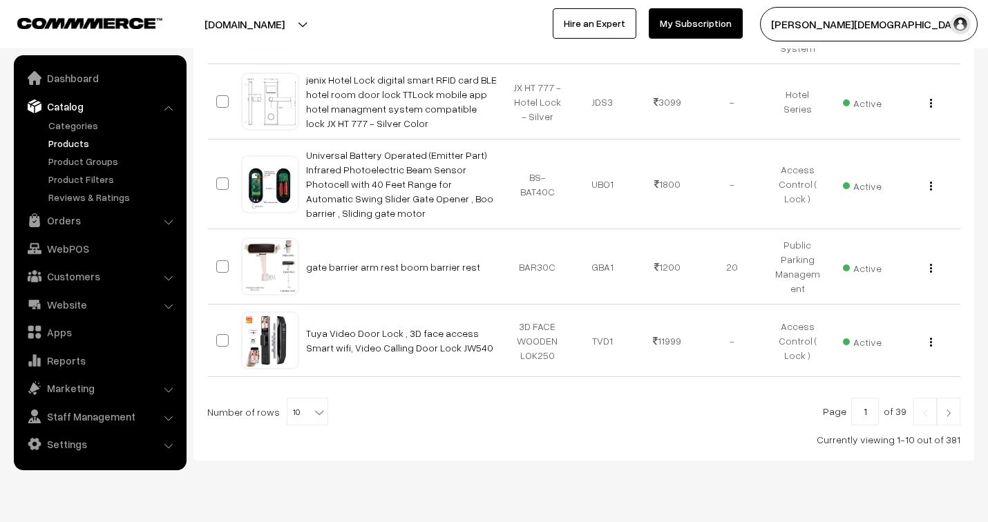
click at [298, 399] on span "10" at bounding box center [307, 413] width 40 height 28
click at [278, 357] on span "10 20 30 40 50 60 70 80 90 100" at bounding box center [298, 286] width 41 height 168
select select "100"
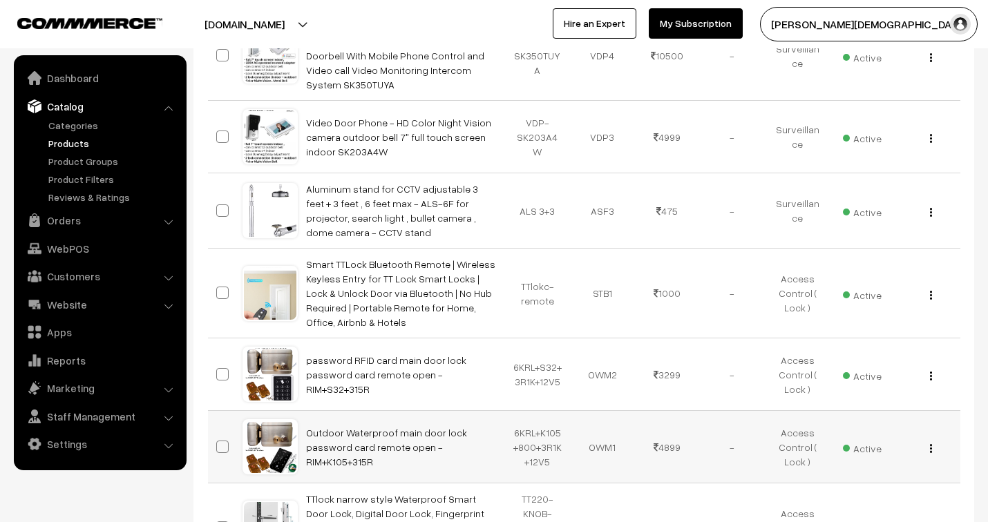
scroll to position [2178, 0]
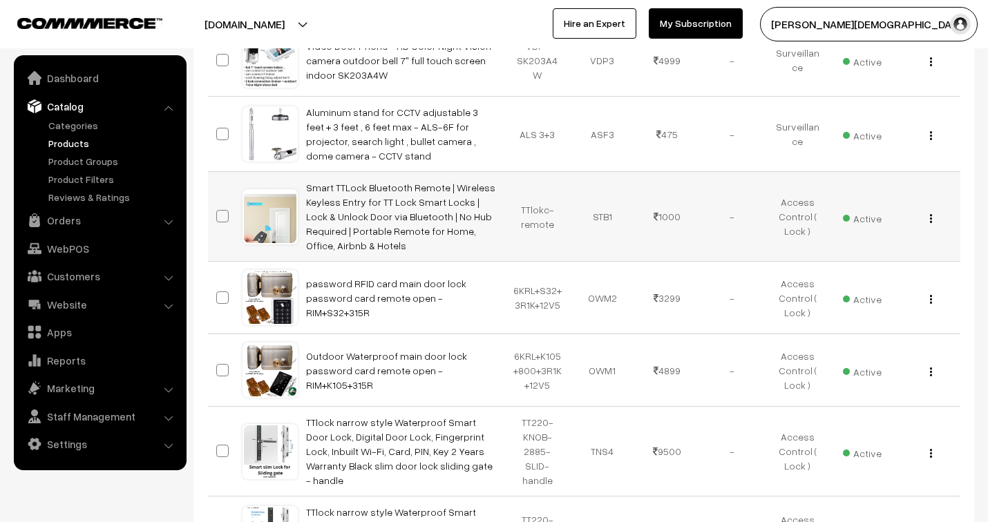
click at [930, 214] on img "button" at bounding box center [931, 218] width 2 height 9
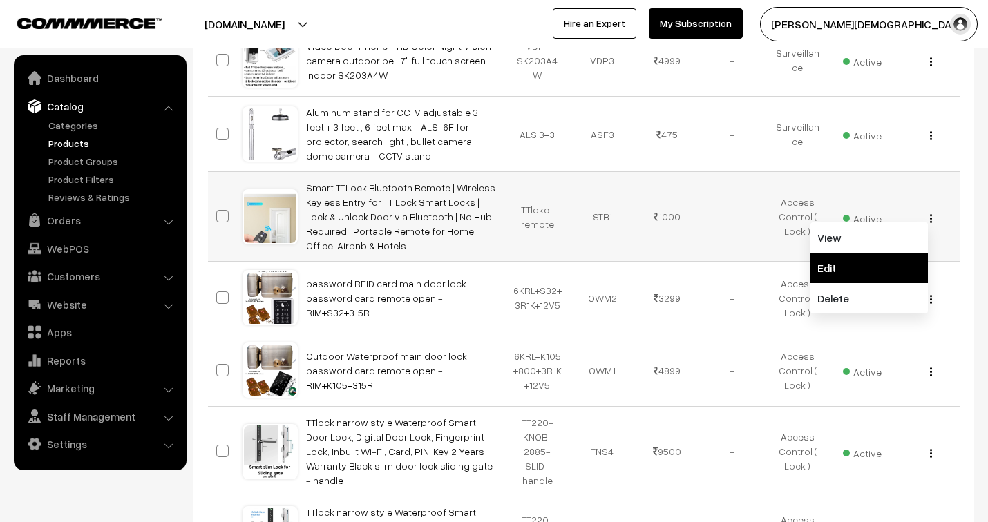
click at [861, 253] on link "Edit" at bounding box center [868, 268] width 117 height 30
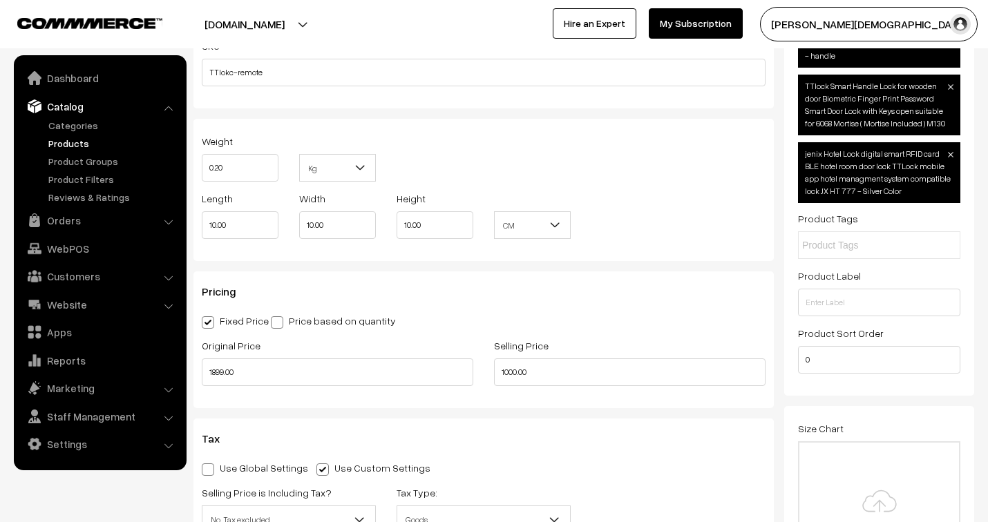
scroll to position [1151, 0]
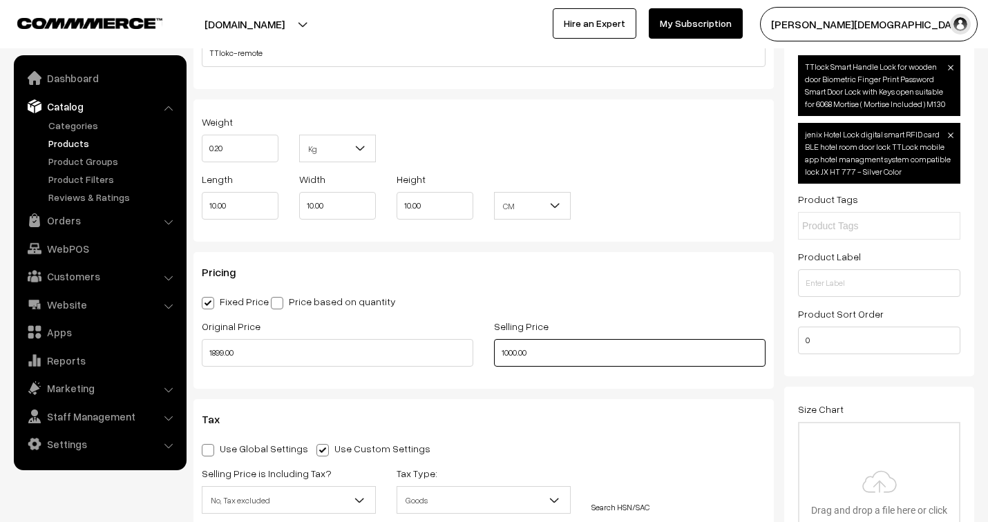
drag, startPoint x: 542, startPoint y: 353, endPoint x: 485, endPoint y: 354, distance: 56.7
click at [485, 354] on div "Selling Price 1000.00" at bounding box center [630, 346] width 292 height 57
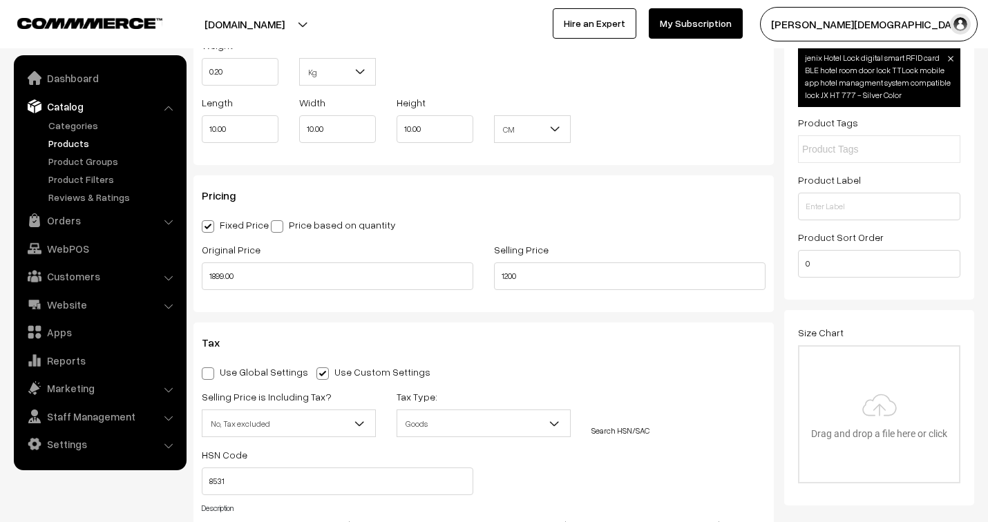
type input "1200.00"
click at [638, 231] on div "Fixed Price Price based on quantity" at bounding box center [484, 224] width 564 height 17
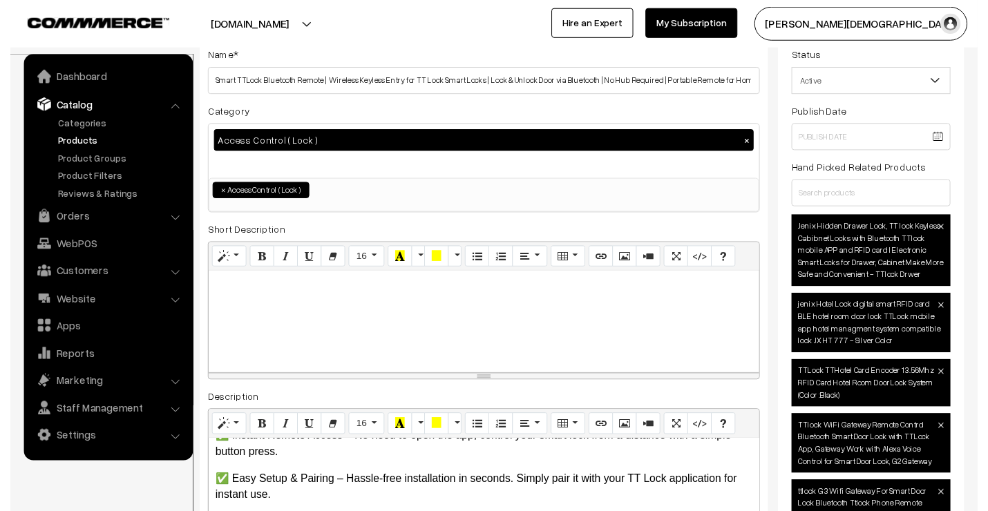
scroll to position [0, 0]
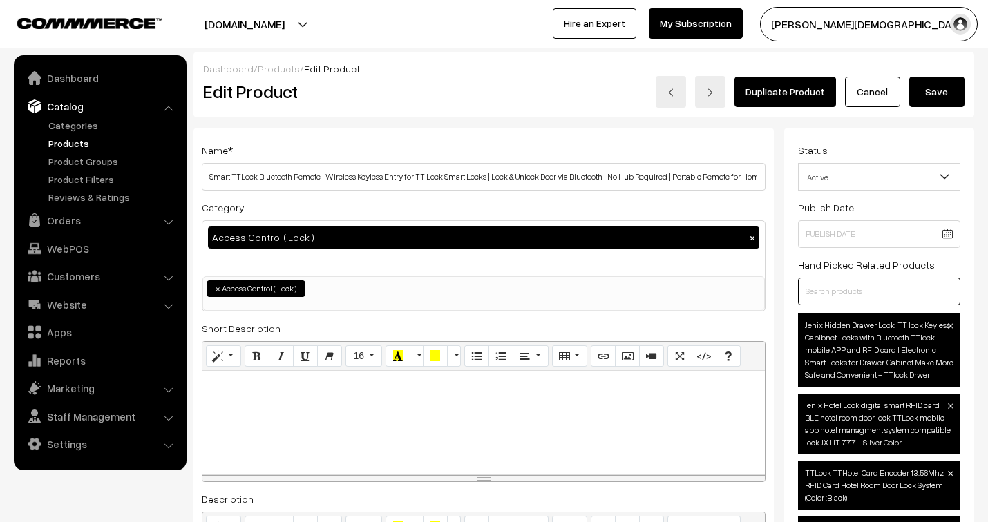
click at [851, 290] on input "text" at bounding box center [879, 292] width 162 height 28
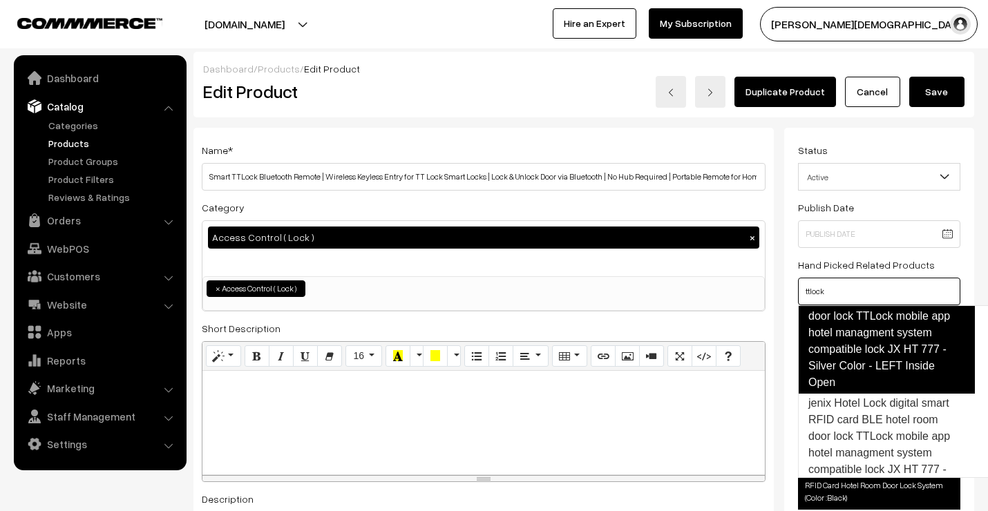
click at [906, 351] on link "jenix Hotel Lock digital smart RFID card BLE hotel room door lock TTLock mobile…" at bounding box center [886, 333] width 177 height 122
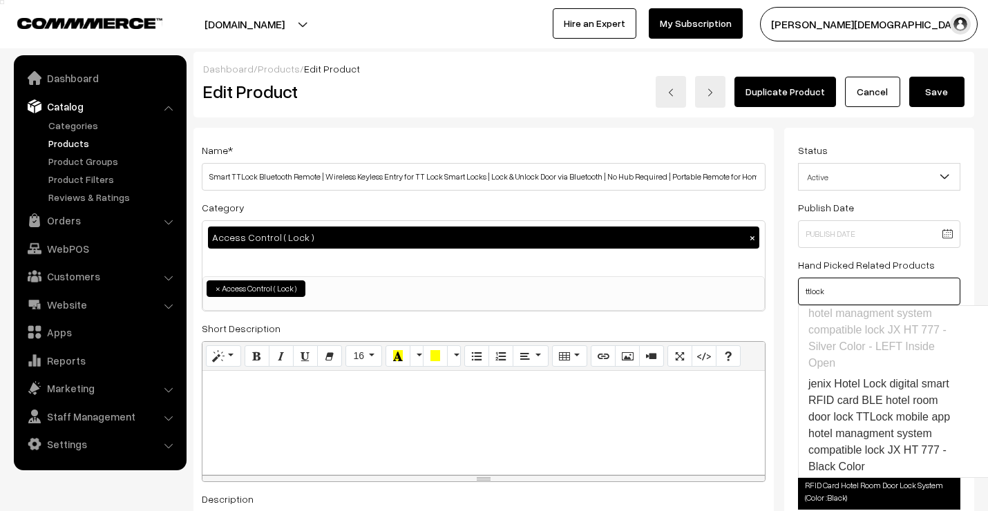
scroll to position [1363, 0]
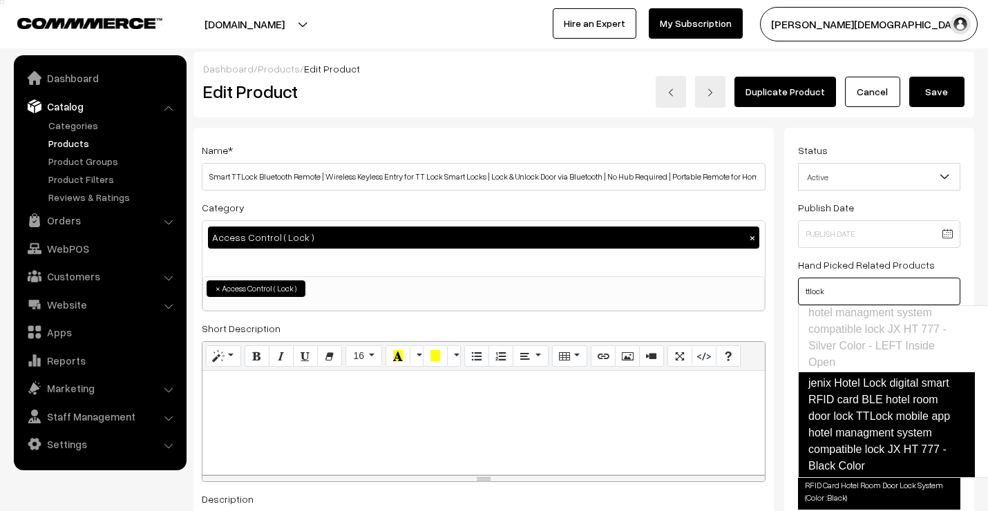
click at [903, 398] on link "jenix Hotel Lock digital smart RFID card BLE hotel room door lock TTLock mobile…" at bounding box center [886, 424] width 177 height 105
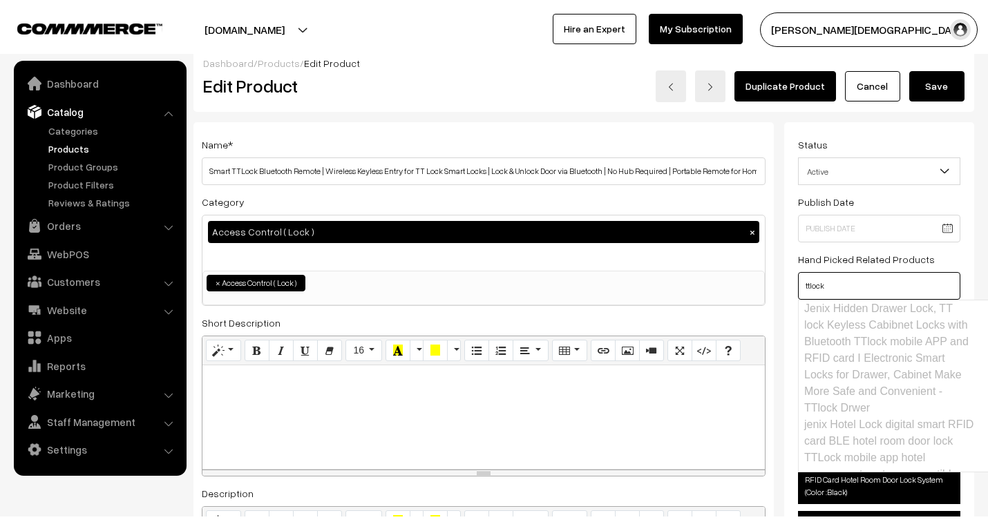
scroll to position [0, 0]
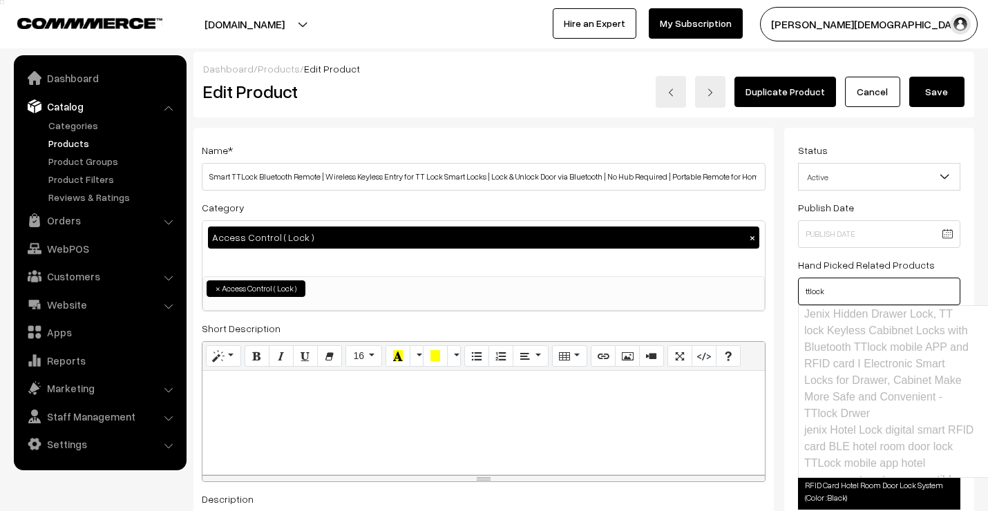
type input "ttlock"
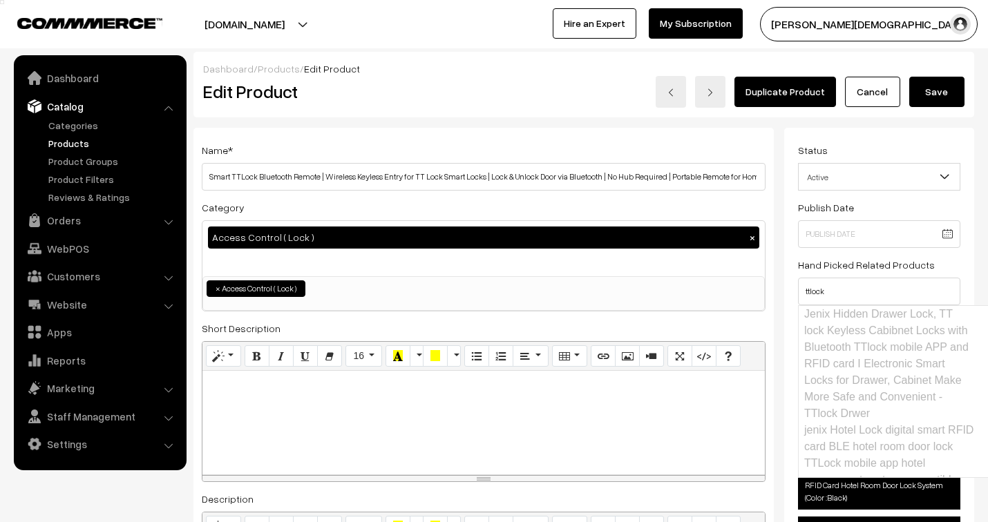
click at [937, 92] on button "Save" at bounding box center [936, 92] width 55 height 30
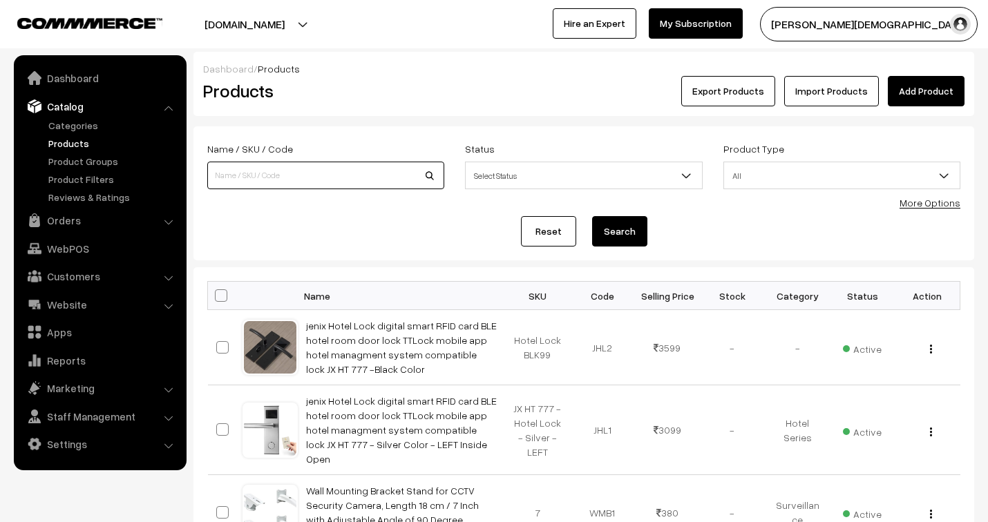
click at [258, 171] on input at bounding box center [325, 176] width 237 height 28
type input "remote"
click at [633, 228] on button "Search" at bounding box center [619, 231] width 55 height 30
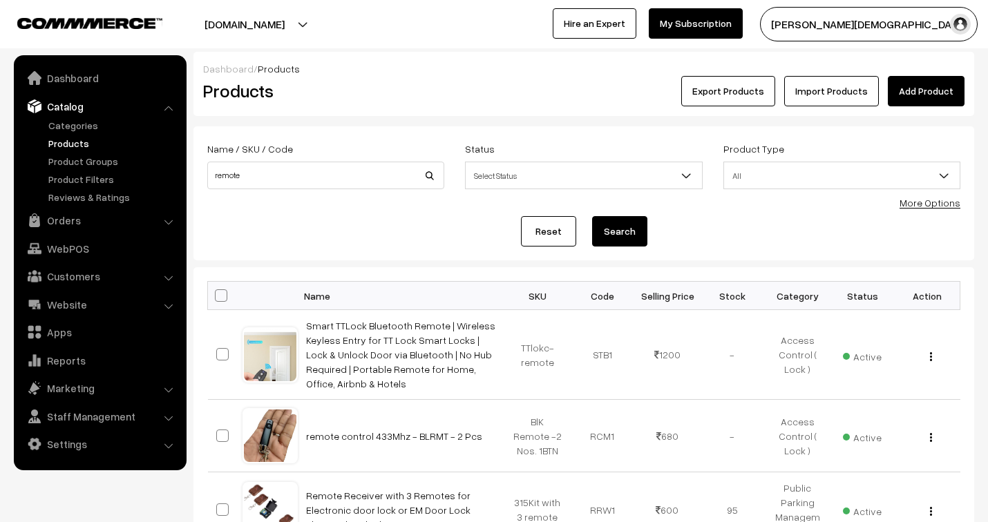
scroll to position [307, 0]
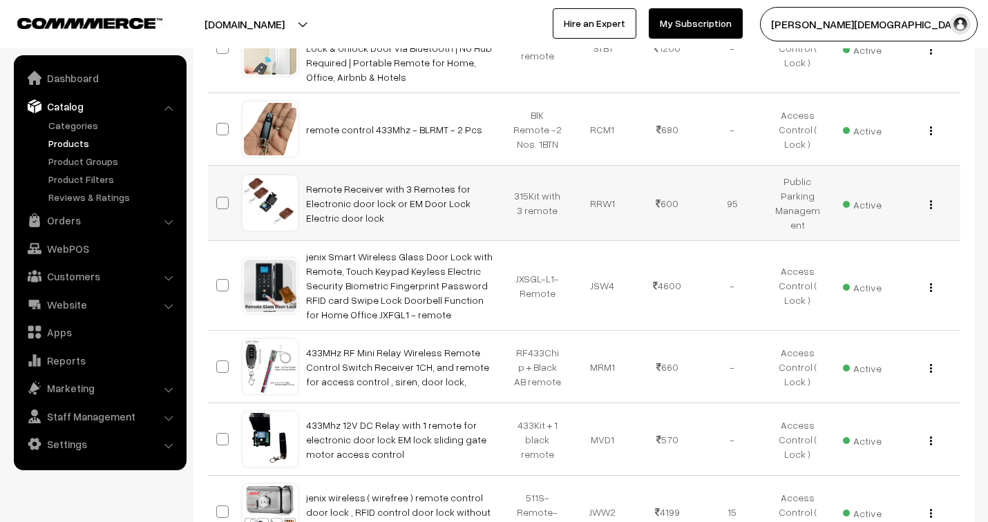
click at [930, 203] on img "button" at bounding box center [931, 204] width 2 height 9
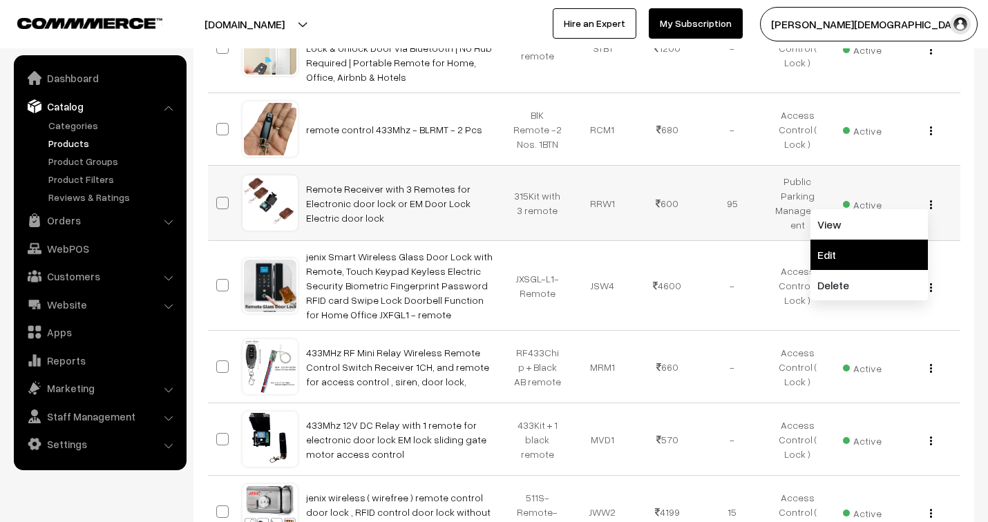
click at [857, 263] on link "Edit" at bounding box center [868, 255] width 117 height 30
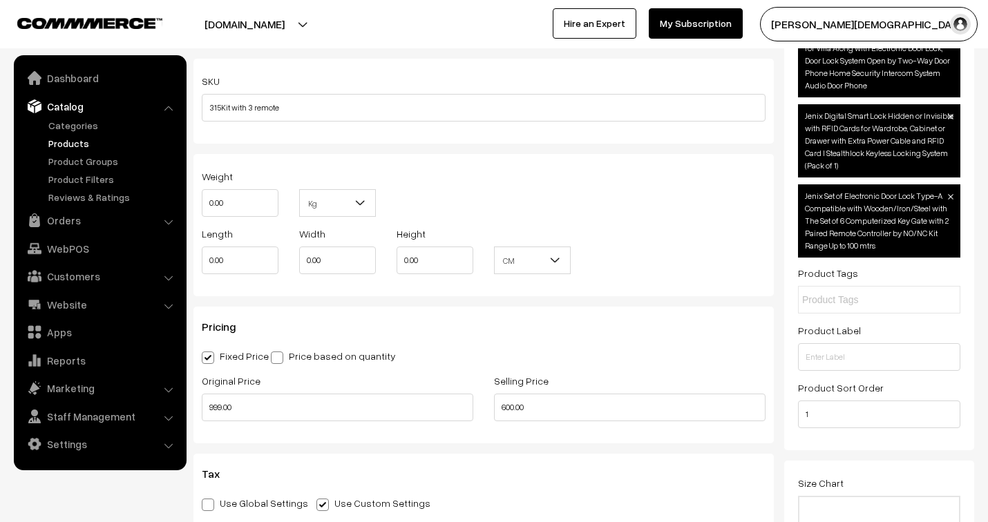
scroll to position [1228, 0]
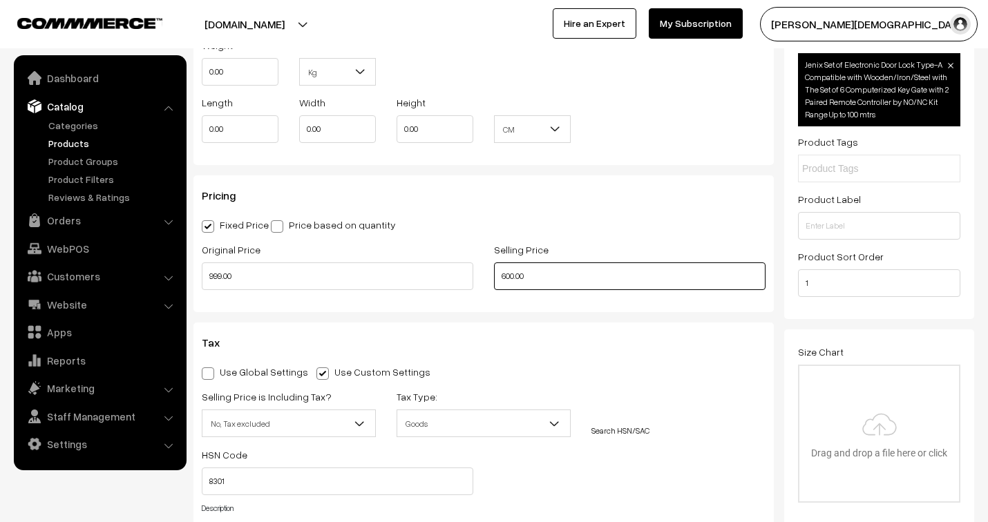
drag, startPoint x: 534, startPoint y: 279, endPoint x: 493, endPoint y: 277, distance: 40.8
click at [494, 277] on input "600.00" at bounding box center [630, 277] width 272 height 28
type input "960.00"
drag, startPoint x: 245, startPoint y: 280, endPoint x: 181, endPoint y: 249, distance: 71.1
click at [187, 274] on div "Name * Remote Receiver with 3 Remotes for Electronic door lock or EM Door Lock …" at bounding box center [483, 20] width 601 height 2240
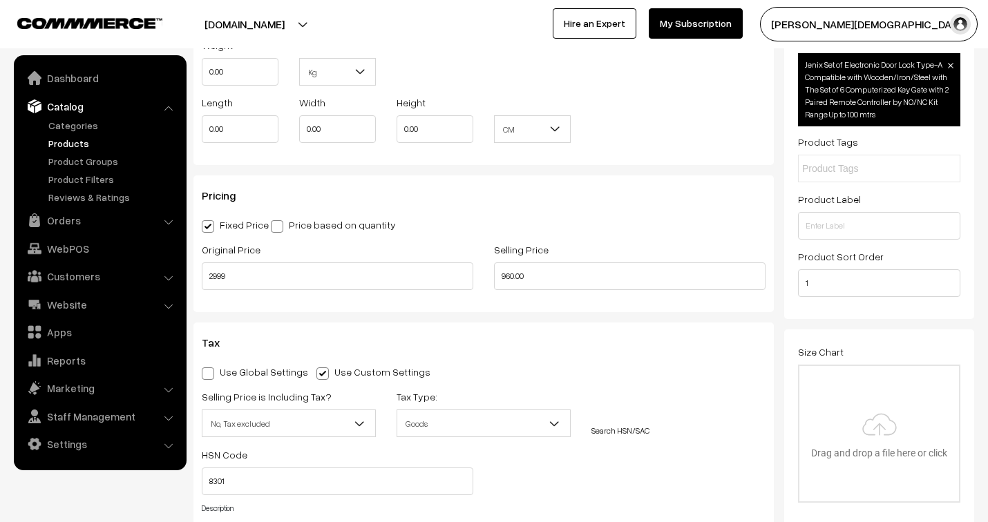
type input "2999.00"
click at [564, 340] on h3 "Tax" at bounding box center [484, 342] width 564 height 13
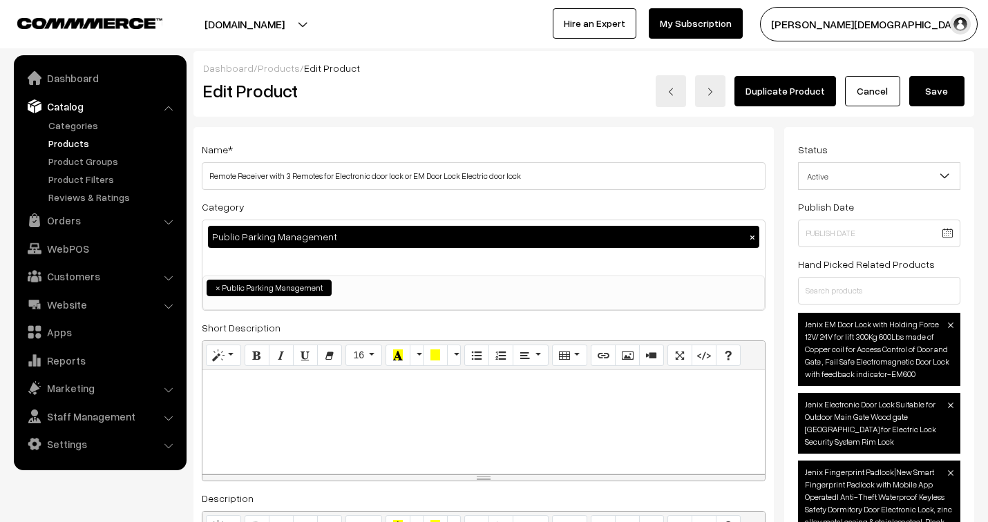
scroll to position [0, 0]
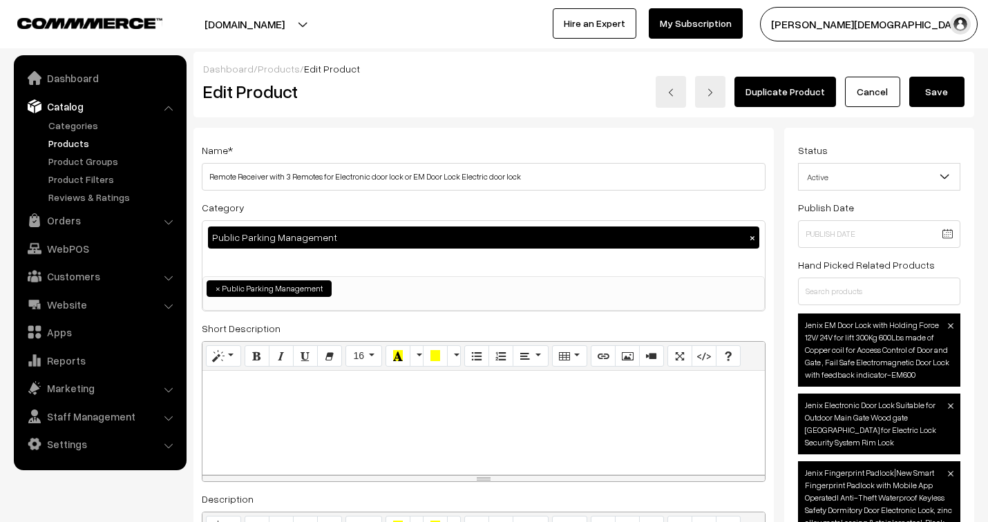
click at [931, 90] on button "Save" at bounding box center [936, 92] width 55 height 30
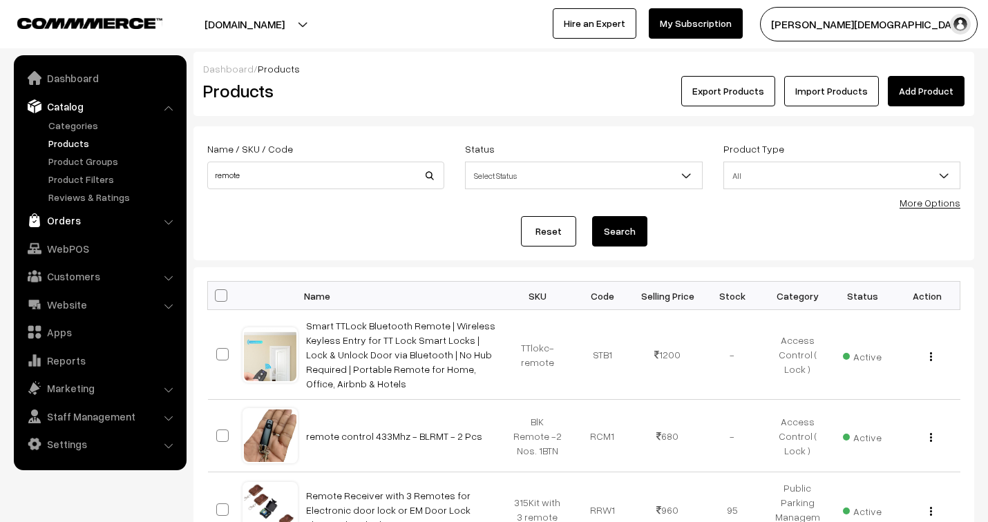
click at [64, 223] on link "Orders" at bounding box center [99, 220] width 164 height 25
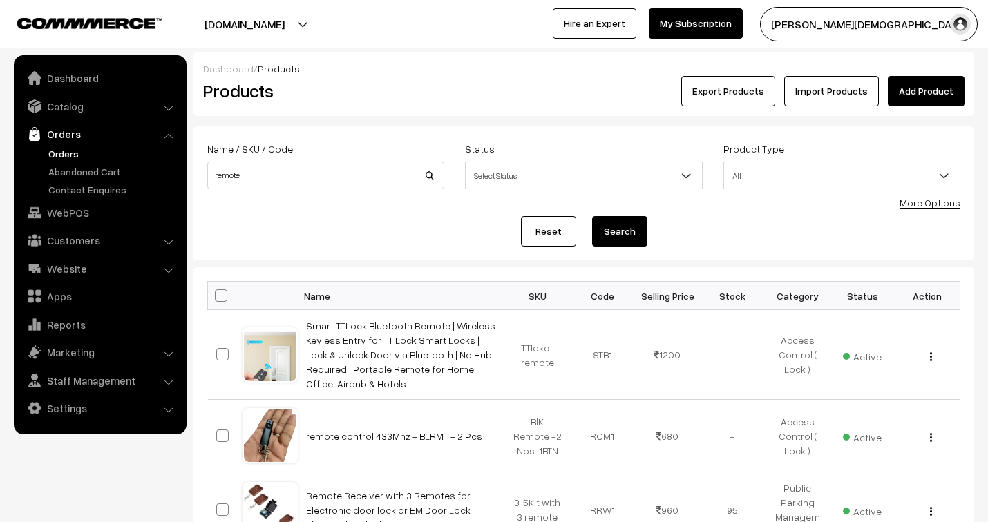
click at [65, 156] on link "Orders" at bounding box center [113, 153] width 137 height 15
